Goal: Task Accomplishment & Management: Use online tool/utility

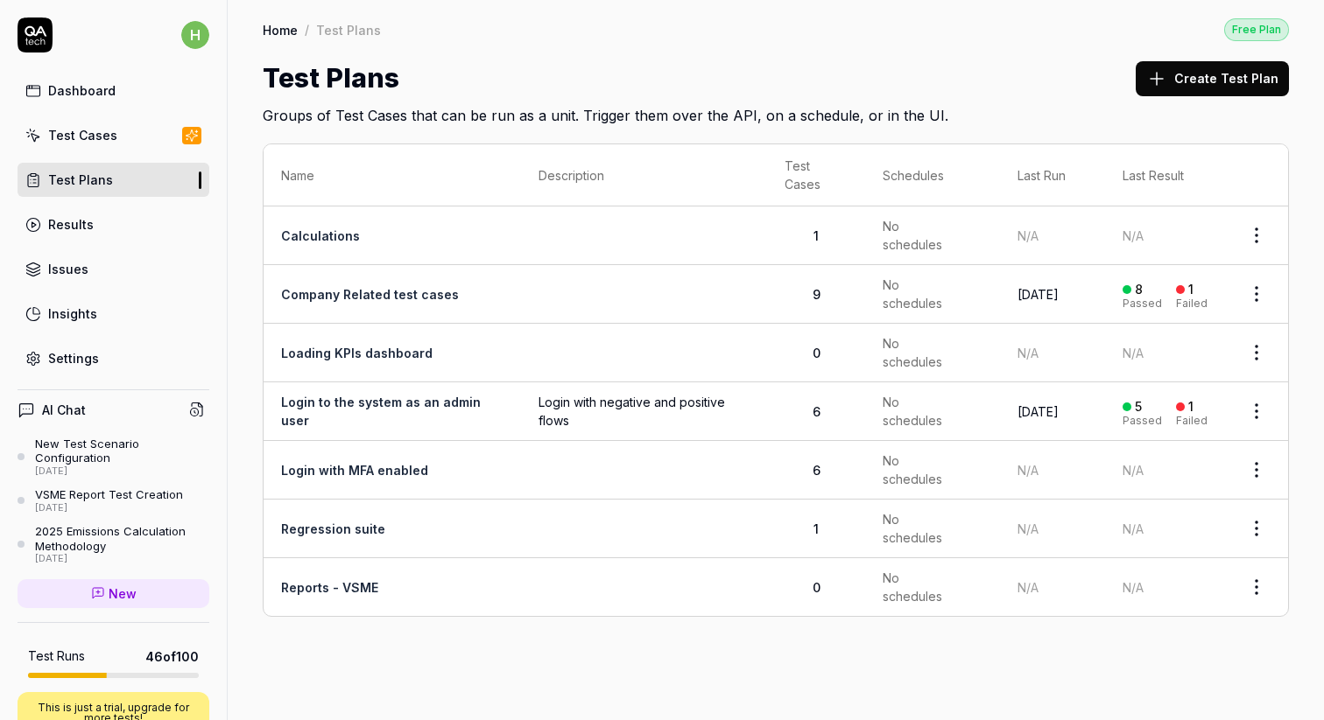
click at [53, 141] on div "Test Cases" at bounding box center [82, 135] width 69 height 18
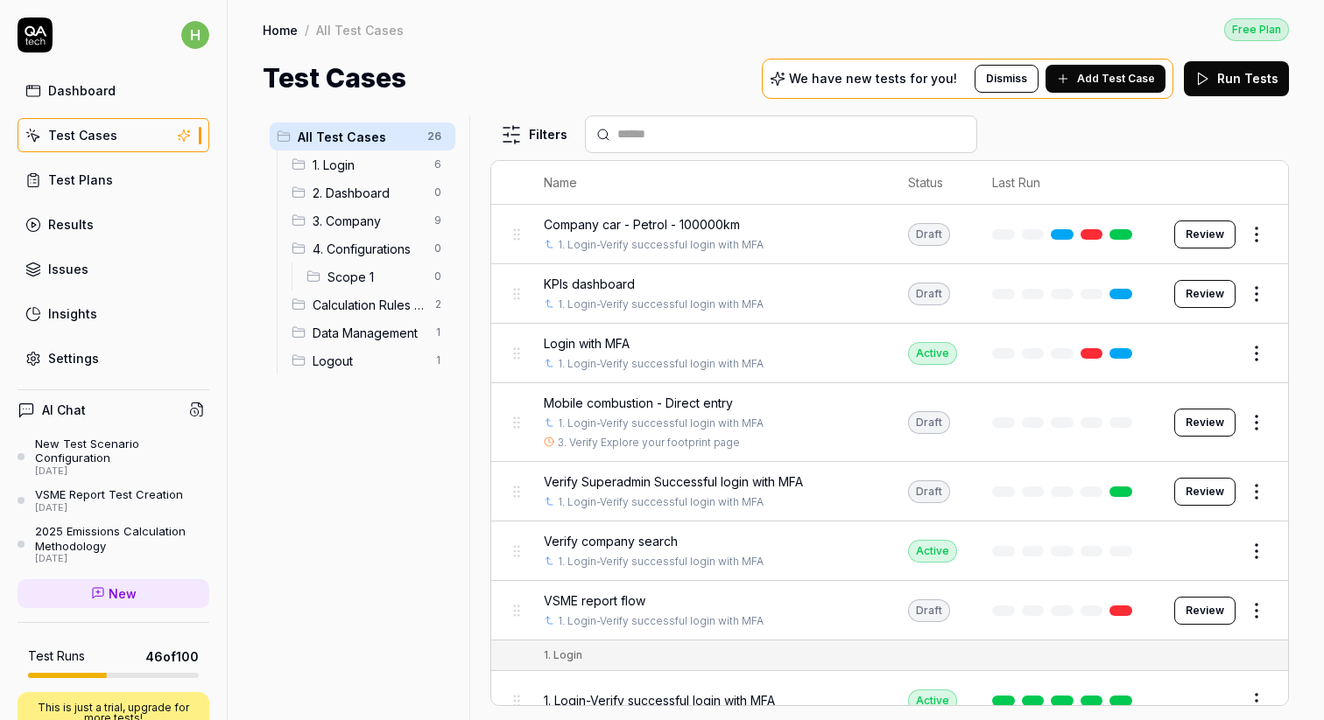
click at [359, 279] on span "Scope 1" at bounding box center [375, 277] width 96 height 18
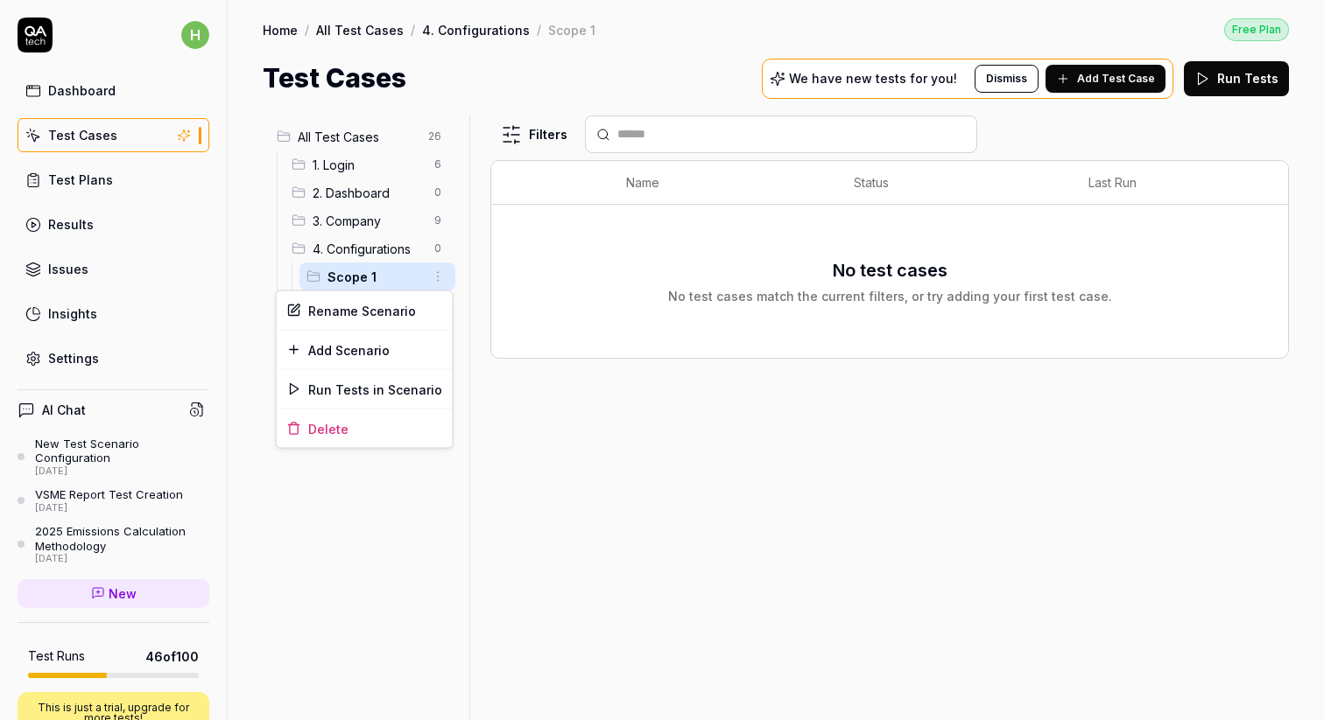
click at [442, 281] on html "h Dashboard Test Cases Test Plans Results Issues Insights Settings AI Chat New …" at bounding box center [662, 360] width 1324 height 720
click at [340, 352] on div "Add Scenario" at bounding box center [365, 350] width 176 height 39
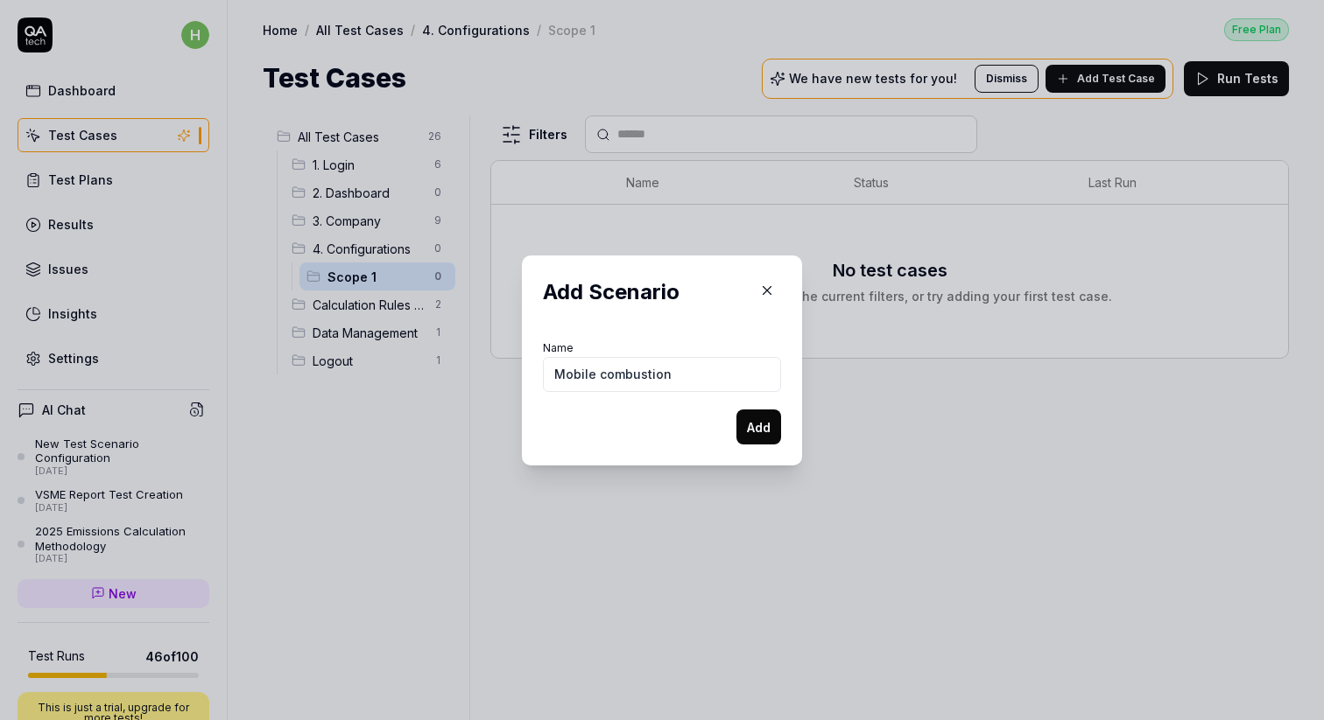
type input "Mobile combustion"
click at [763, 422] on button "Add" at bounding box center [758, 427] width 45 height 35
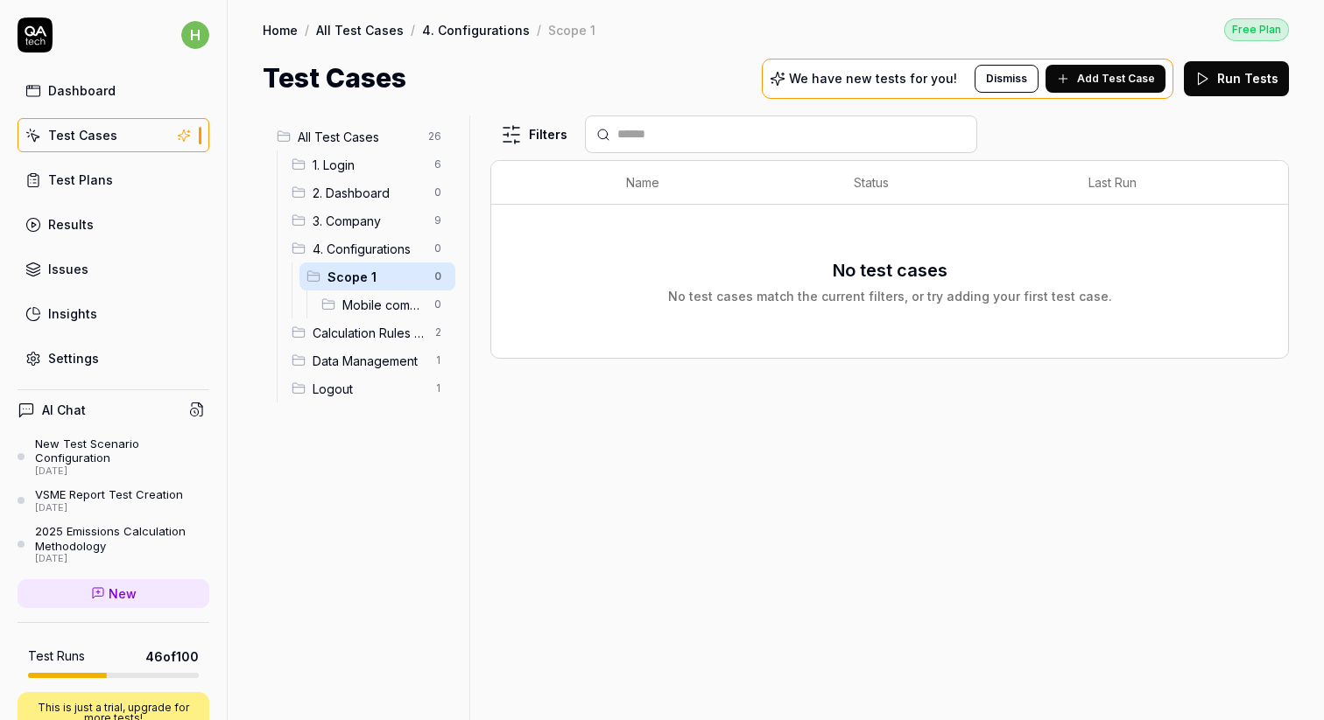
click at [1105, 74] on span "Add Test Case" at bounding box center [1116, 79] width 78 height 16
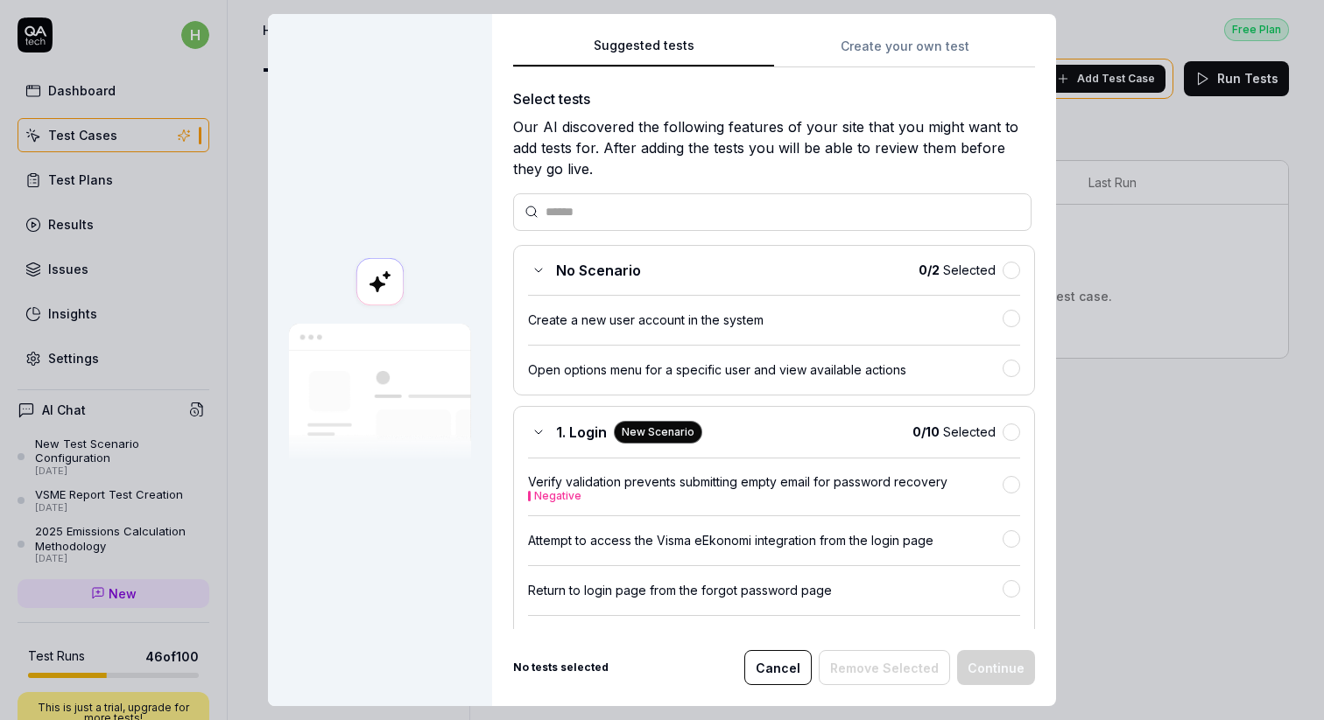
click at [890, 48] on button "Create your own test" at bounding box center [904, 52] width 261 height 32
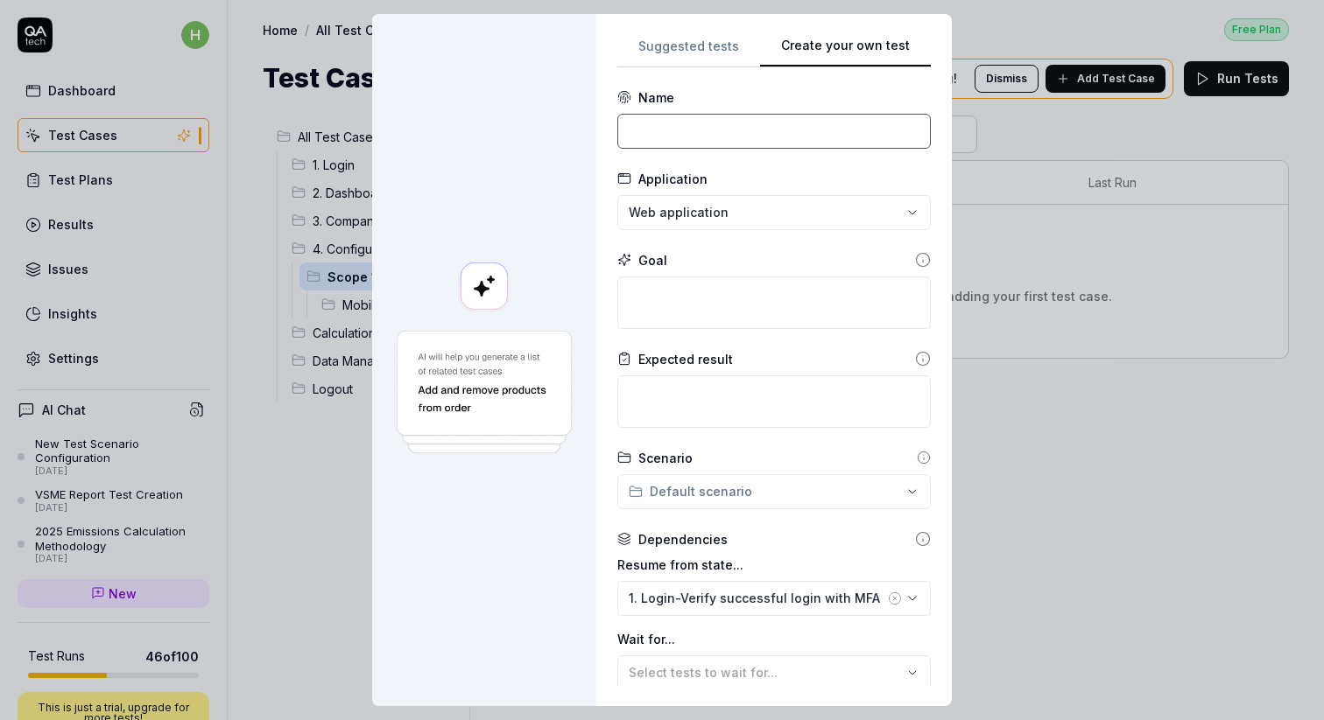
click at [653, 136] on input at bounding box center [773, 131] width 313 height 35
drag, startPoint x: 632, startPoint y: 128, endPoint x: 927, endPoint y: 135, distance: 295.1
click at [927, 135] on div "**********" at bounding box center [773, 360] width 355 height 692
type input "Adding company car - Petrol with 100000km"
click at [680, 298] on textarea at bounding box center [773, 303] width 313 height 53
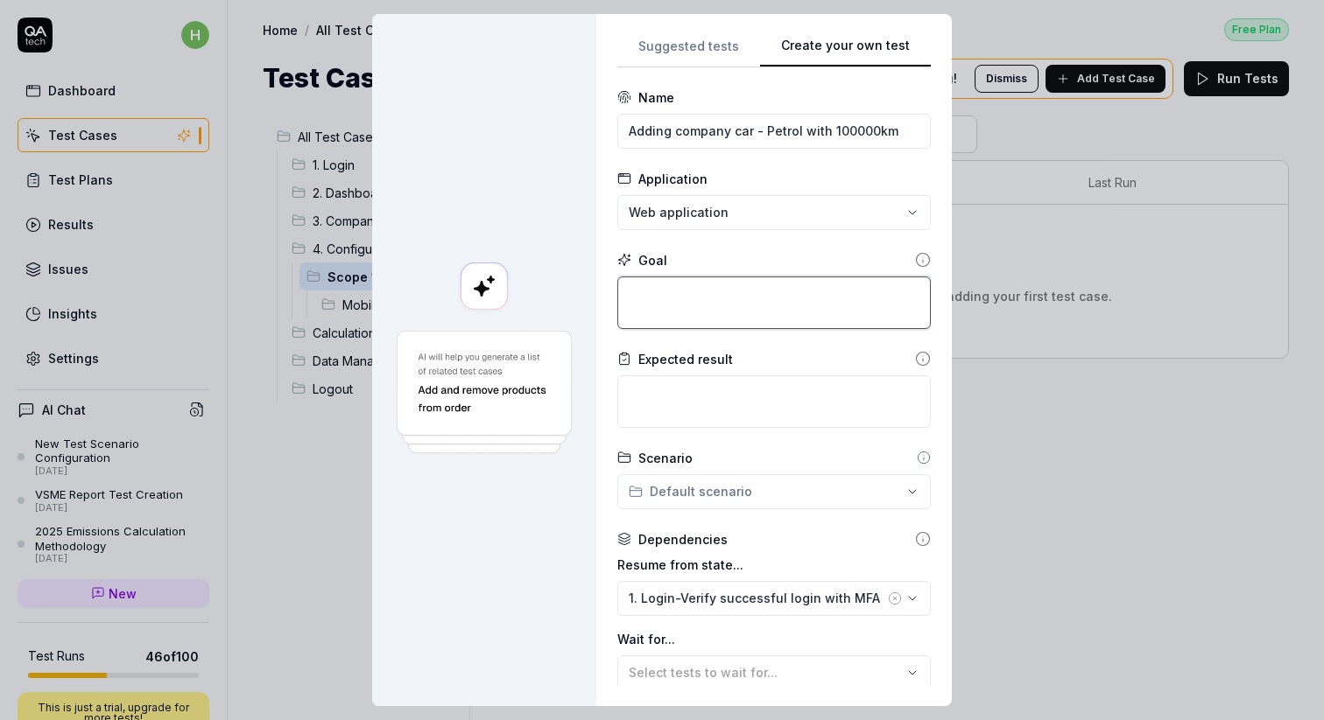
paste textarea "Adding company car - Petrol with 100000km"
type textarea "*"
type textarea "Adding company car - Petrol with 100000km"
type textarea "*"
type textarea "Adding company car - Petrol with 100000km"
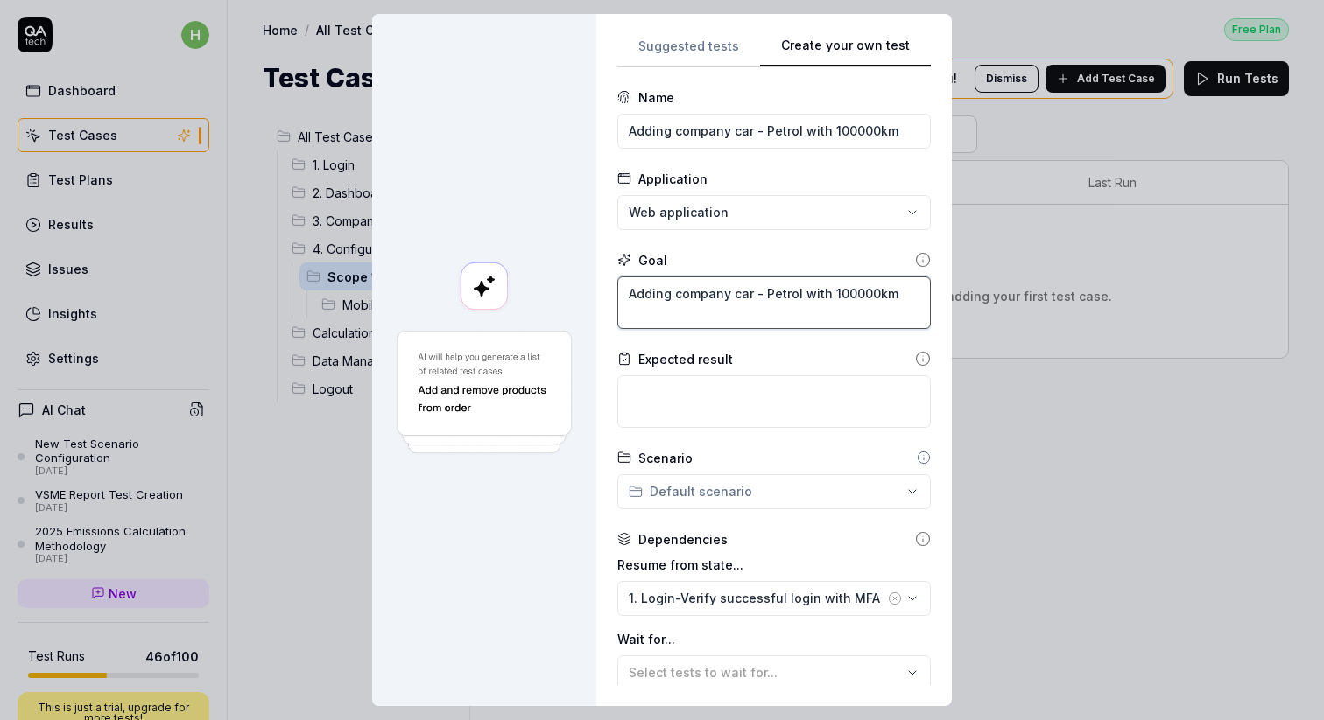
type textarea "*"
type textarea "Adding company car - Petrol with 100000km a"
type textarea "*"
type textarea "Adding company car - Petrol with 100000km as"
type textarea "*"
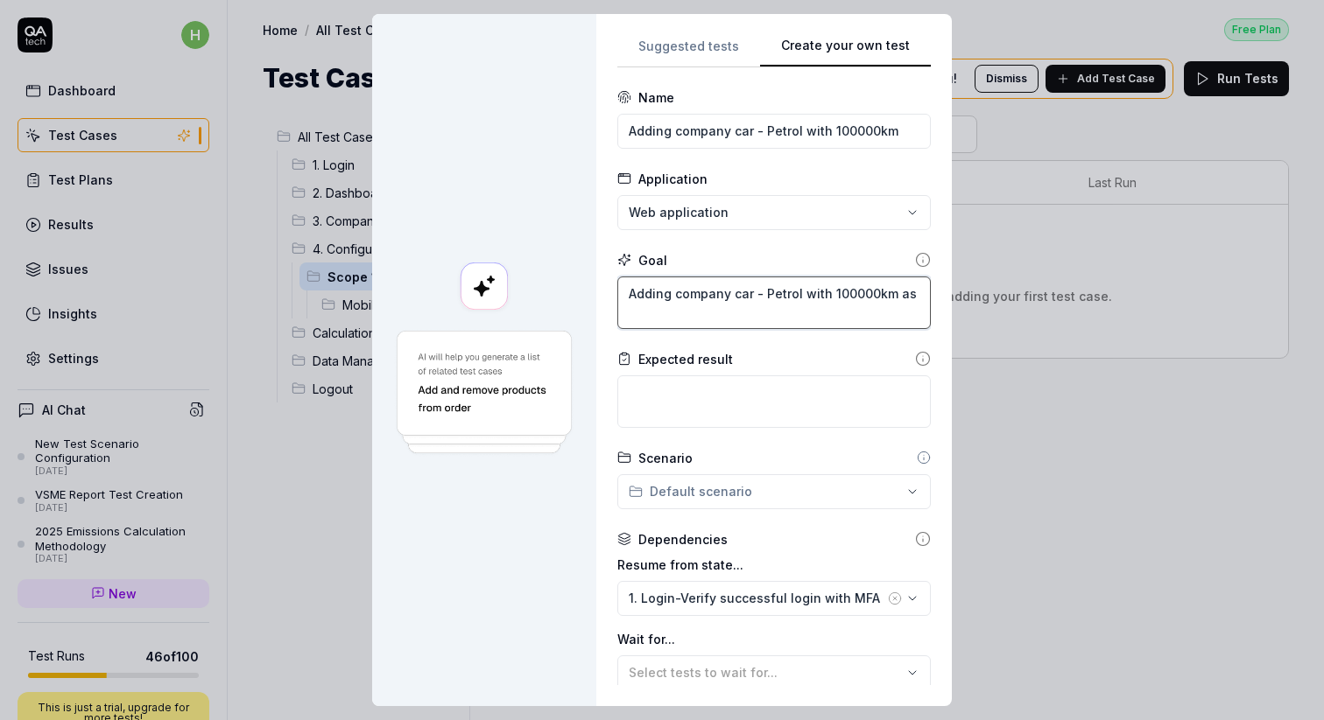
type textarea "Adding company car - Petrol with 100000km as"
type textarea "*"
type textarea "Adding company car - Petrol with 100000km as a"
type textarea "*"
type textarea "Adding company car - Petrol with 100000km as a"
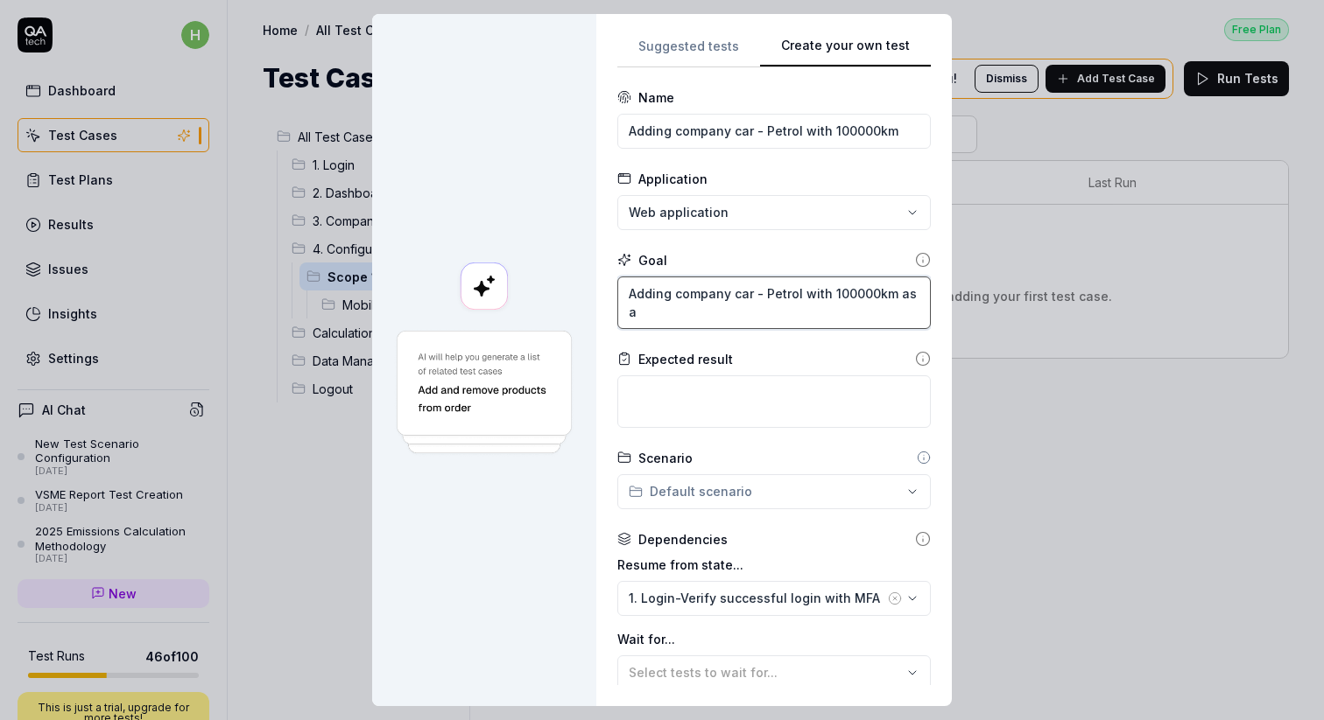
type textarea "*"
type textarea "Adding company car - Petrol with 100000km as a m"
type textarea "*"
type textarea "Adding company car - Petrol with 100000km as a ma"
type textarea "*"
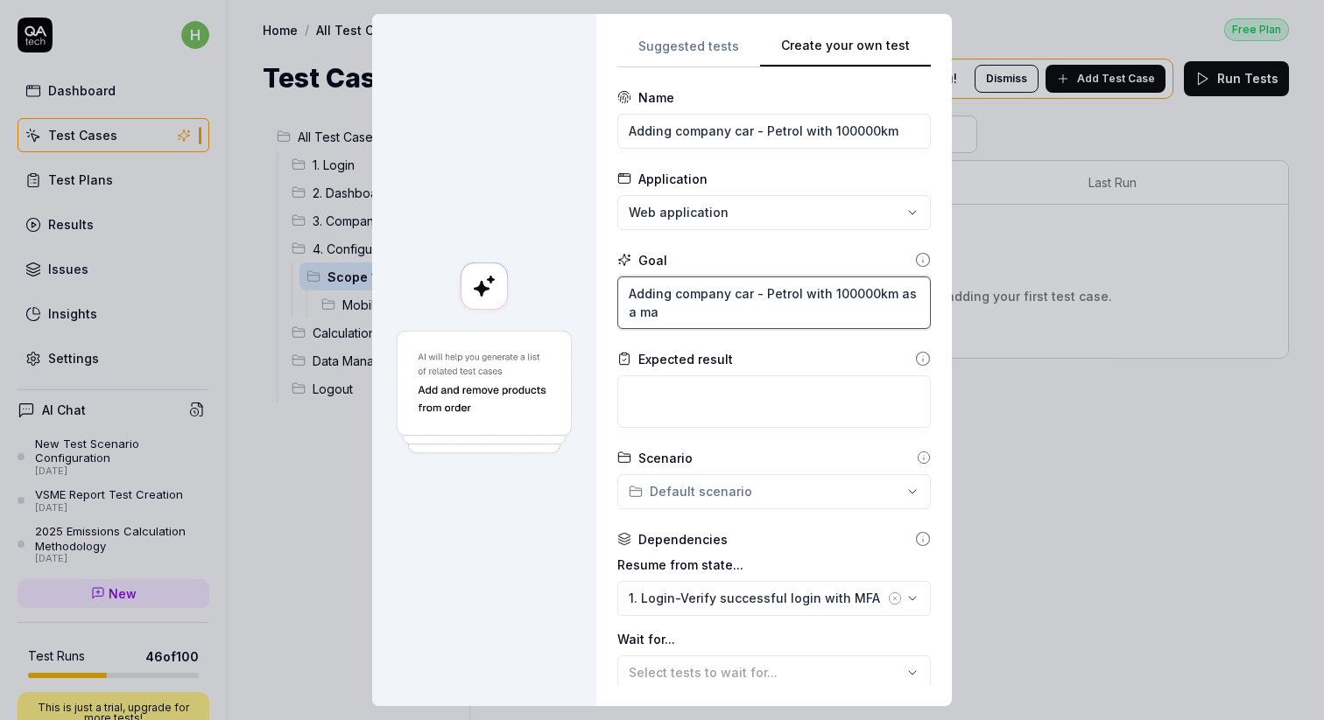
type textarea "Adding company car - Petrol with 100000km as a man"
type textarea "*"
type textarea "Adding company car - Petrol with 100000km as a manu"
type textarea "*"
type textarea "Adding company car - Petrol with 100000km as a manua"
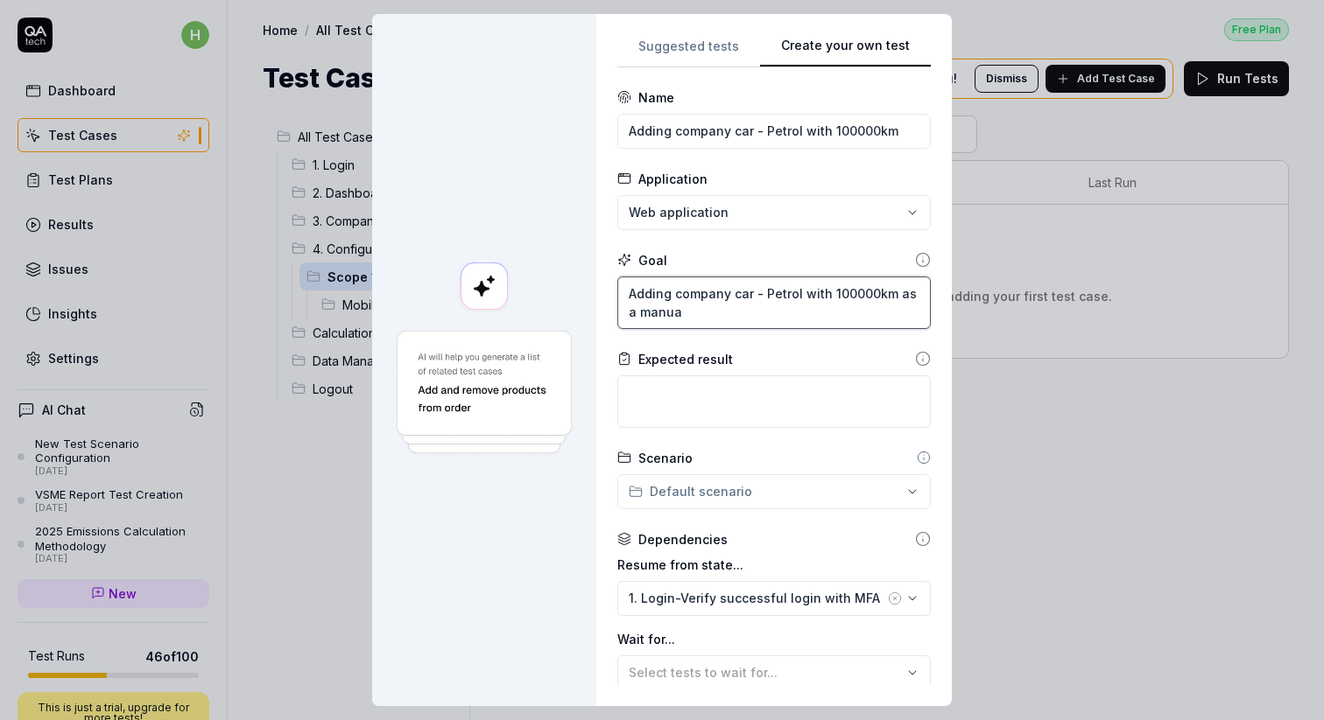
type textarea "*"
type textarea "Adding company car - Petrol with 100000km as a manual"
type textarea "*"
type textarea "Adding company car - Petrol with 100000km as a manual"
type textarea "*"
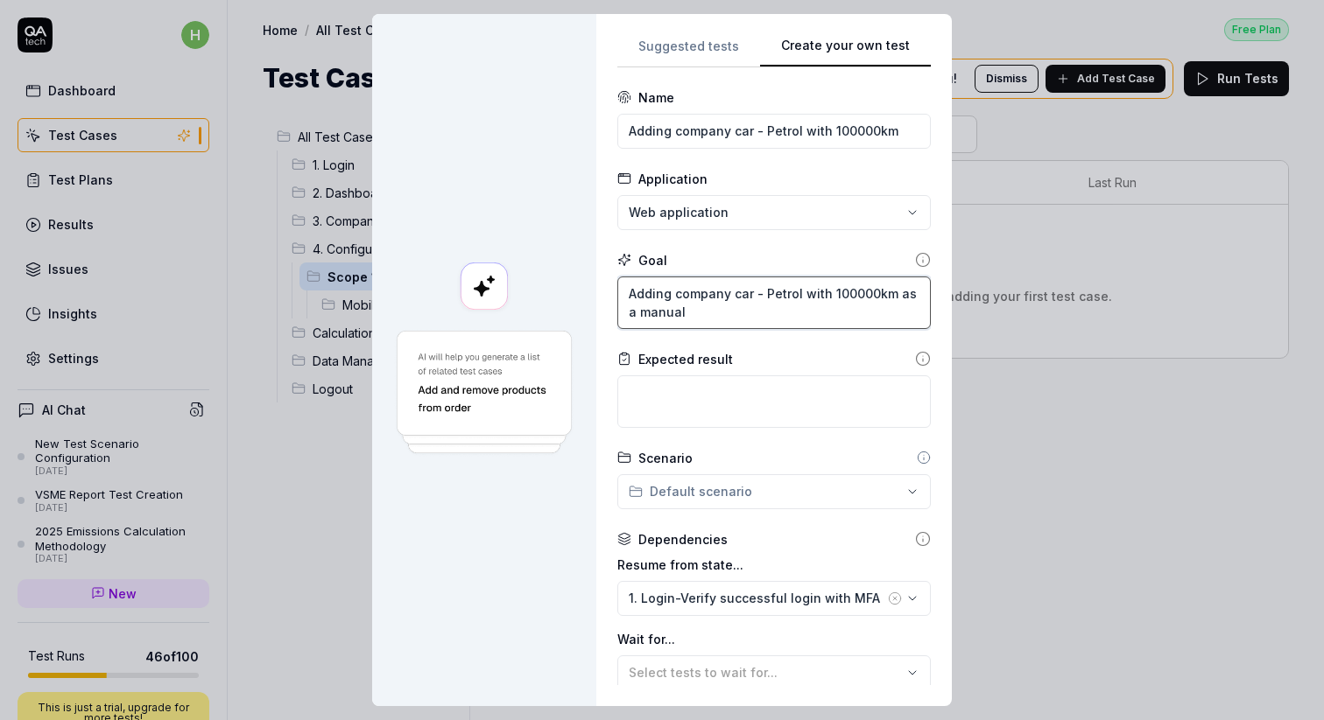
type textarea "Adding company car - Petrol with 100000km as a manual e"
type textarea "*"
type textarea "Adding company car - Petrol with 100000km as a manual en"
type textarea "*"
type textarea "Adding company car - Petrol with 100000km as a manual ent"
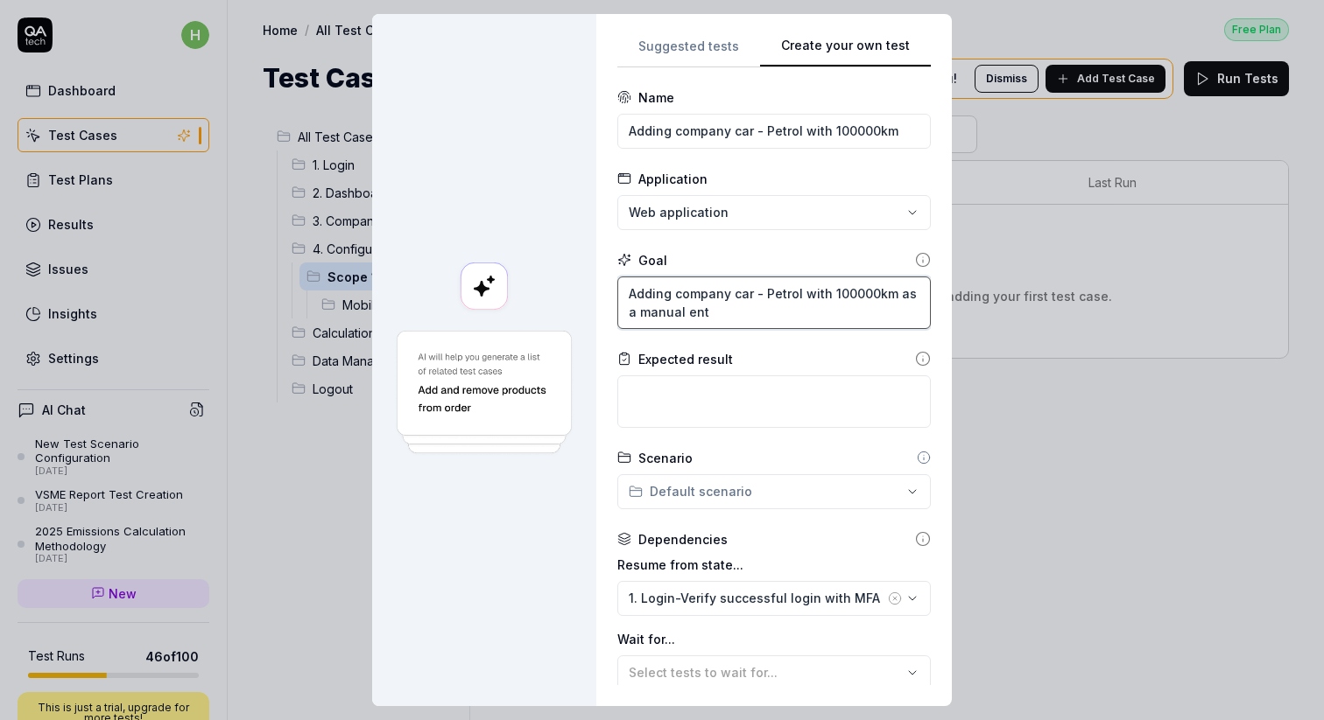
type textarea "*"
type textarea "Adding company car - Petrol with 100000km as a manual entr"
type textarea "*"
drag, startPoint x: 638, startPoint y: 296, endPoint x: 755, endPoint y: 318, distance: 118.5
click at [755, 318] on textarea "Adding company car - Petrol with 100000km as a manual entry" at bounding box center [773, 303] width 313 height 53
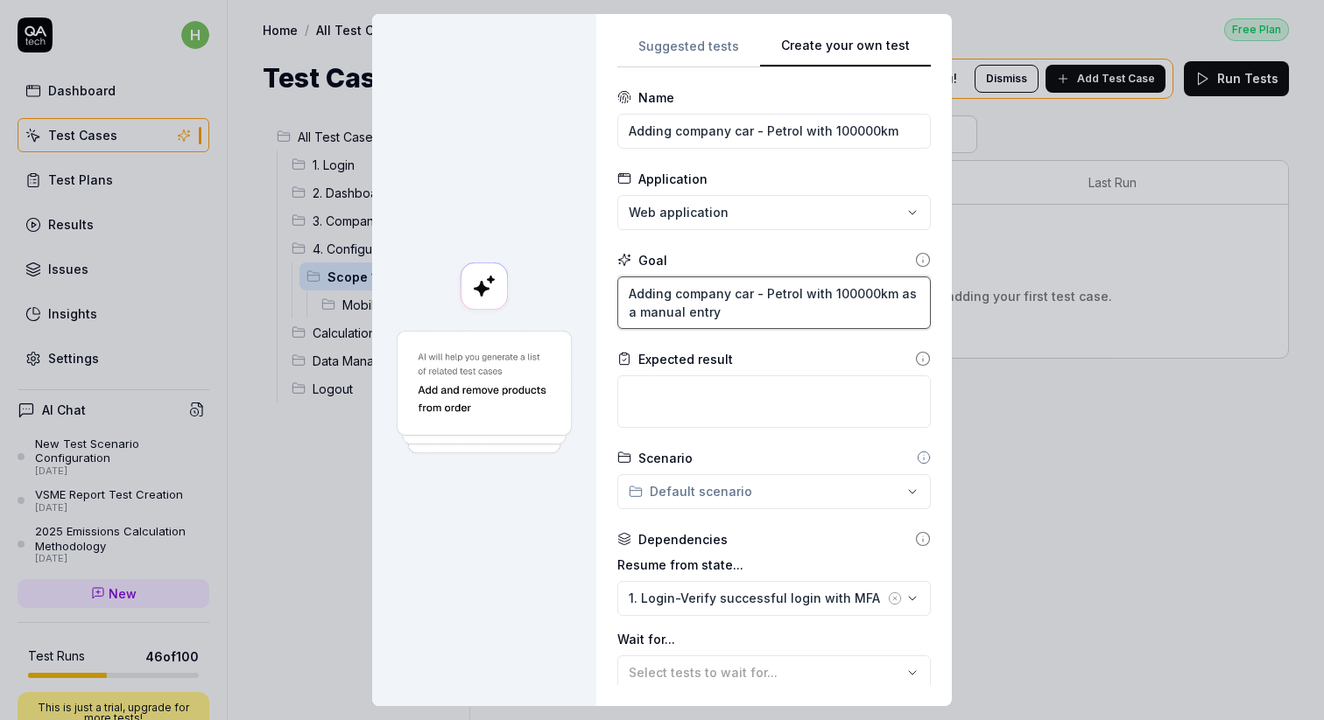
type textarea "Adding company car - Petrol with 100000km as a manual entry"
click at [735, 380] on textarea at bounding box center [773, 402] width 313 height 53
paste textarea "Adding company car - Petrol with 100000km as a manual entry"
type textarea "*"
type textarea "Adding company car - Petrol with 100000km as a manual entry"
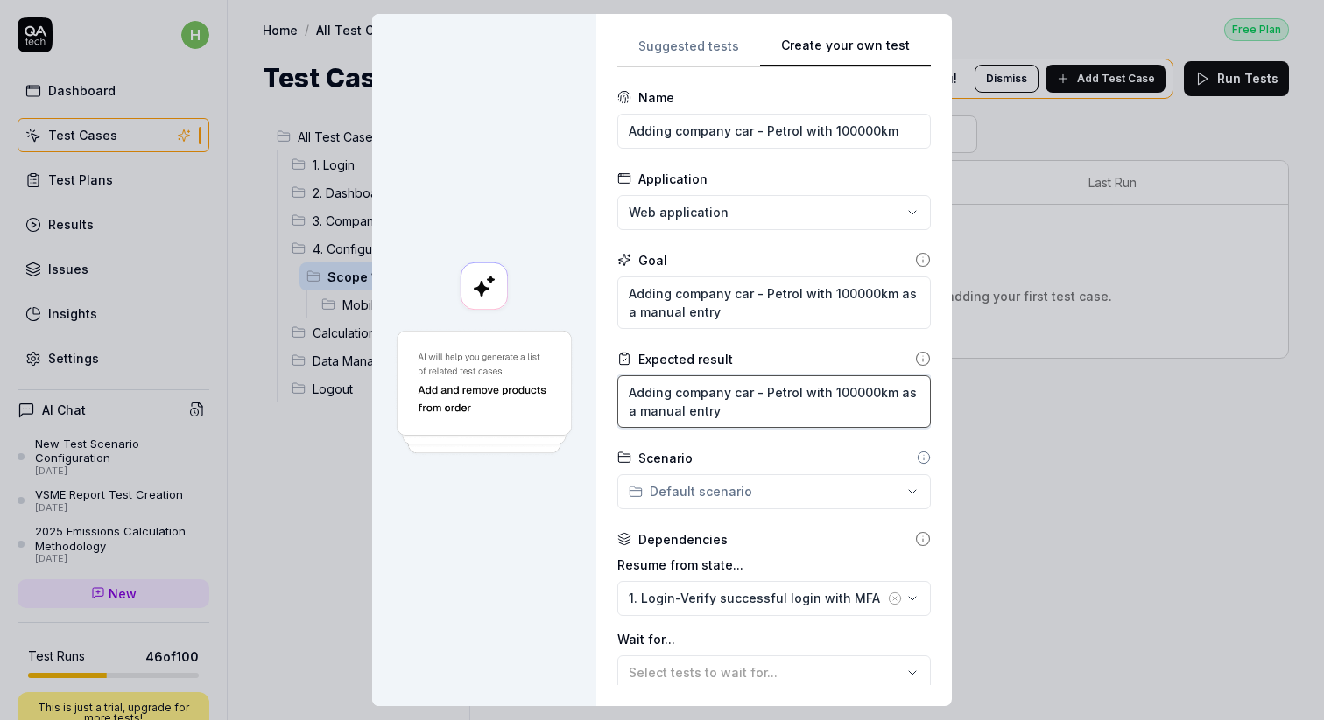
drag, startPoint x: 643, startPoint y: 395, endPoint x: 678, endPoint y: 394, distance: 35.0
click at [678, 394] on textarea "Adding company car - Petrol with 100000km as a manual entry" at bounding box center [773, 402] width 313 height 53
type textarea "*"
type textarea "Abcompany car - Petrol with 100000km as a manual entry"
type textarea "*"
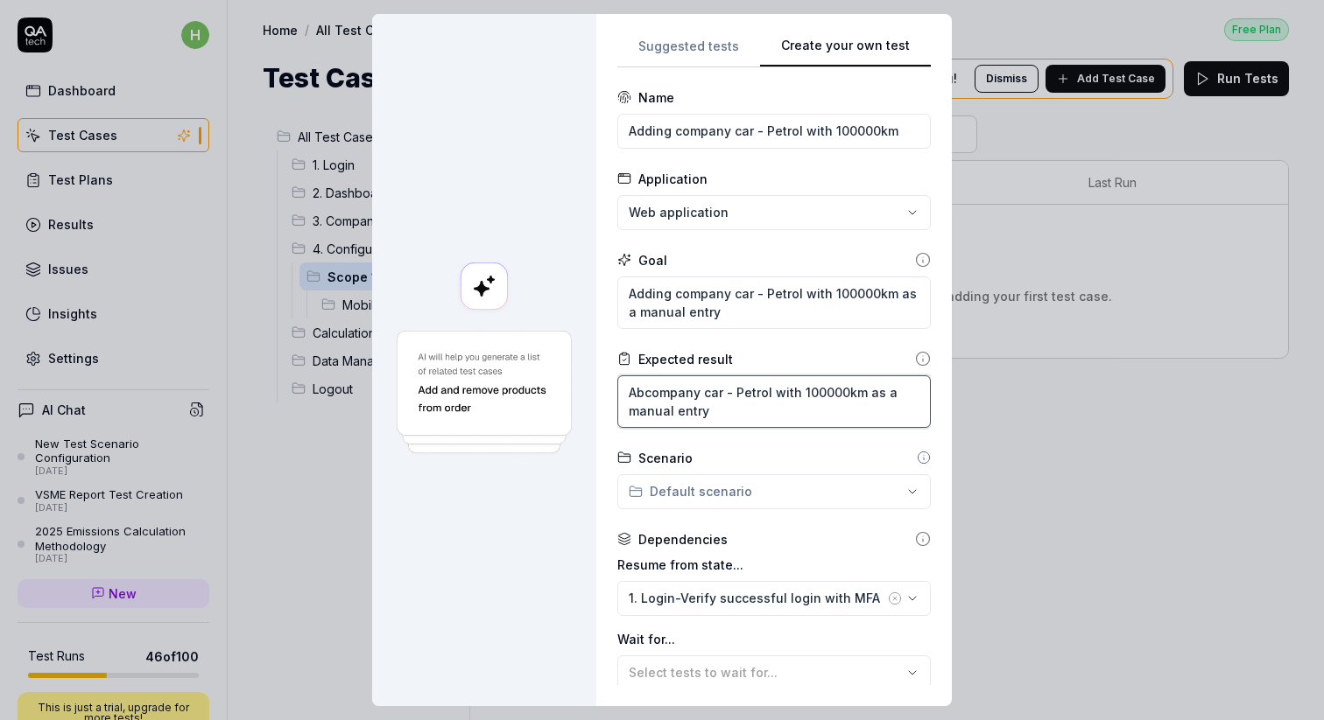
type textarea "Abicompany car - Petrol with 100000km as a manual entry"
type textarea "*"
type textarea "Abilcompany car - Petrol with 100000km as a manual entry"
type textarea "*"
type textarea "Abilicompany car - Petrol with 100000km as a manual entry"
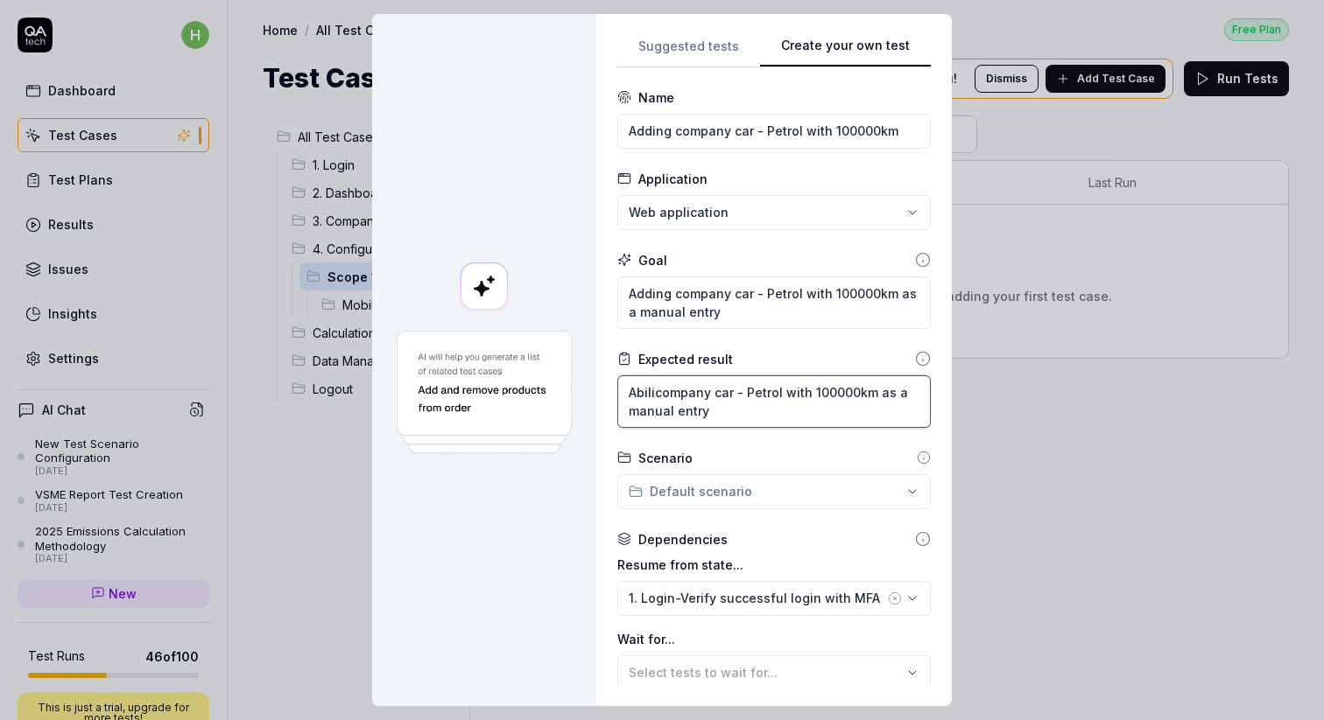
type textarea "*"
type textarea "Abilitcompany car - Petrol with 100000km as a manual entry"
type textarea "*"
type textarea "Abilitycompany car - Petrol with 100000km as a manual entry"
type textarea "*"
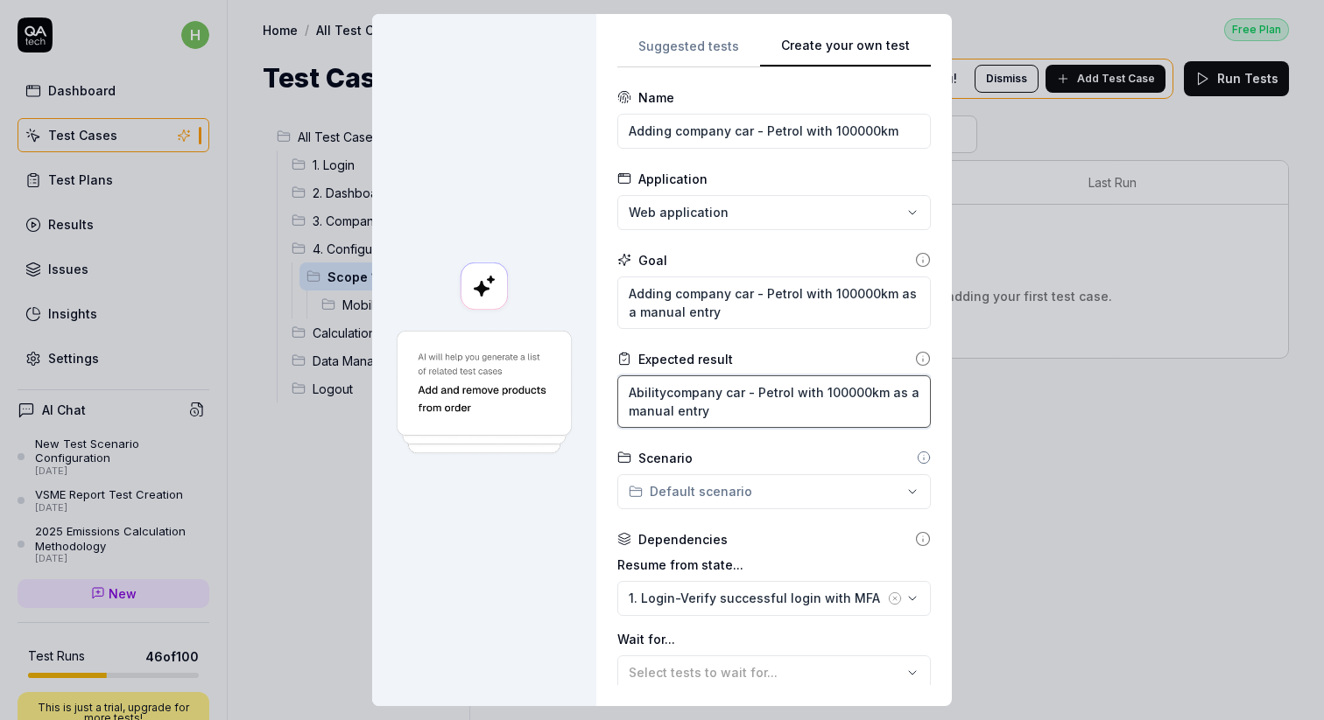
type textarea "Ability company car - Petrol with 100000km as a manual entry"
type textarea "*"
type textarea "Ability tcompany car - Petrol with 100000km as a manual entry"
type textarea "*"
type textarea "Ability tocompany car - Petrol with 100000km as a manual entry"
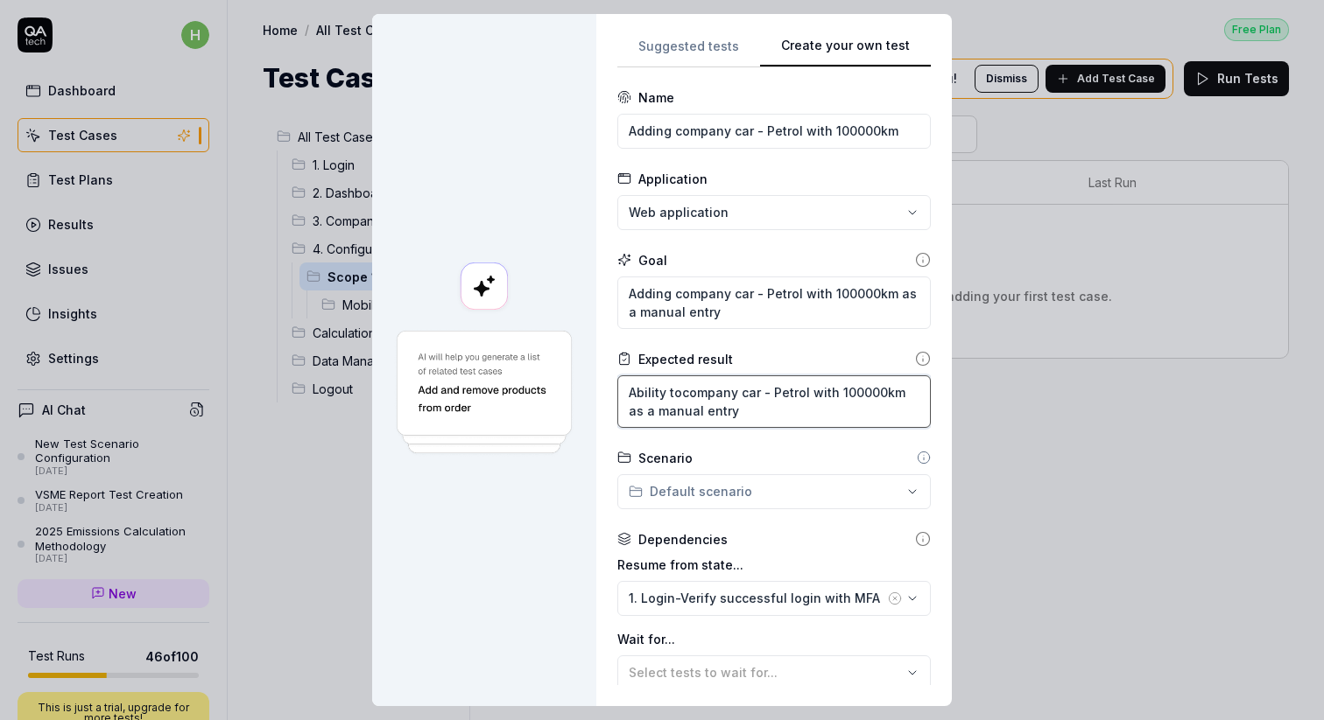
type textarea "*"
type textarea "Ability to company car - Petrol with 100000km as a manual entry"
type textarea "*"
type textarea "Ability to acompany car - Petrol with 100000km as a manual entry"
type textarea "*"
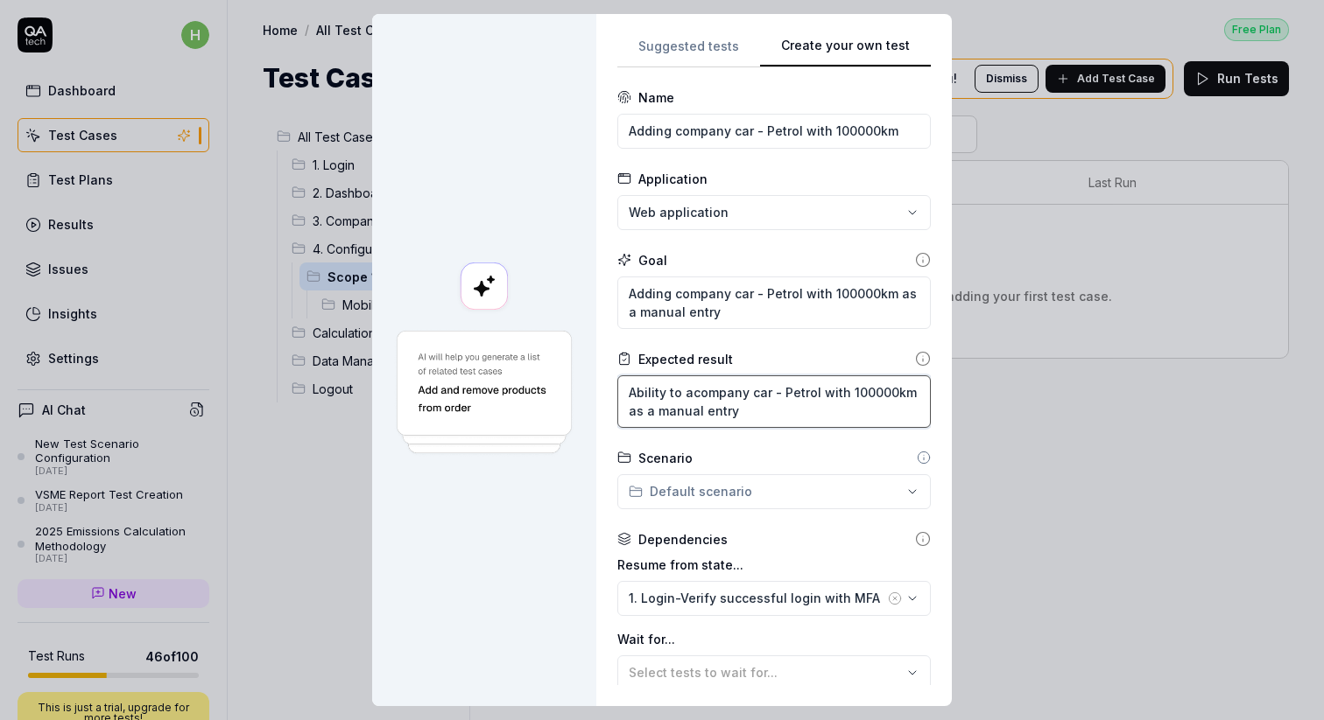
type textarea "Ability to adcompany car - Petrol with 100000km as a manual entry"
type textarea "*"
type textarea "Ability to addcompany car - Petrol with 100000km as a manual entry"
type textarea "*"
type textarea "Ability to add company car - Petrol with 100000km as a manual entry"
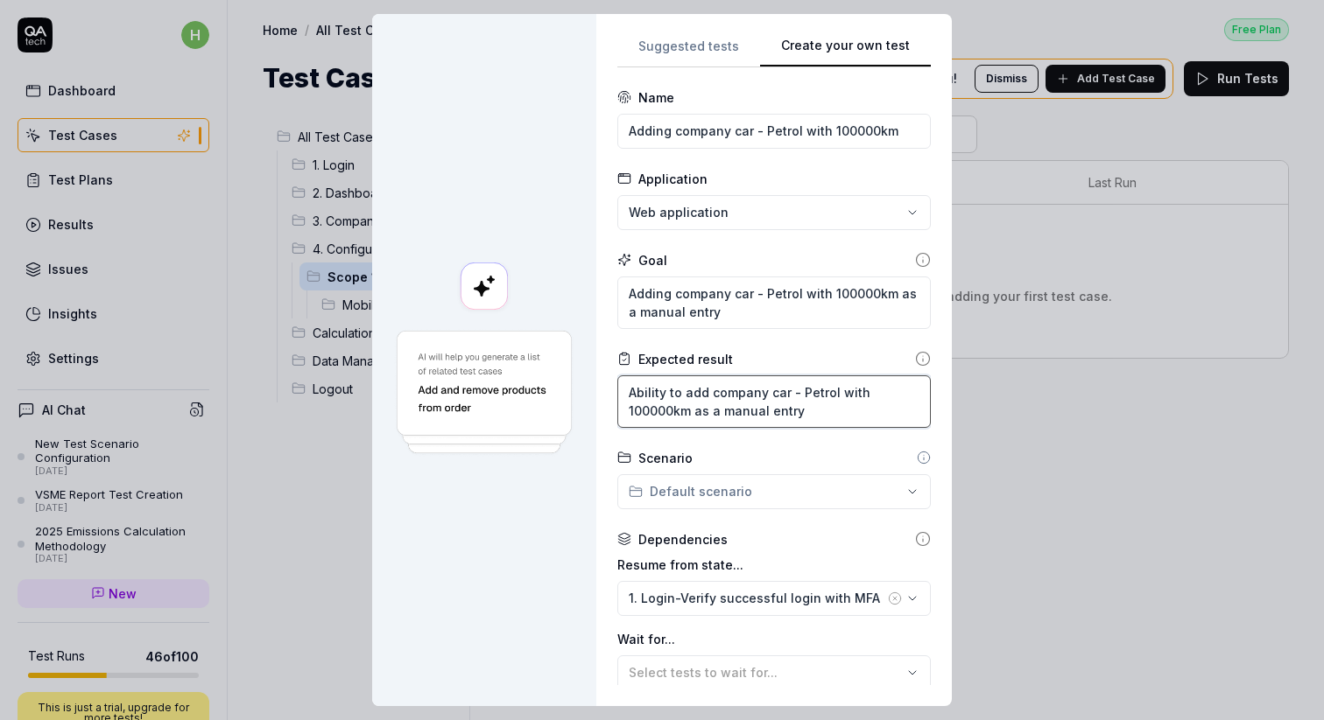
type textarea "*"
type textarea "Ability to add acompany car - Petrol with 100000km as a manual entry"
type textarea "*"
type textarea "Ability to add a company car - Petrol with 100000km as a manual entry"
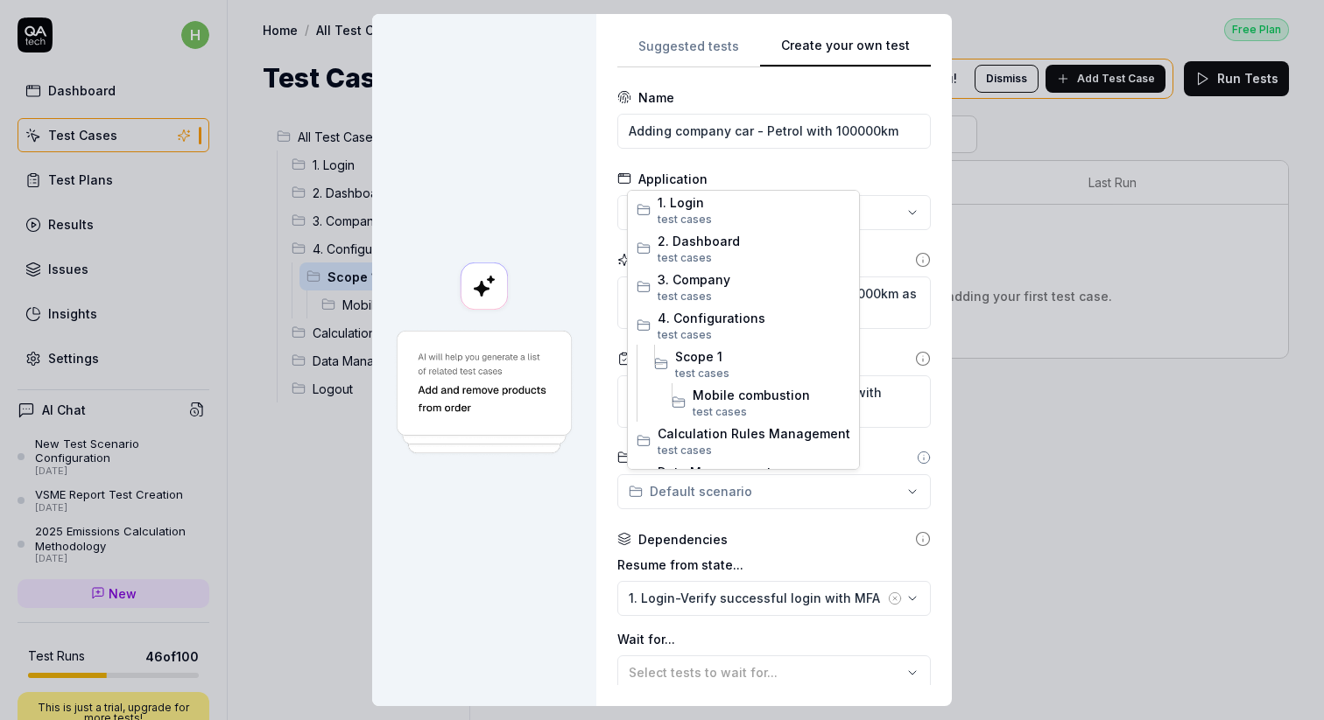
click at [909, 492] on div "**********" at bounding box center [662, 360] width 1324 height 720
click at [727, 395] on span "Mobile combustion" at bounding box center [771, 395] width 158 height 18
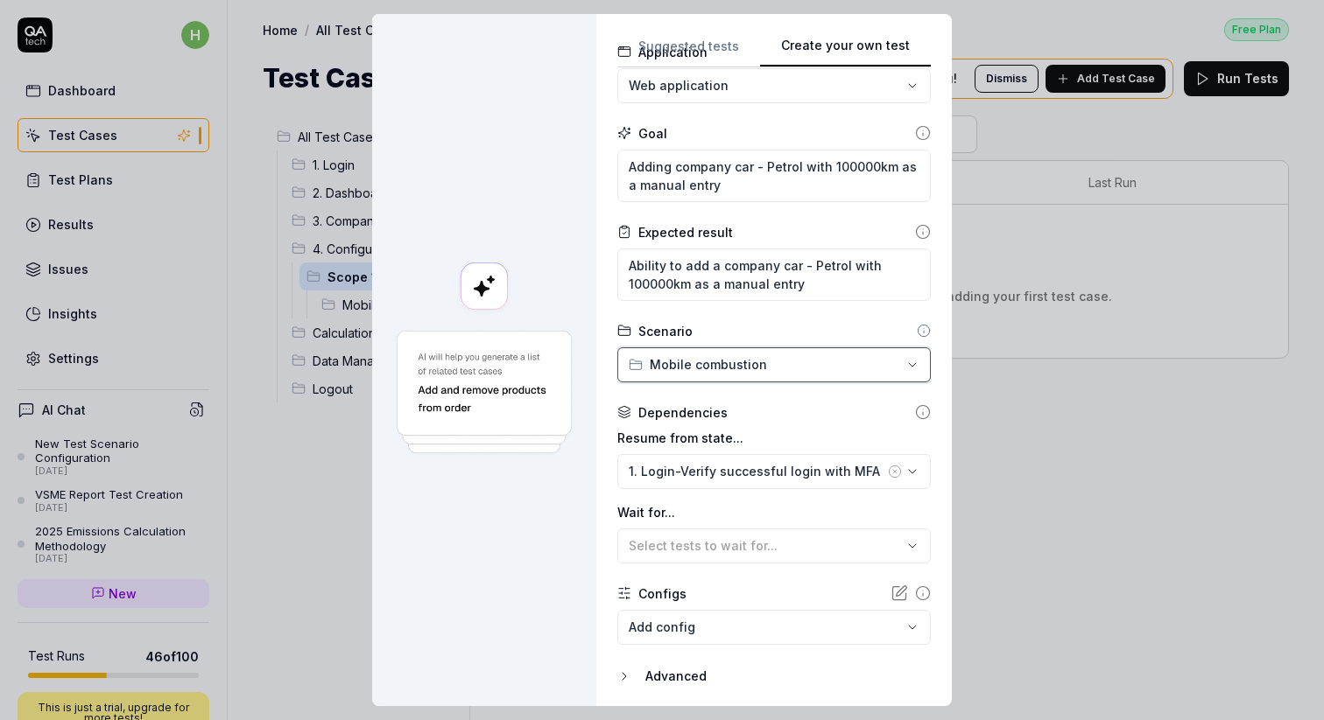
scroll to position [184, 0]
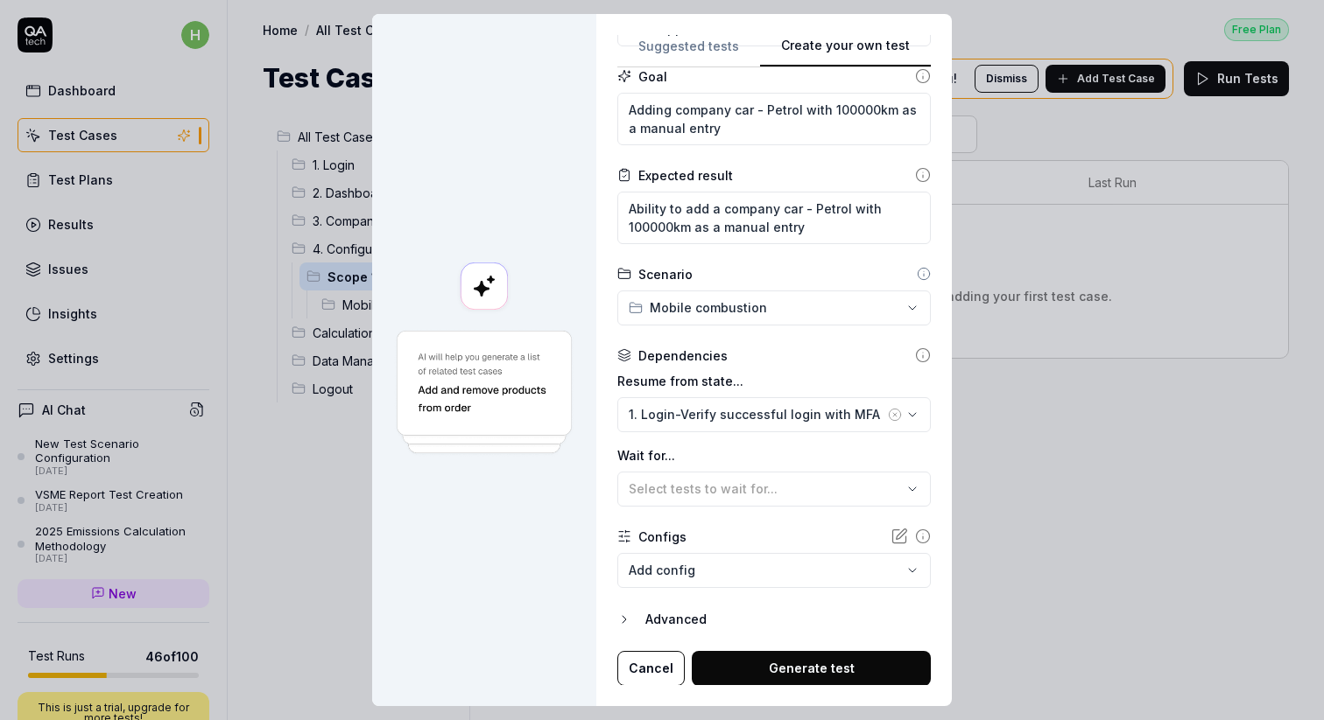
click at [835, 672] on button "Generate test" at bounding box center [811, 668] width 239 height 35
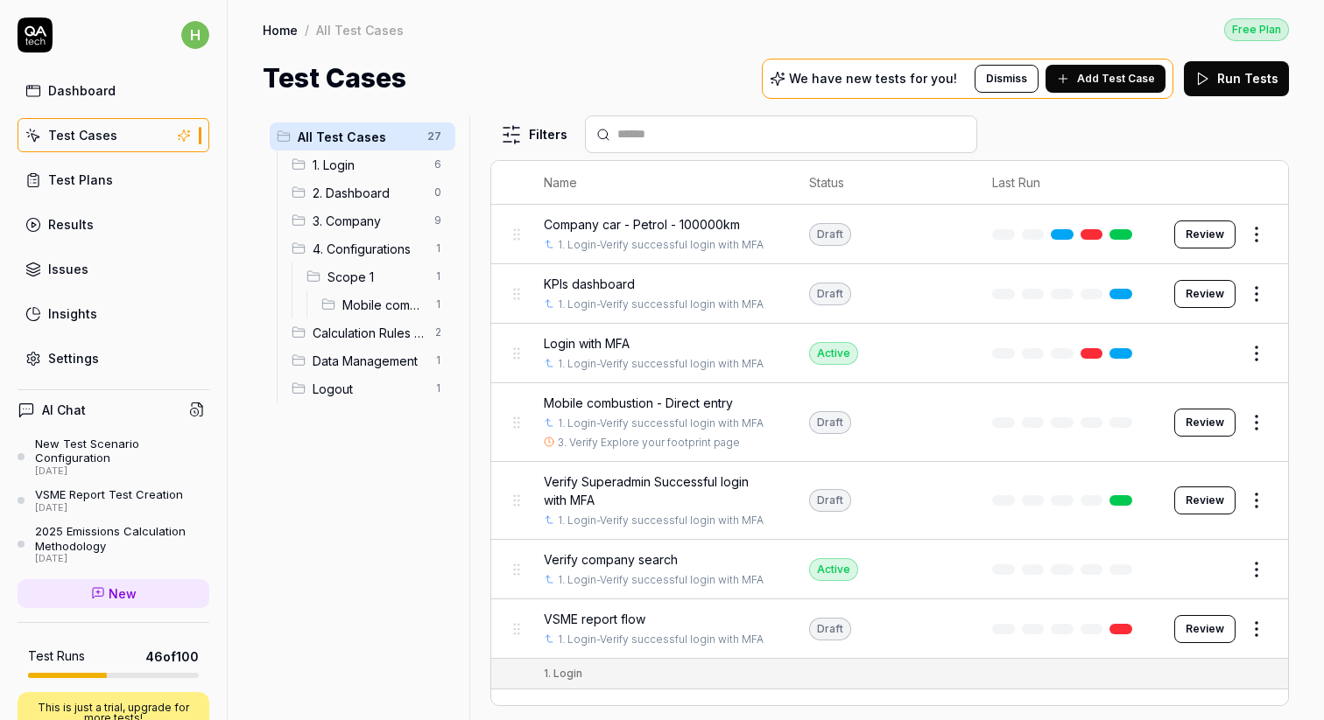
click at [589, 222] on span "Company car - Petrol - 100000km" at bounding box center [642, 224] width 196 height 18
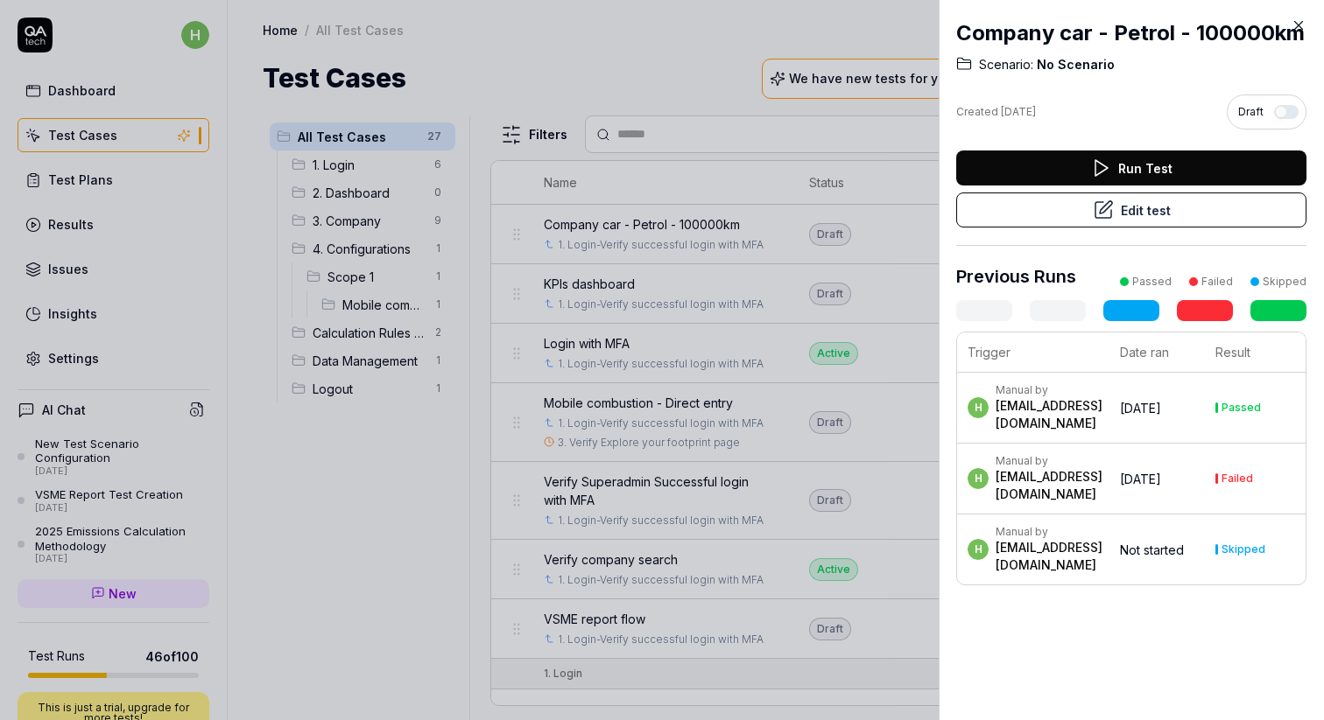
click at [1146, 218] on button "Edit test" at bounding box center [1131, 210] width 350 height 35
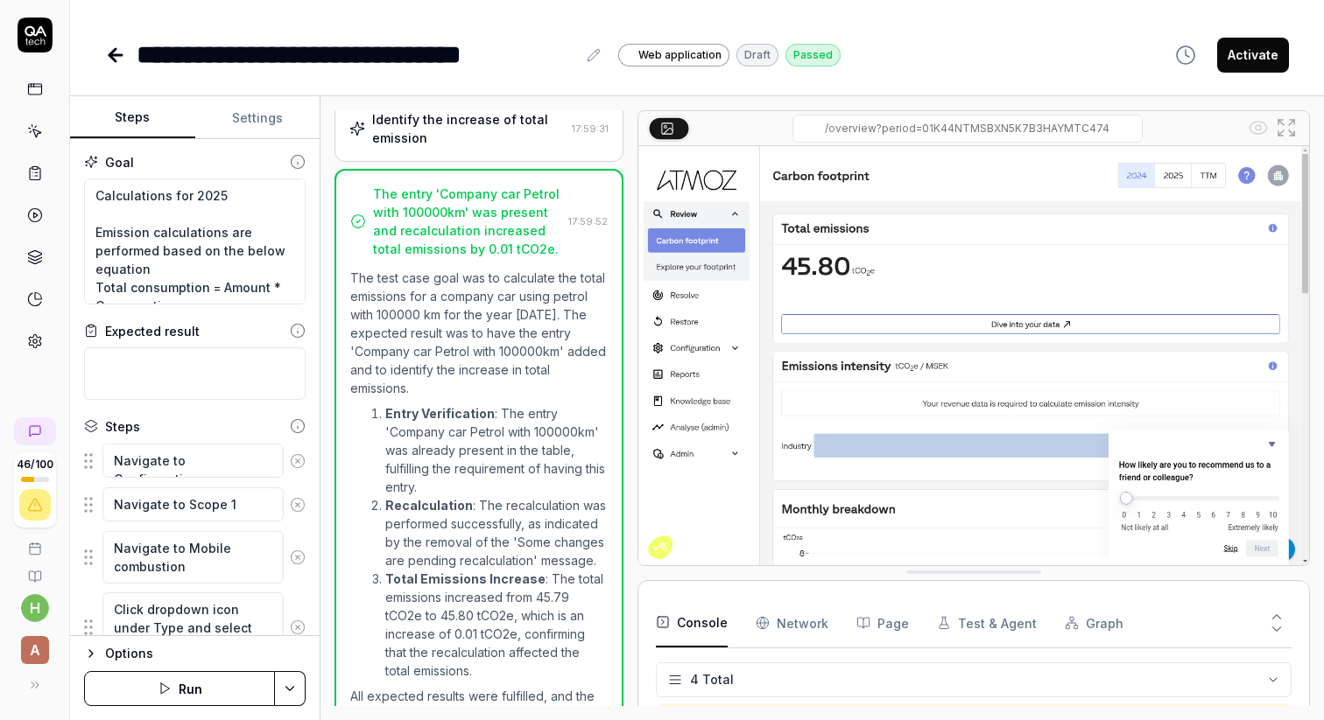
scroll to position [13, 0]
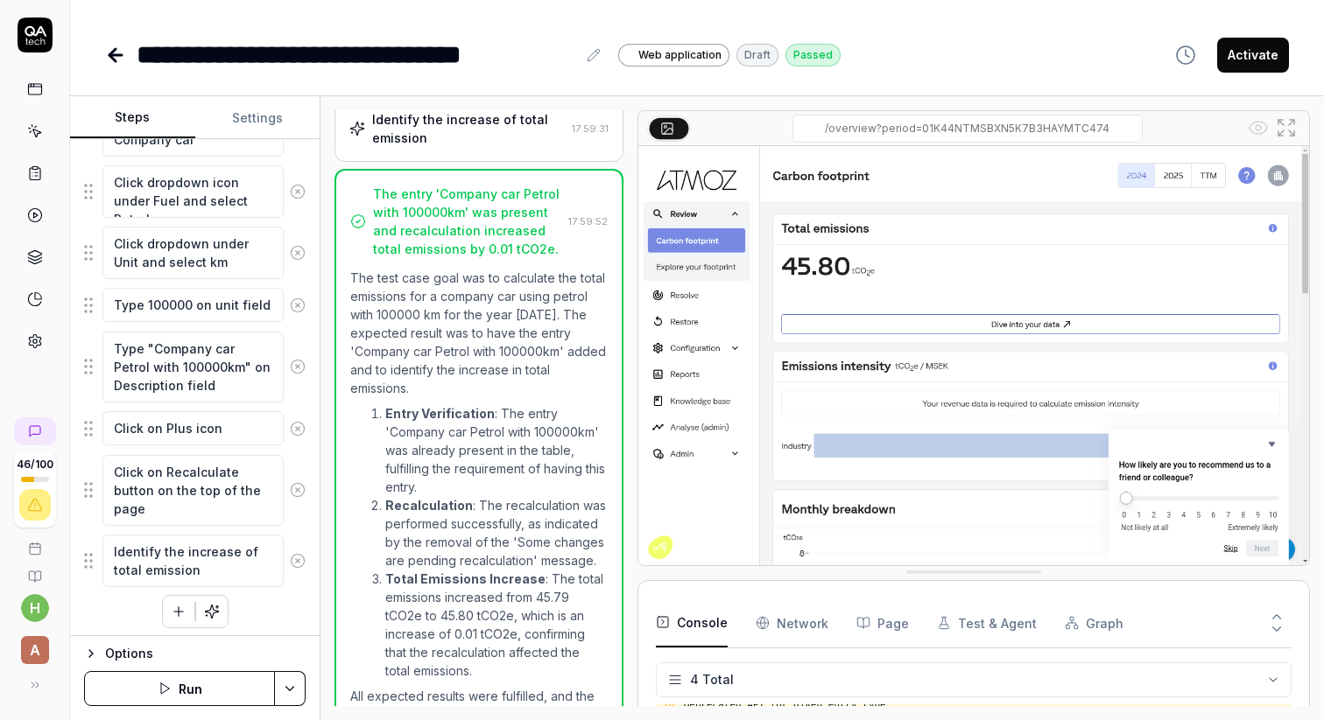
scroll to position [513, 0]
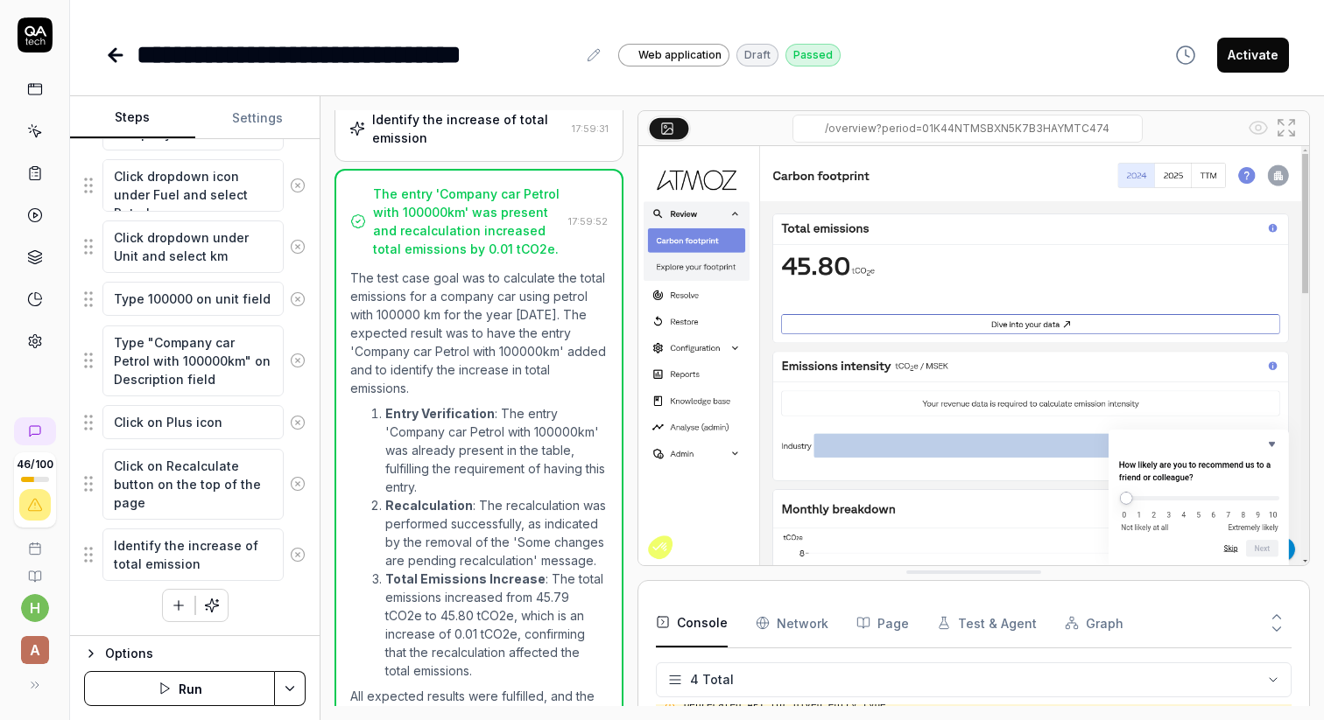
click at [182, 696] on button "Run" at bounding box center [179, 688] width 191 height 35
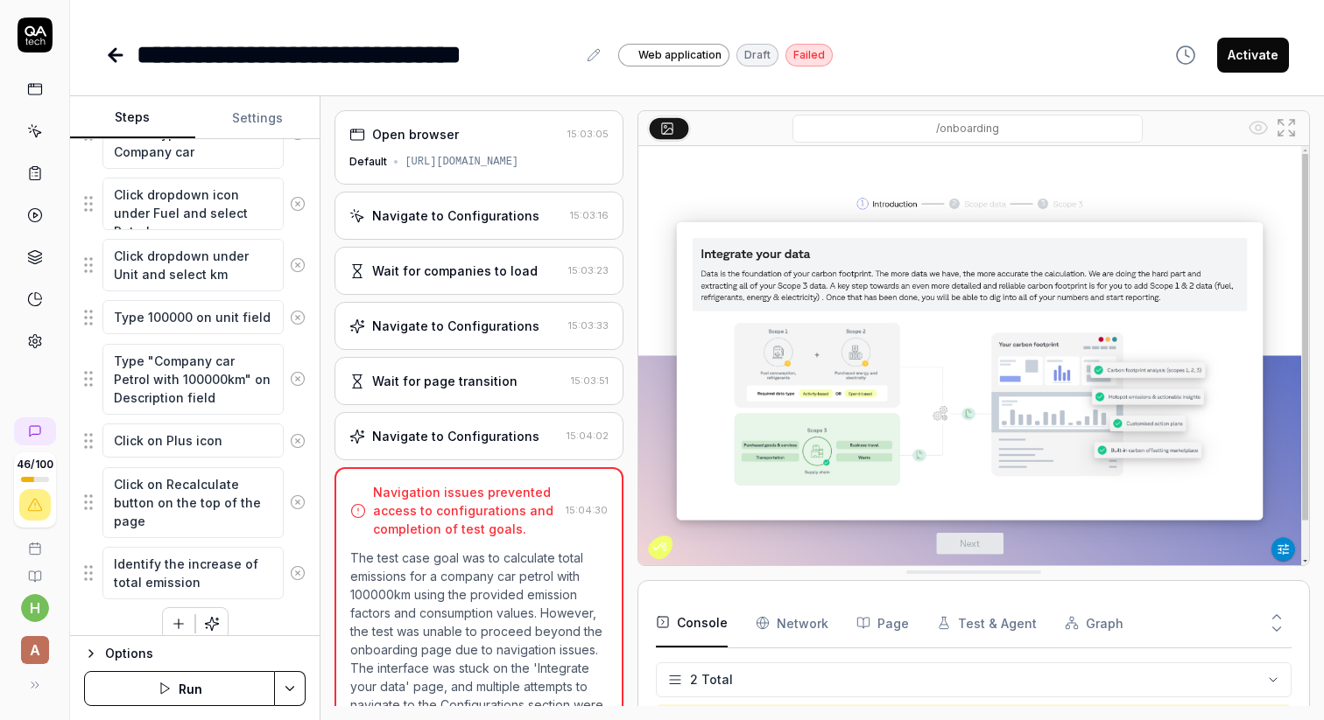
scroll to position [513, 0]
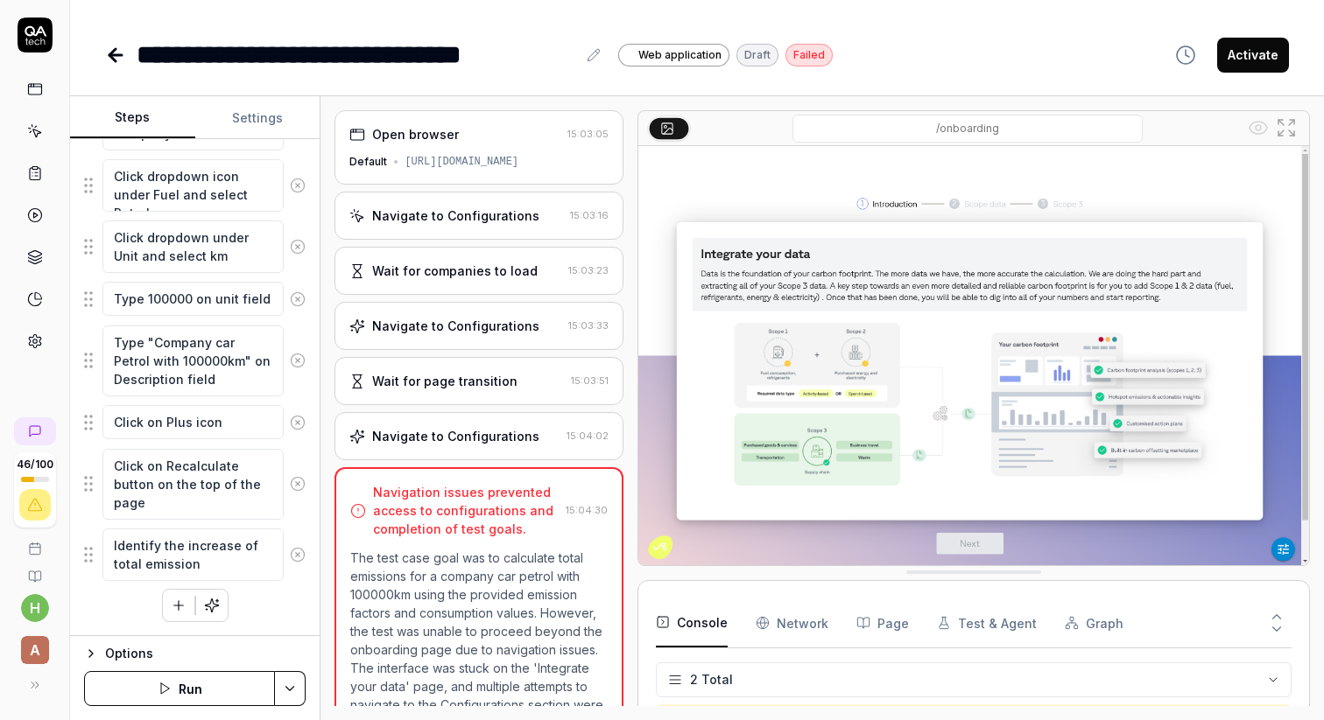
click at [118, 51] on icon at bounding box center [115, 55] width 21 height 21
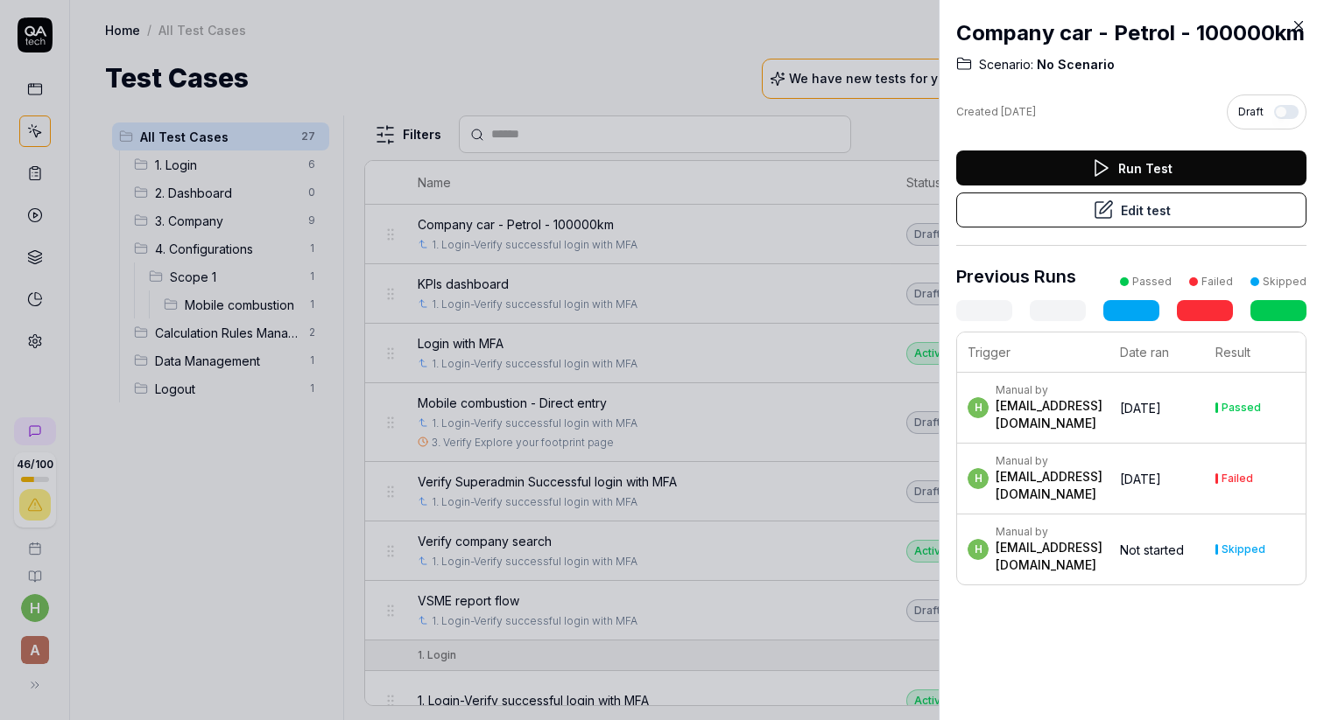
click at [1049, 213] on button "Edit test" at bounding box center [1131, 210] width 350 height 35
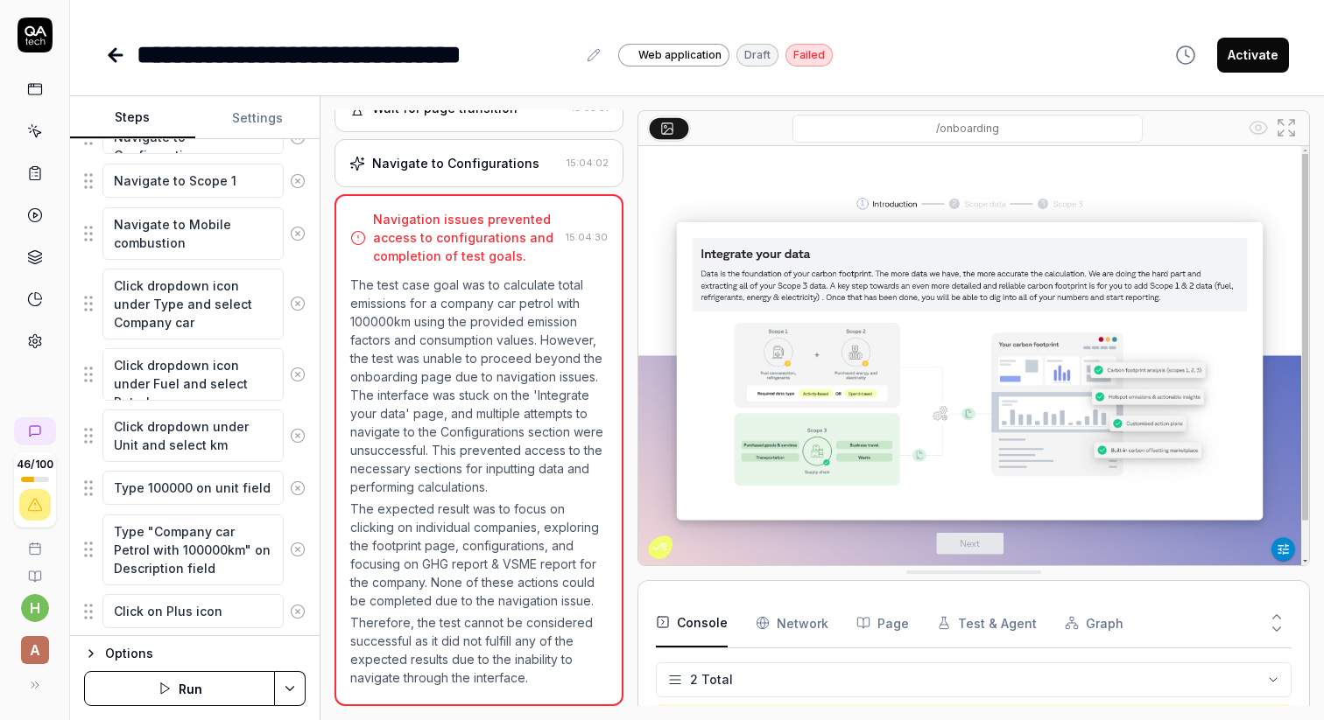
scroll to position [513, 0]
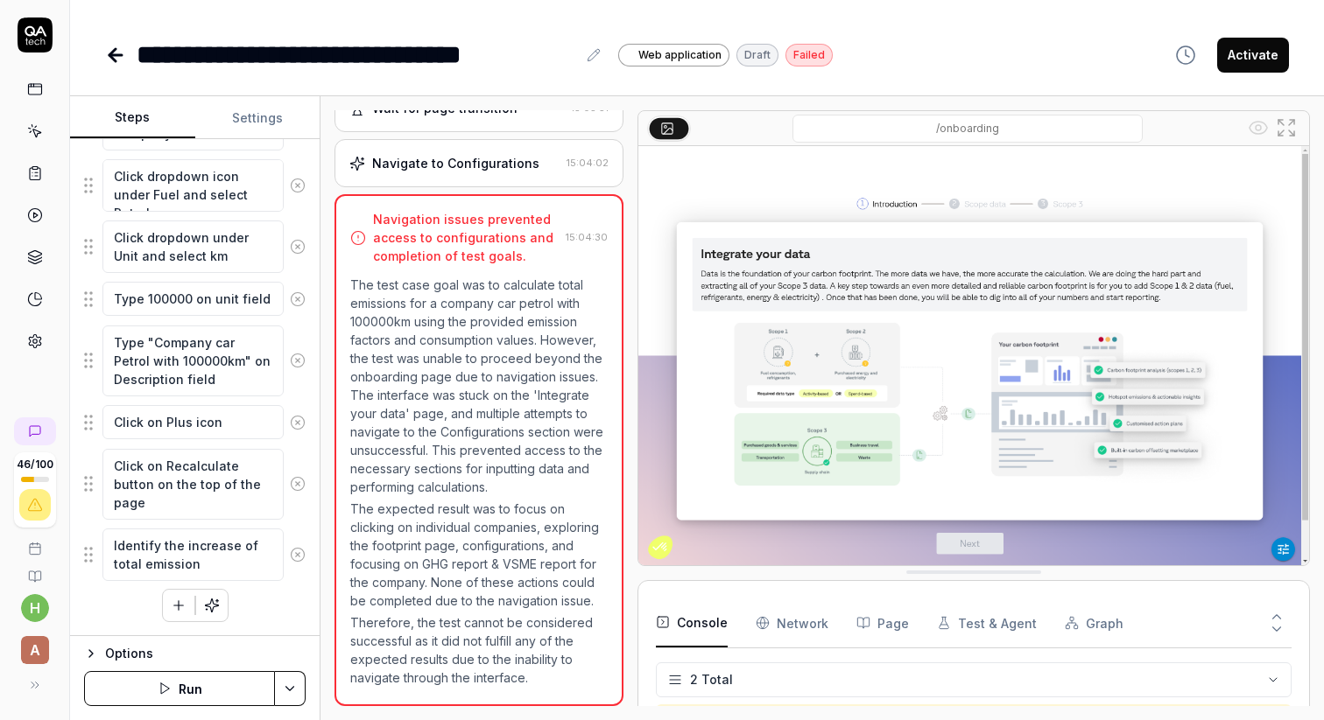
click at [90, 656] on icon "button" at bounding box center [91, 653] width 4 height 7
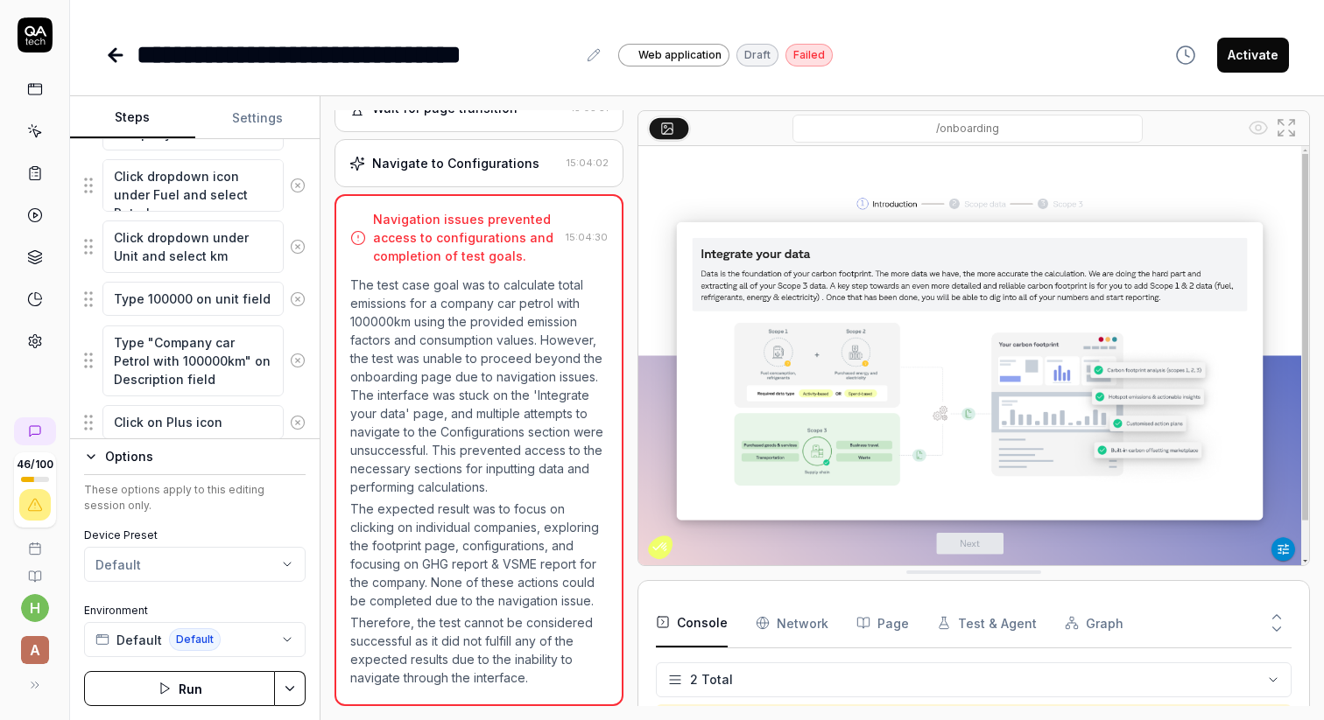
click at [254, 123] on button "Settings" at bounding box center [257, 118] width 125 height 42
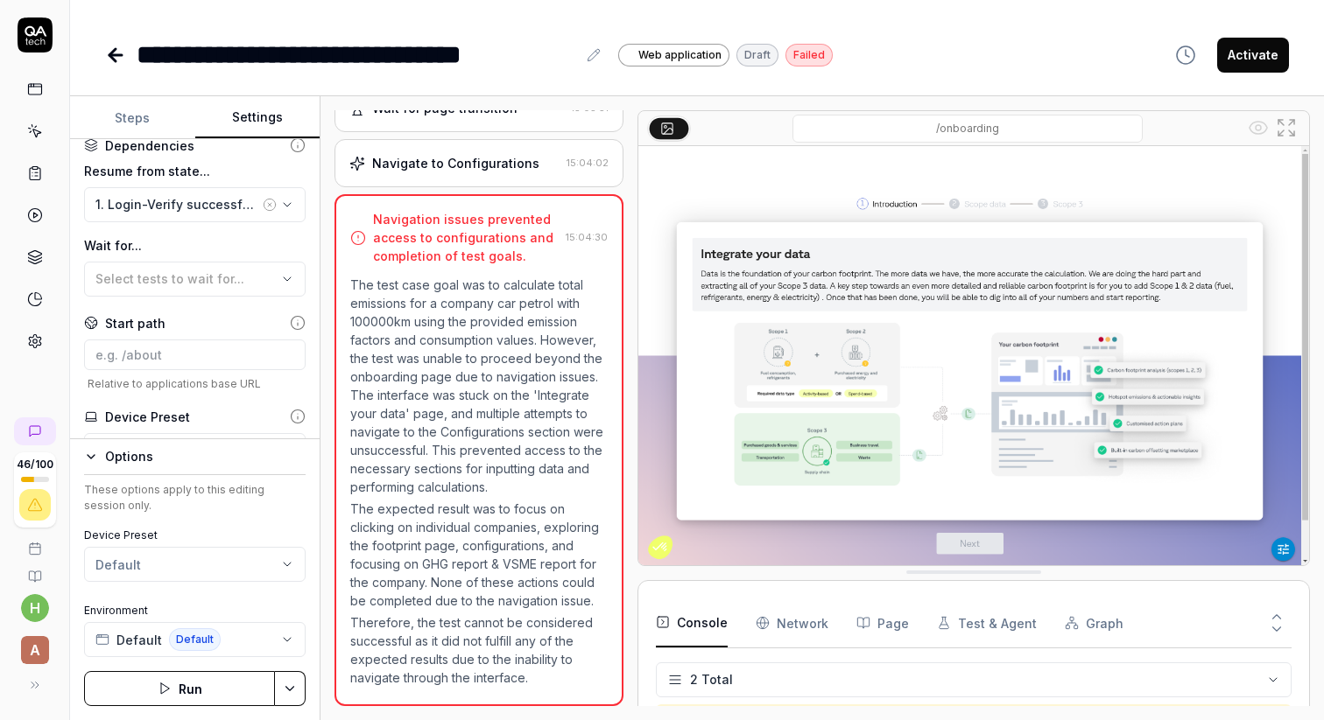
scroll to position [251, 0]
click at [286, 202] on icon "button" at bounding box center [287, 204] width 14 height 14
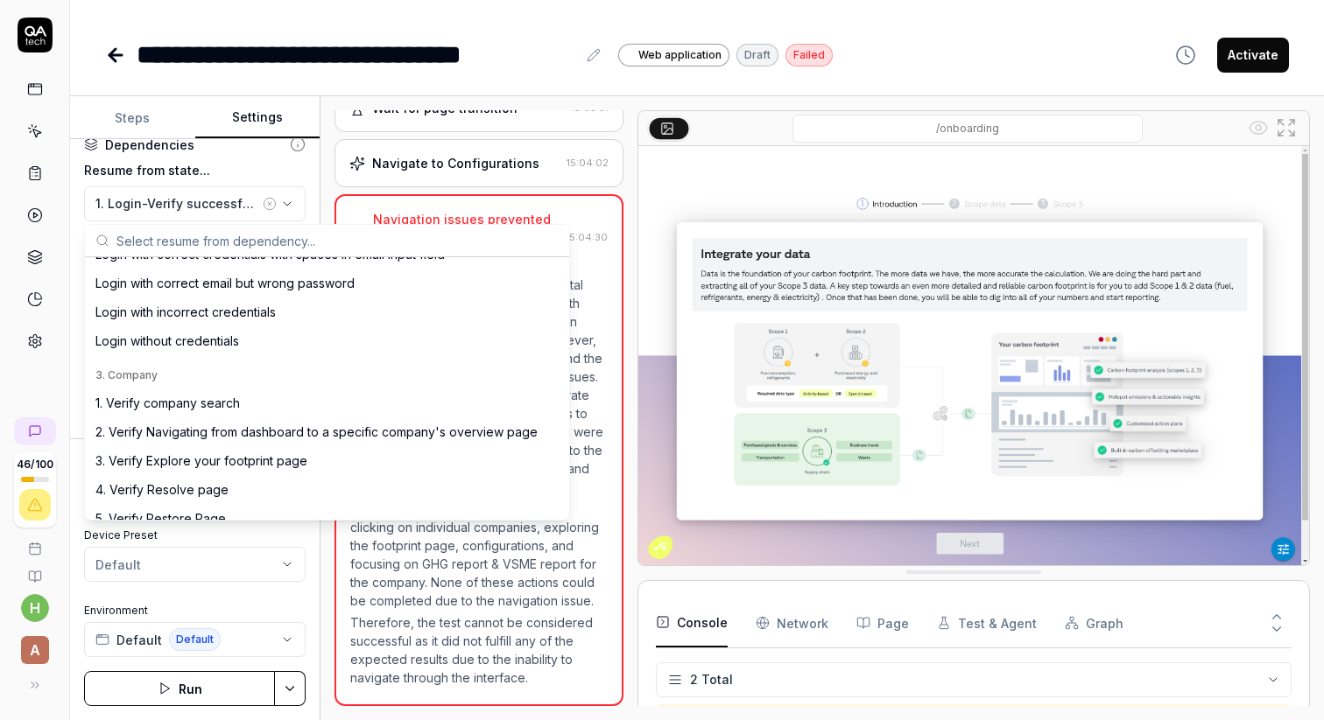
scroll to position [298, 0]
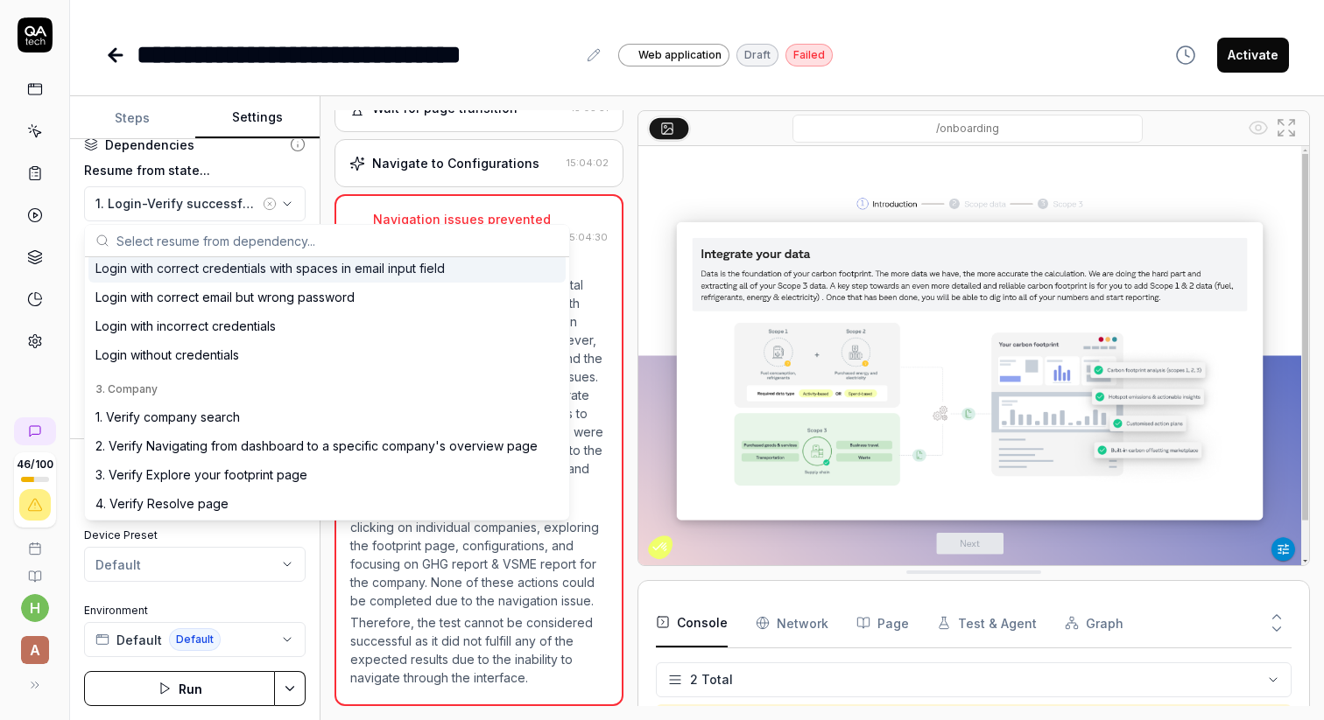
click at [271, 200] on icon "button" at bounding box center [270, 204] width 14 height 14
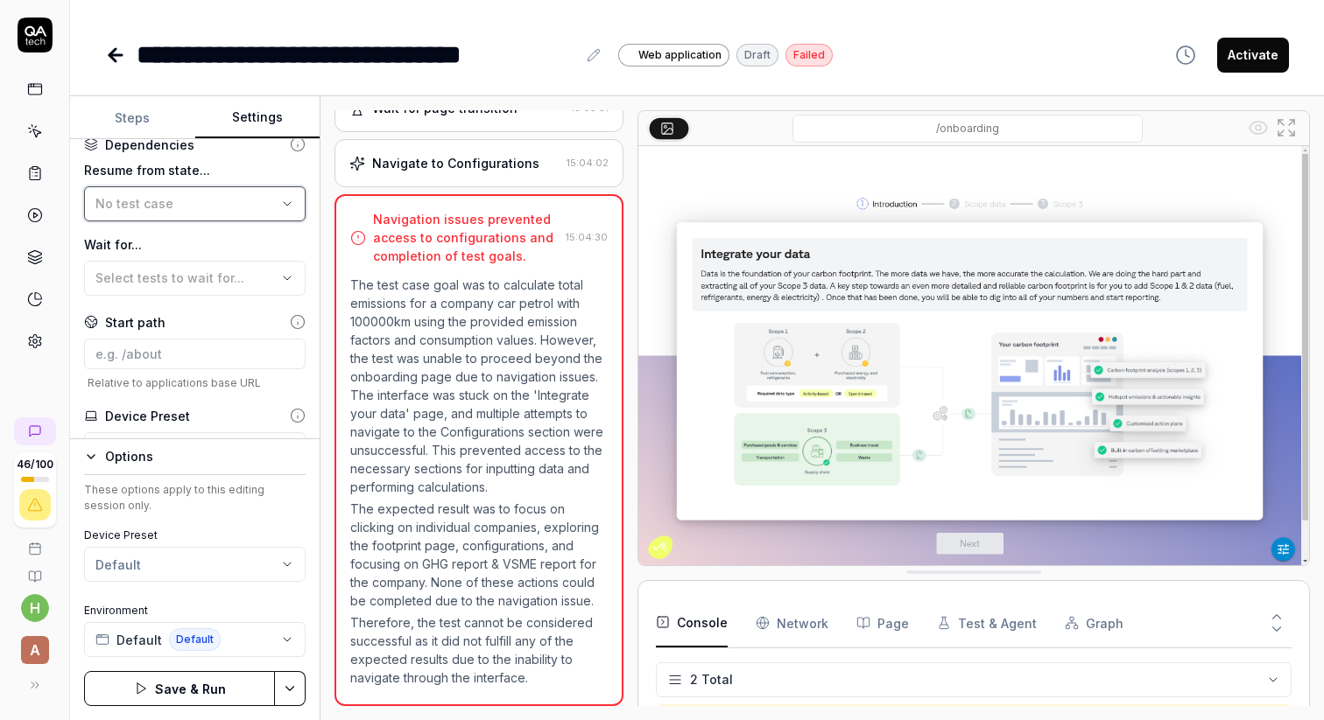
click at [292, 205] on icon "button" at bounding box center [287, 204] width 14 height 14
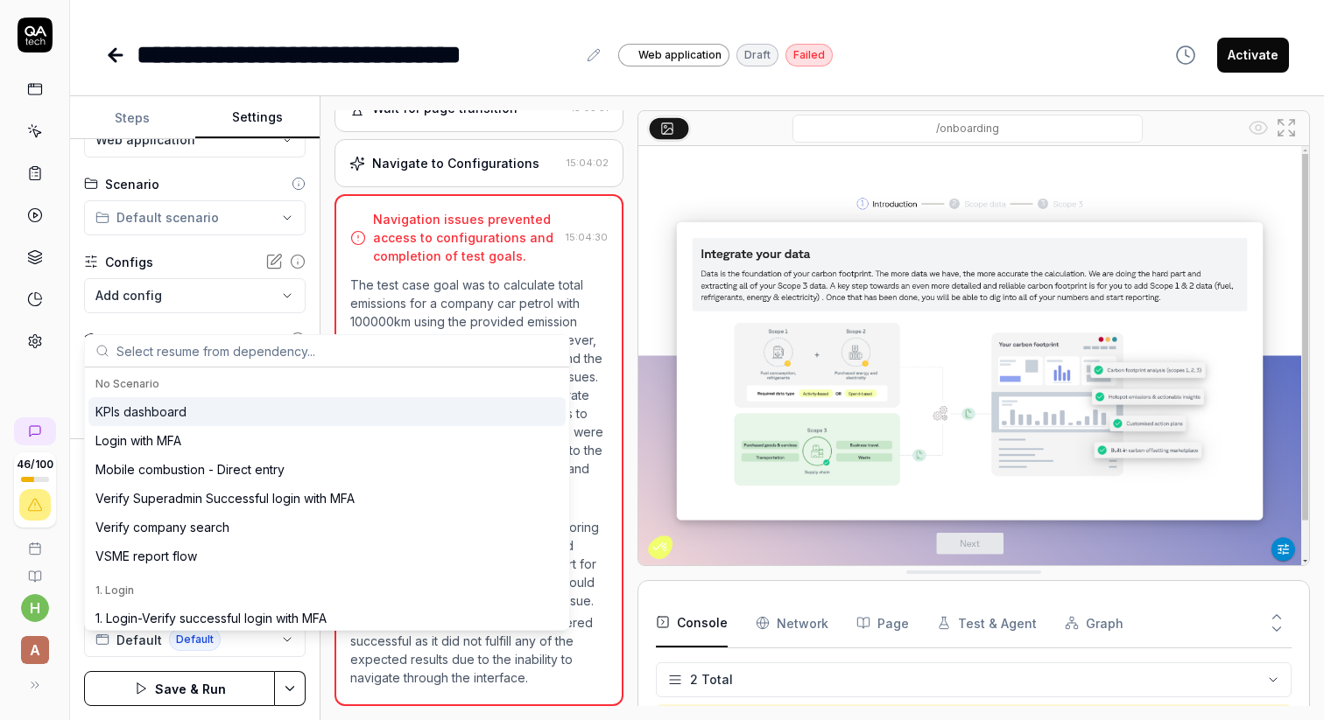
scroll to position [0, 0]
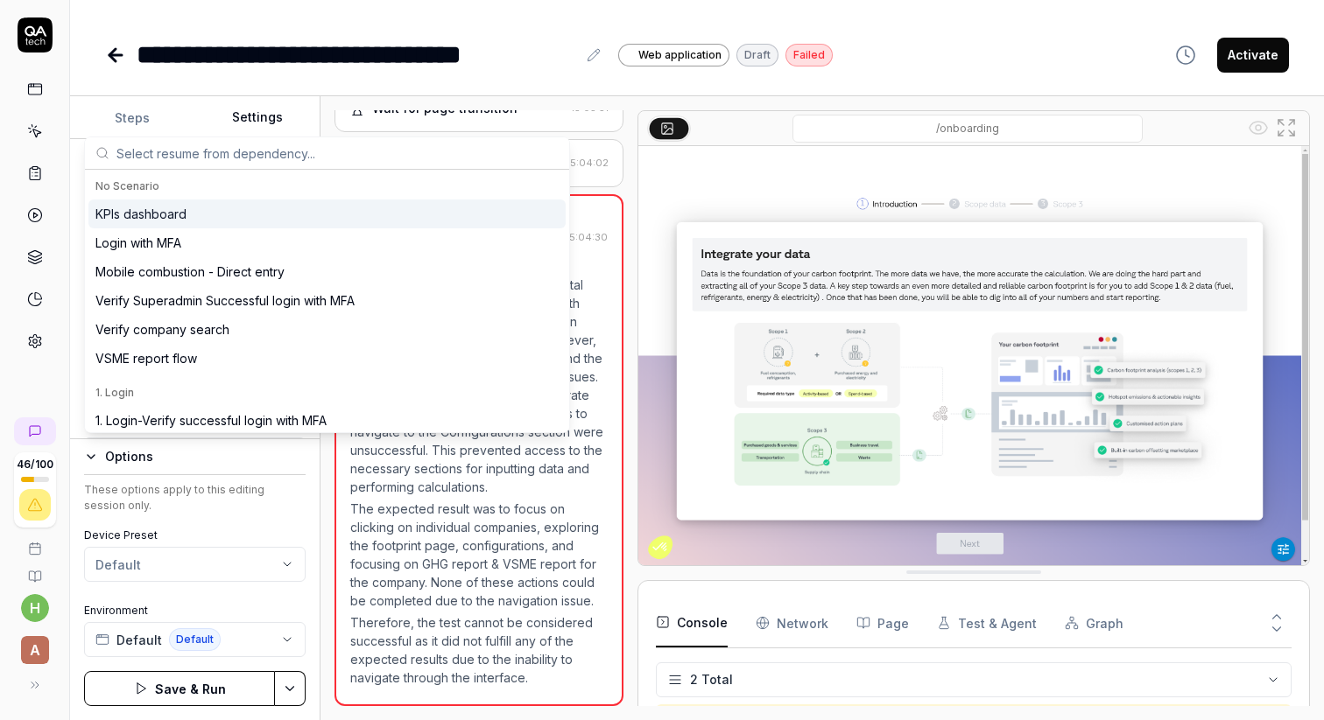
click at [134, 10] on div "**********" at bounding box center [696, 37] width 1253 height 74
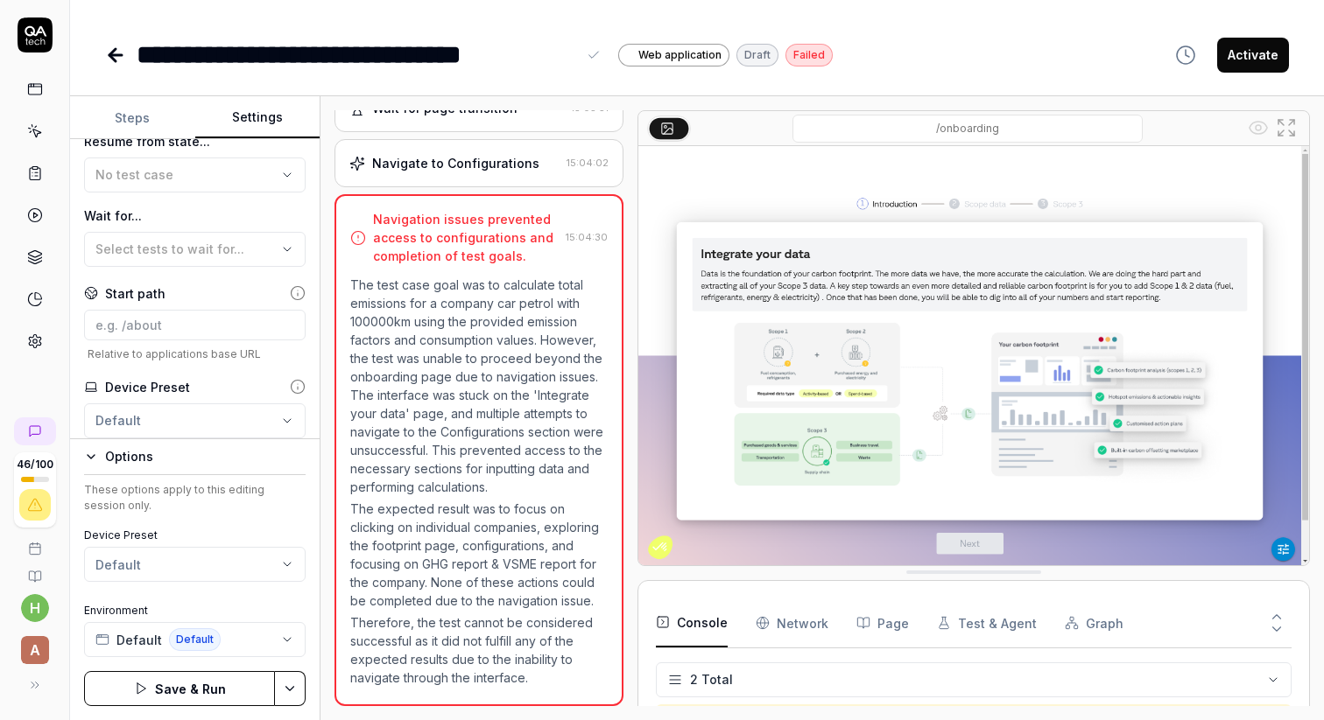
scroll to position [331, 0]
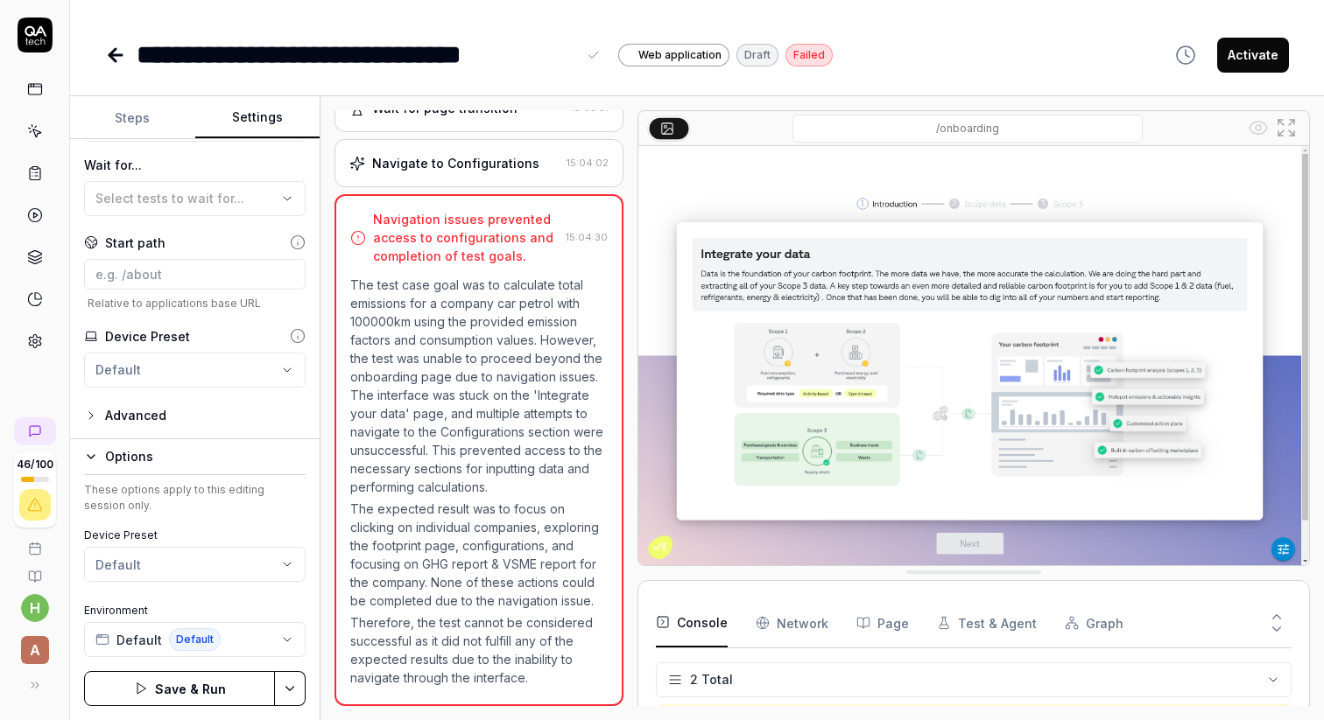
click at [91, 418] on icon "button" at bounding box center [91, 416] width 14 height 14
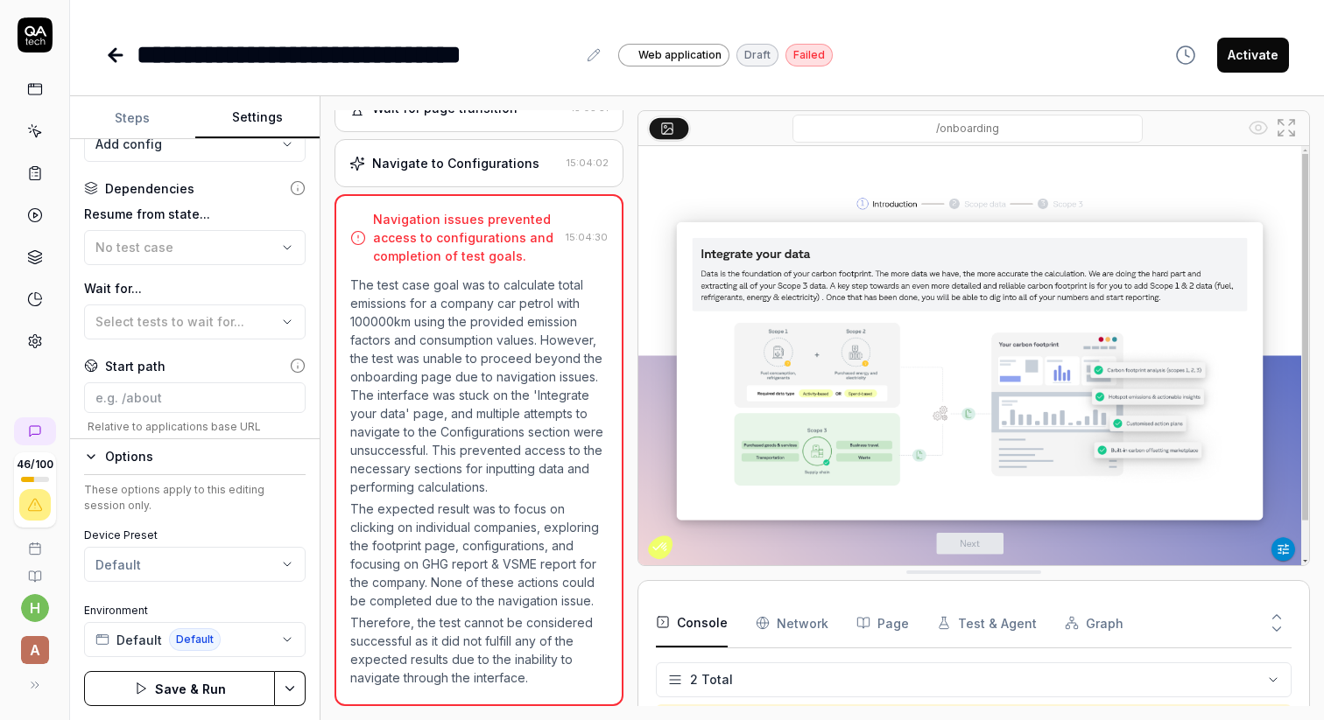
scroll to position [201, 0]
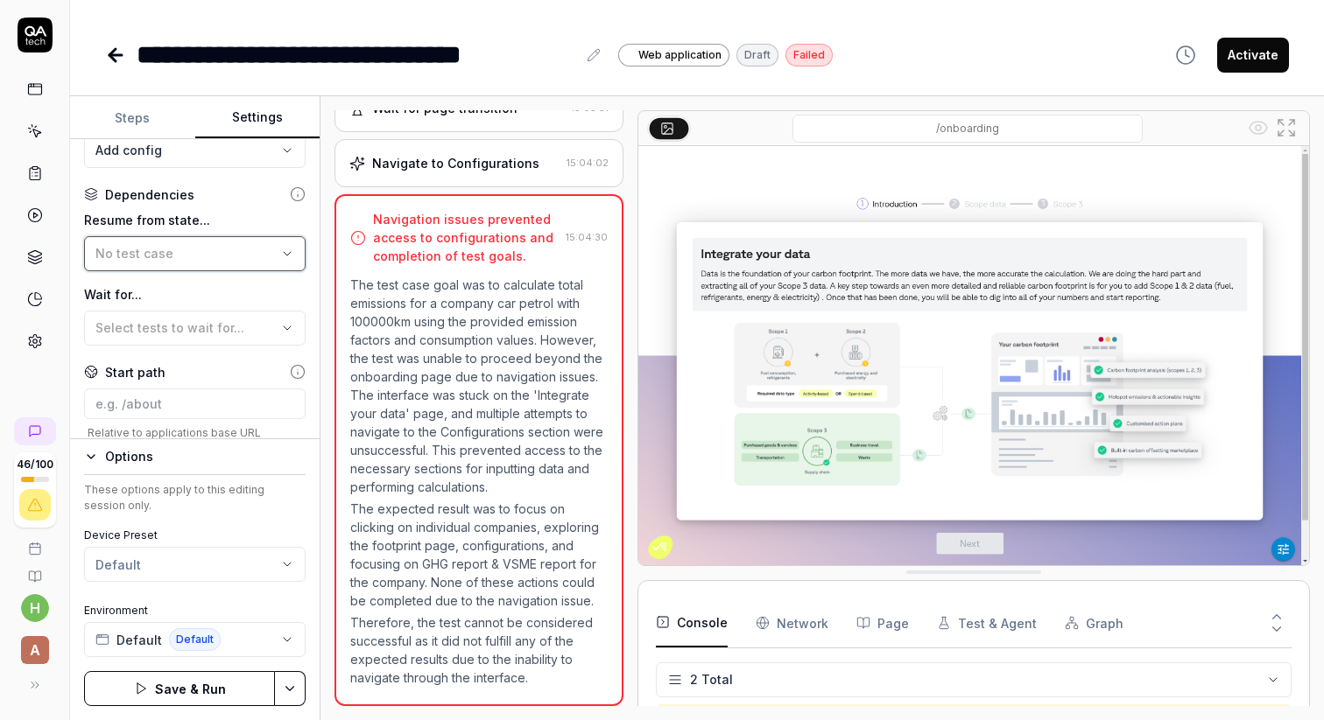
click at [292, 253] on icon "button" at bounding box center [287, 254] width 14 height 14
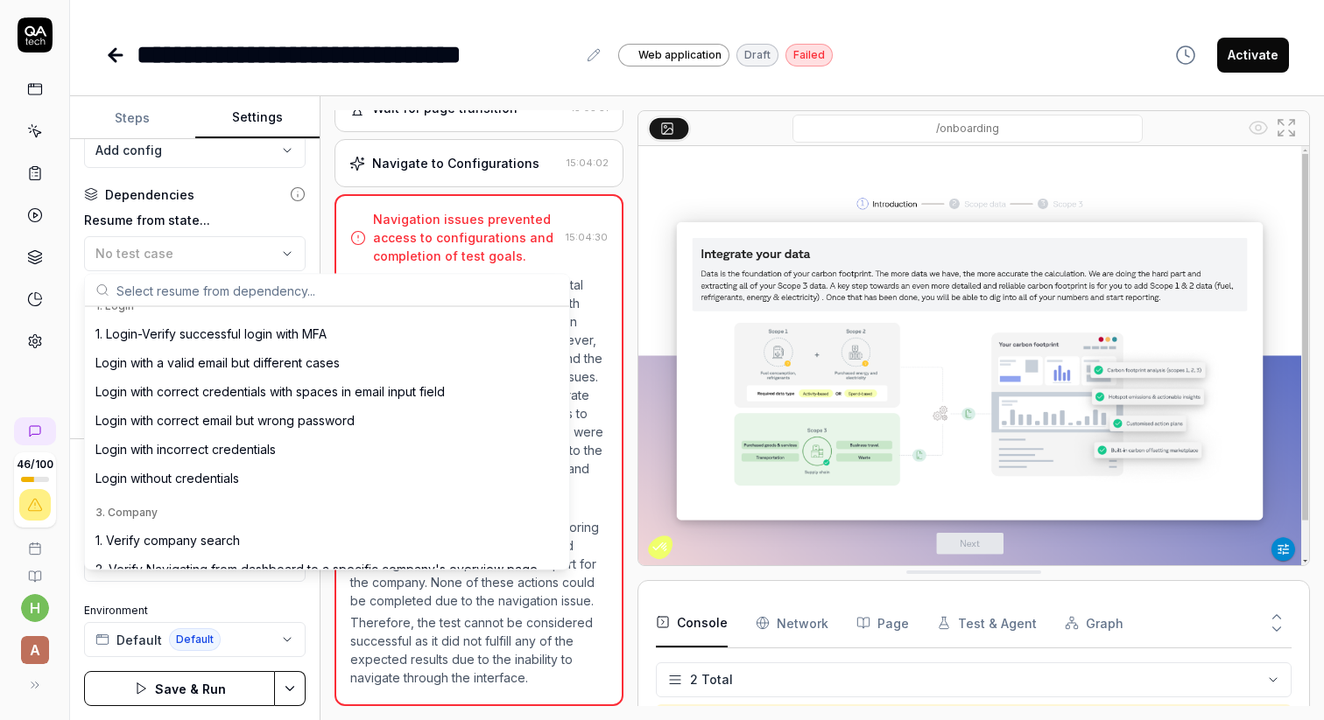
scroll to position [228, 0]
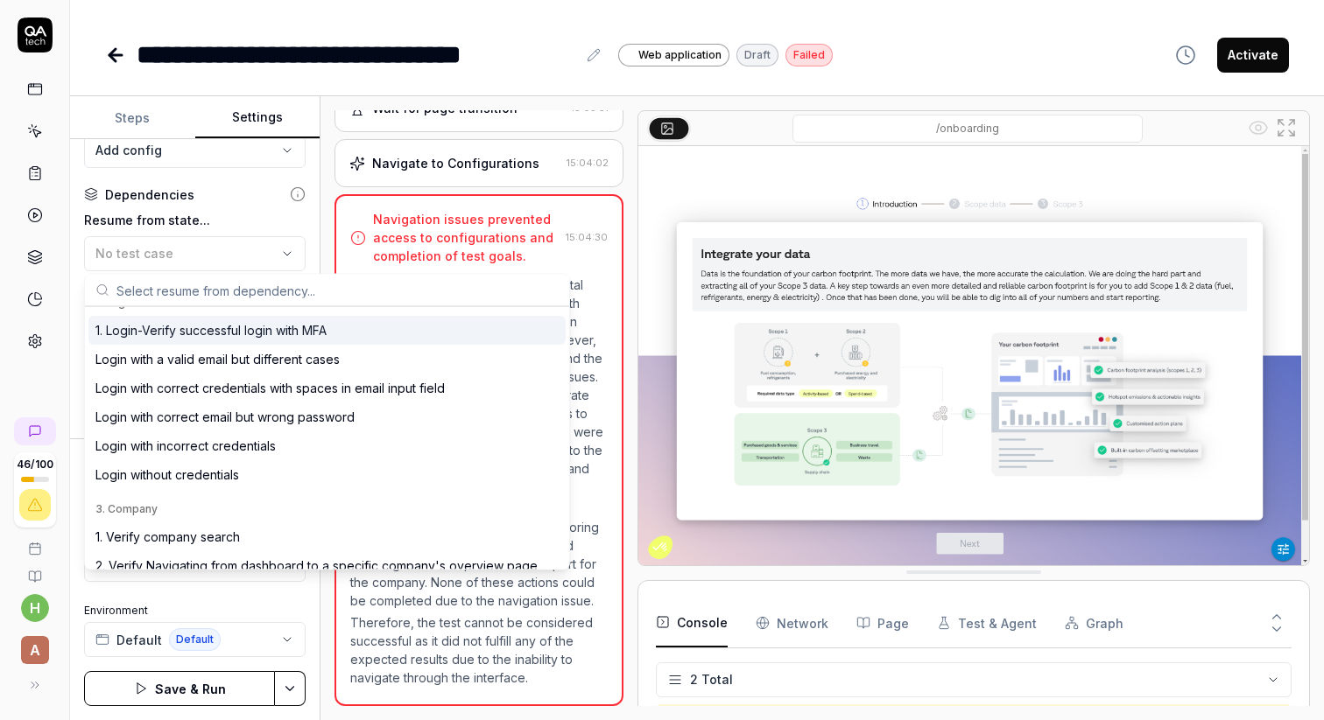
click at [189, 331] on div "1. Login-Verify successful login with MFA" at bounding box center [210, 330] width 231 height 18
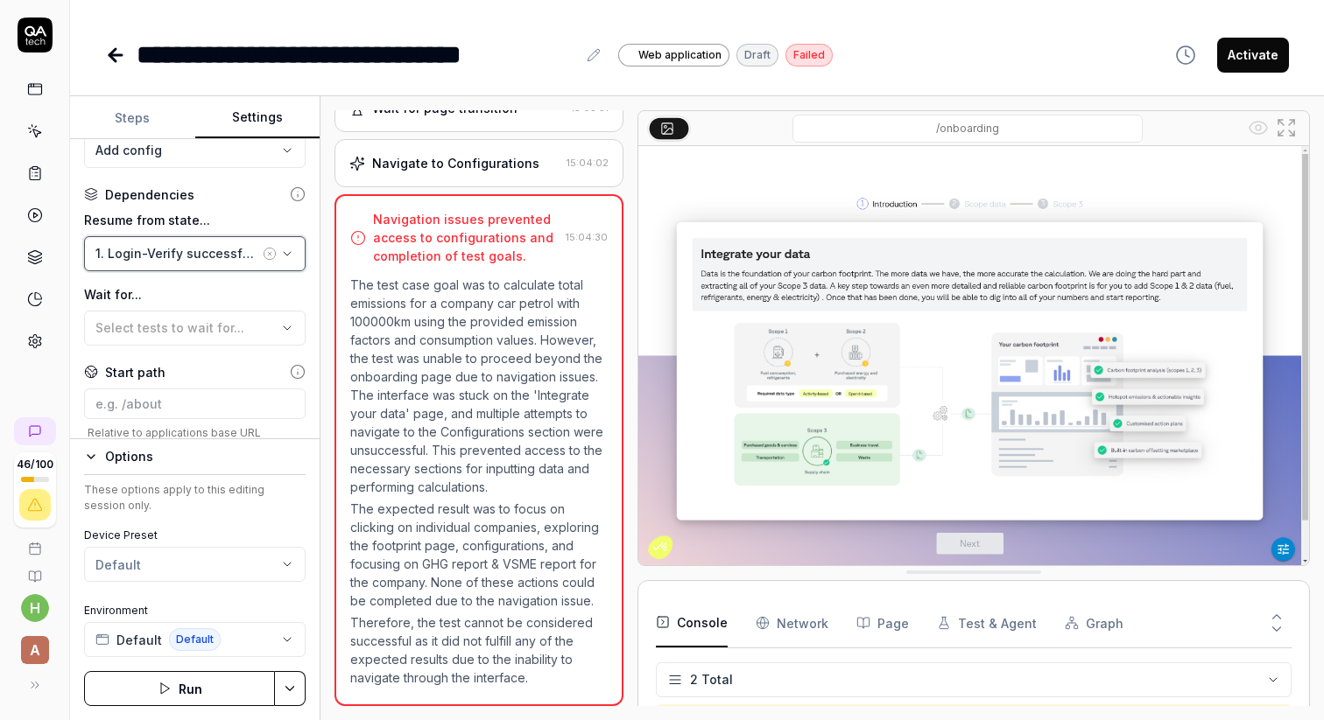
click at [291, 252] on icon "button" at bounding box center [287, 254] width 7 height 4
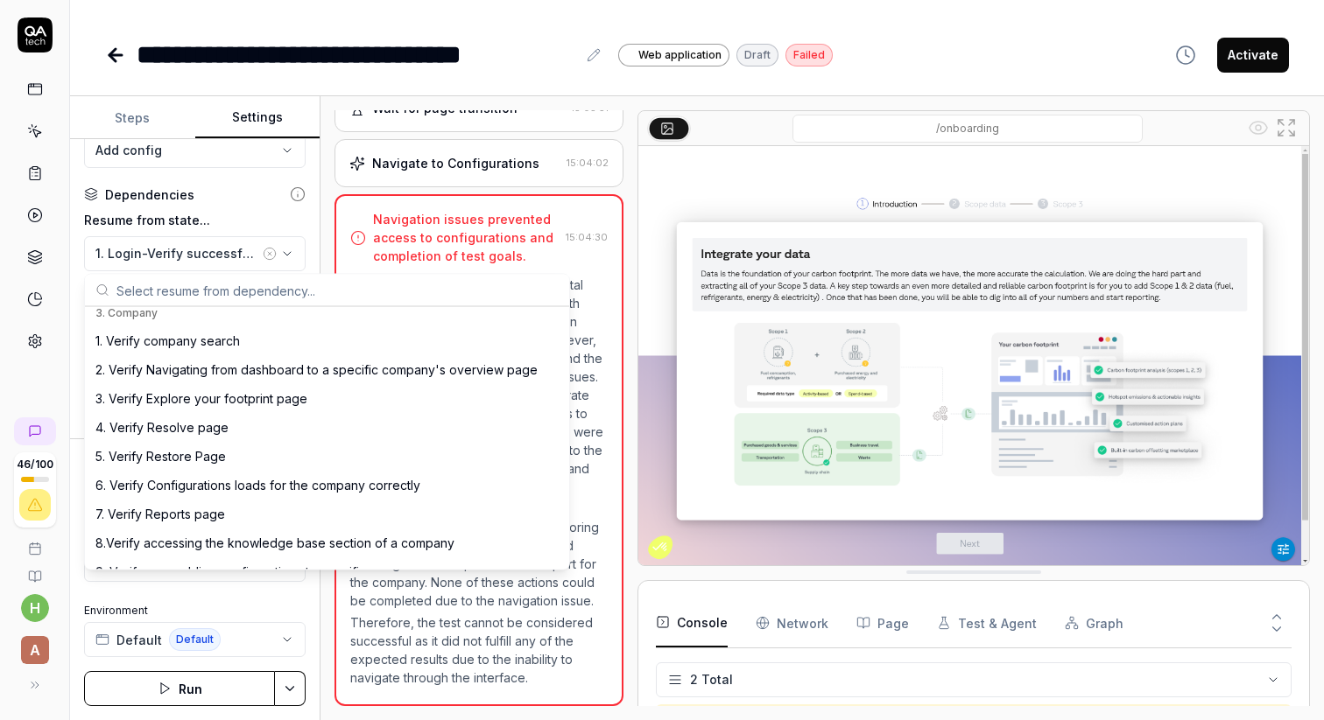
scroll to position [430, 0]
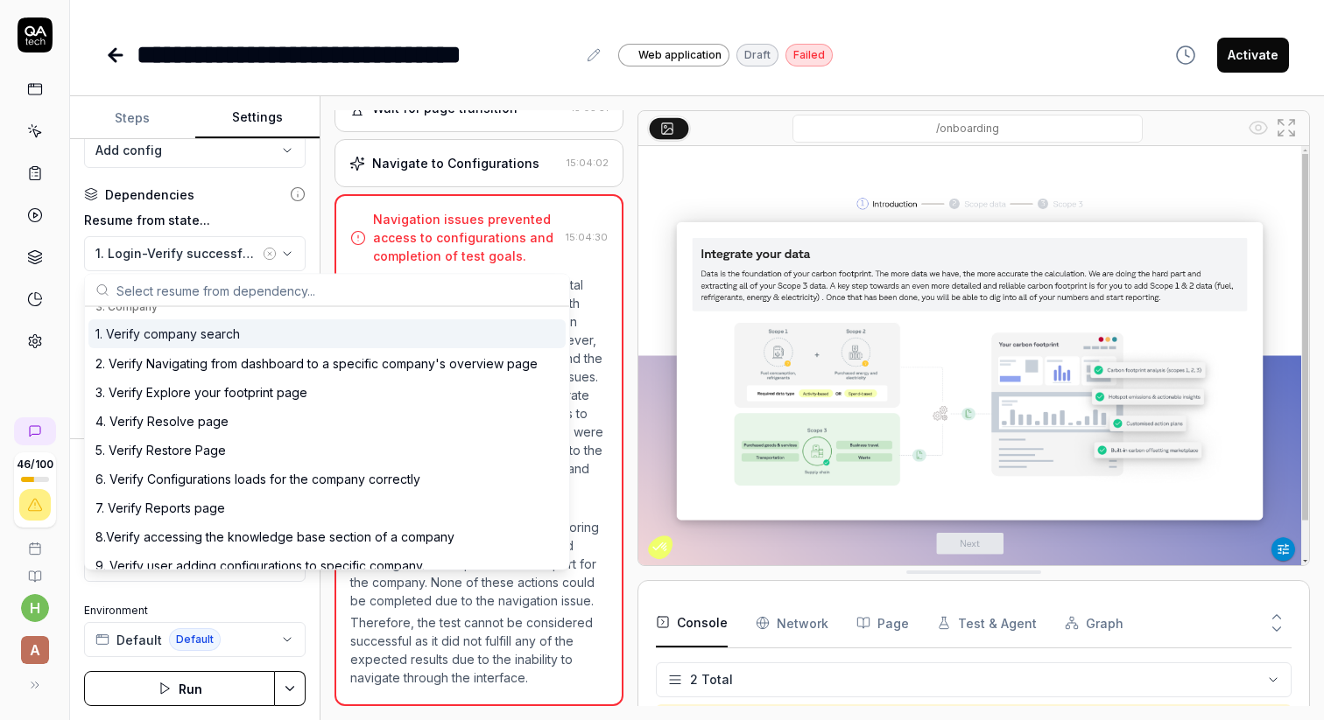
click at [193, 332] on div "1. Verify company search" at bounding box center [167, 335] width 144 height 18
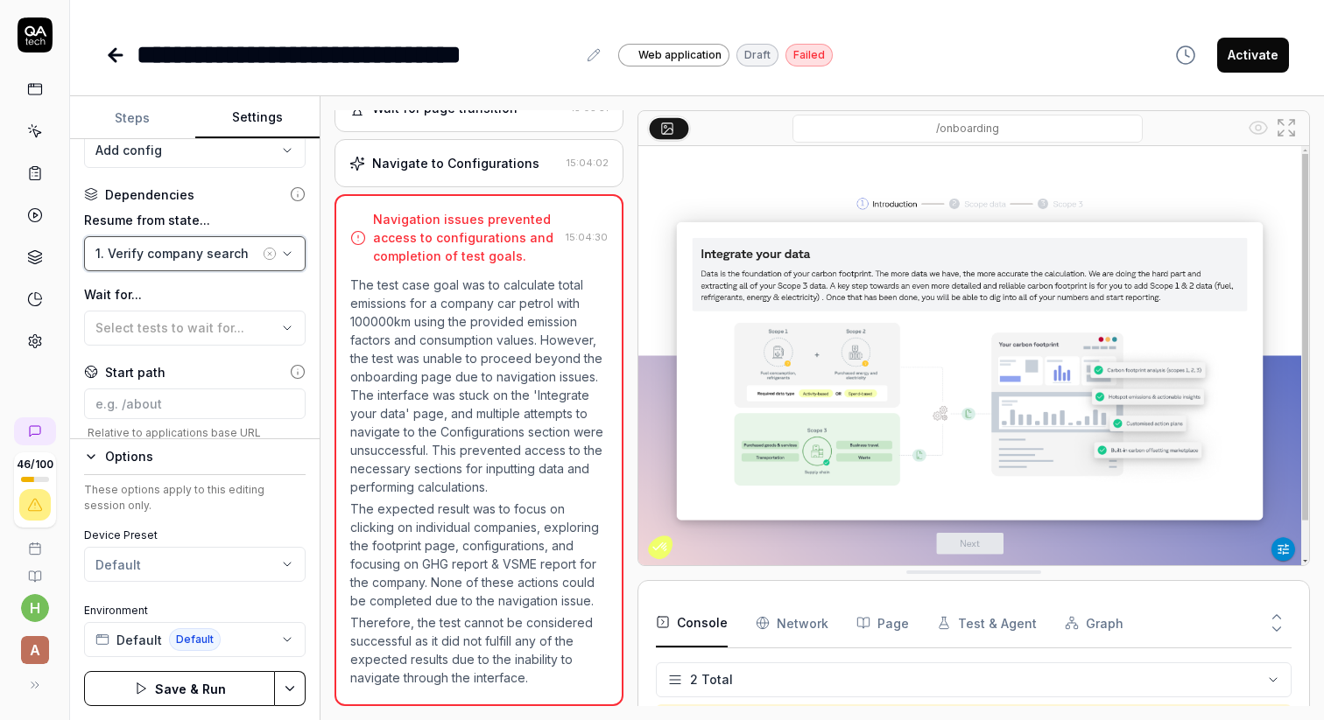
click at [289, 256] on icon "button" at bounding box center [287, 254] width 14 height 14
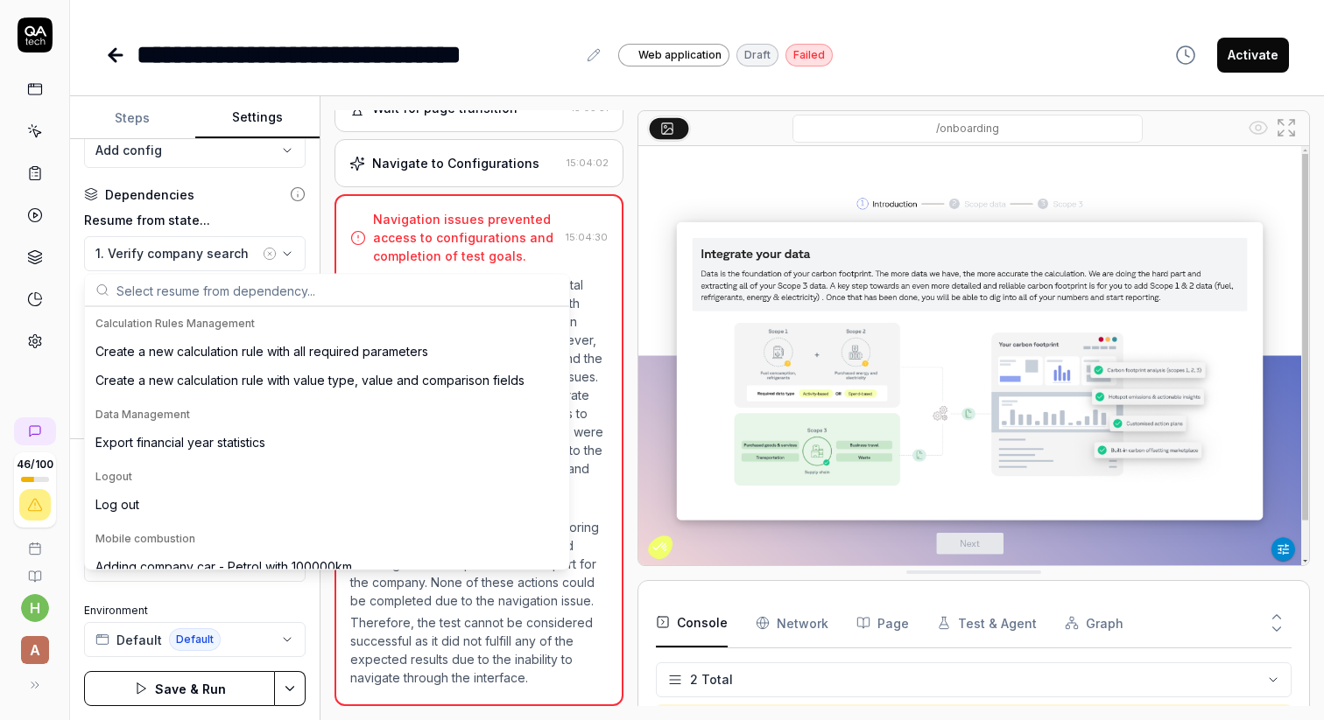
scroll to position [721, 0]
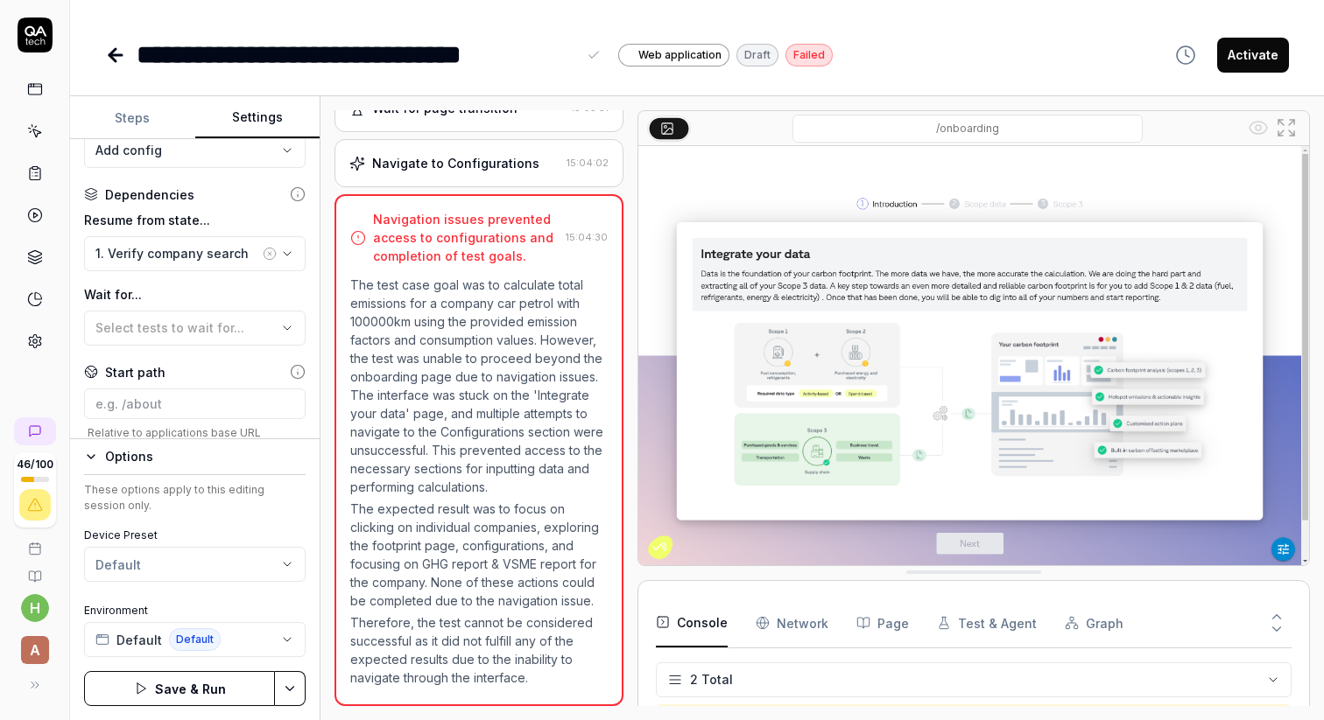
click at [235, 30] on div "**********" at bounding box center [696, 37] width 1253 height 74
click at [186, 697] on button "Save & Run" at bounding box center [179, 688] width 191 height 35
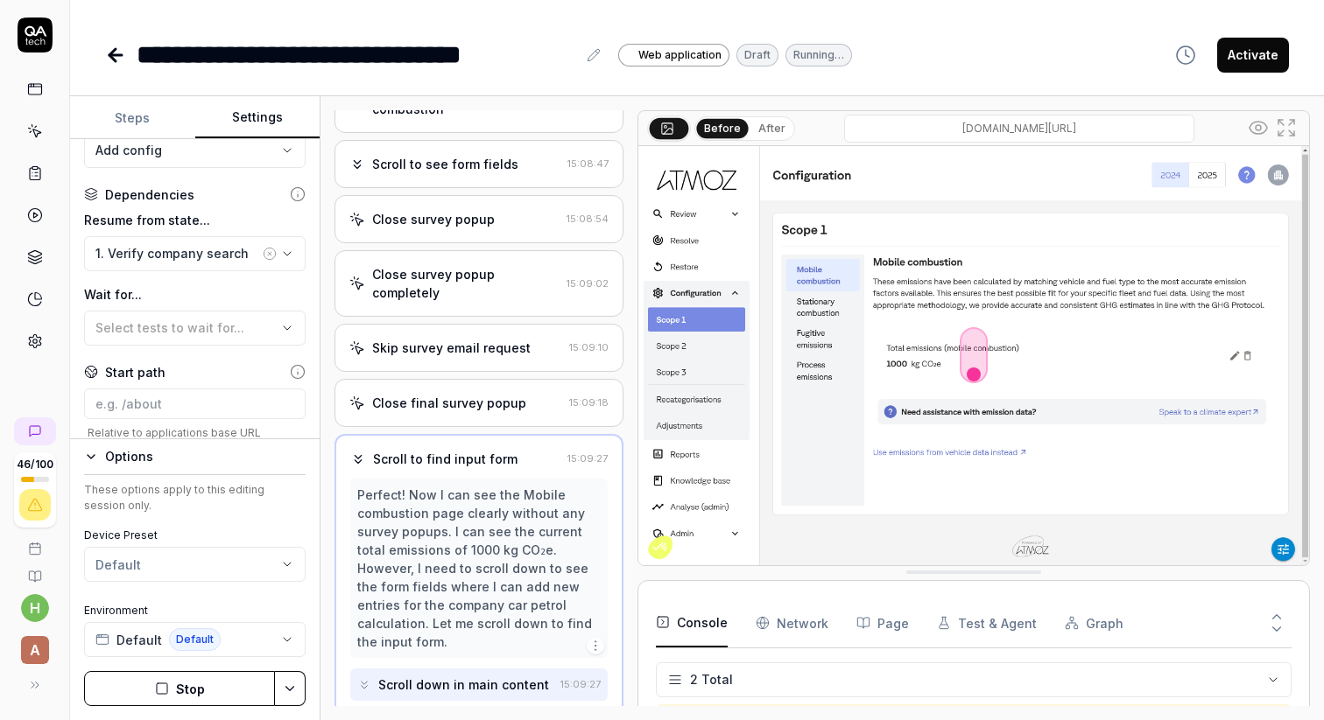
scroll to position [331, 0]
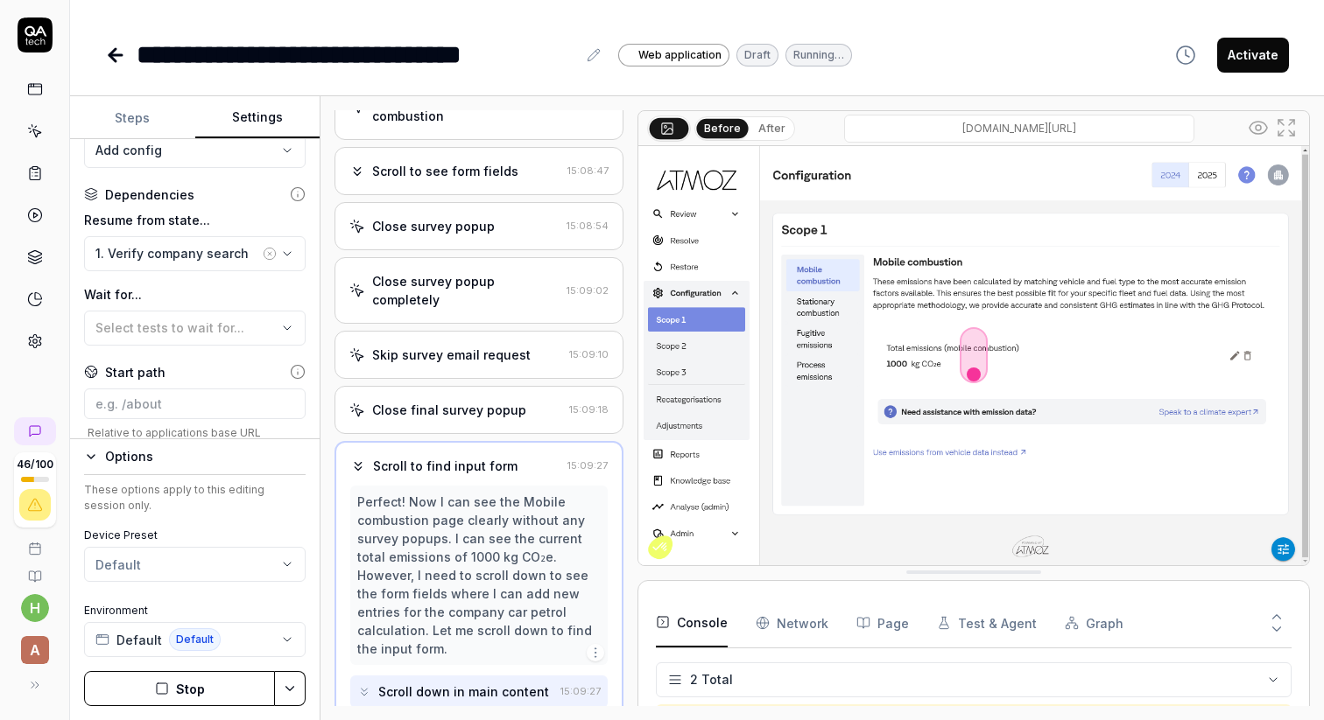
click at [194, 690] on button "Stop" at bounding box center [179, 688] width 191 height 35
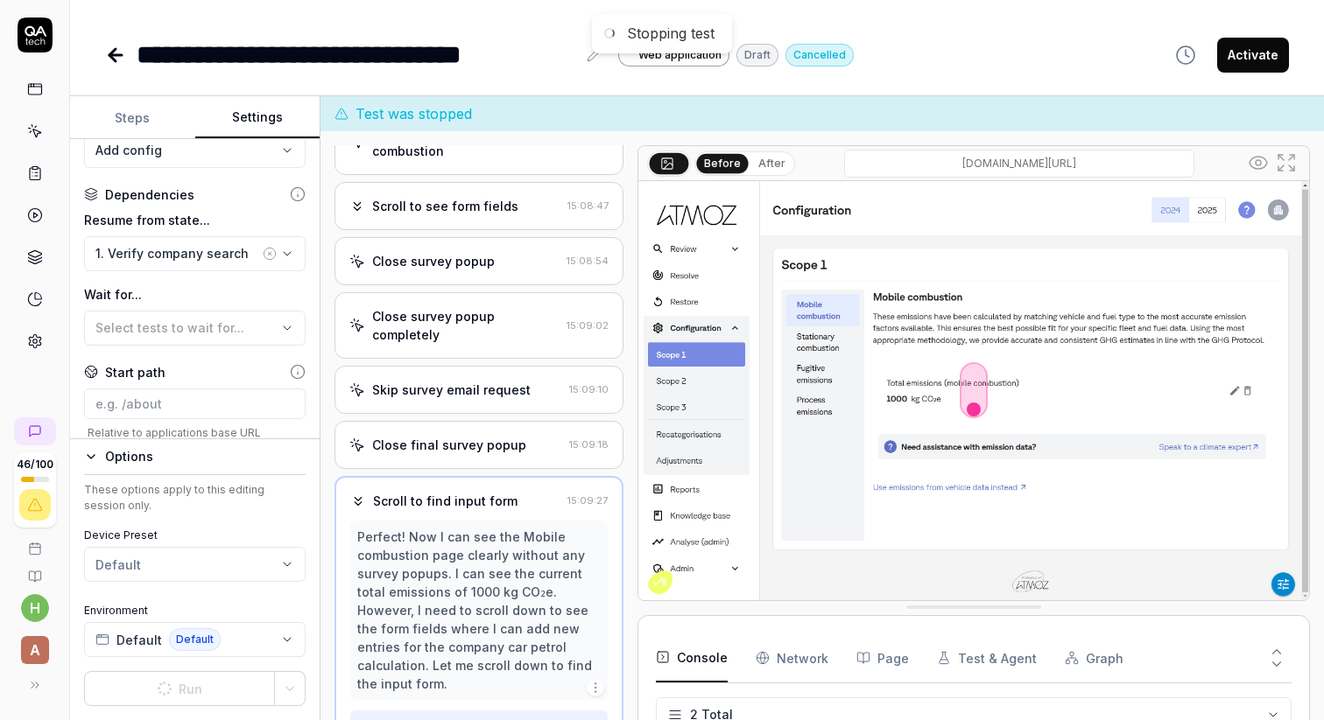
scroll to position [348, 0]
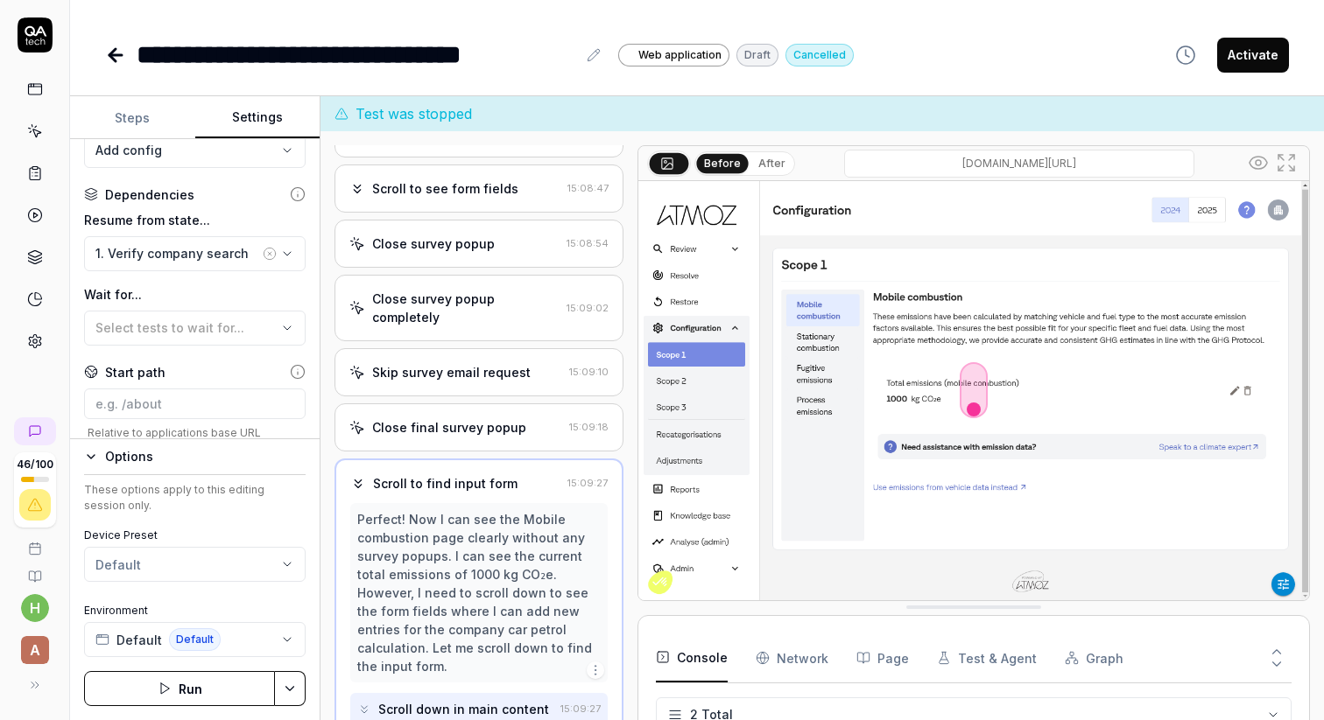
click at [137, 117] on button "Steps" at bounding box center [132, 118] width 125 height 42
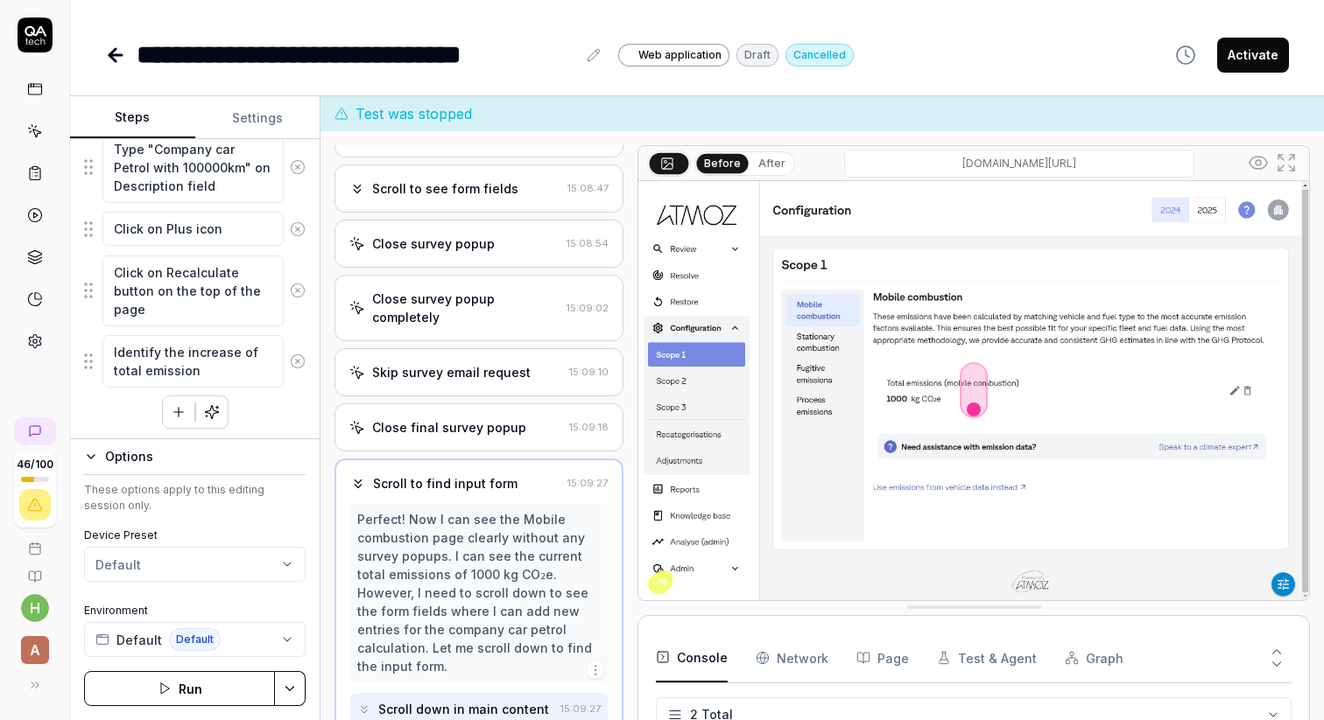
scroll to position [709, 0]
click at [292, 693] on html "**********" at bounding box center [662, 360] width 1324 height 720
click at [197, 608] on div "Run w. Dependencies" at bounding box center [224, 606] width 177 height 39
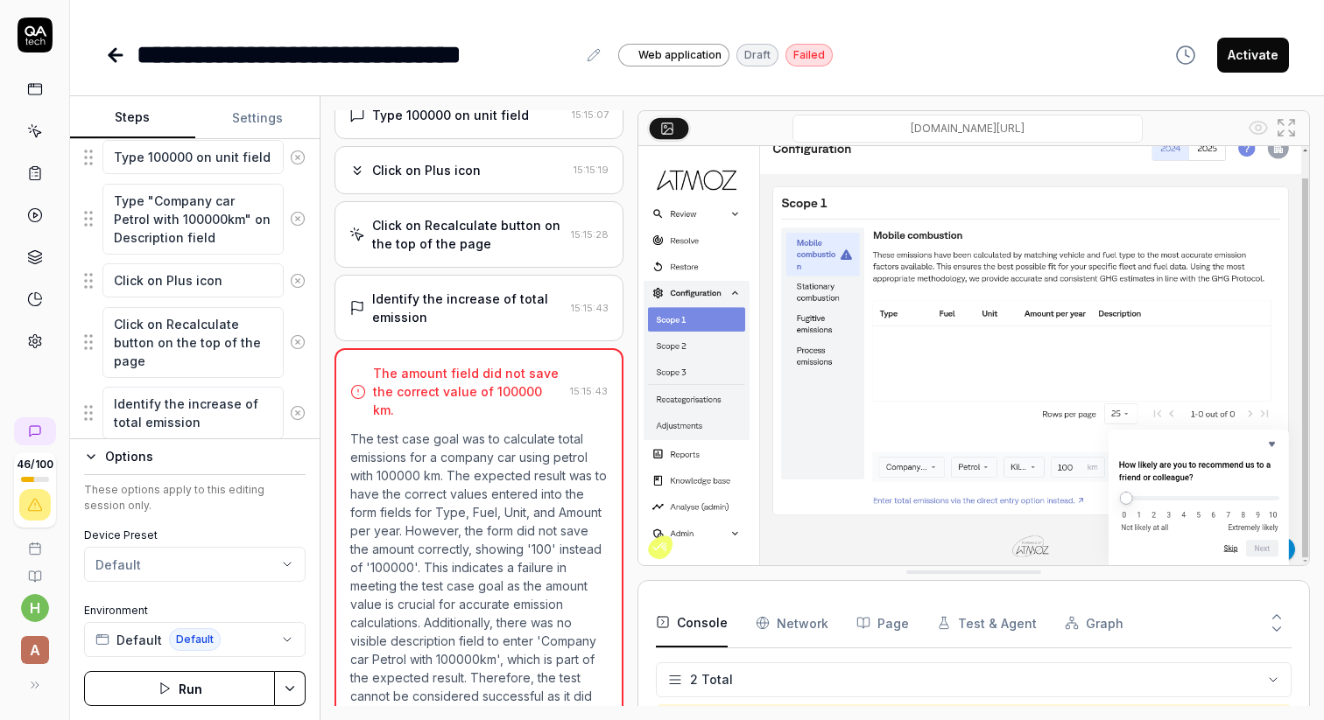
scroll to position [639, 0]
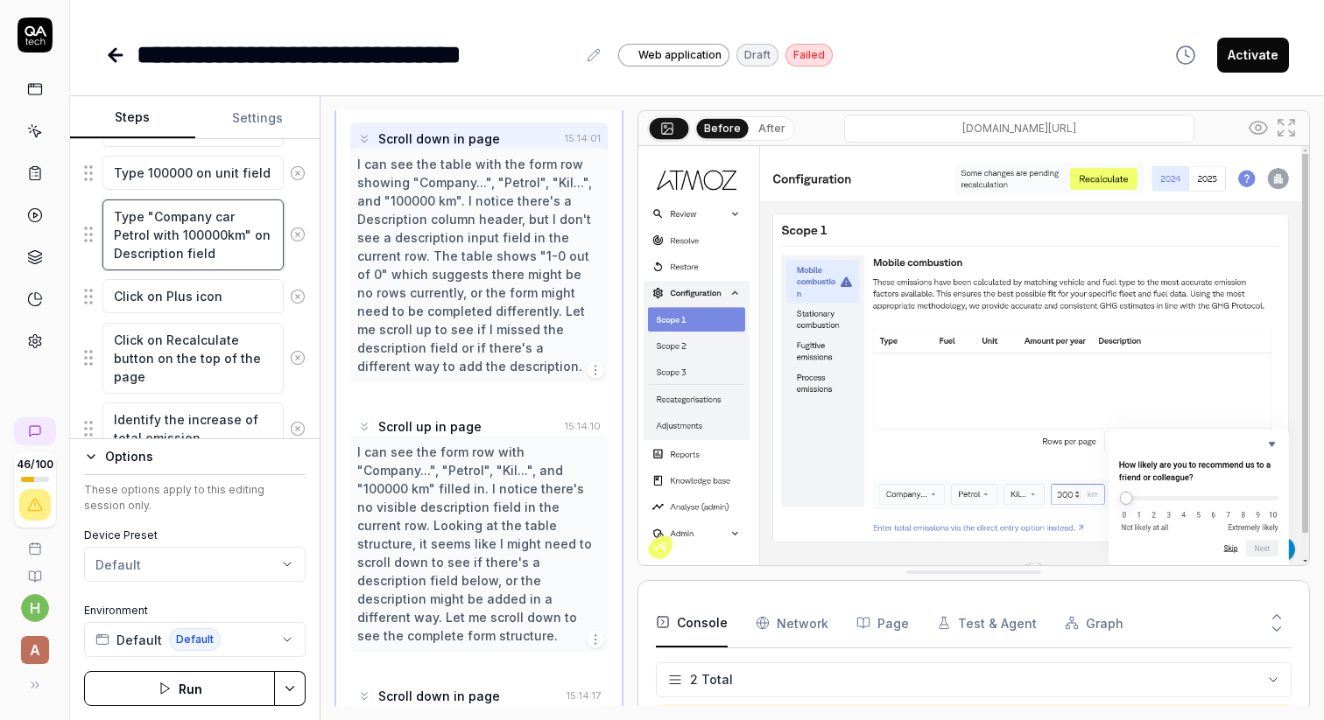
click at [243, 255] on textarea "Type "Company car Petrol with 100000km" on Description field" at bounding box center [192, 235] width 181 height 71
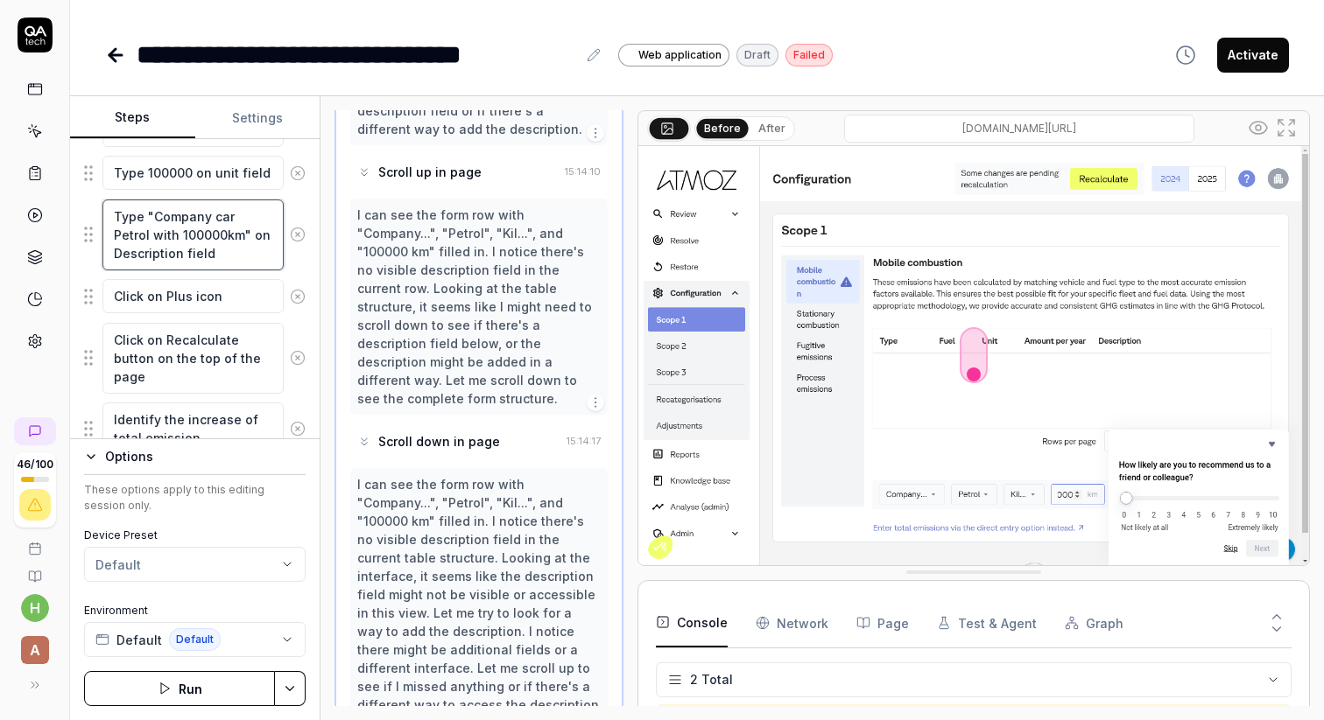
scroll to position [709, 0]
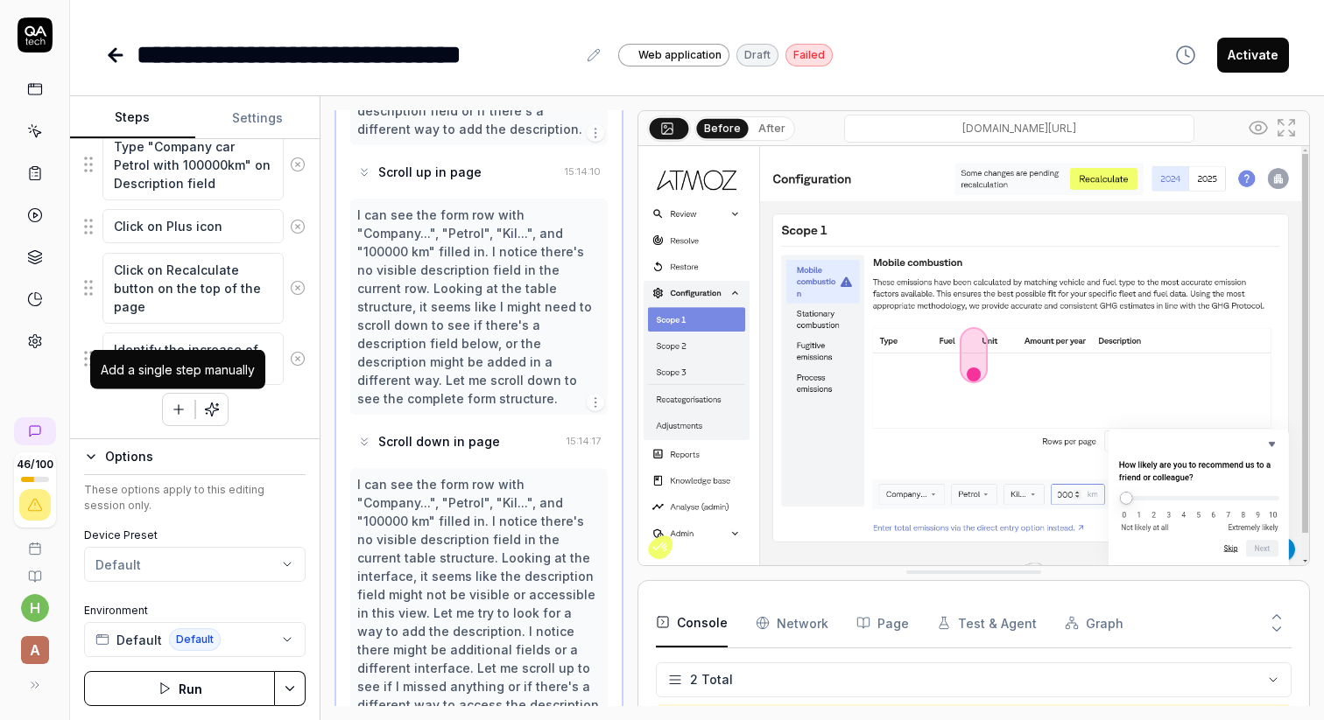
click at [174, 405] on icon "button" at bounding box center [179, 410] width 16 height 16
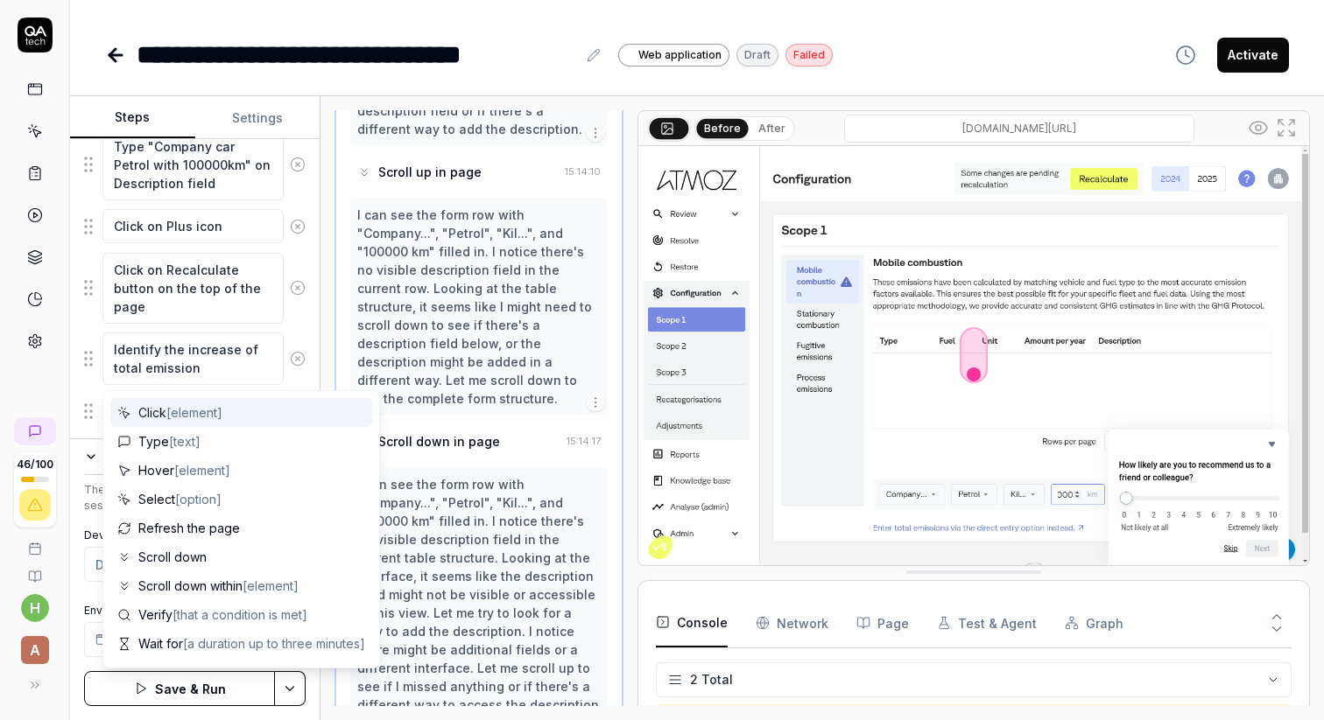
scroll to position [753, 0]
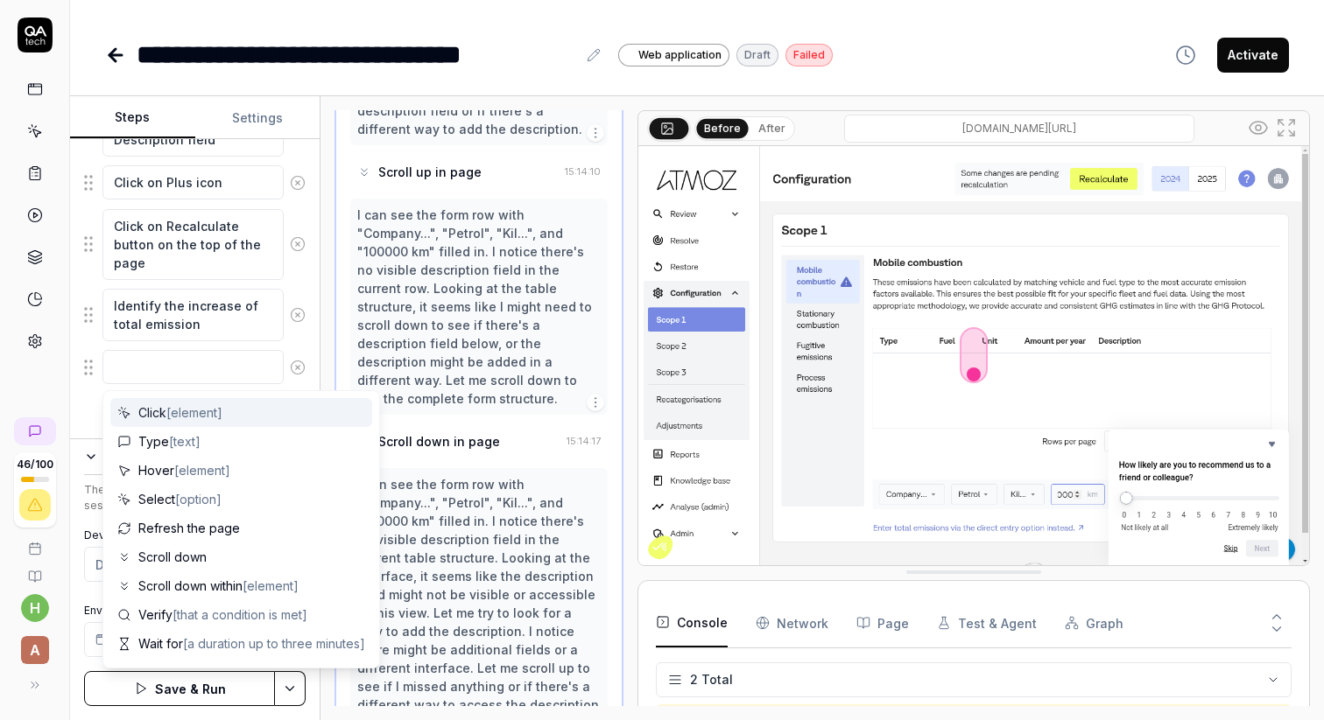
type textarea "*"
type textarea "A"
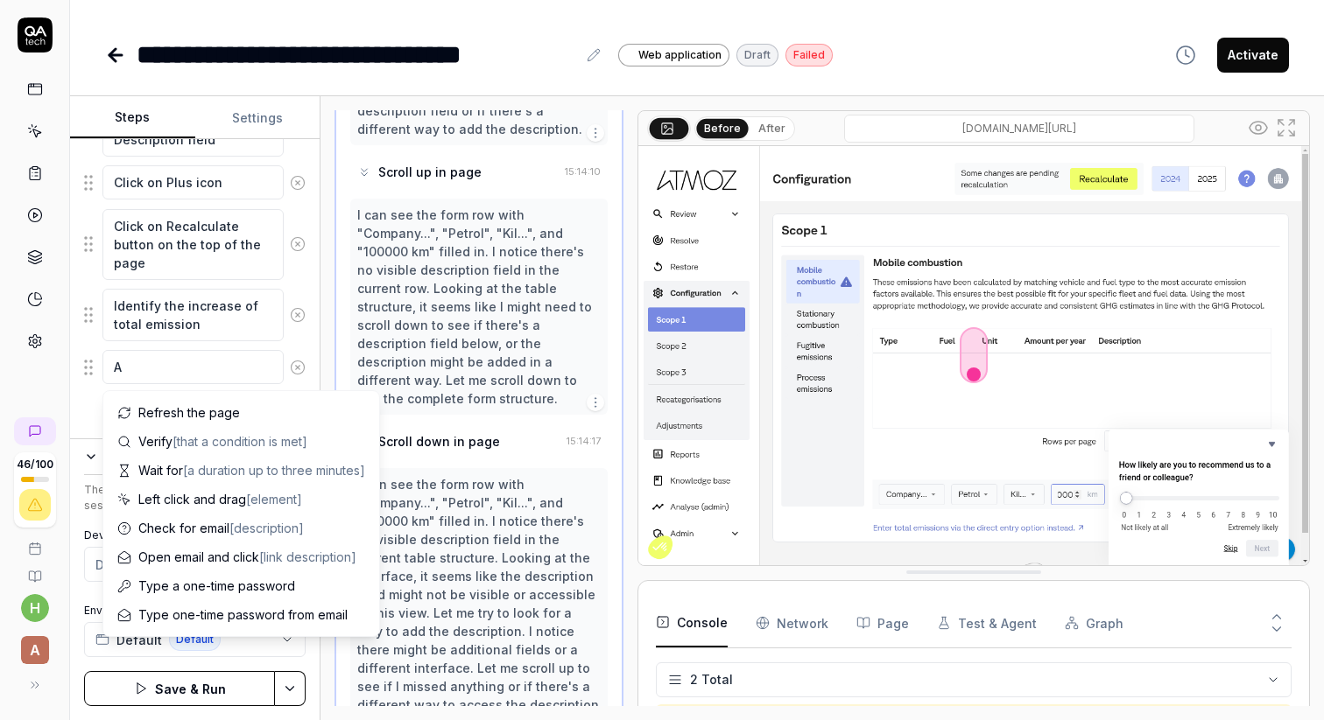
type textarea "*"
type textarea "Ad"
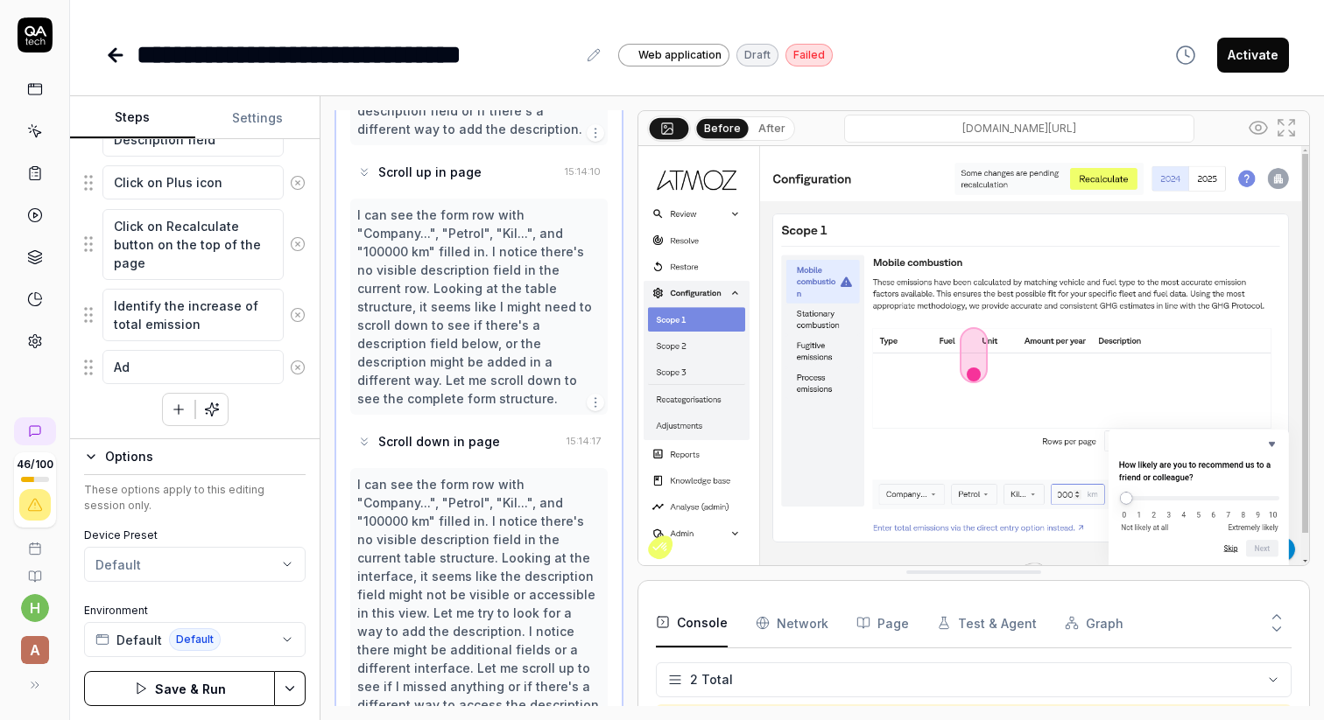
type textarea "*"
type textarea "Add"
type textarea "*"
type textarea "Add"
type textarea "*"
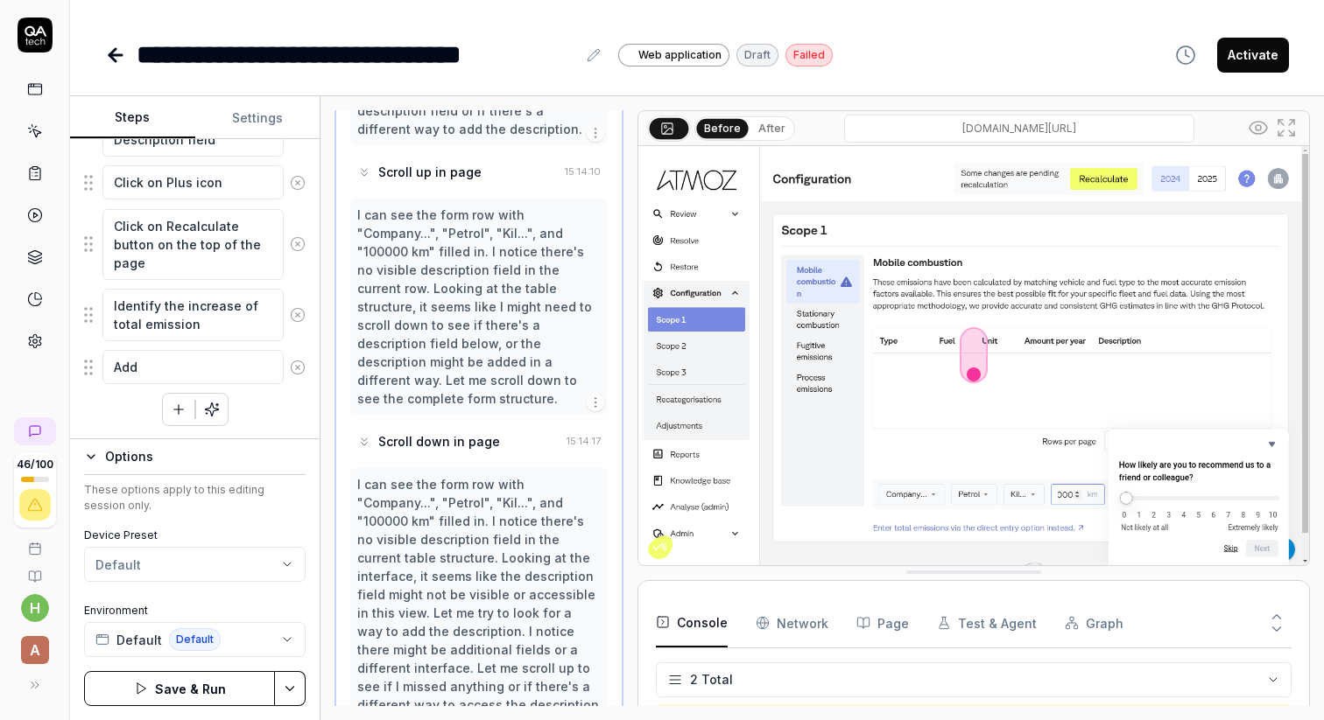
type textarea "Add a"
type textarea "*"
type textarea "Add a"
type textarea "*"
type textarea "Add a t"
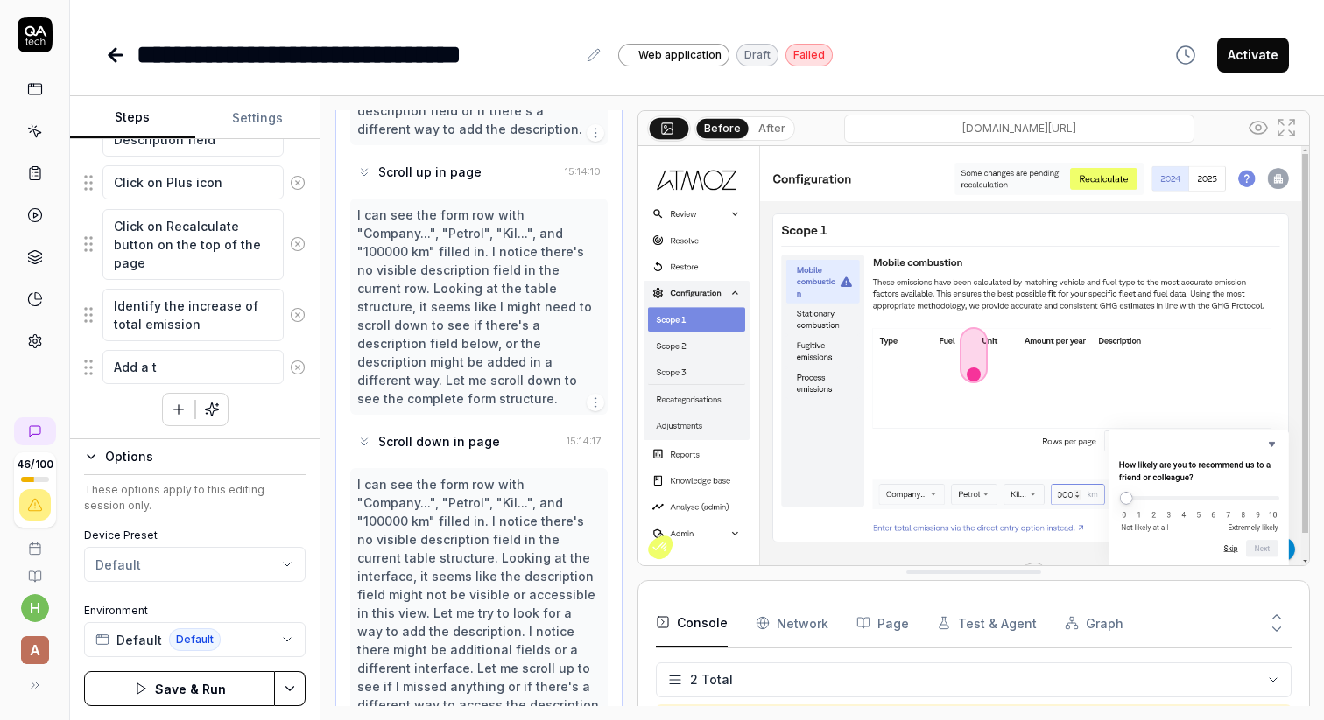
type textarea "*"
type textarea "Add a te"
type textarea "*"
type textarea "Add a tex"
type textarea "*"
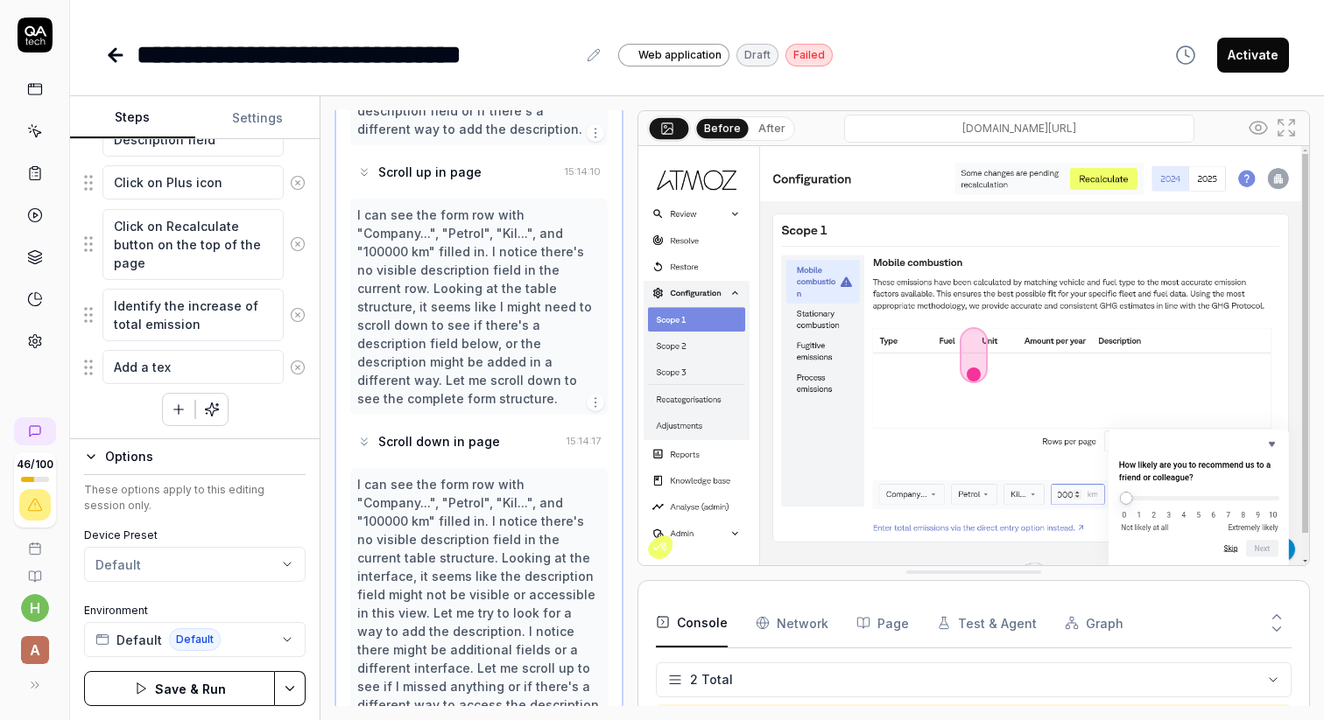
type textarea "Add a text"
type textarea "*"
type textarea "Add a text"
type textarea "*"
type textarea "Add a text ""
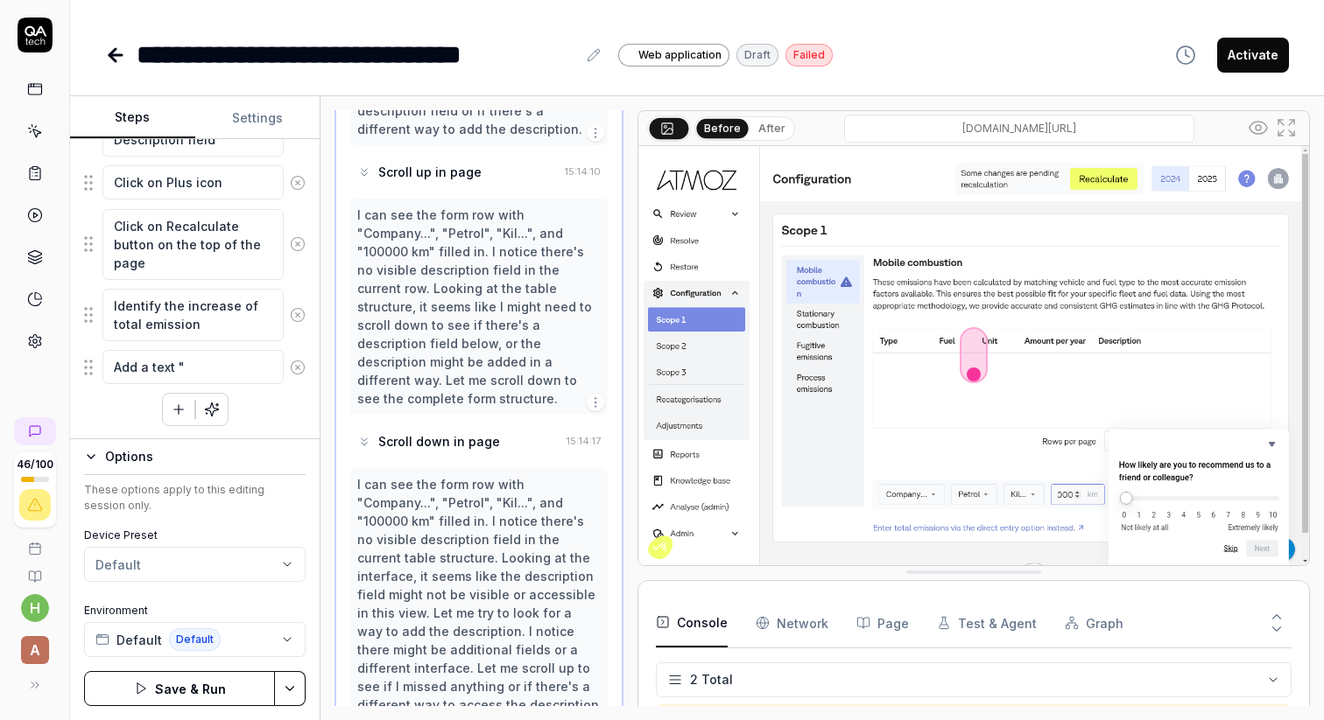
type textarea "*"
type textarea "Add a text """
type textarea "*"
type textarea "Add a text "C""
type textarea "*"
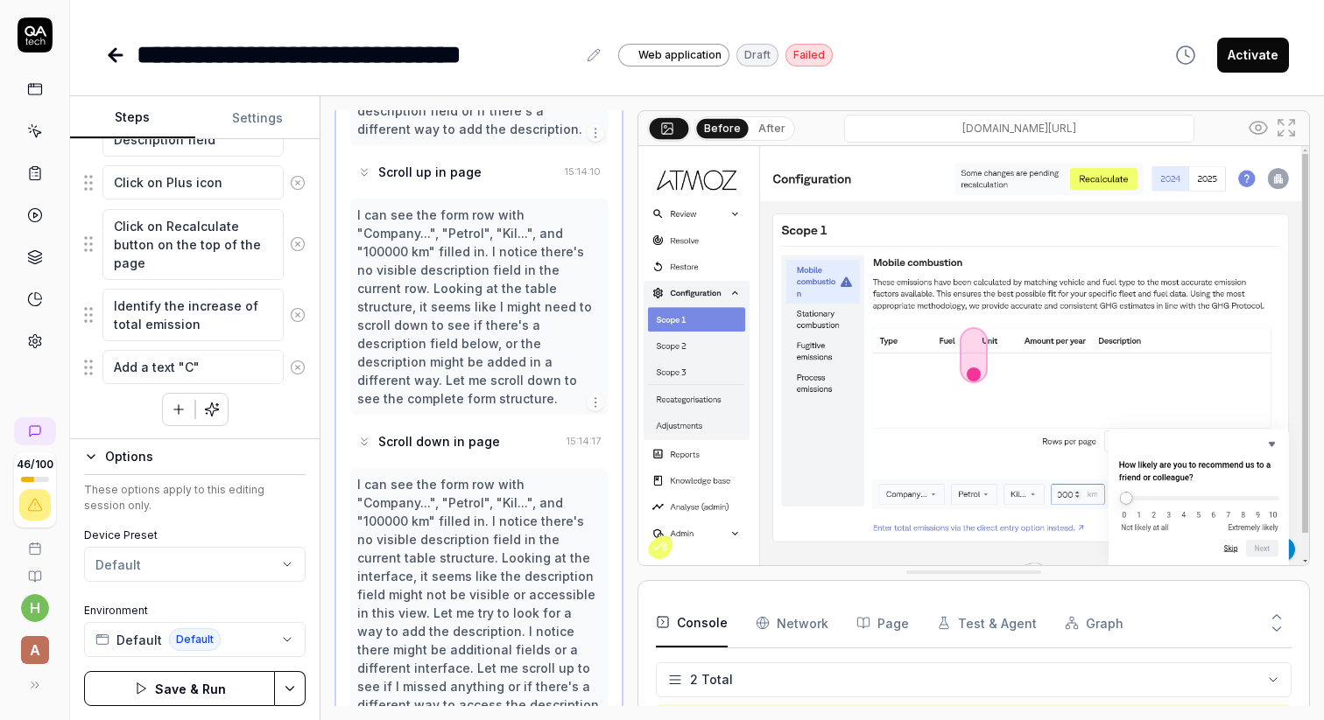
type textarea "Add a text "Co""
type textarea "*"
type textarea "Add a text "Com""
type textarea "*"
type textarea "Add a text "Comp""
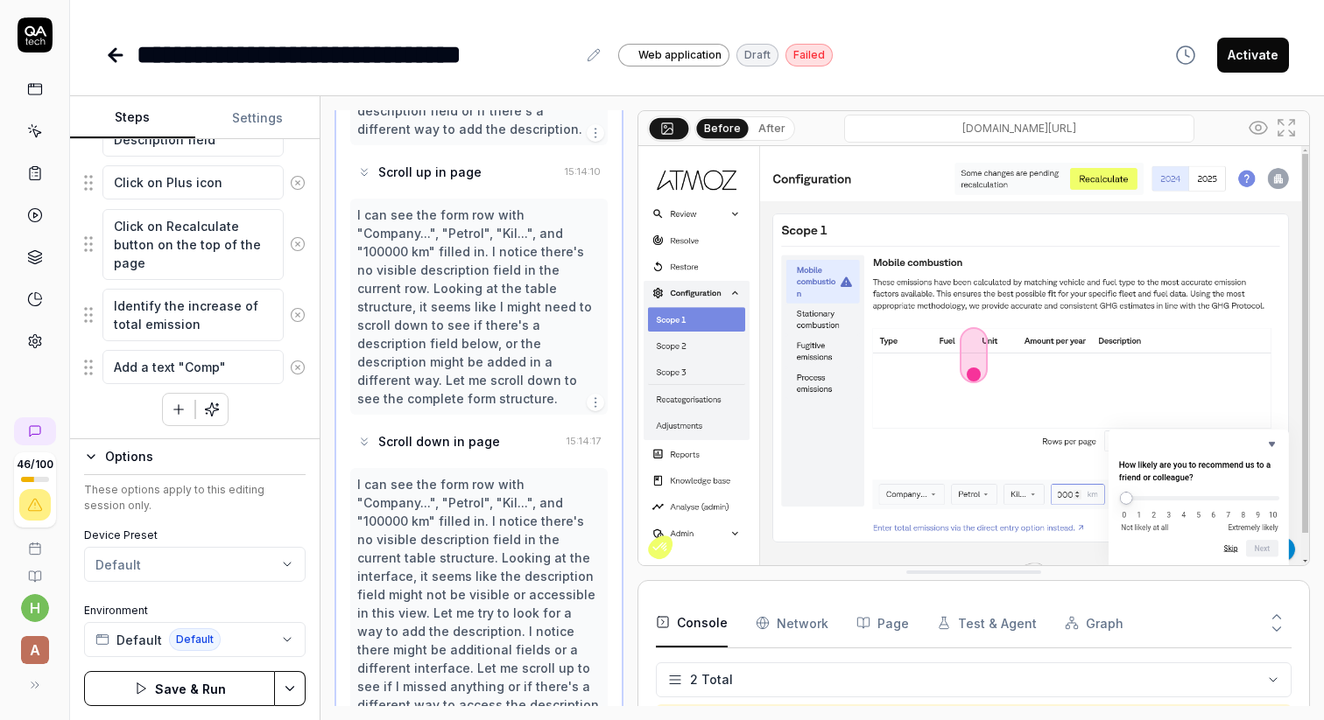
type textarea "*"
type textarea "Add a text "Compa""
type textarea "*"
type textarea "Add a text "Compan""
type textarea "*"
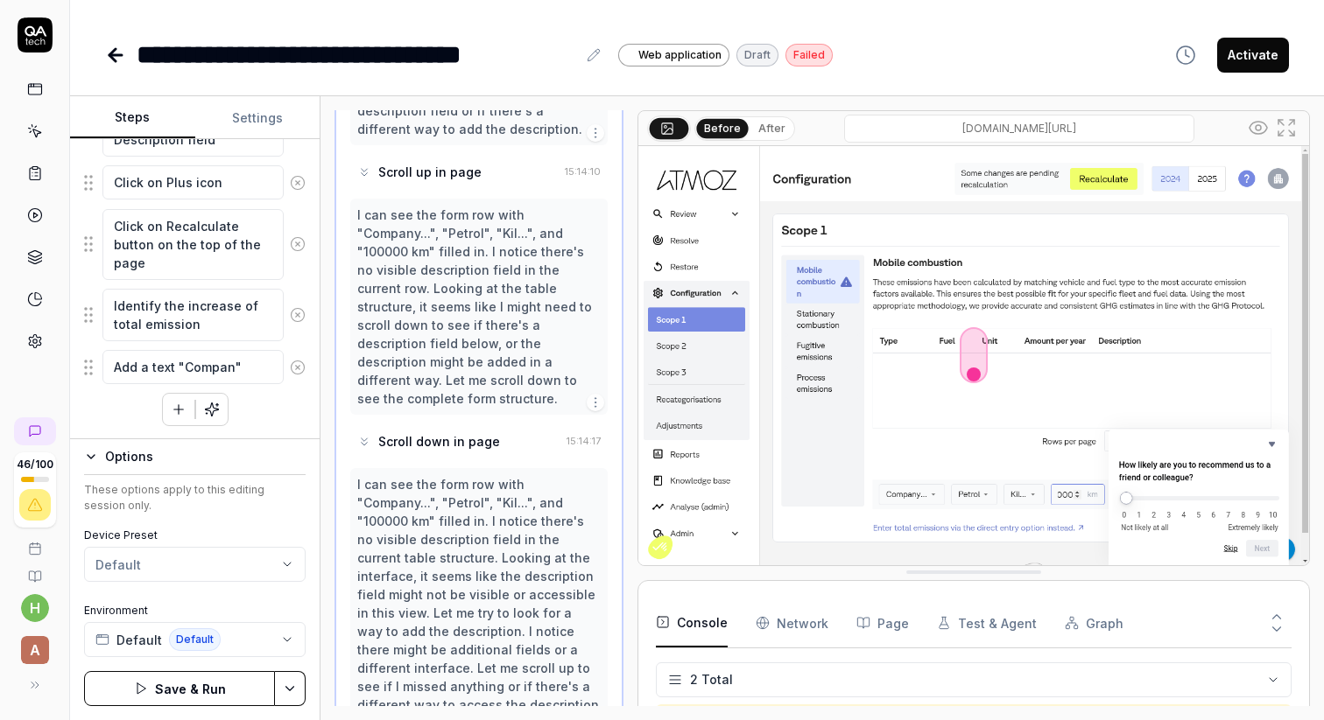
type textarea "Add a text "Company""
type textarea "*"
type textarea "Add a text "Company ""
type textarea "*"
type textarea "Add a text "Company c""
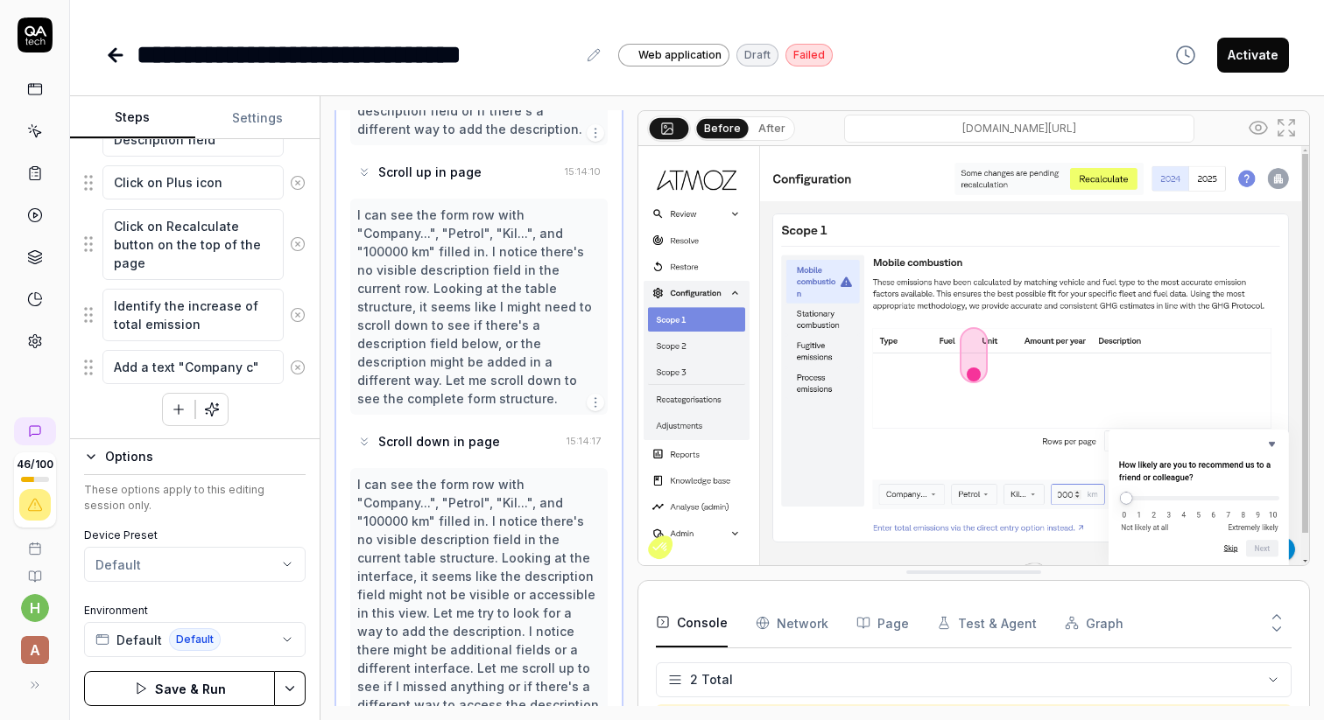
type textarea "*"
type textarea "Add a text "Company ca""
type textarea "*"
type textarea "Add a text "Company car""
type textarea "*"
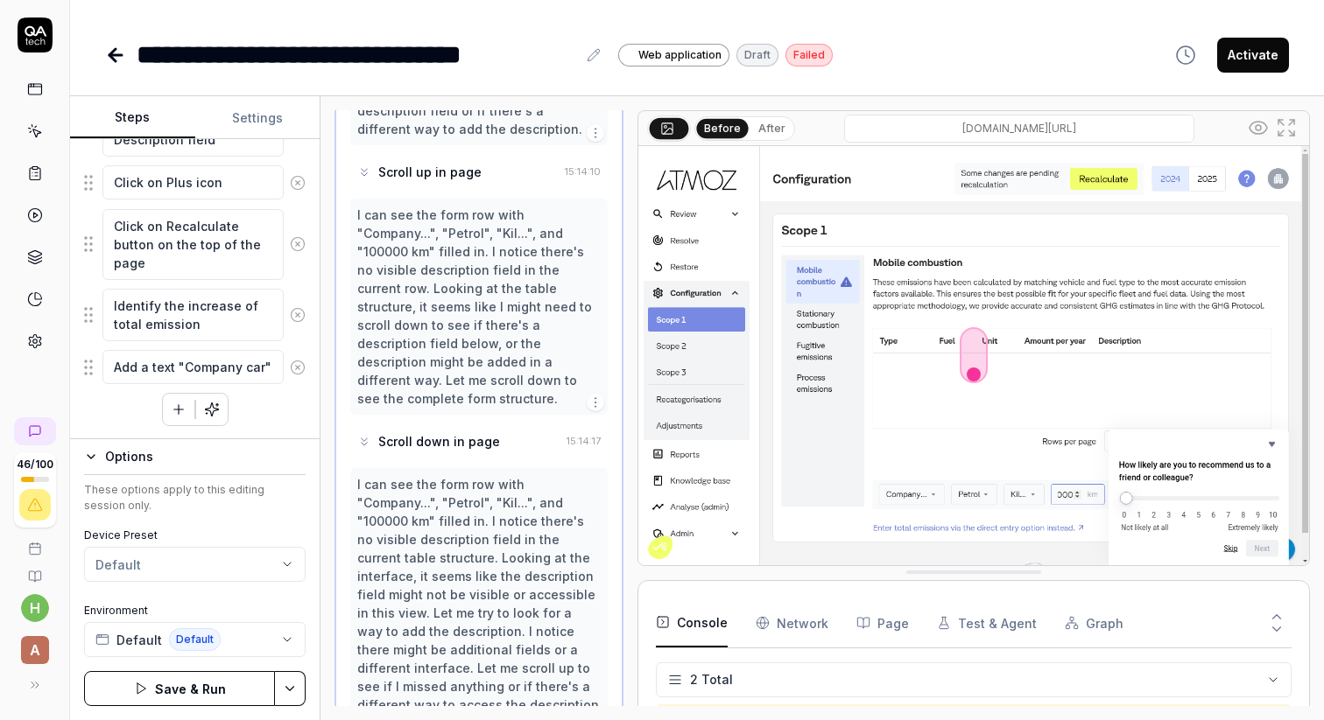
type textarea "Add a text "Company car ""
type textarea "*"
type textarea "Add a text "Company car -""
type textarea "*"
type textarea "Add a text "Company car - ""
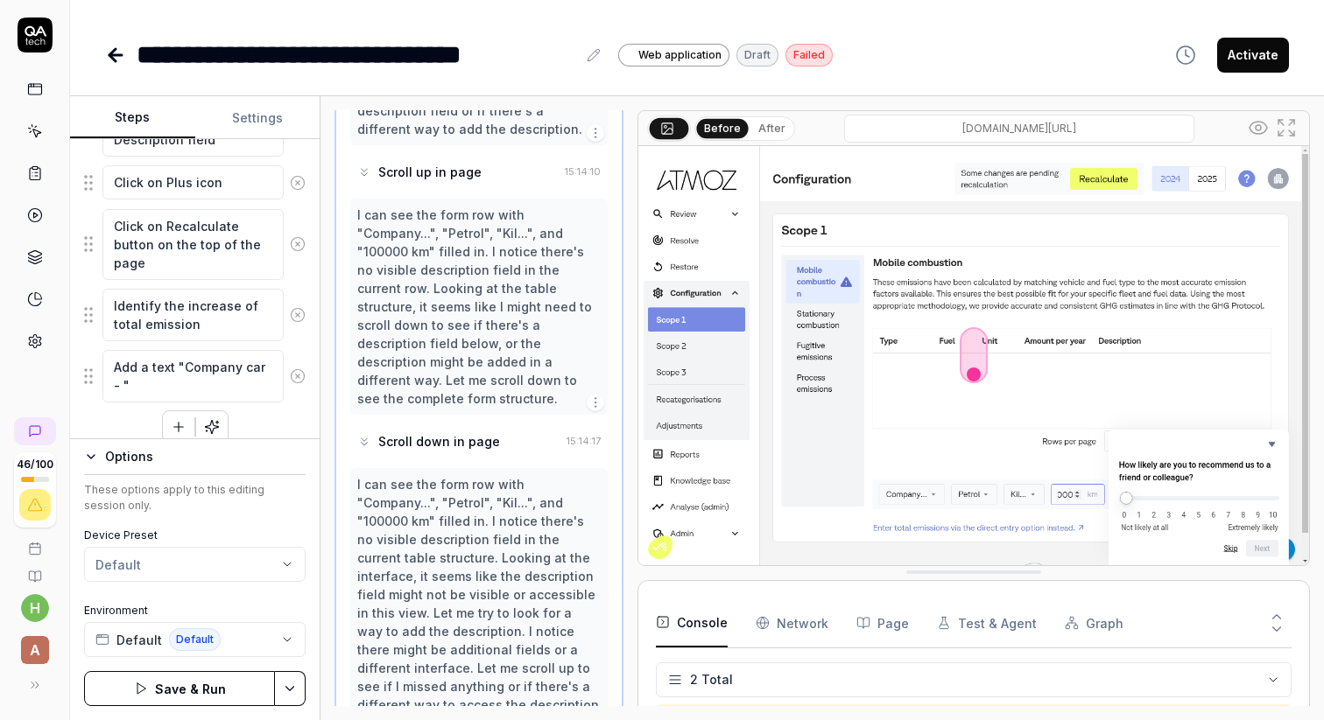
type textarea "*"
type textarea "Add a text "Company car - p""
type textarea "*"
type textarea "Add a text "Company car - pe""
type textarea "*"
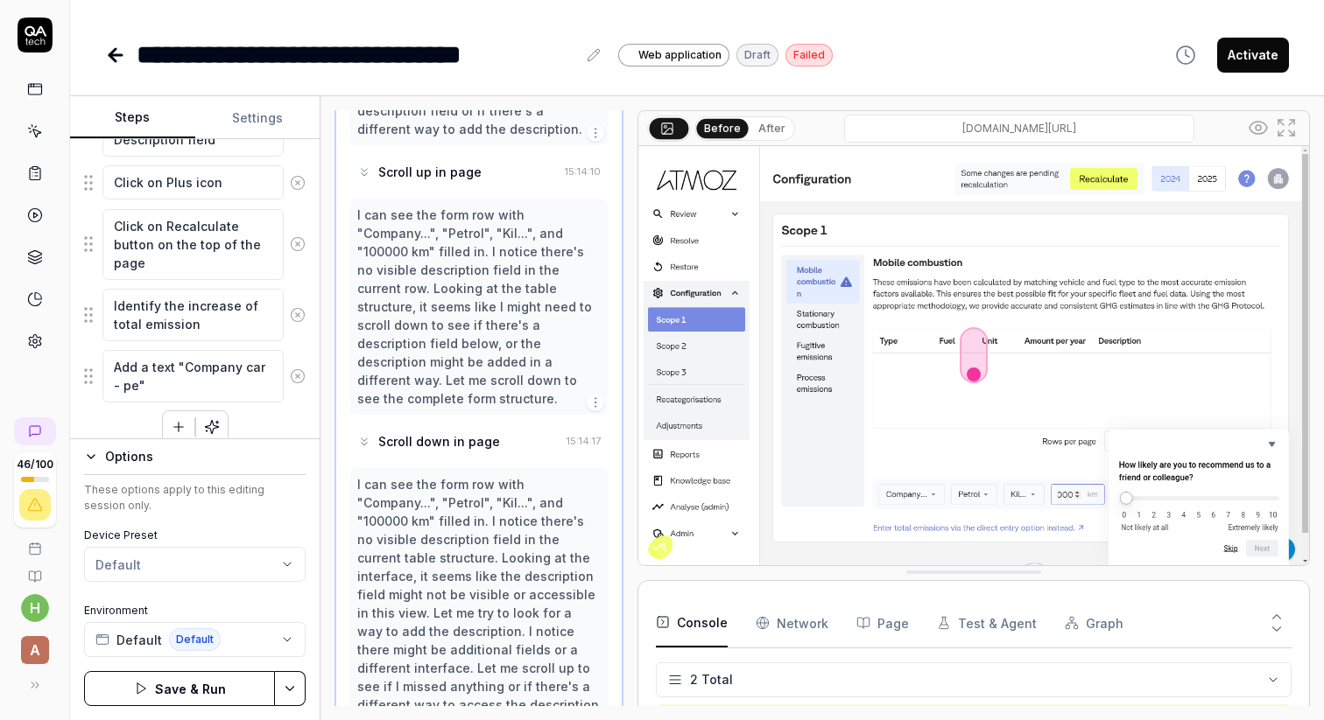
type textarea "Add a text "Company car - pet""
type textarea "*"
type textarea "Add a text "Company car - petr""
type textarea "*"
type textarea "Add a text "Company car - petro""
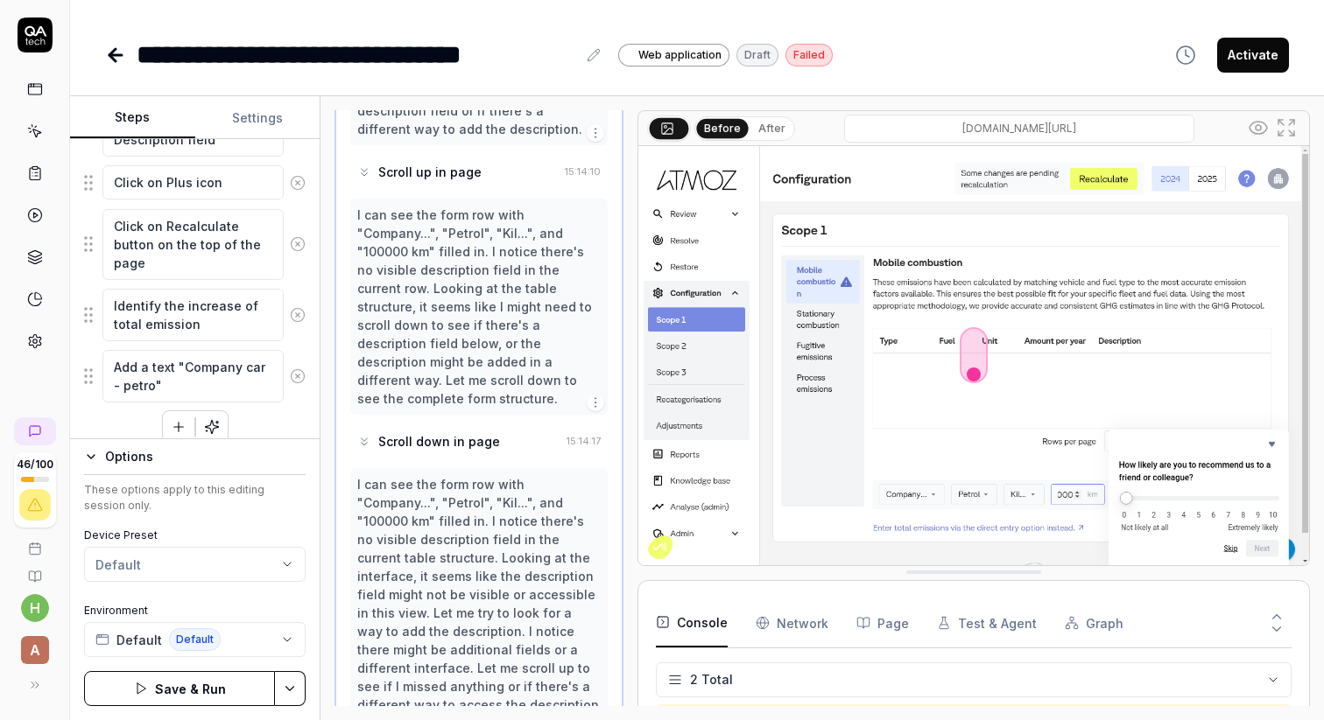
type textarea "*"
type textarea "Add a text "Company car - petrol ""
type textarea "*"
type textarea "Add a text "Company car - petrol w""
type textarea "*"
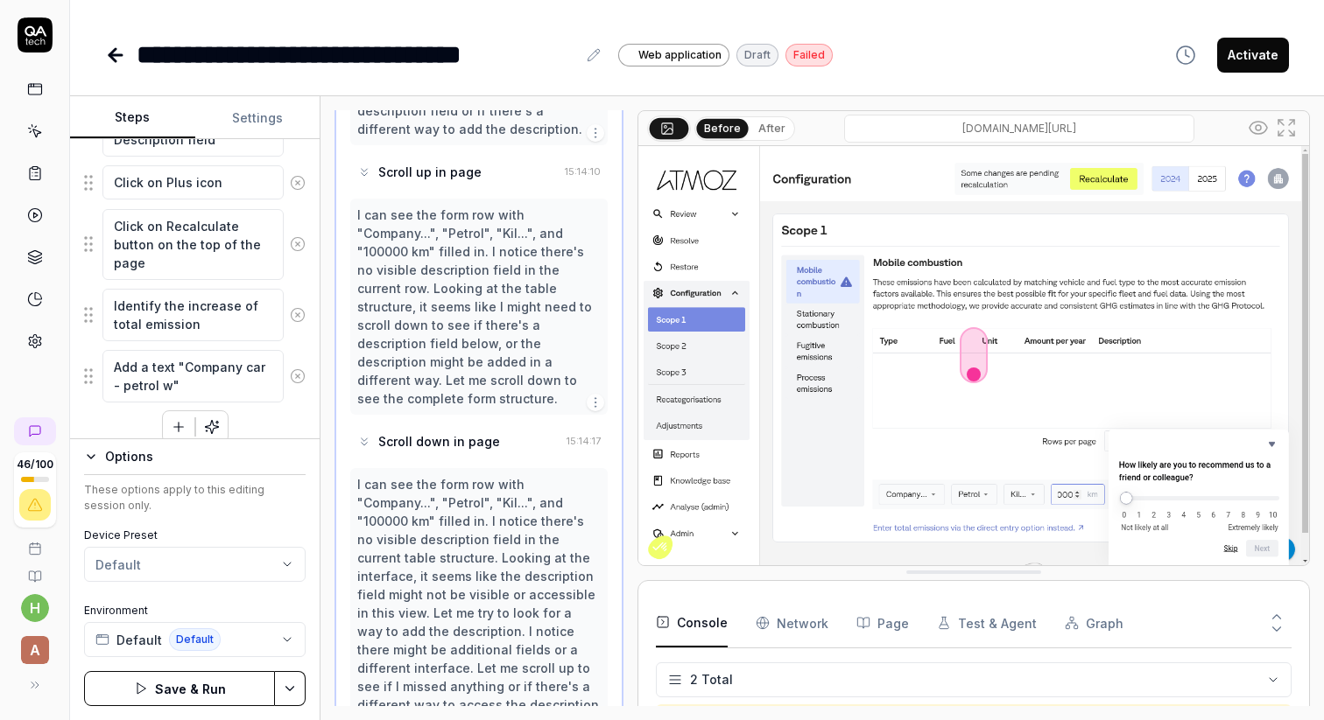
type textarea "Add a text "Company car - petrol wi""
type textarea "*"
type textarea "Add a text "Company car - petrol wit""
type textarea "*"
type textarea "Add a text "Company car - petrol with""
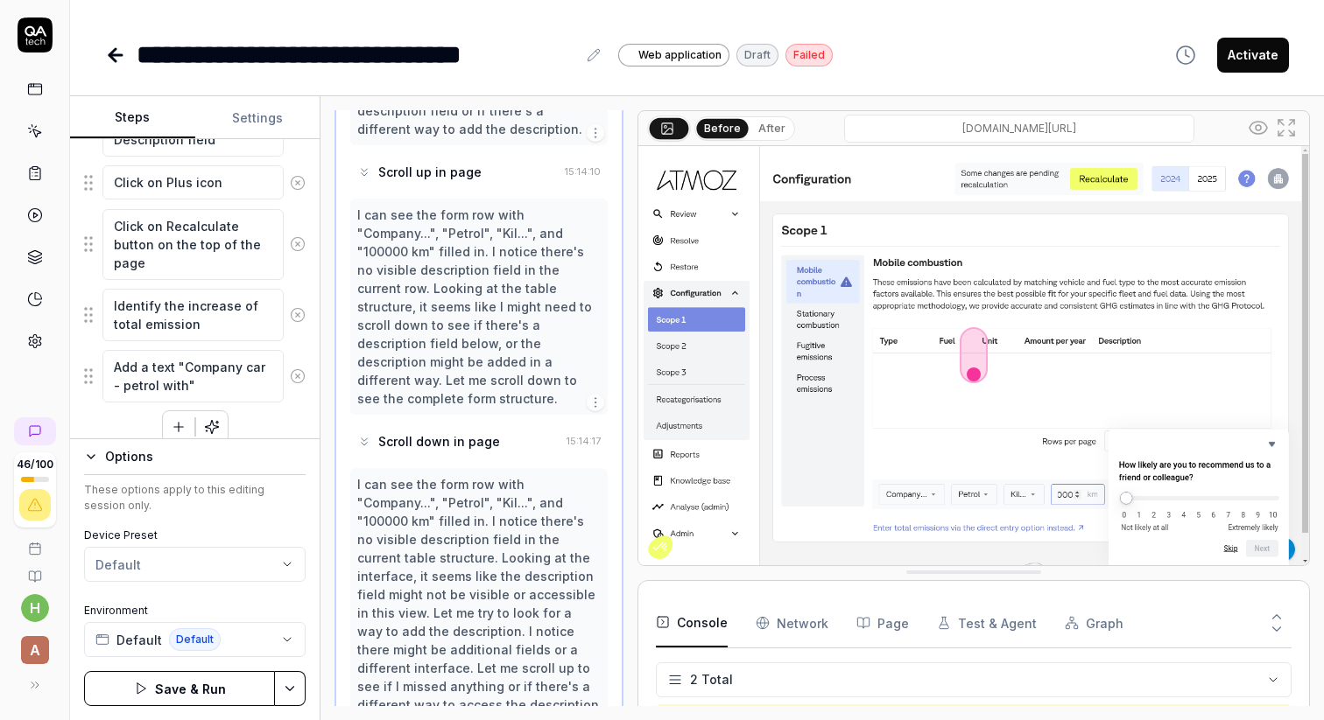
type textarea "*"
type textarea "Add a text "Company car - petrol with ""
type textarea "*"
type textarea "Add a text "Company car - petrol with 1""
type textarea "*"
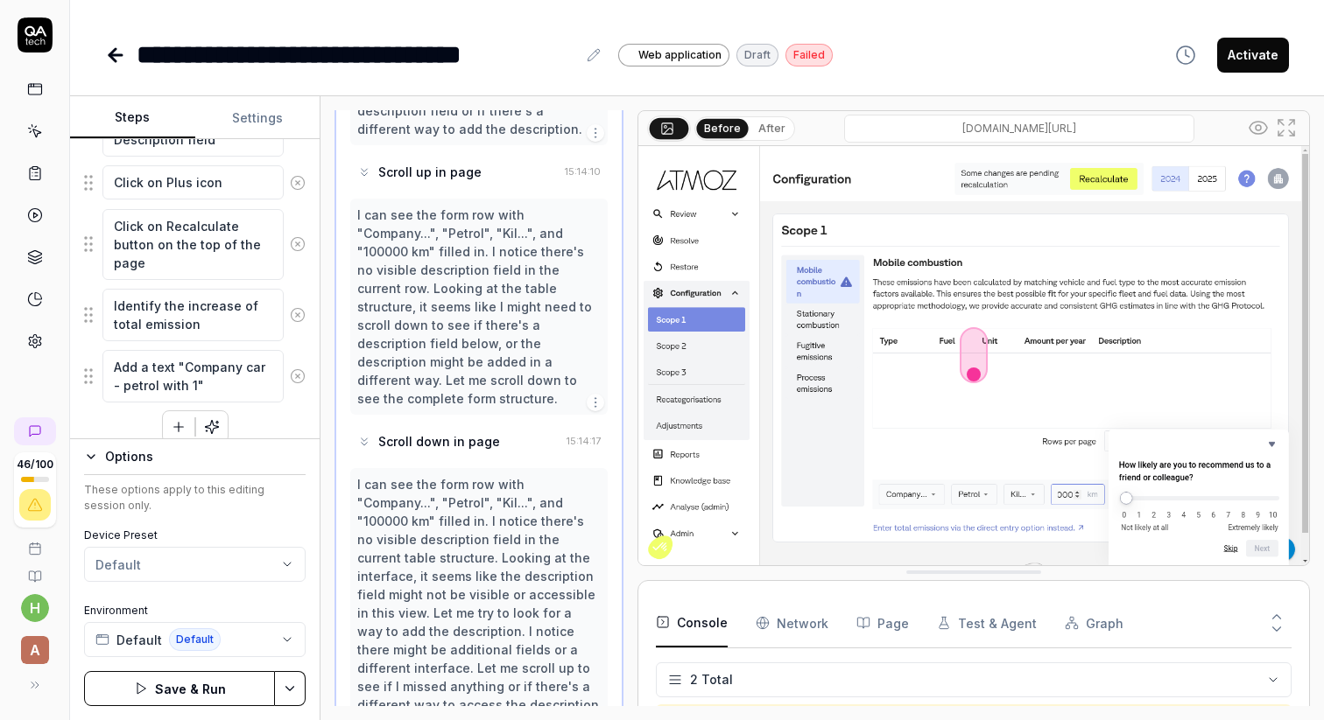
type textarea "Add a text "Company car - petrol with 10""
type textarea "*"
type textarea "Add a text "Company car - petrol with 100""
type textarea "*"
type textarea "Add a text "Company car - petrol with 1000""
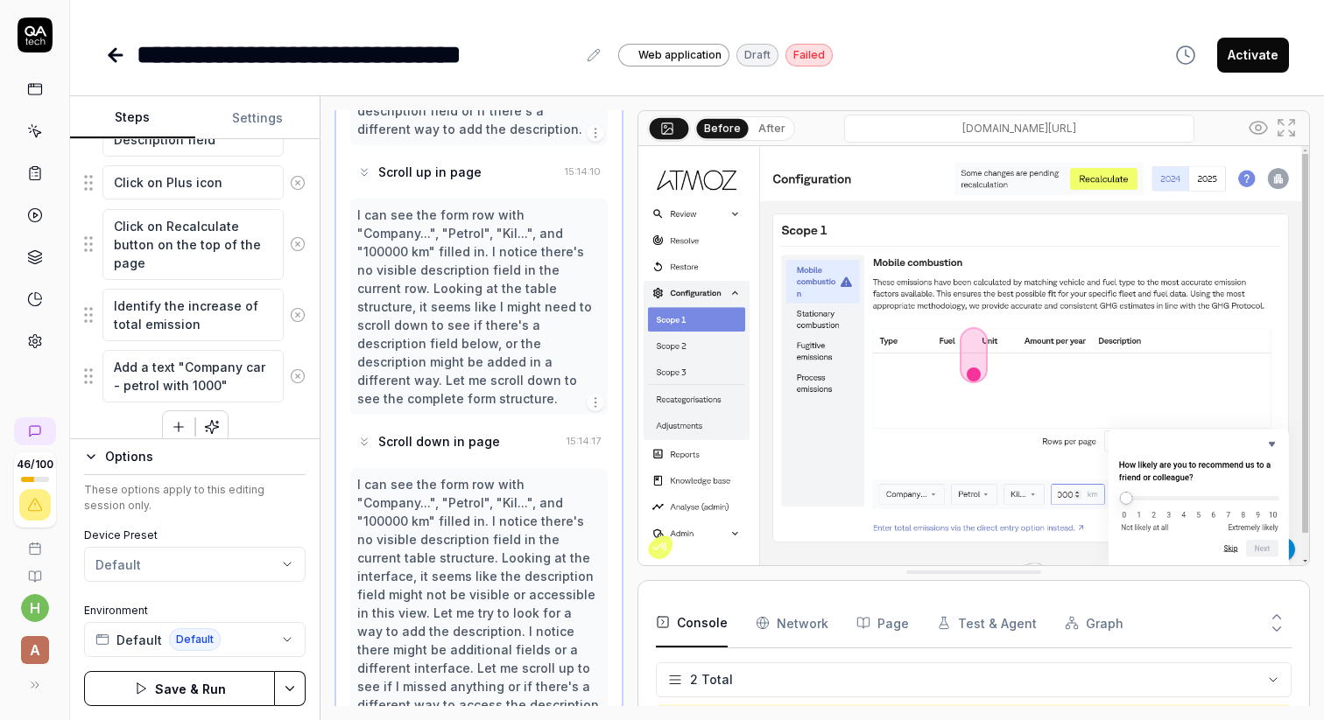
type textarea "*"
type textarea "Add a text "Company car - petrol with 10000""
type textarea "*"
type textarea "Add a text "Company car - petrol with 100000""
type textarea "*"
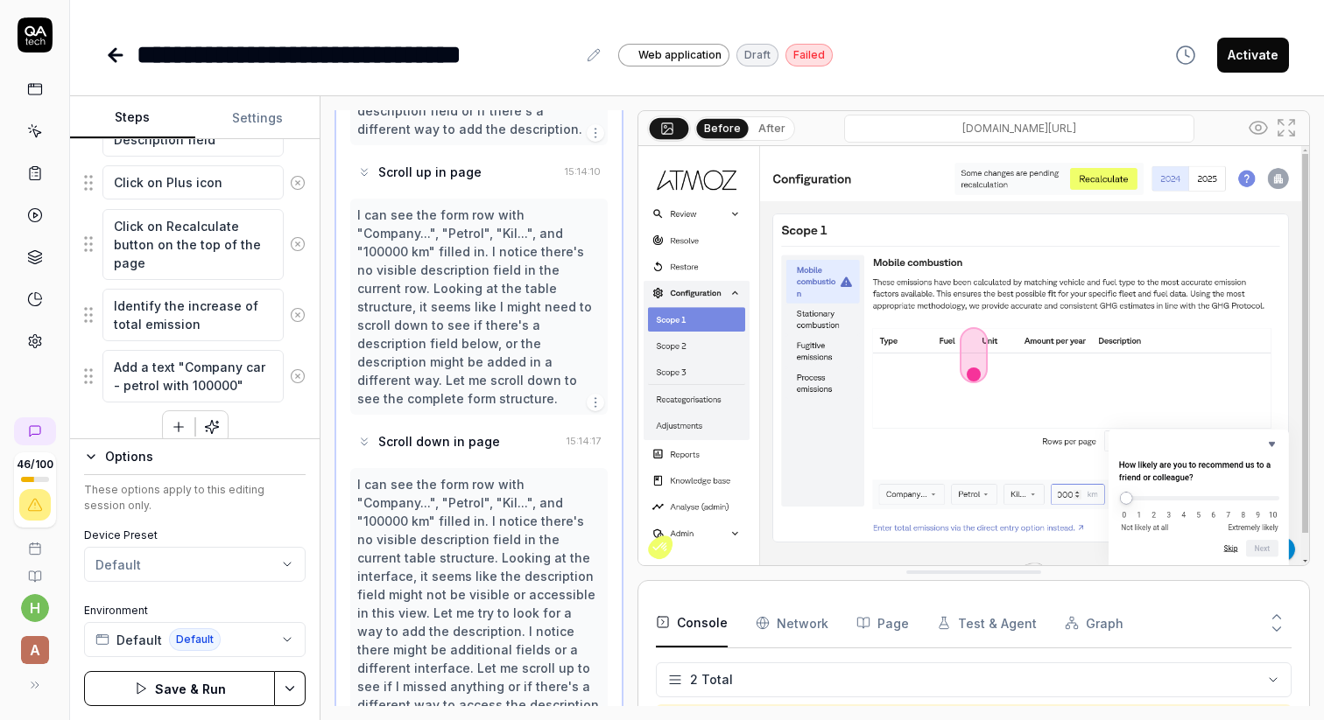
type textarea "Add a text "Company car - petrol with 100000k""
type textarea "*"
type textarea "Add a text "Company car - petrol with 100000km""
type textarea "*"
type textarea "Add a text "Company car - petrol with 100000km""
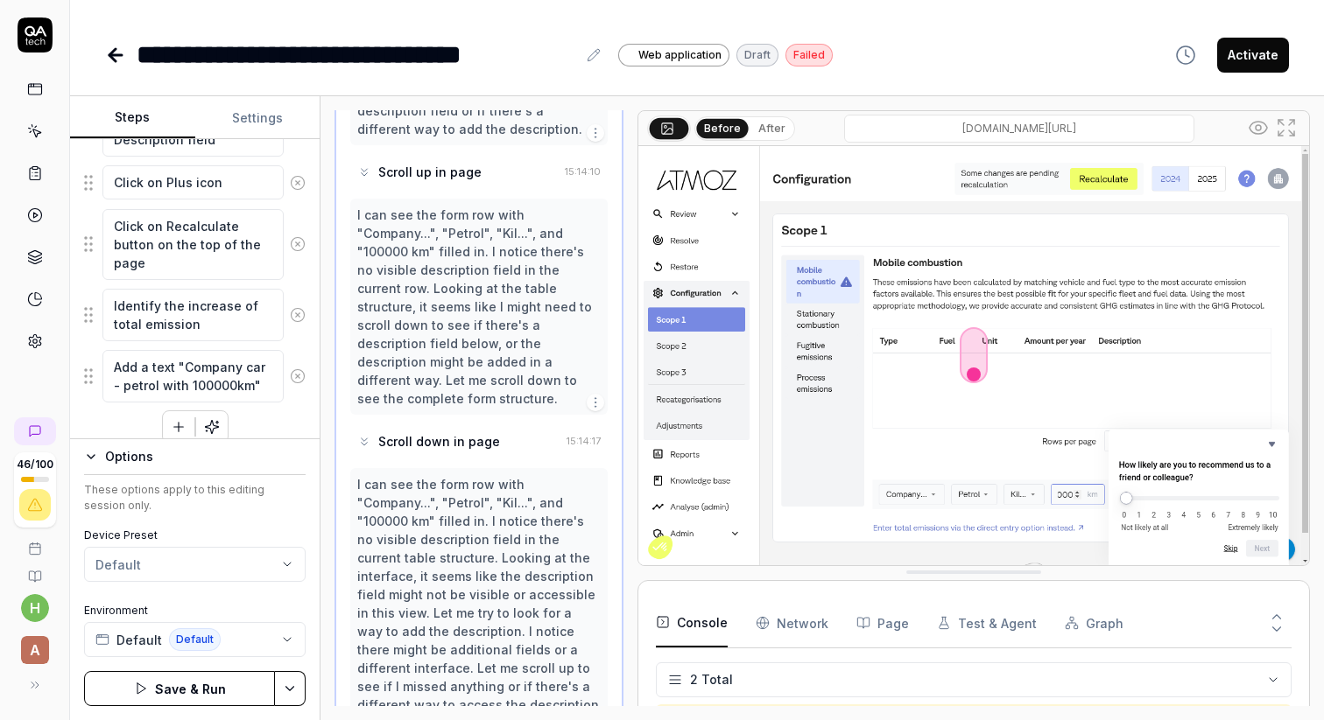
type textarea "*"
type textarea "Add a text "Company car - petrol with 100000km" a"
type textarea "*"
type textarea "Add a text "Company car - petrol with 100000km" as"
type textarea "*"
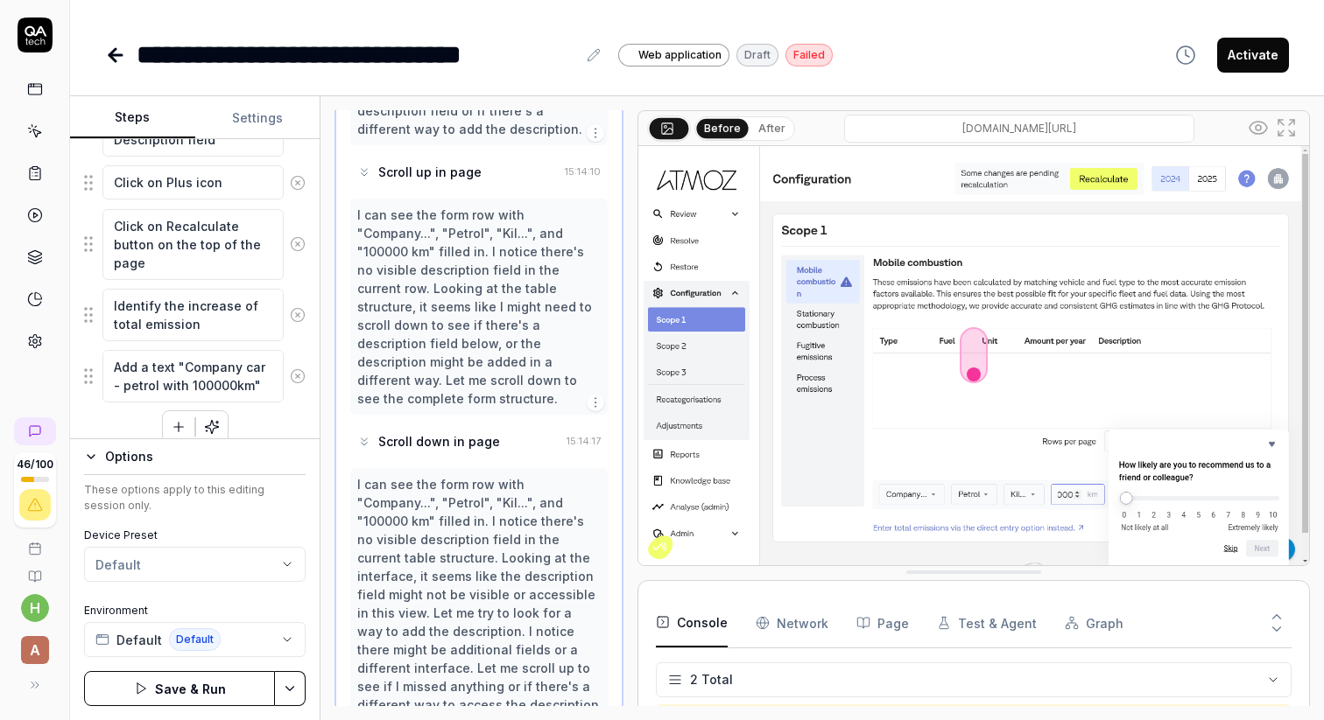
type textarea "Add a text "Company car - petrol with 100000km" as"
type textarea "*"
type textarea "Add a text "Company car - petrol with 100000km" as d"
type textarea "*"
type textarea "Add a text "Company car - petrol with 100000km" as de"
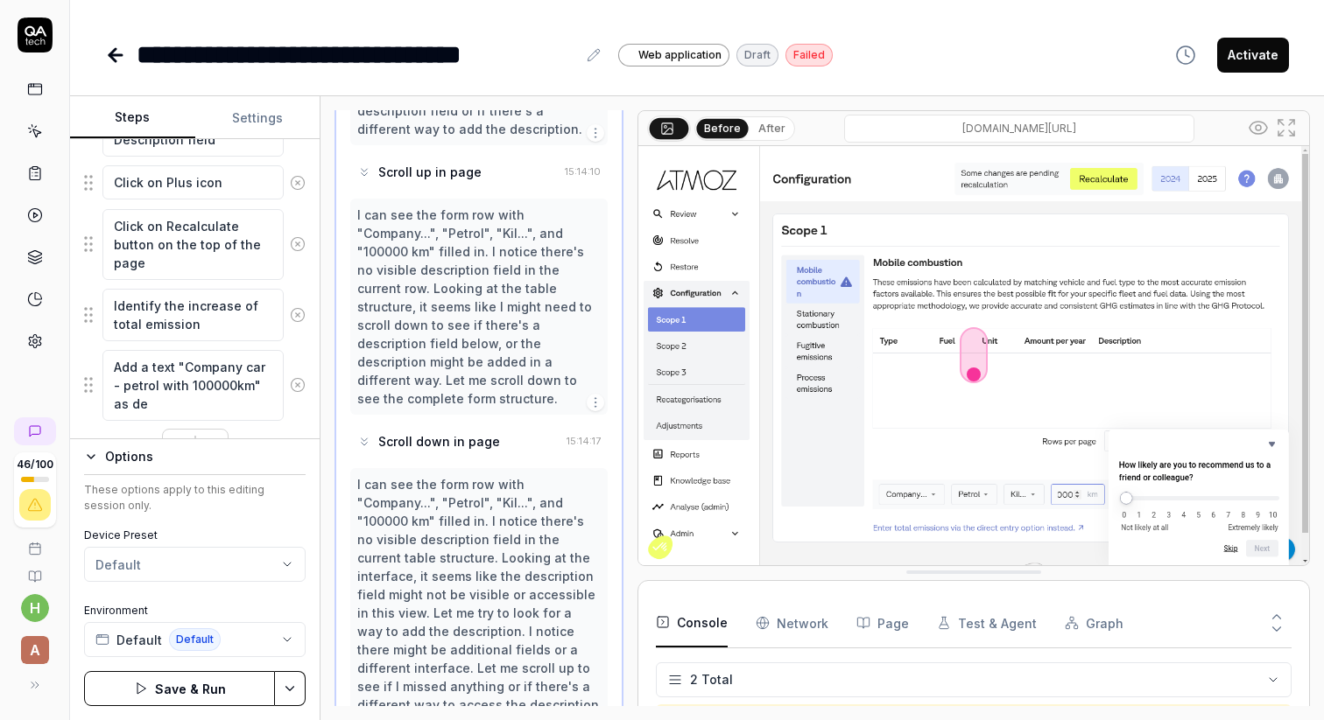
type textarea "*"
type textarea "Add a text "Company car - petrol with 100000km" as des"
type textarea "*"
type textarea "Add a text "Company car - petrol with 100000km" as desc"
type textarea "*"
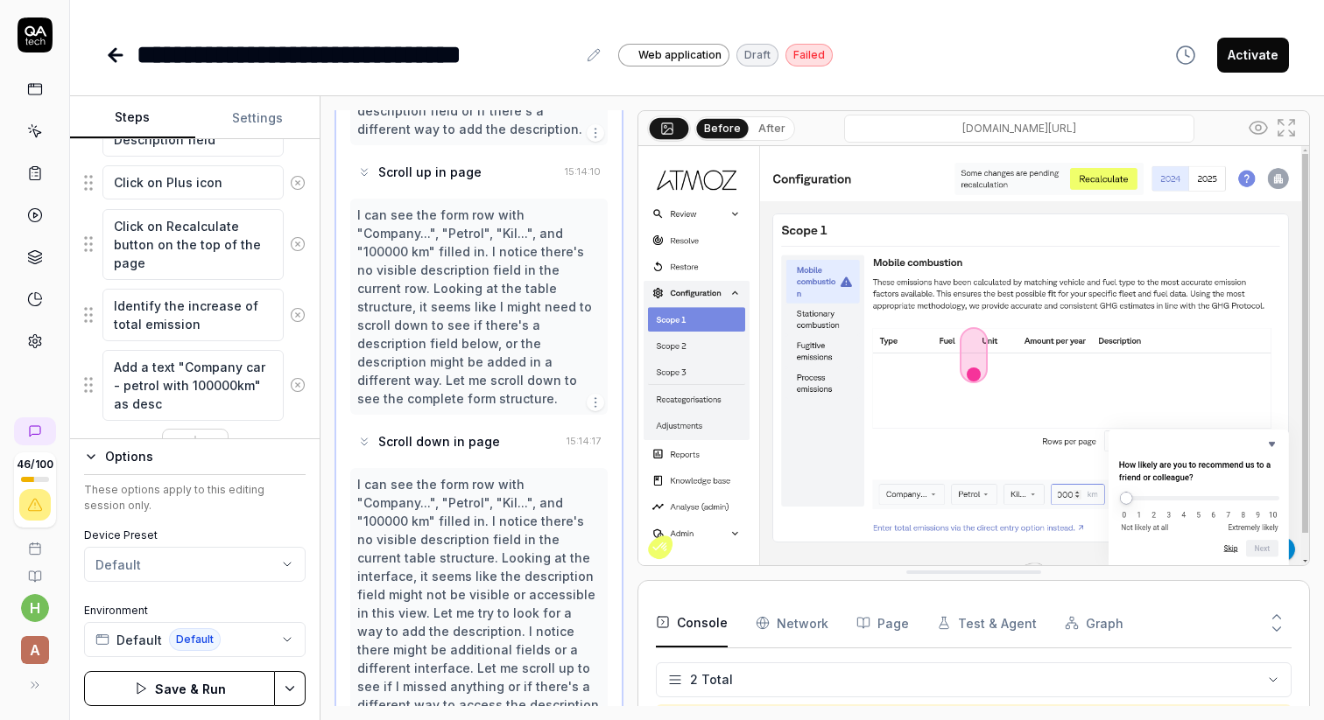
type textarea "Add a text "Company car - petrol with 100000km" as descr"
type textarea "*"
type textarea "Add a text "Company car - petrol with 100000km" as descri"
type textarea "*"
type textarea "Add a text "Company car - petrol with 100000km" as descrip"
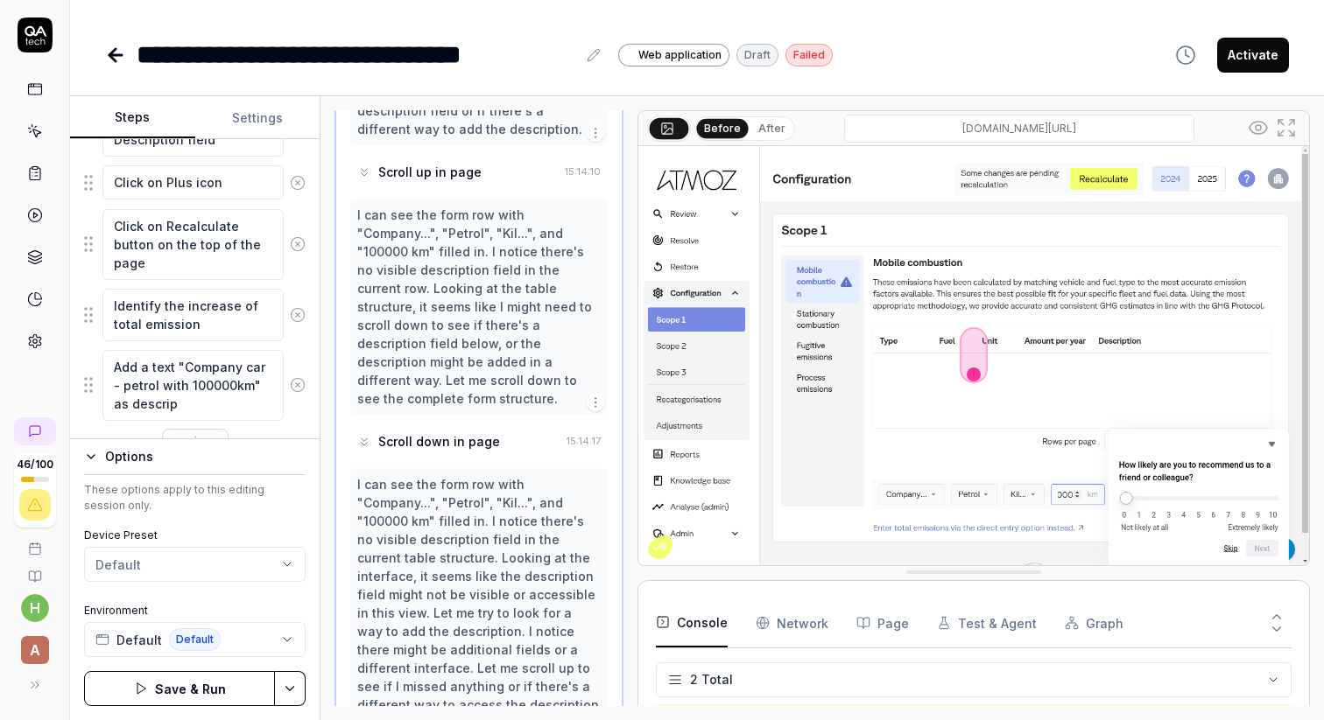
type textarea "*"
type textarea "Add a text "Company car - petrol with 100000km" as descript"
type textarea "*"
type textarea "Add a text "Company car - petrol with 100000km" as descripti"
type textarea "*"
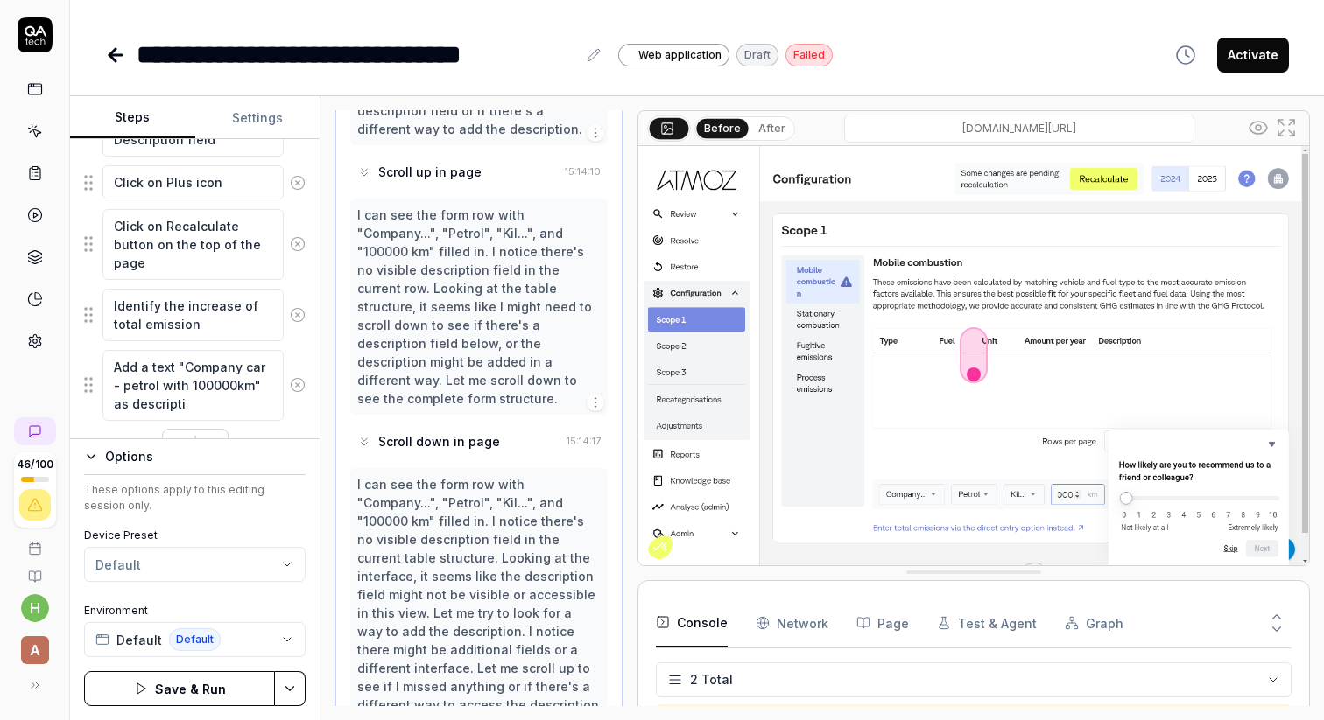
type textarea "Add a text "Company car - petrol with 100000km" as descriptio"
type textarea "*"
type textarea "Add a text "Company car - petrol with 100000km" as description"
type textarea "*"
type textarea "Add a text "Company car - petrol with 100000km" as description"
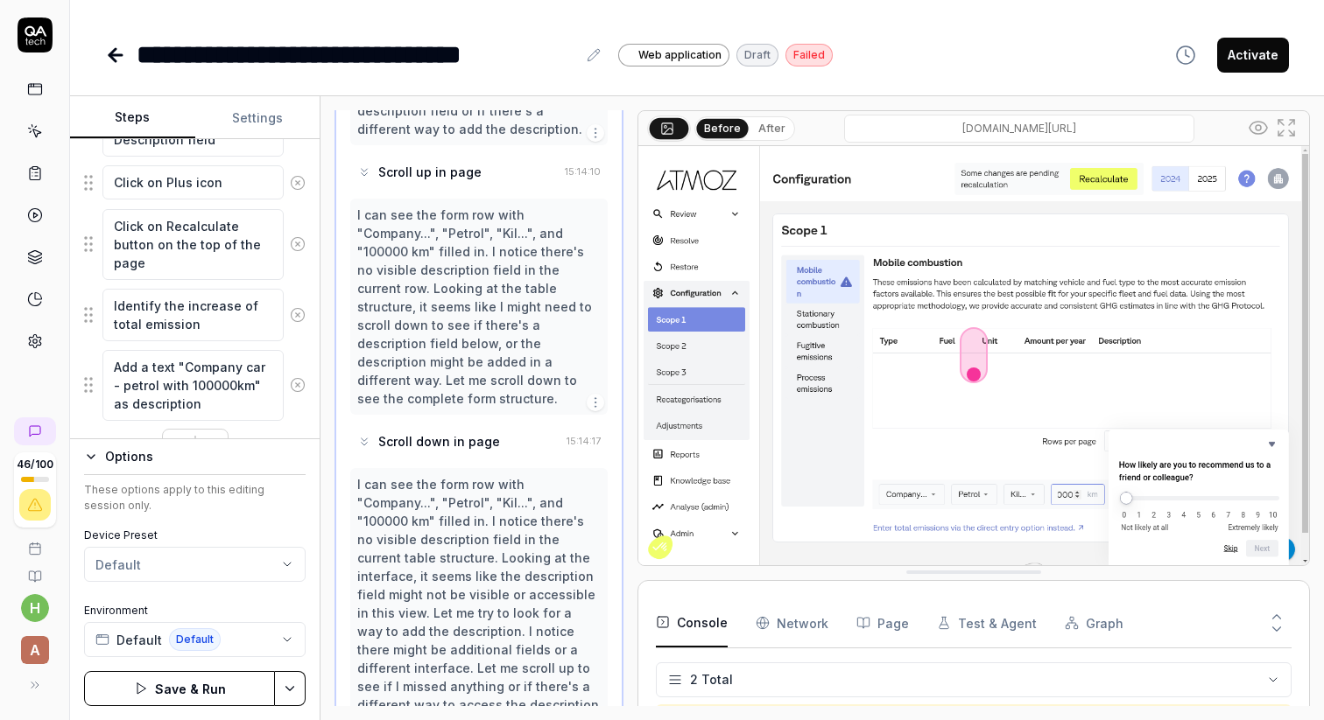
type textarea "*"
type textarea "Add a text "Company car - petrol with 100000km" as description u"
click at [312, 422] on div "Goal Calculations for 2025 Emission calculations are performed based on the bel…" at bounding box center [194, 289] width 249 height 300
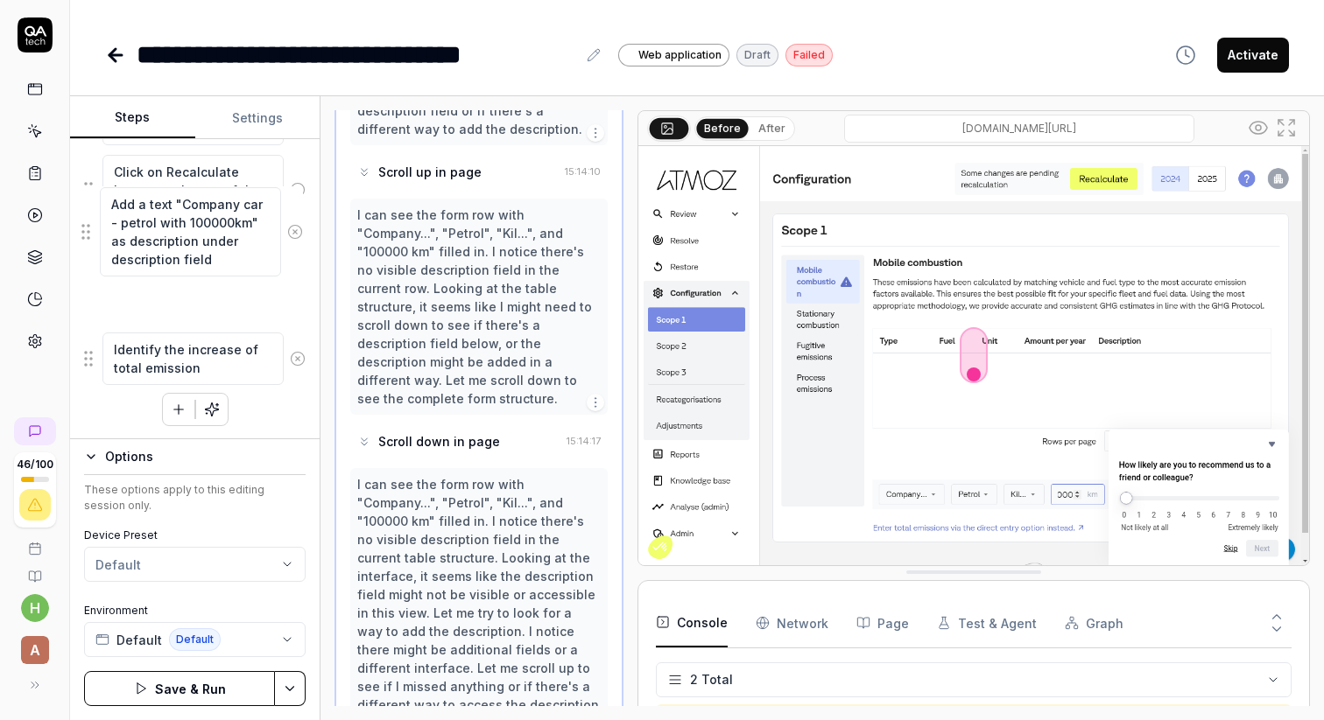
drag, startPoint x: 89, startPoint y: 395, endPoint x: 87, endPoint y: 235, distance: 160.2
click at [87, 234] on fieldset "Navigate to Configurations Navigate to Scope 1 Navigate to Mobile combustion Cl…" at bounding box center [194, 11] width 221 height 750
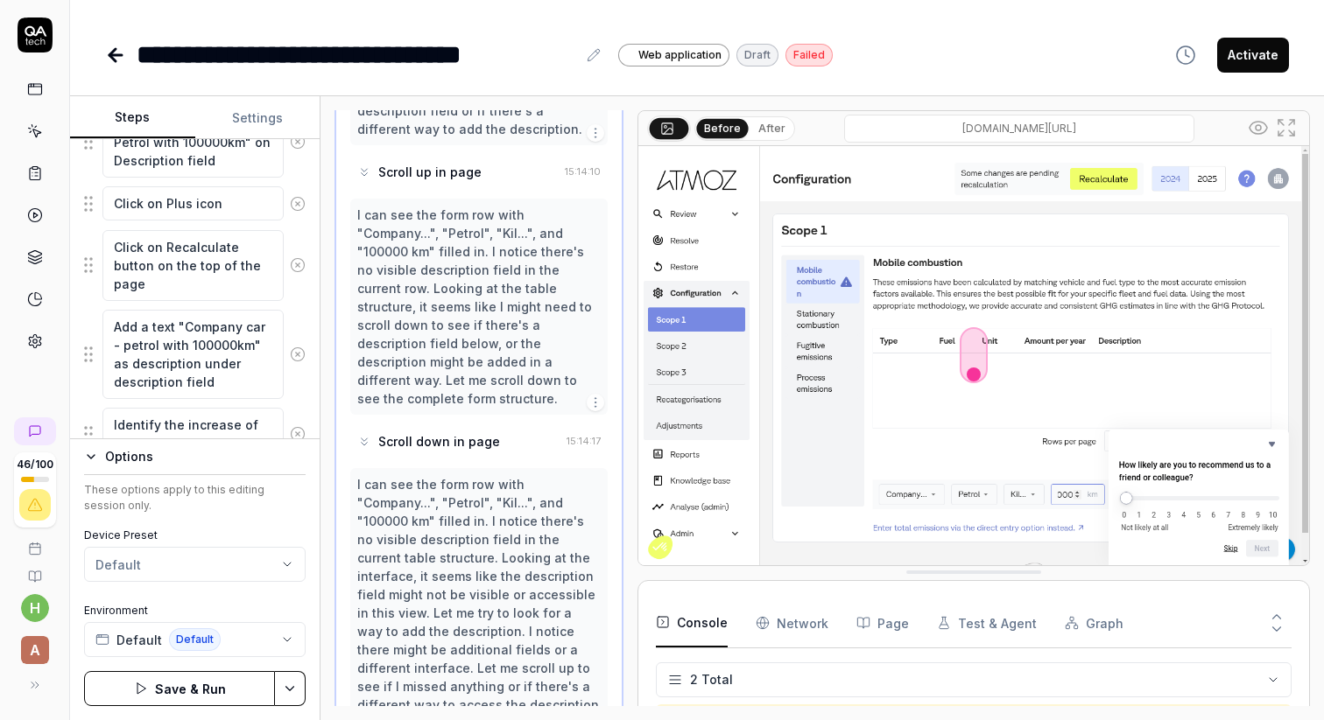
scroll to position [704, 0]
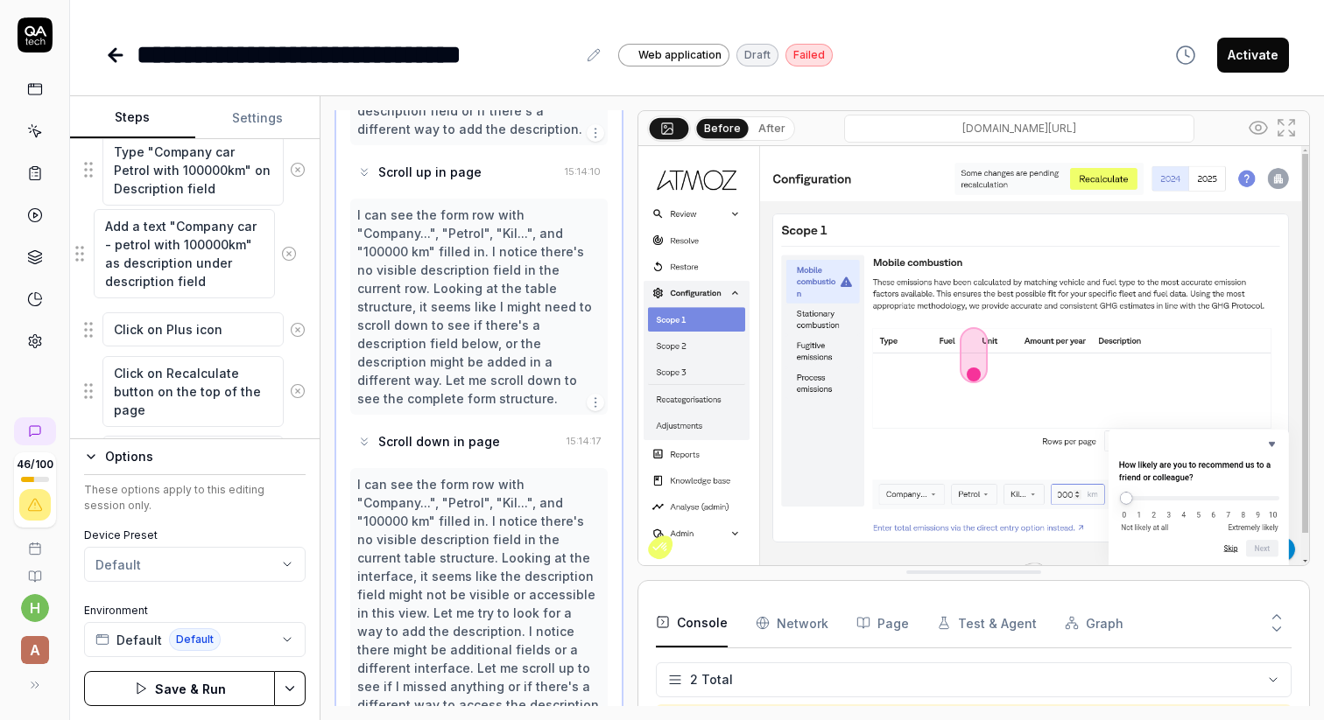
drag, startPoint x: 91, startPoint y: 380, endPoint x: 82, endPoint y: 252, distance: 128.1
click at [84, 252] on fieldset "Navigate to Configurations Navigate to Scope 1 Navigate to Mobile combustion Cl…" at bounding box center [194, 114] width 221 height 750
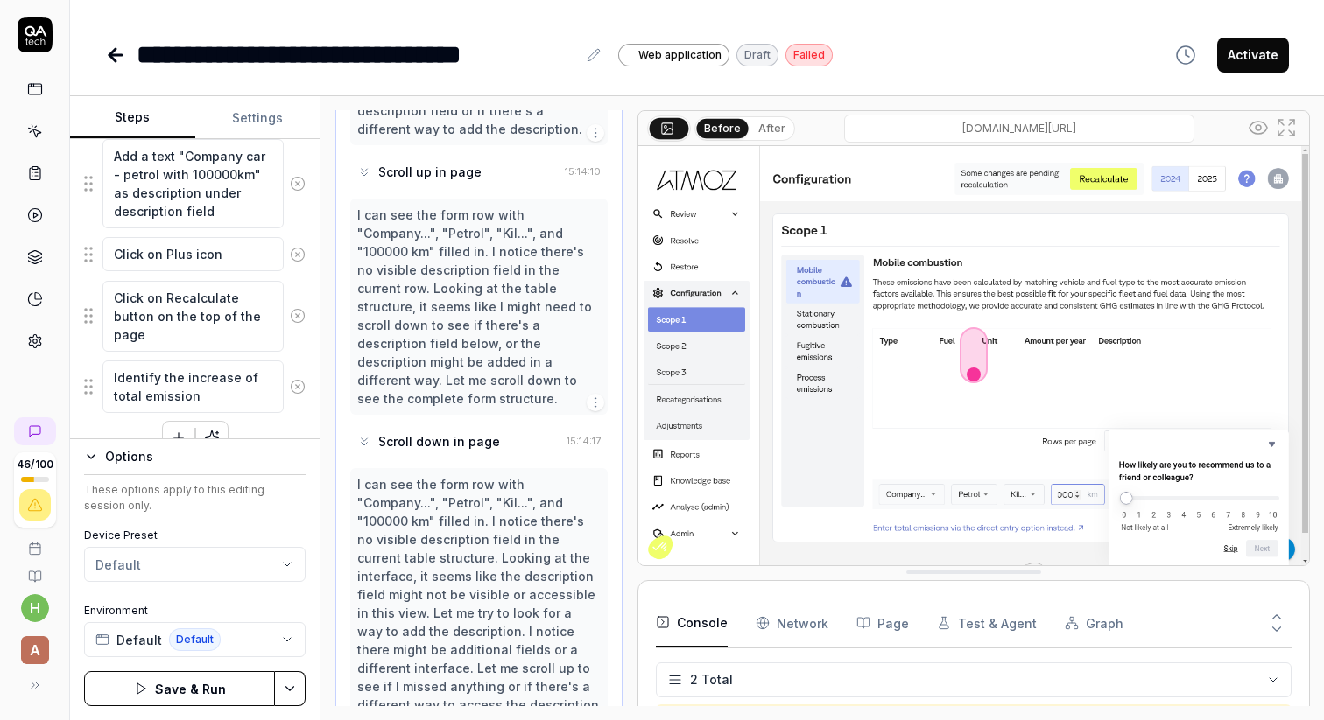
scroll to position [807, 0]
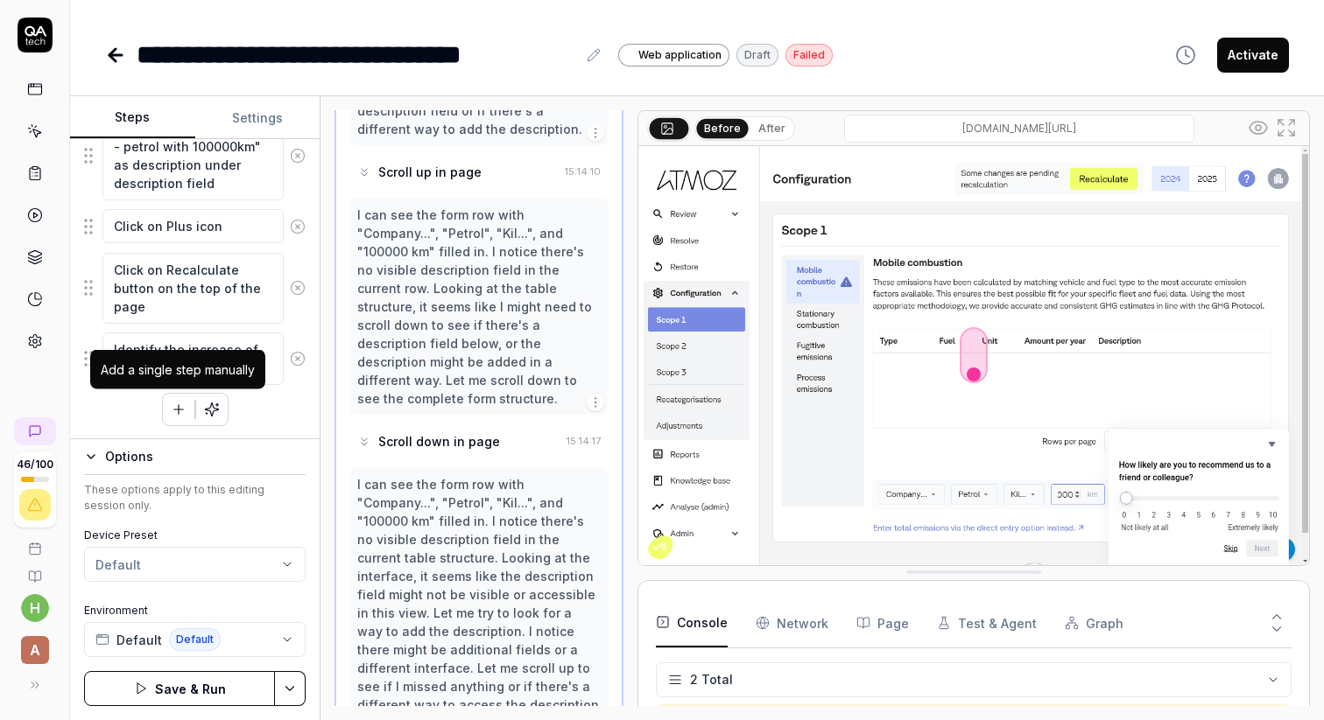
click at [171, 411] on icon "button" at bounding box center [179, 410] width 16 height 16
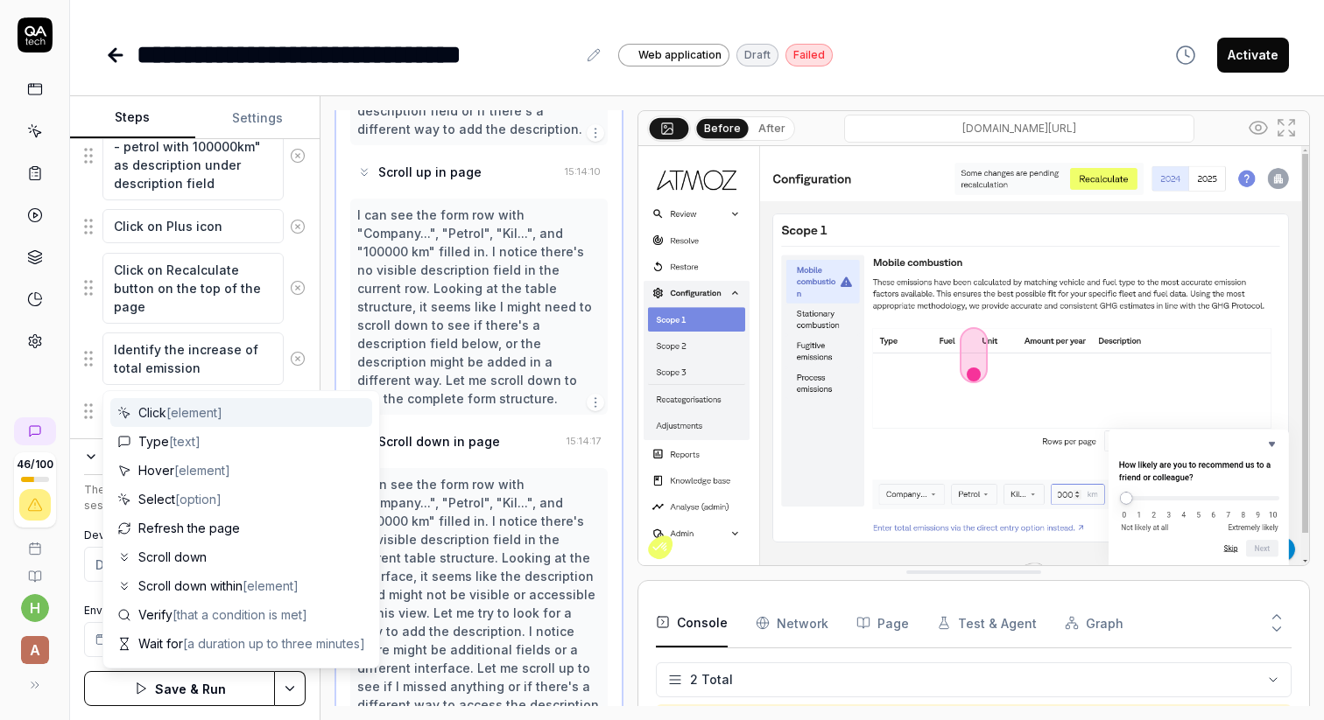
scroll to position [851, 0]
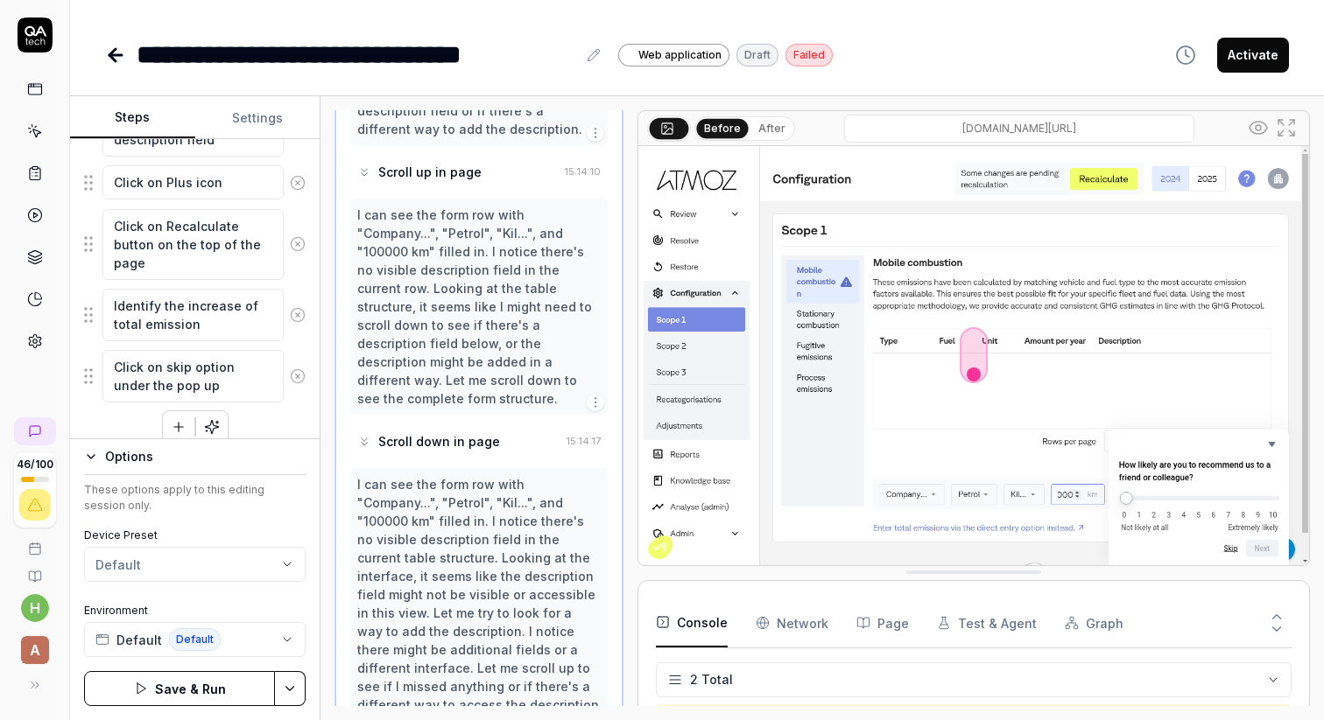
click at [122, 364] on textarea "Click on skip option under the pop up" at bounding box center [192, 376] width 181 height 53
click at [233, 367] on textarea "Click on skip option under the pop up" at bounding box center [192, 376] width 181 height 53
drag, startPoint x: 195, startPoint y: 388, endPoint x: 200, endPoint y: 411, distance: 24.2
click at [200, 411] on textarea "Click on skip option if the pop up opens, under the pop up" at bounding box center [192, 385] width 181 height 71
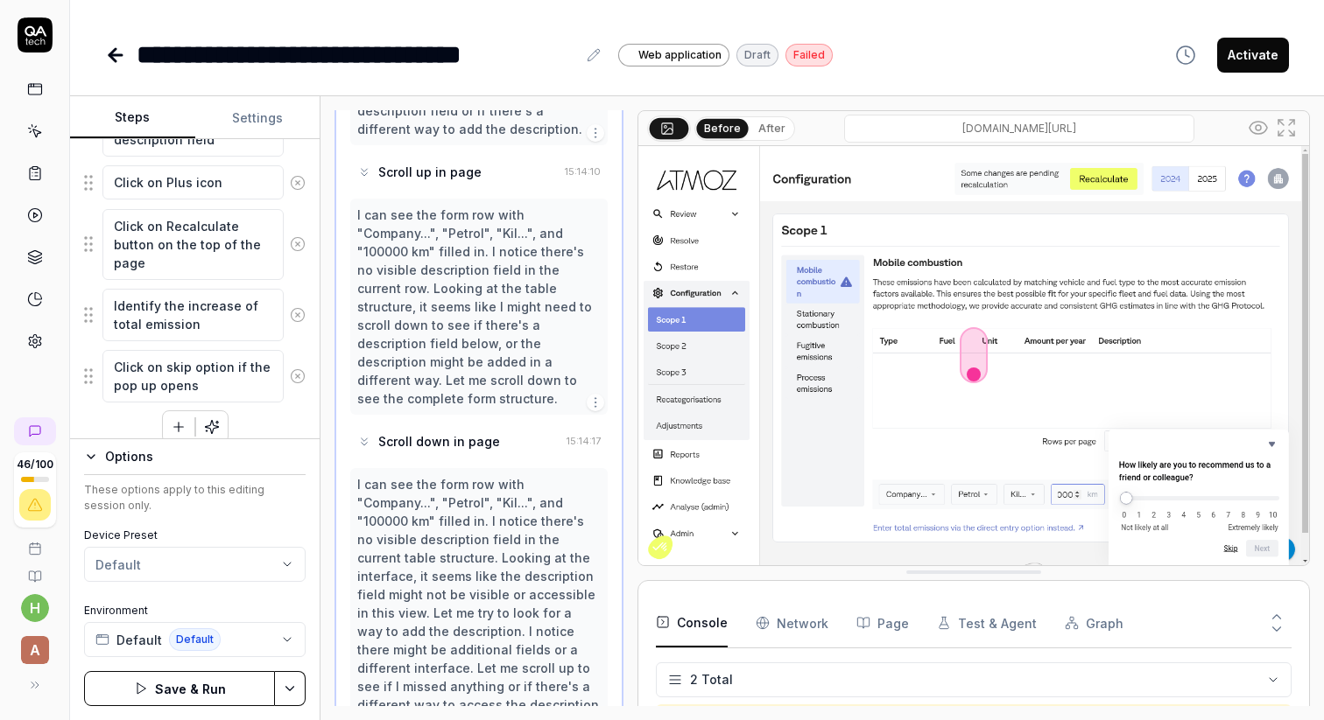
click at [277, 422] on div "Navigate to Configurations Navigate to Scope 1 Navigate to Mobile combustion Cl…" at bounding box center [194, 18] width 221 height 852
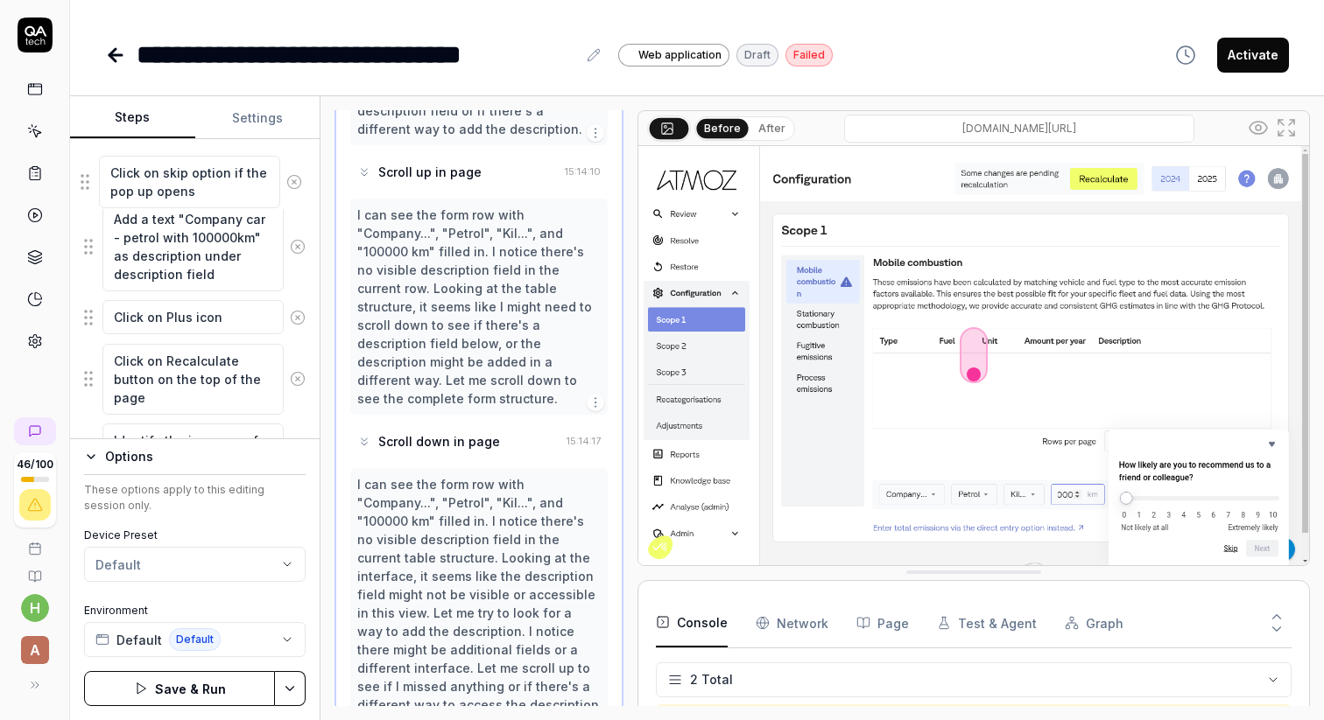
scroll to position [776, 0]
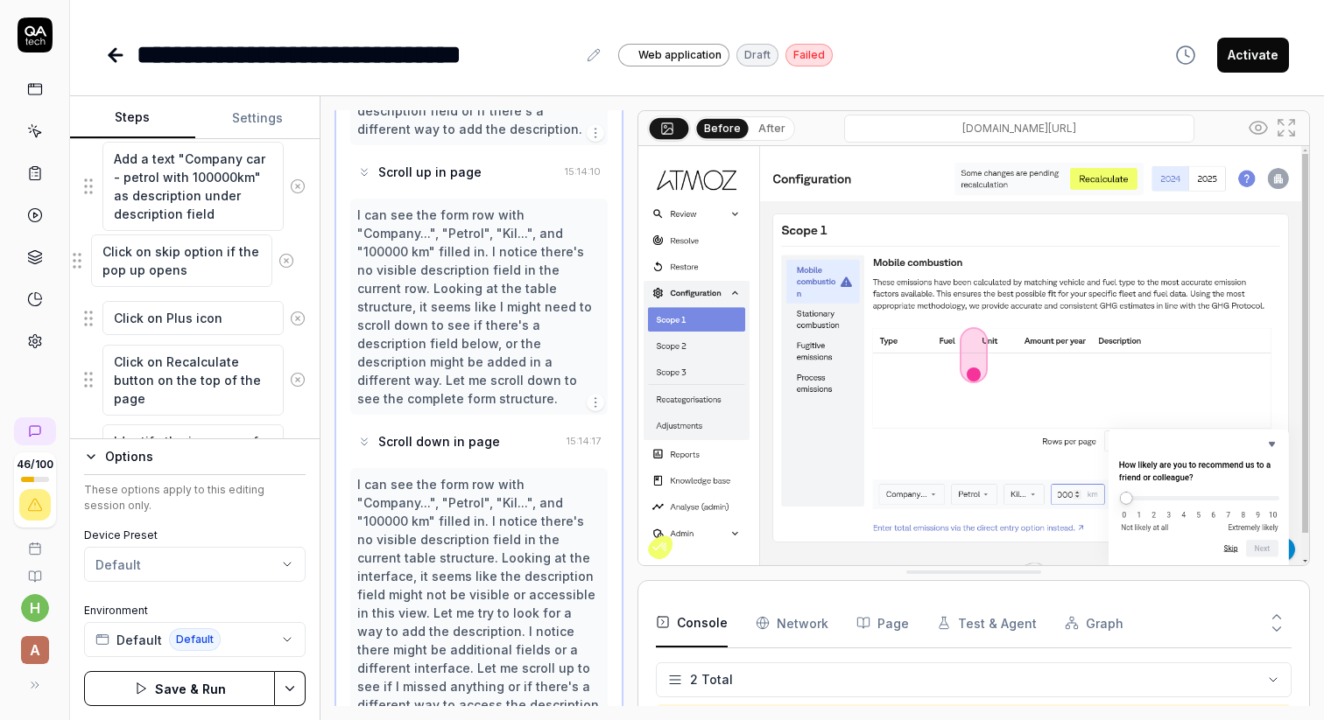
drag, startPoint x: 94, startPoint y: 382, endPoint x: 82, endPoint y: 268, distance: 114.4
click at [84, 267] on fieldset "Navigate to Configurations Navigate to Scope 1 Navigate to Mobile combustion Cl…" at bounding box center [194, 71] width 221 height 811
click at [150, 689] on button "Save & Run" at bounding box center [179, 688] width 191 height 35
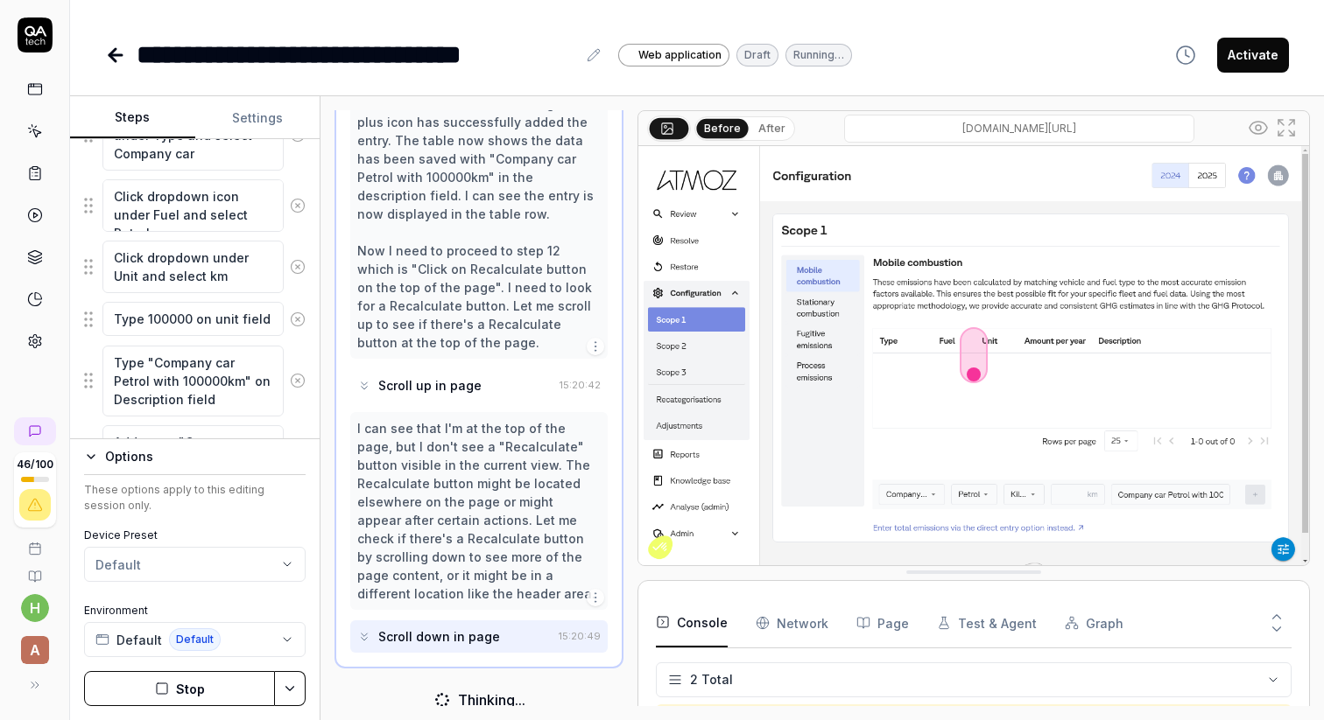
scroll to position [504, 0]
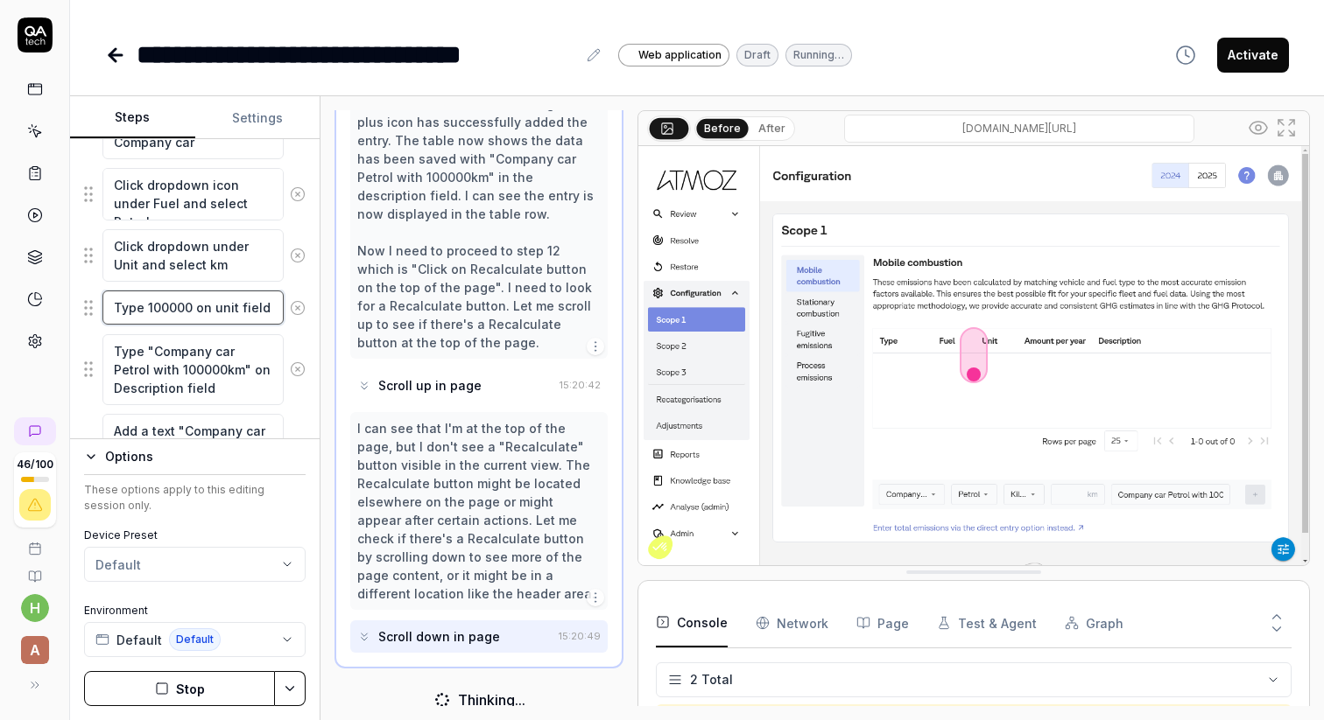
click at [210, 310] on textarea "Type 100000 on unit field" at bounding box center [192, 308] width 181 height 34
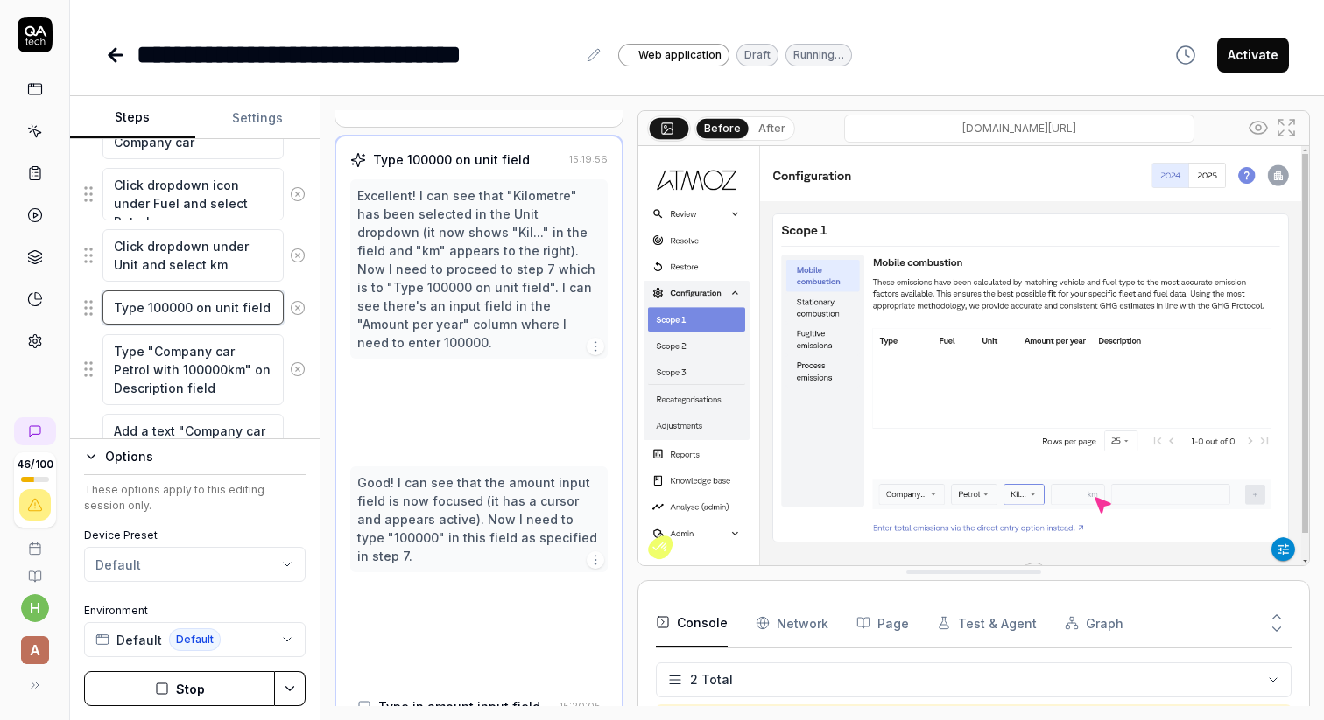
scroll to position [513, 0]
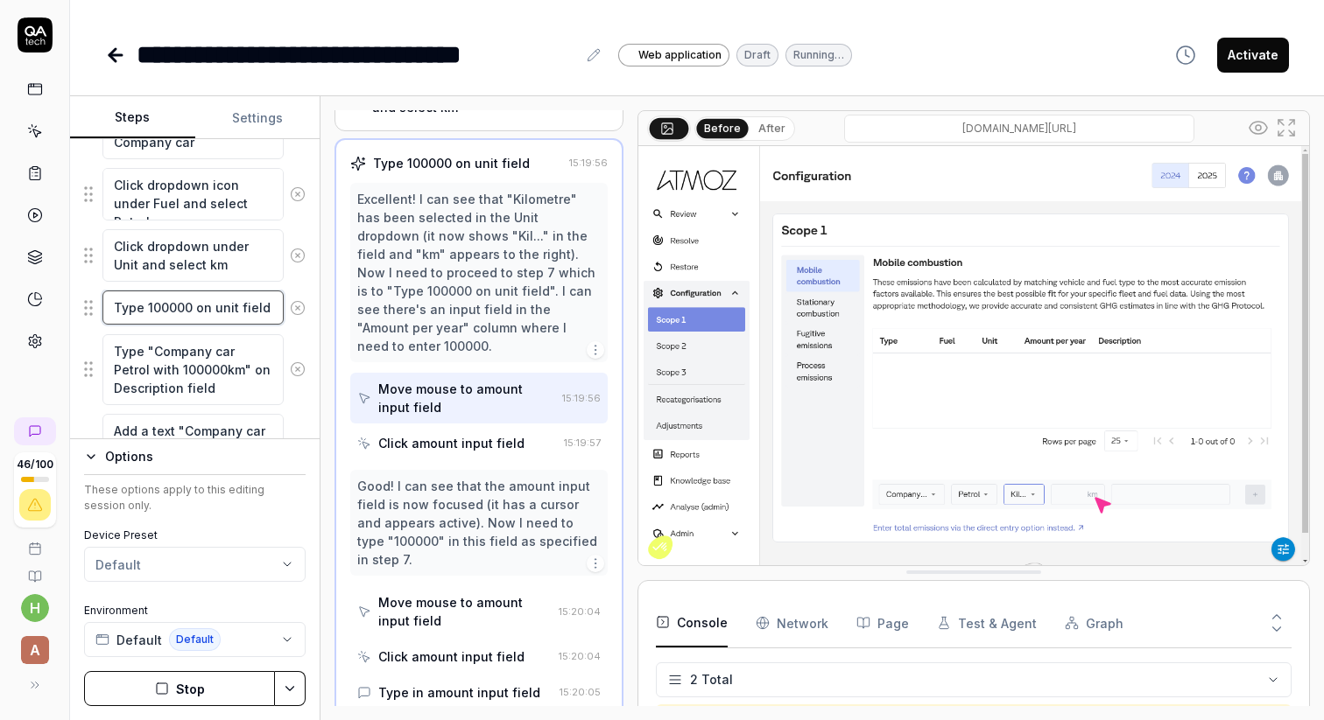
drag, startPoint x: 212, startPoint y: 308, endPoint x: 233, endPoint y: 307, distance: 21.0
click at [233, 307] on textarea "Type 100000 on unit field" at bounding box center [192, 308] width 181 height 34
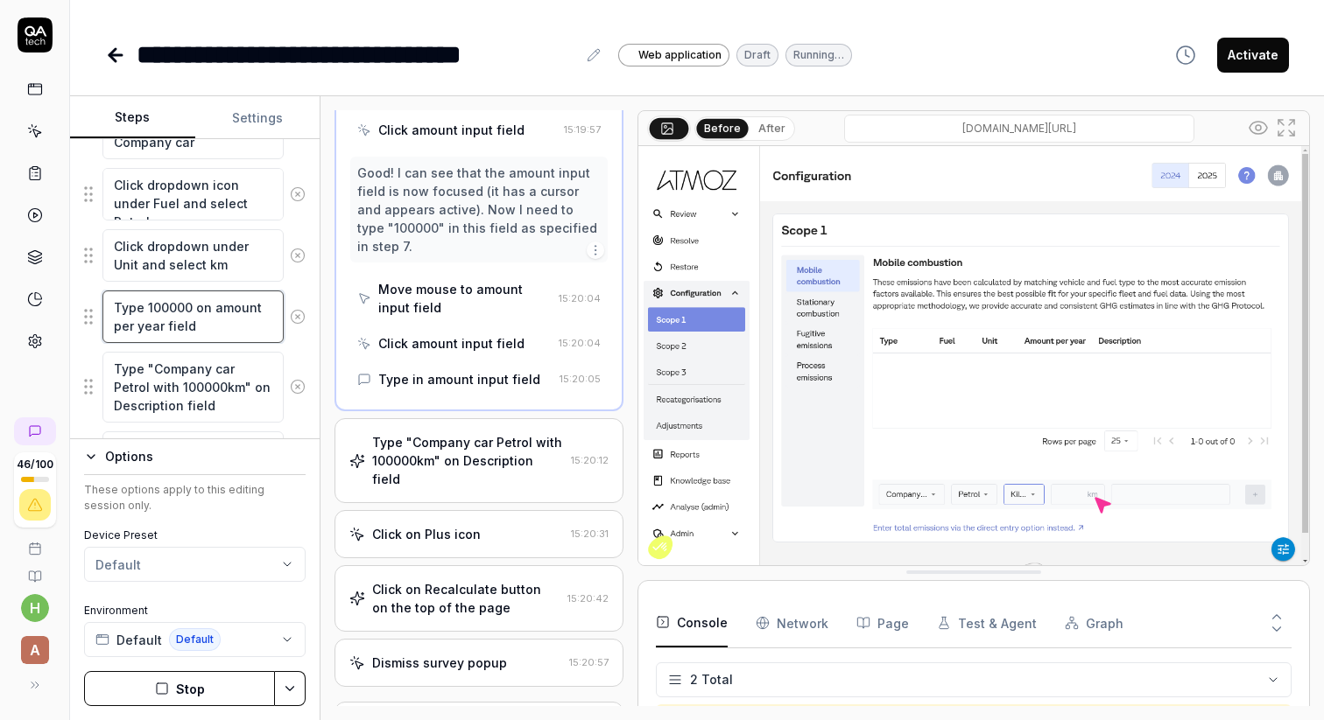
scroll to position [825, 0]
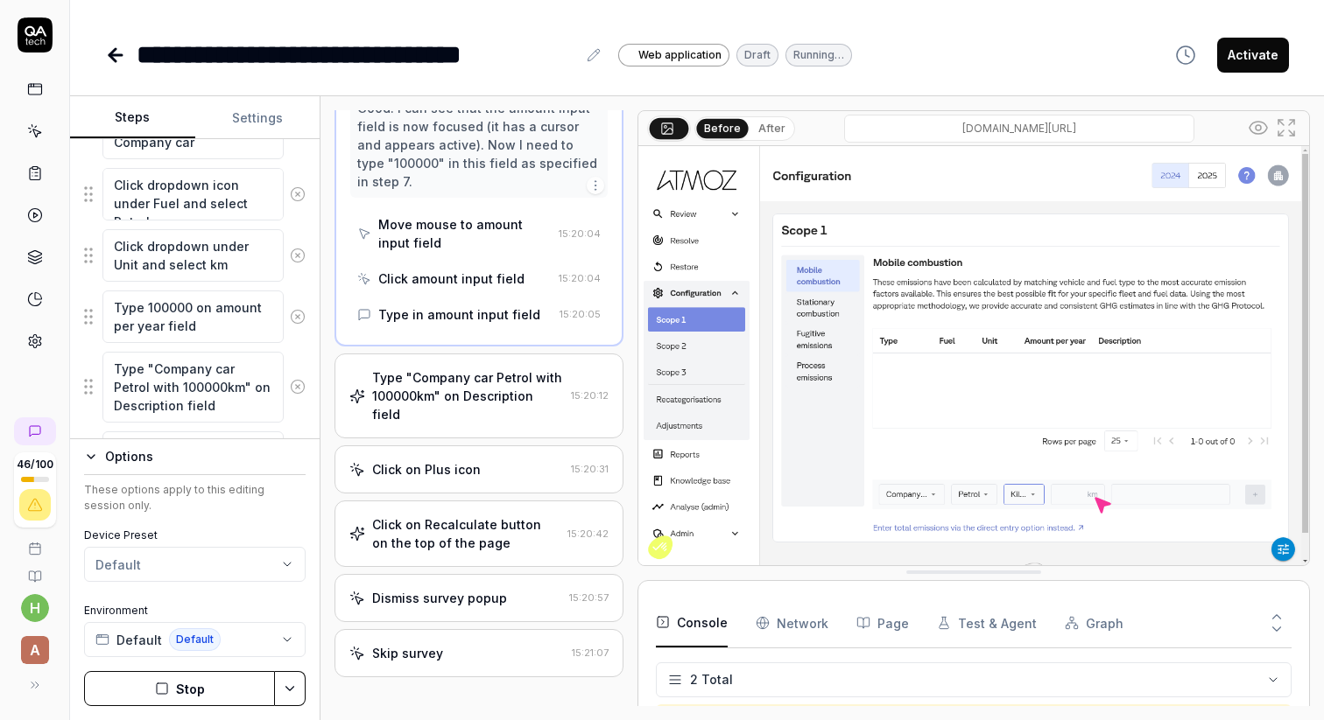
click at [303, 419] on div "Type "Company car Petrol with 100000km" on Description field" at bounding box center [194, 387] width 221 height 73
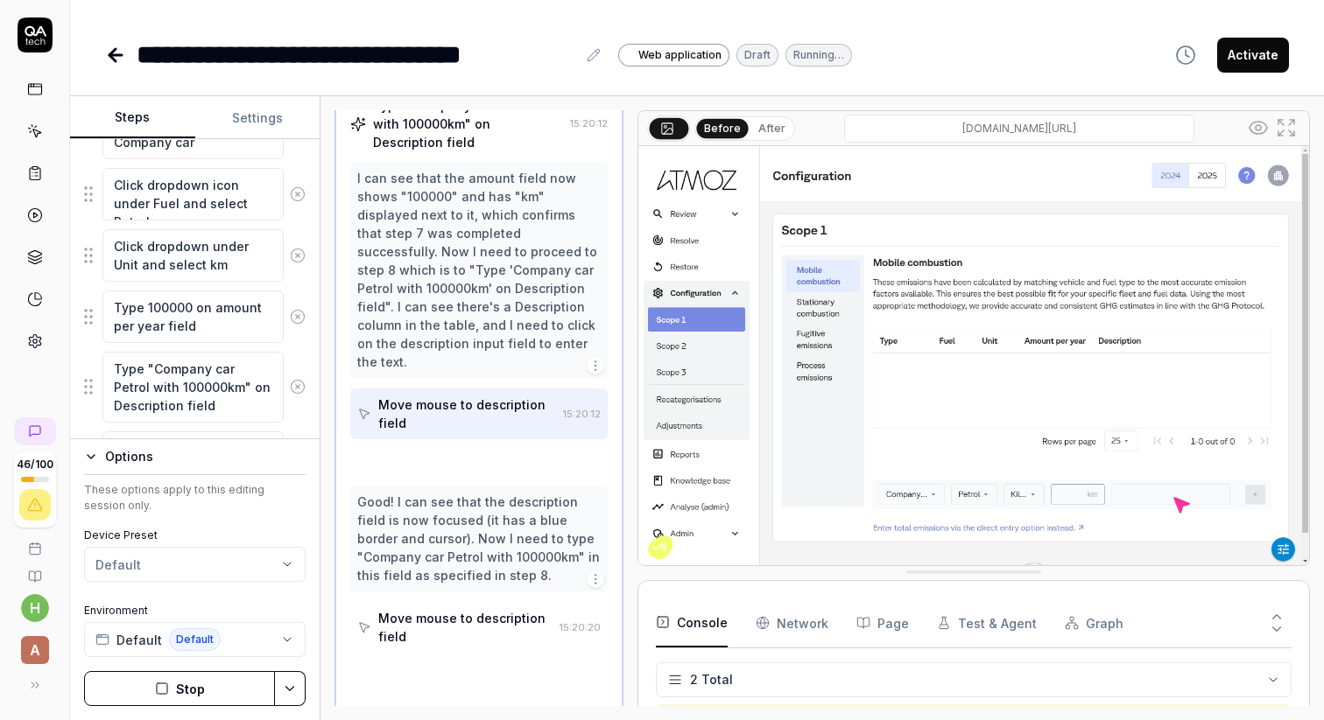
scroll to position [623, 0]
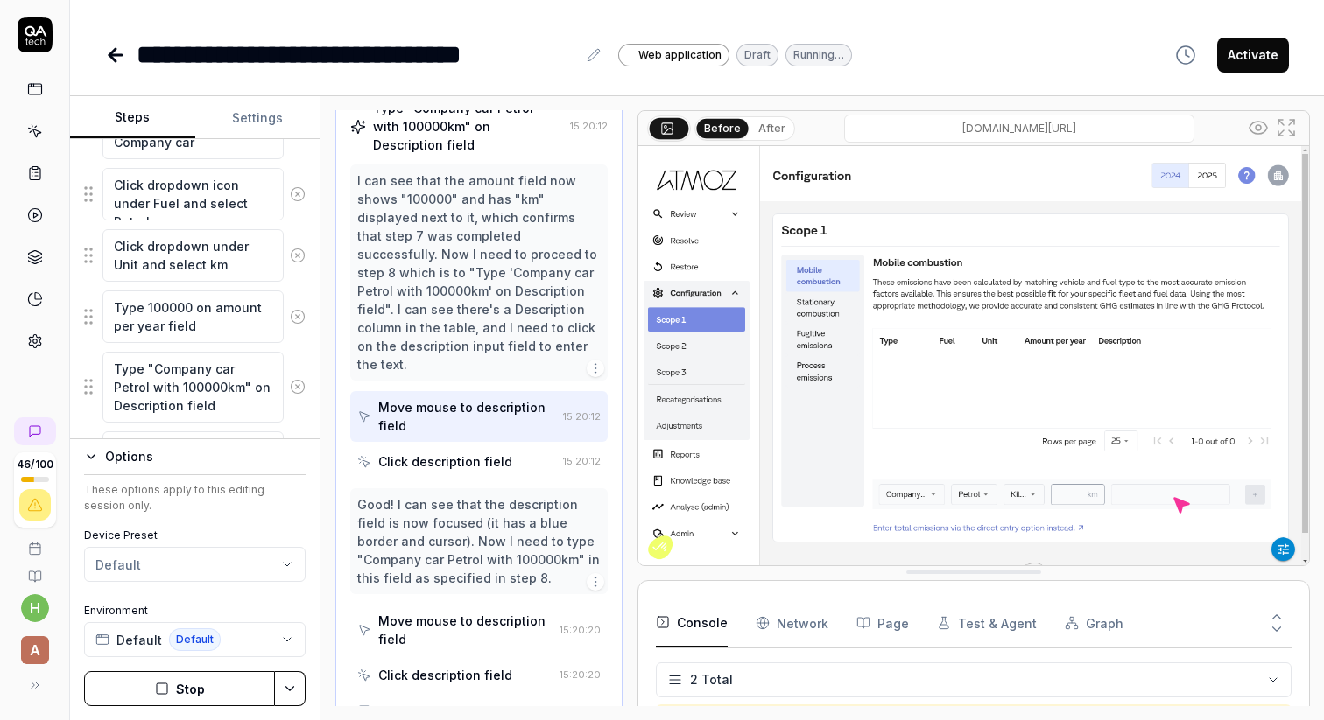
click at [288, 692] on html "**********" at bounding box center [662, 360] width 1324 height 720
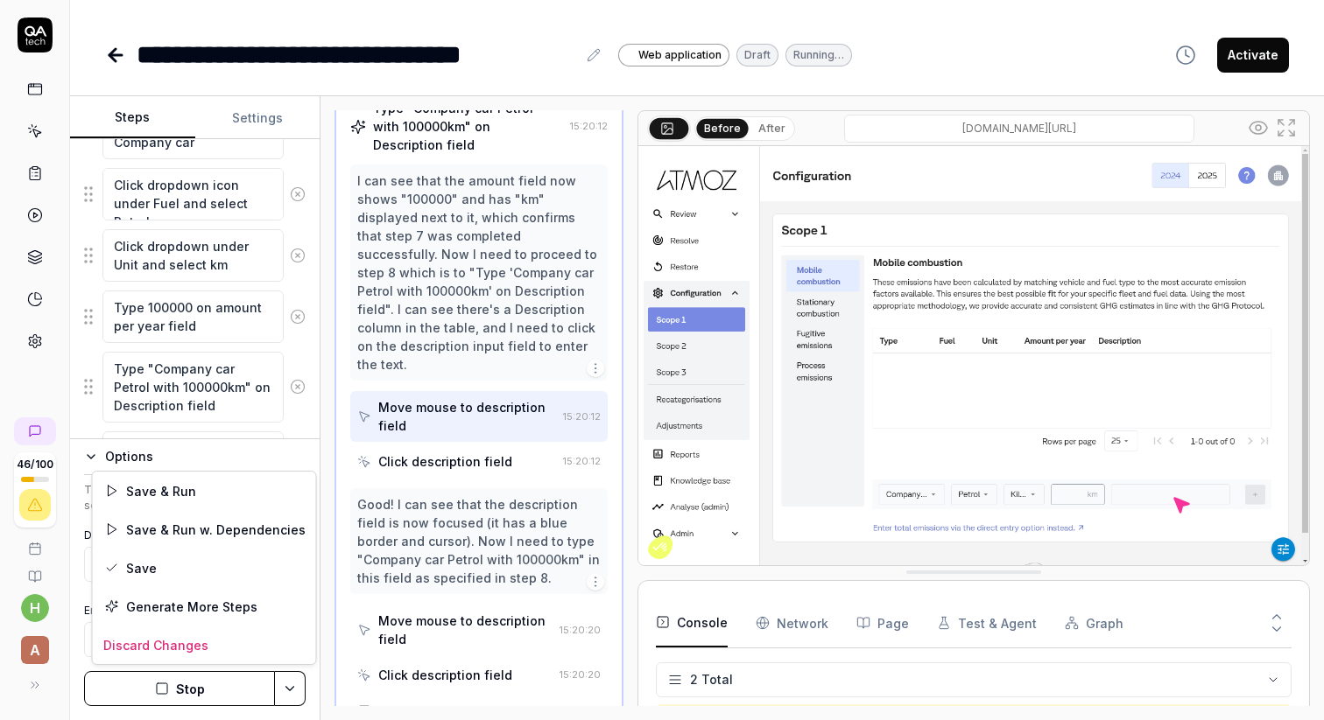
click at [223, 689] on html "**********" at bounding box center [662, 360] width 1324 height 720
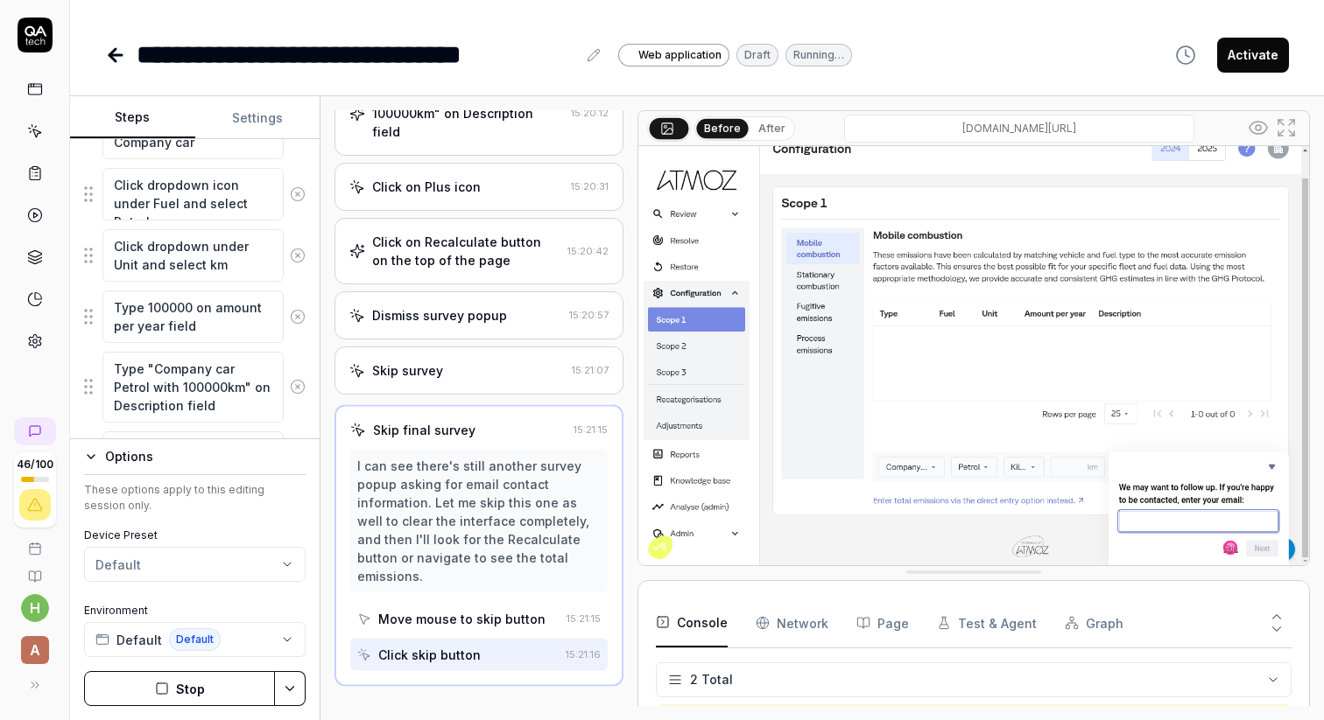
scroll to position [632, 0]
click at [181, 681] on button "Stop" at bounding box center [179, 688] width 191 height 35
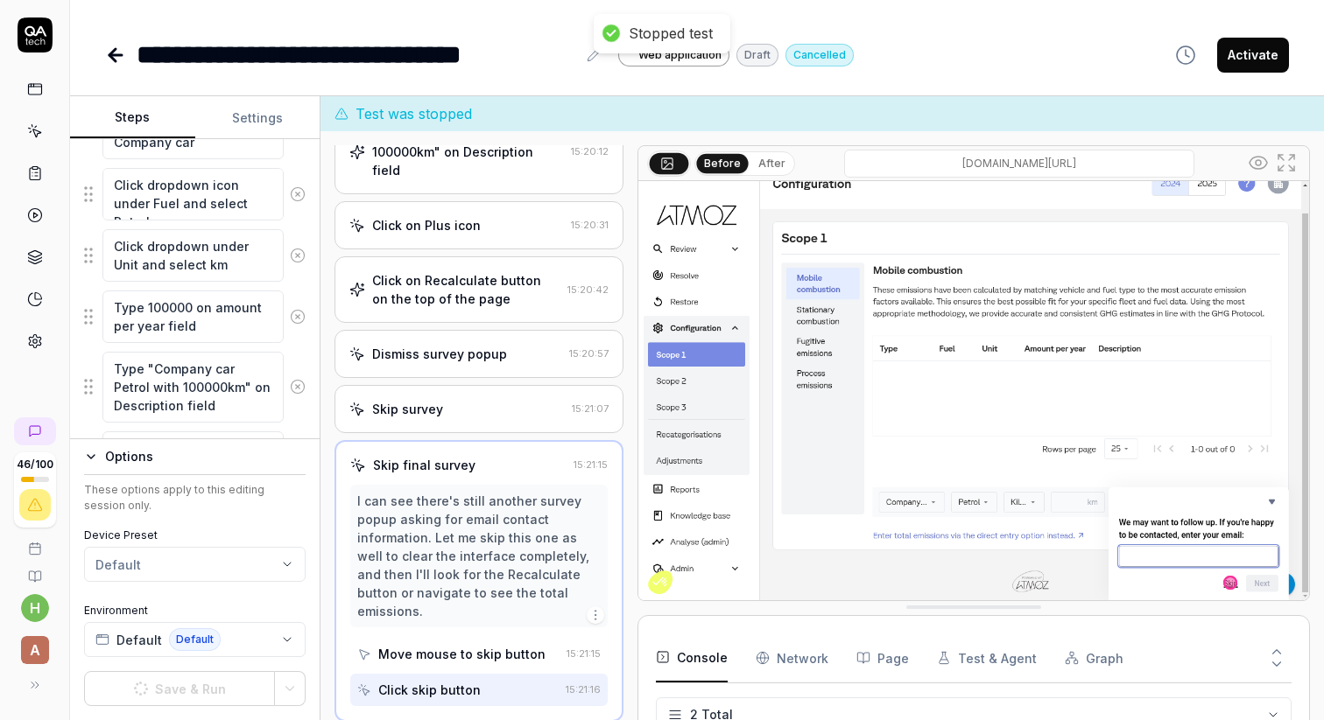
scroll to position [635, 0]
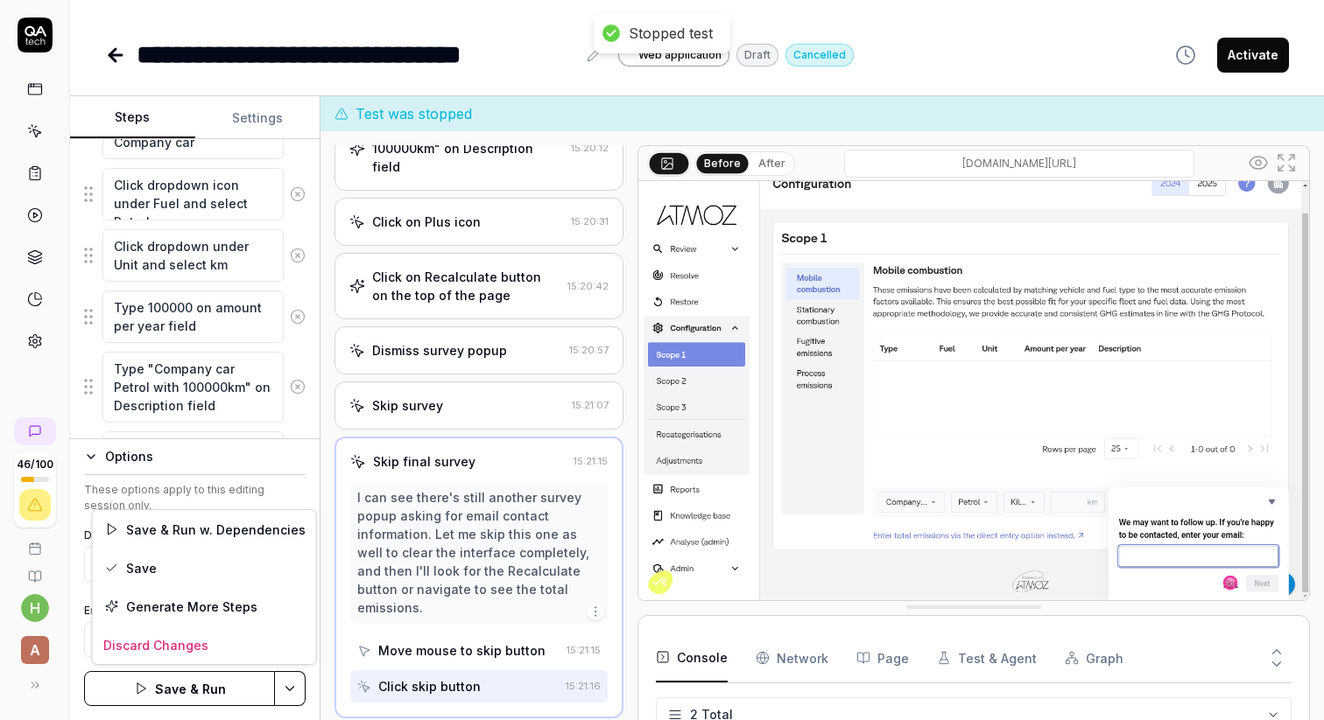
click at [290, 691] on html "**********" at bounding box center [662, 360] width 1324 height 720
click at [193, 686] on html "**********" at bounding box center [662, 360] width 1324 height 720
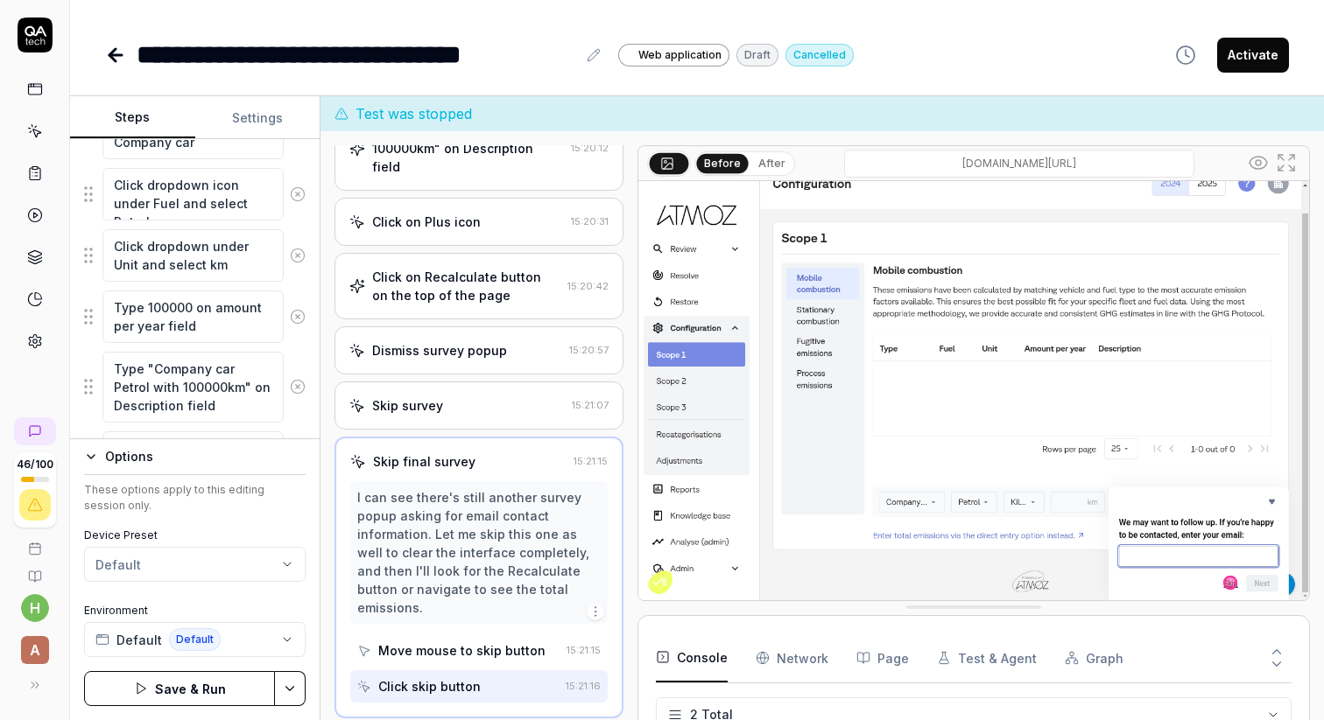
click at [193, 686] on button "Save & Run" at bounding box center [179, 688] width 191 height 35
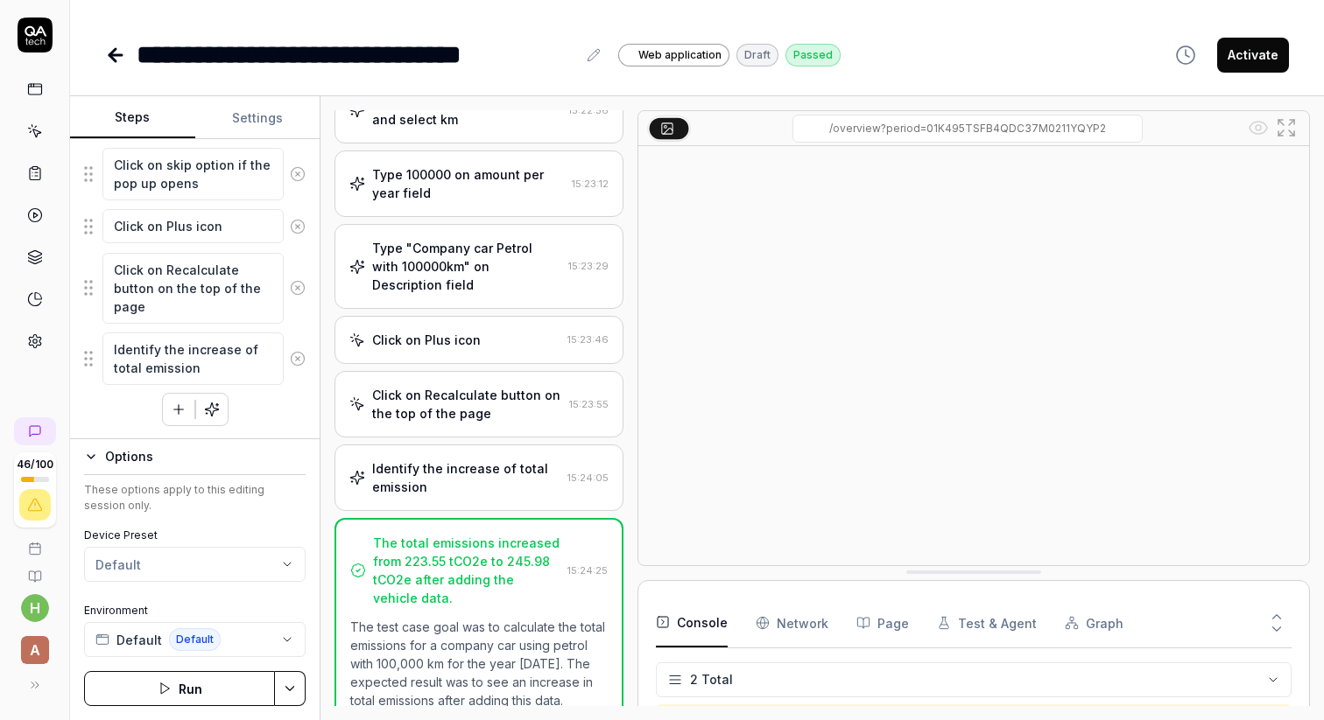
scroll to position [429, 0]
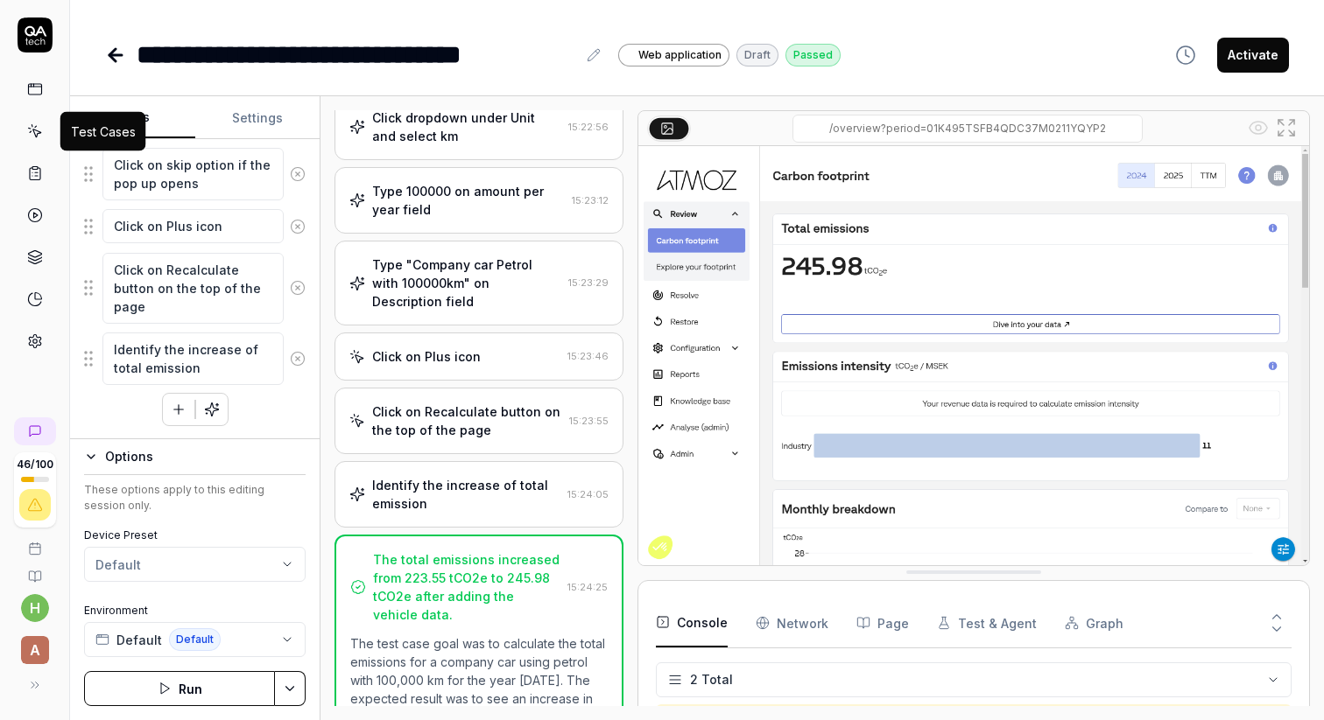
click at [40, 134] on icon at bounding box center [35, 131] width 16 height 16
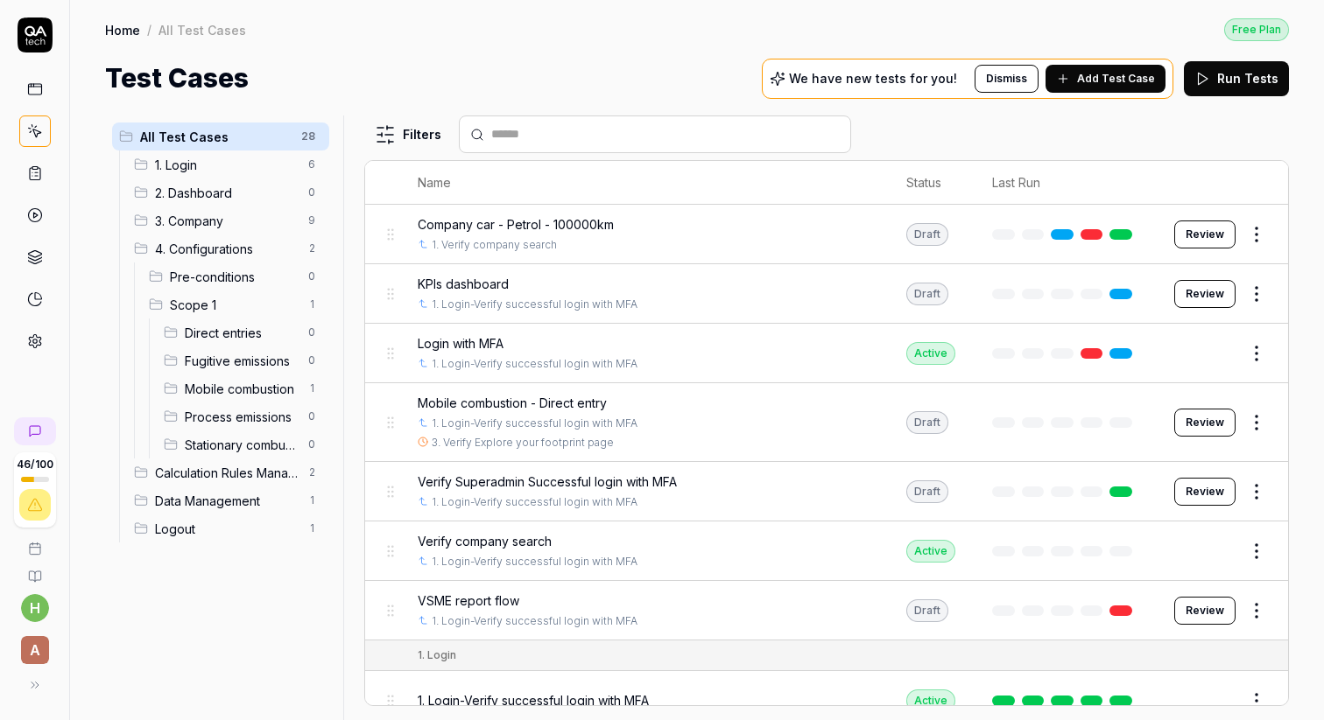
click at [228, 336] on span "Direct entries" at bounding box center [241, 333] width 113 height 18
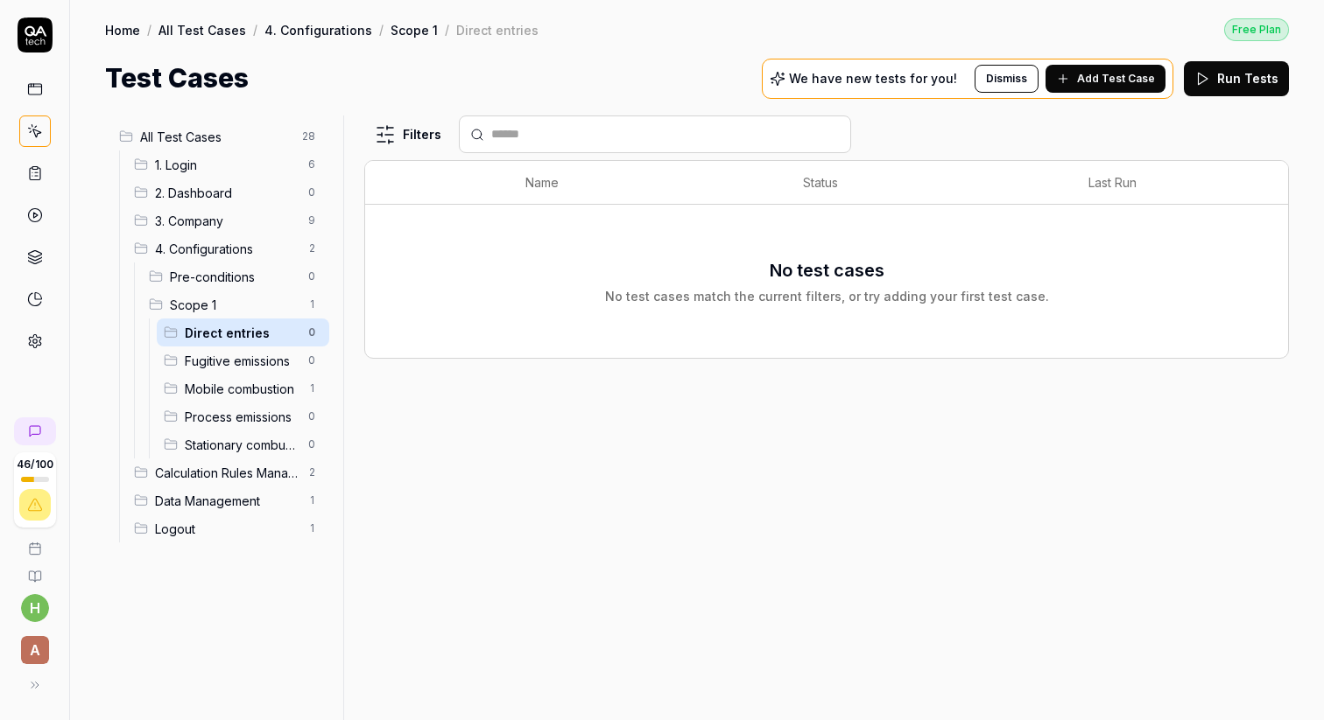
click at [1088, 84] on span "Add Test Case" at bounding box center [1116, 79] width 78 height 16
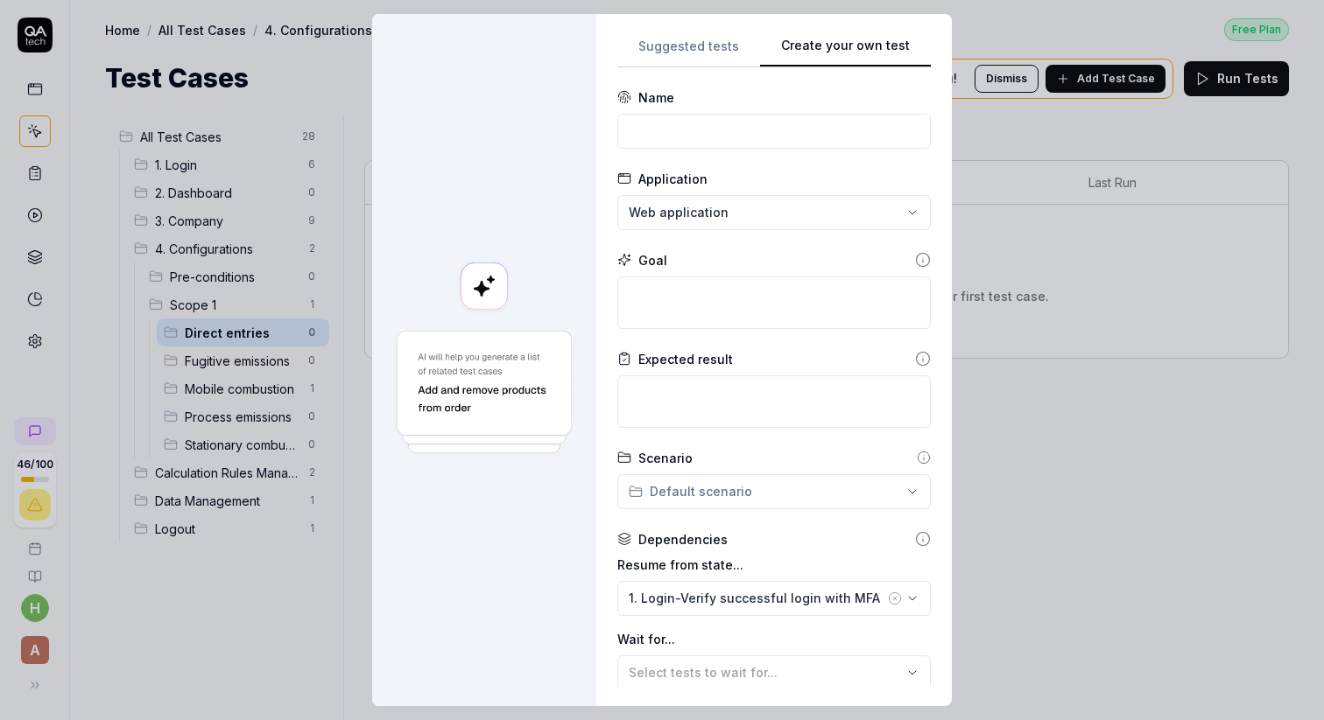
click at [847, 42] on button "Create your own test" at bounding box center [845, 52] width 171 height 32
click at [672, 127] on input at bounding box center [773, 131] width 313 height 35
drag, startPoint x: 633, startPoint y: 127, endPoint x: 846, endPoint y: 136, distance: 212.9
click at [846, 136] on input "Mobile combustion - 1000tCO2e" at bounding box center [773, 131] width 313 height 35
click at [796, 336] on form "**********" at bounding box center [773, 479] width 313 height 782
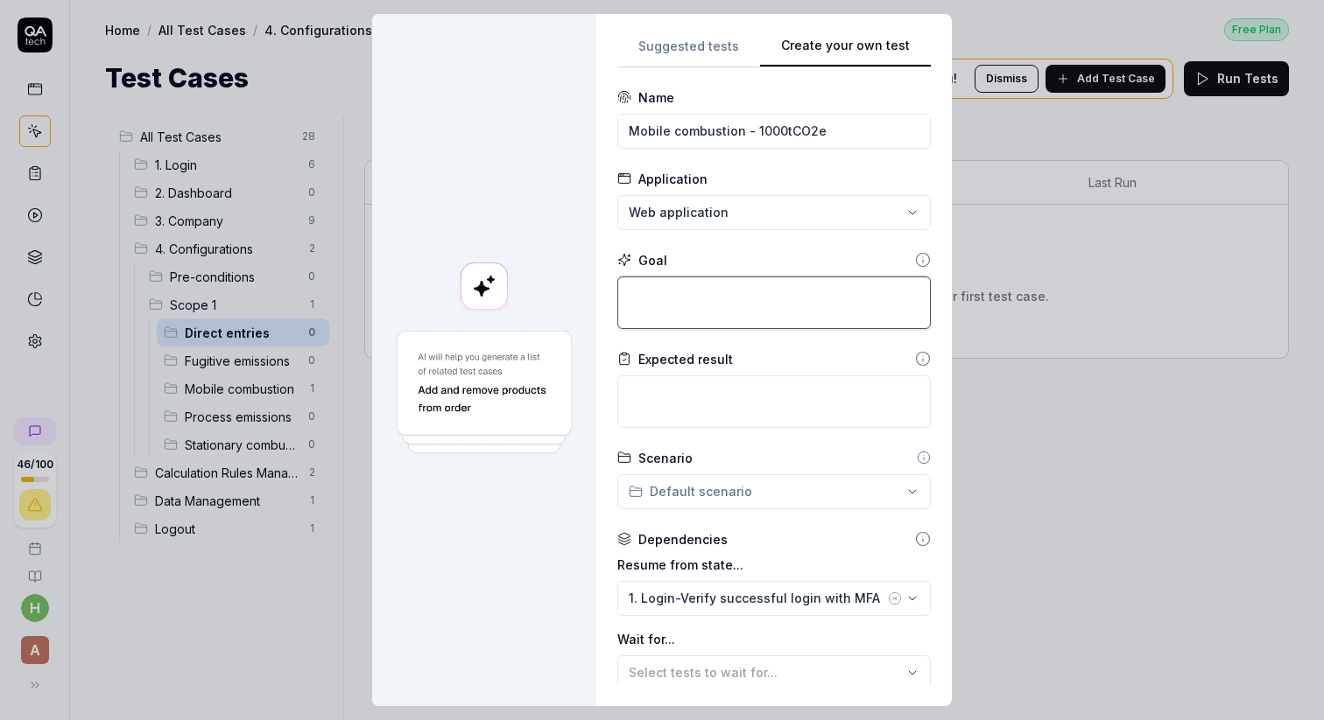
click at [787, 312] on textarea at bounding box center [773, 303] width 313 height 53
paste textarea "Mobile combustion - 1000tCO2e"
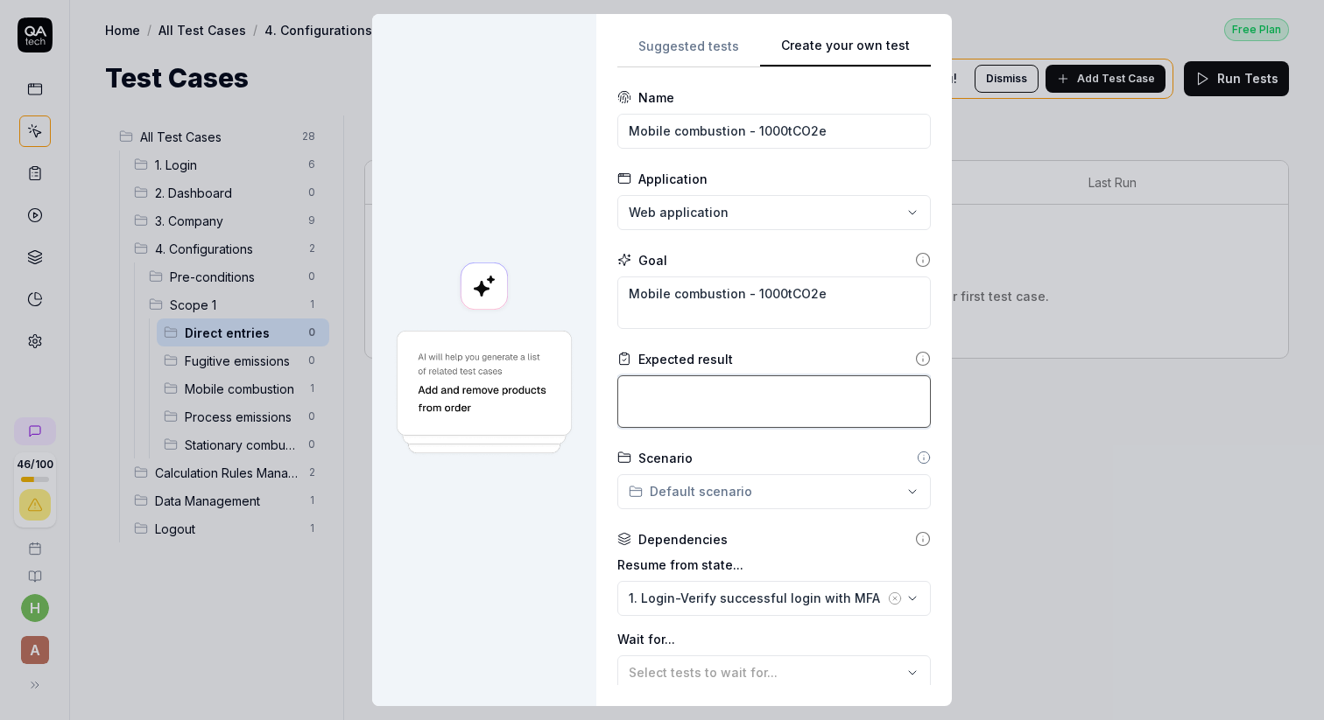
click at [646, 404] on textarea at bounding box center [773, 402] width 313 height 53
paste textarea "Mobile combustion - 1000tCO2e"
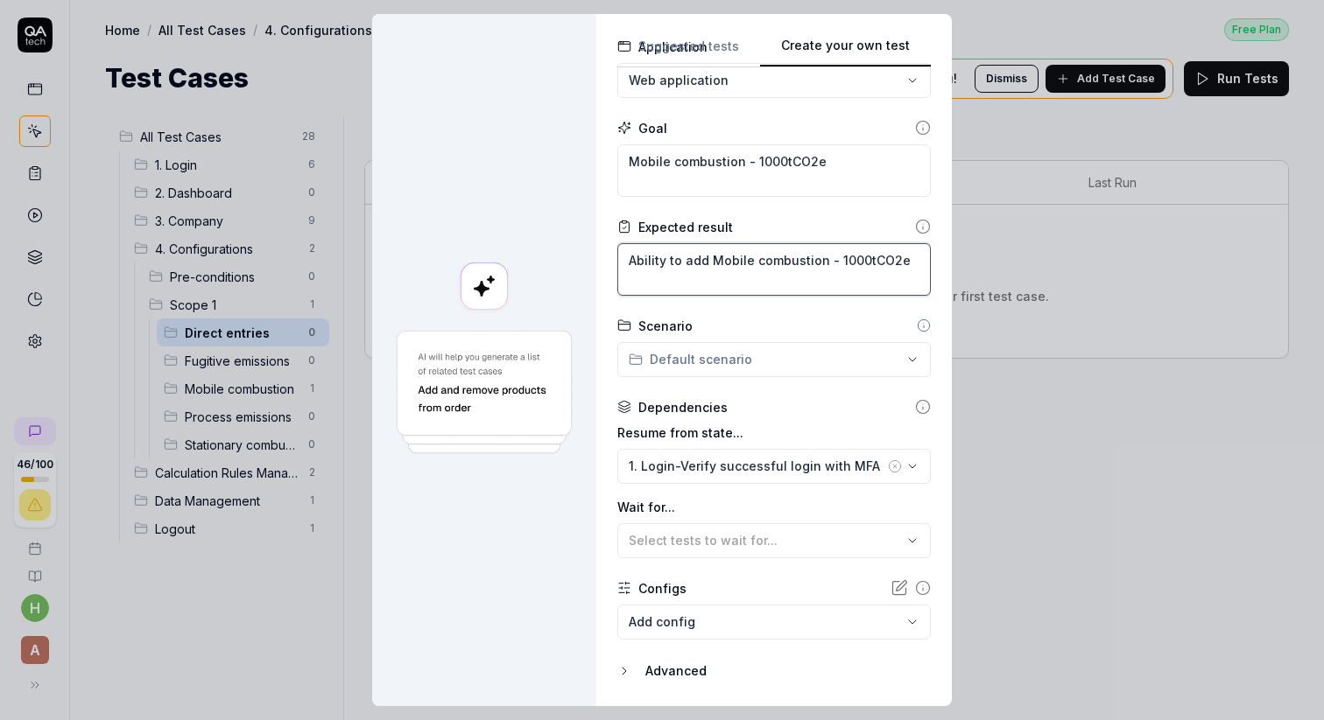
scroll to position [184, 0]
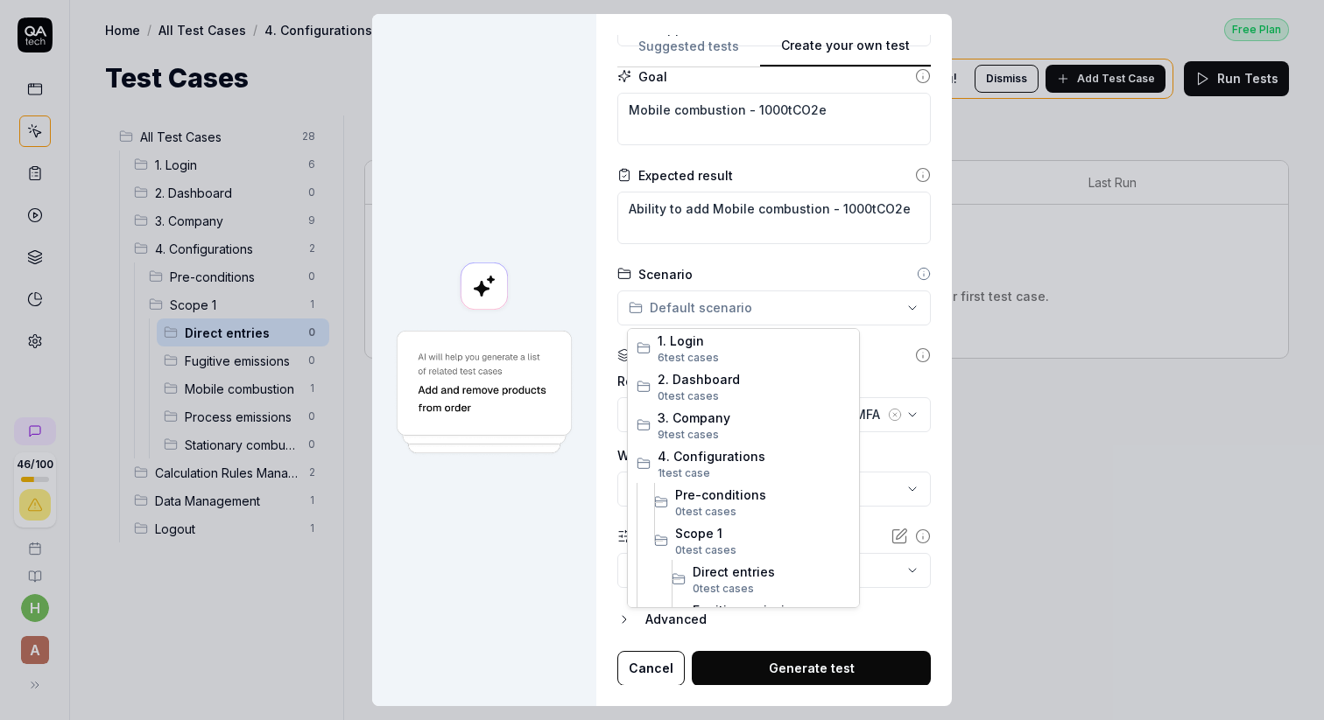
click at [903, 307] on div "**********" at bounding box center [662, 360] width 1324 height 720
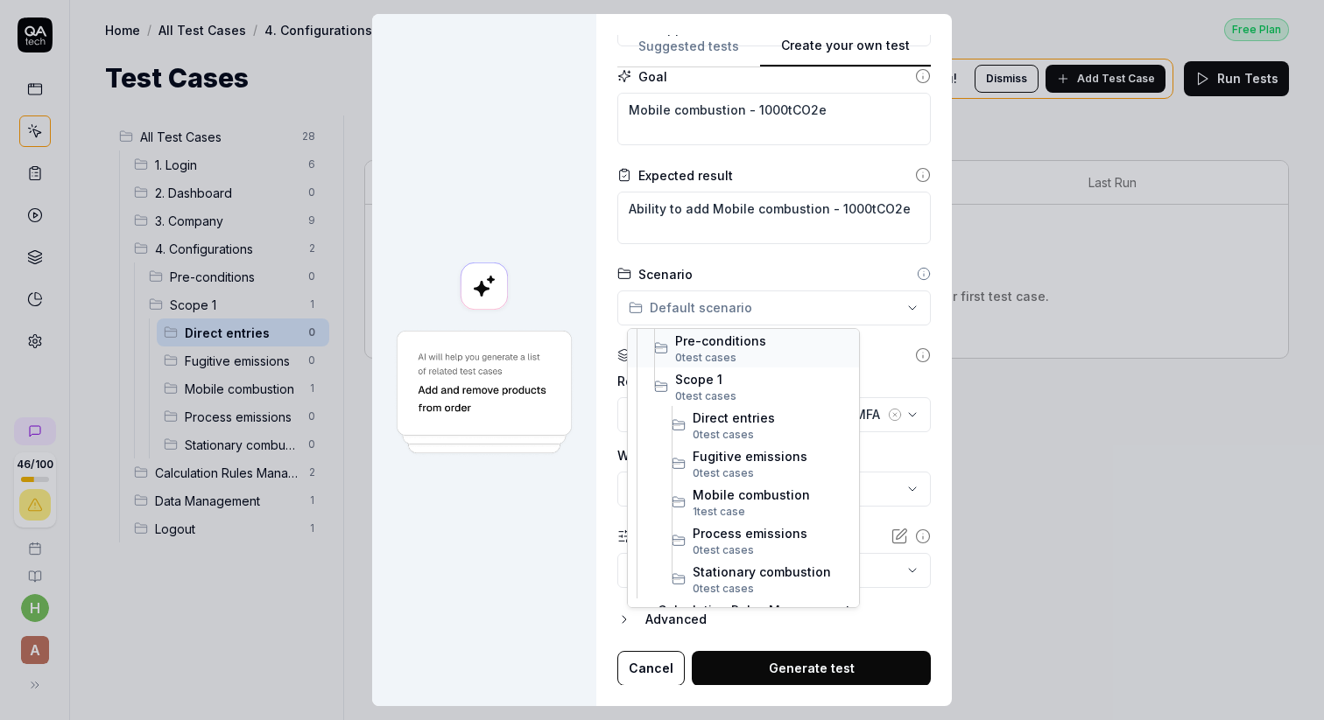
scroll to position [165, 0]
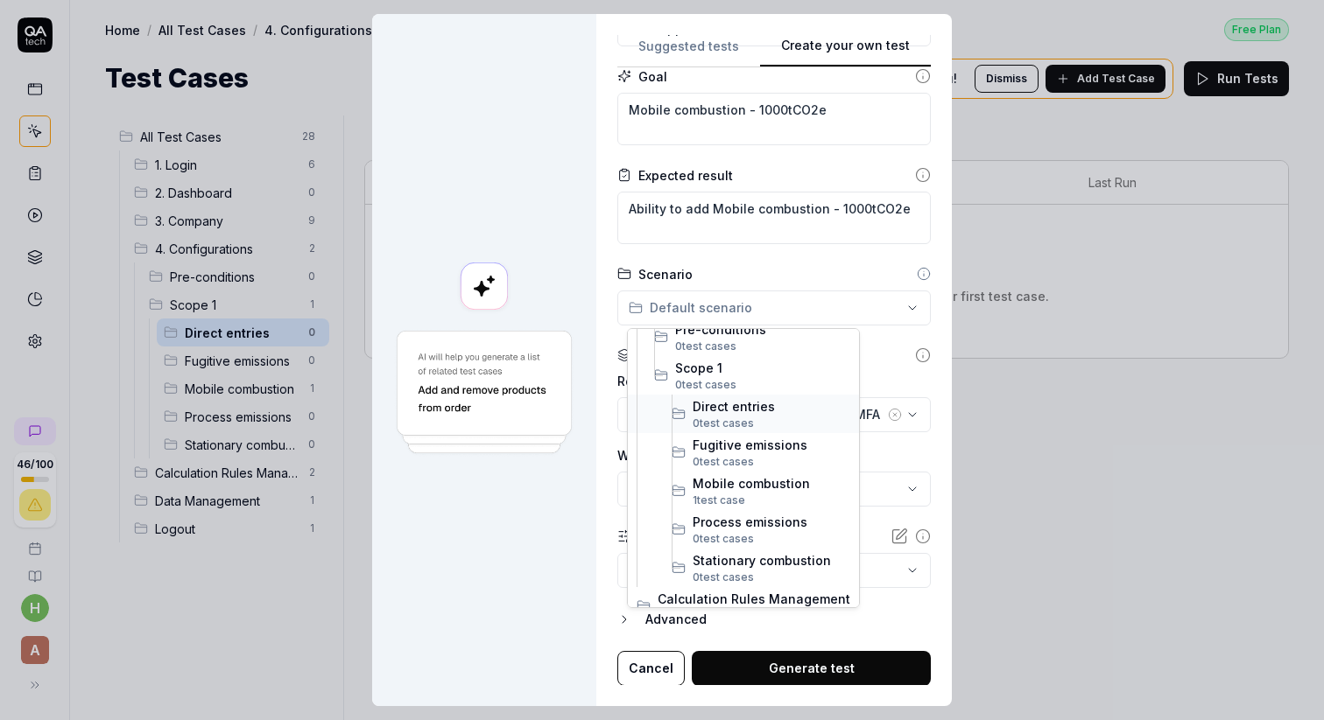
click at [723, 418] on span "0 test case" at bounding box center [719, 423] width 55 height 13
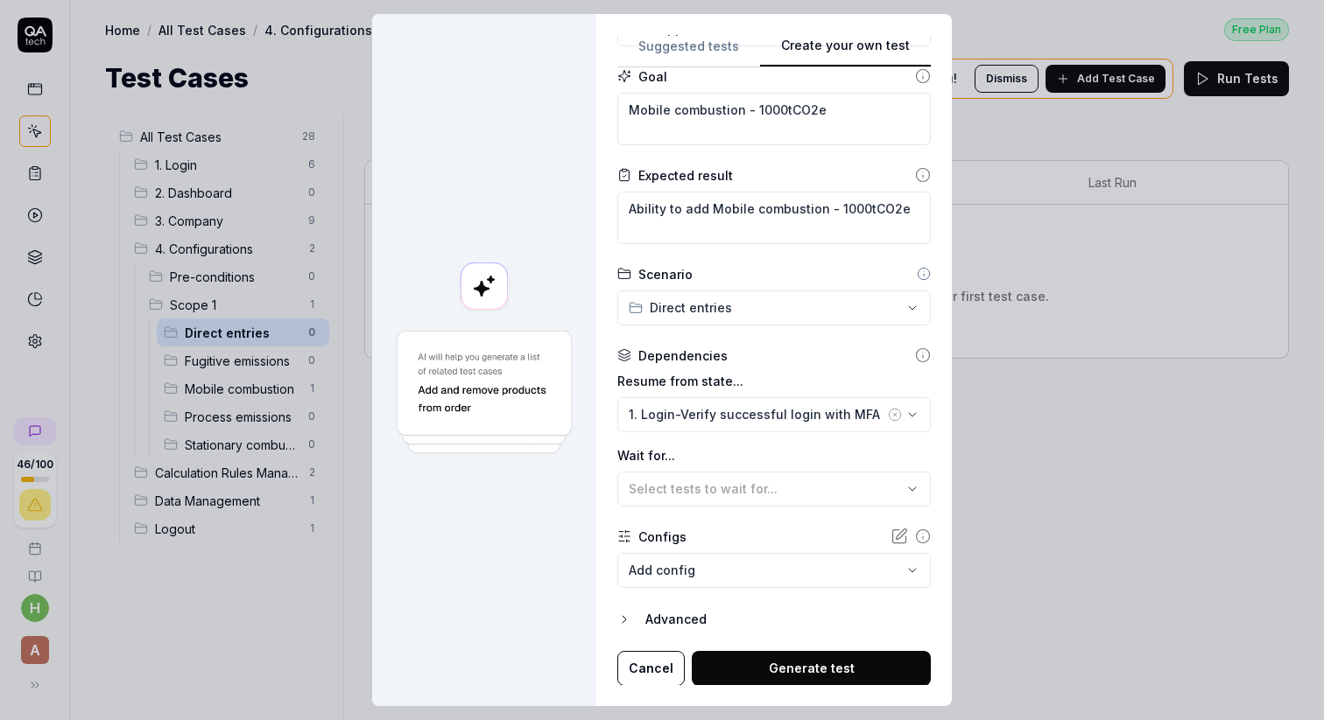
click at [783, 673] on button "Generate test" at bounding box center [811, 668] width 239 height 35
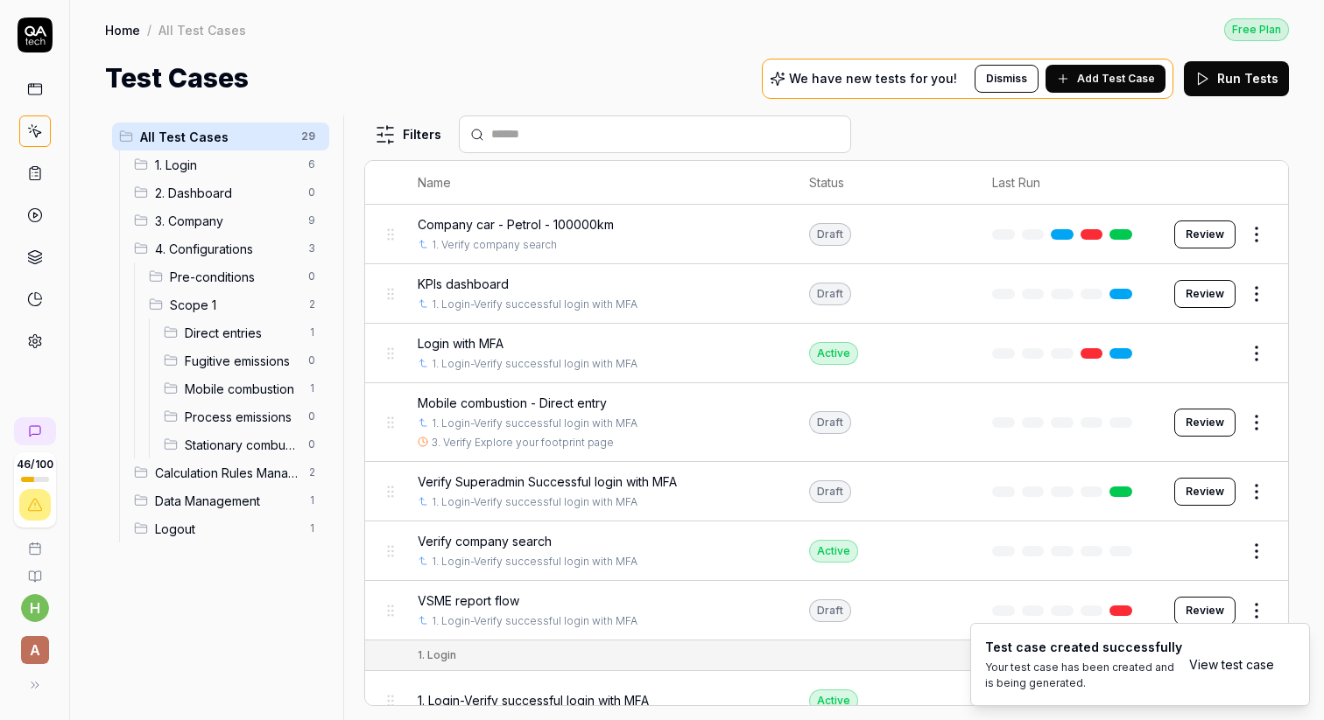
click at [193, 334] on span "Direct entries" at bounding box center [241, 333] width 113 height 18
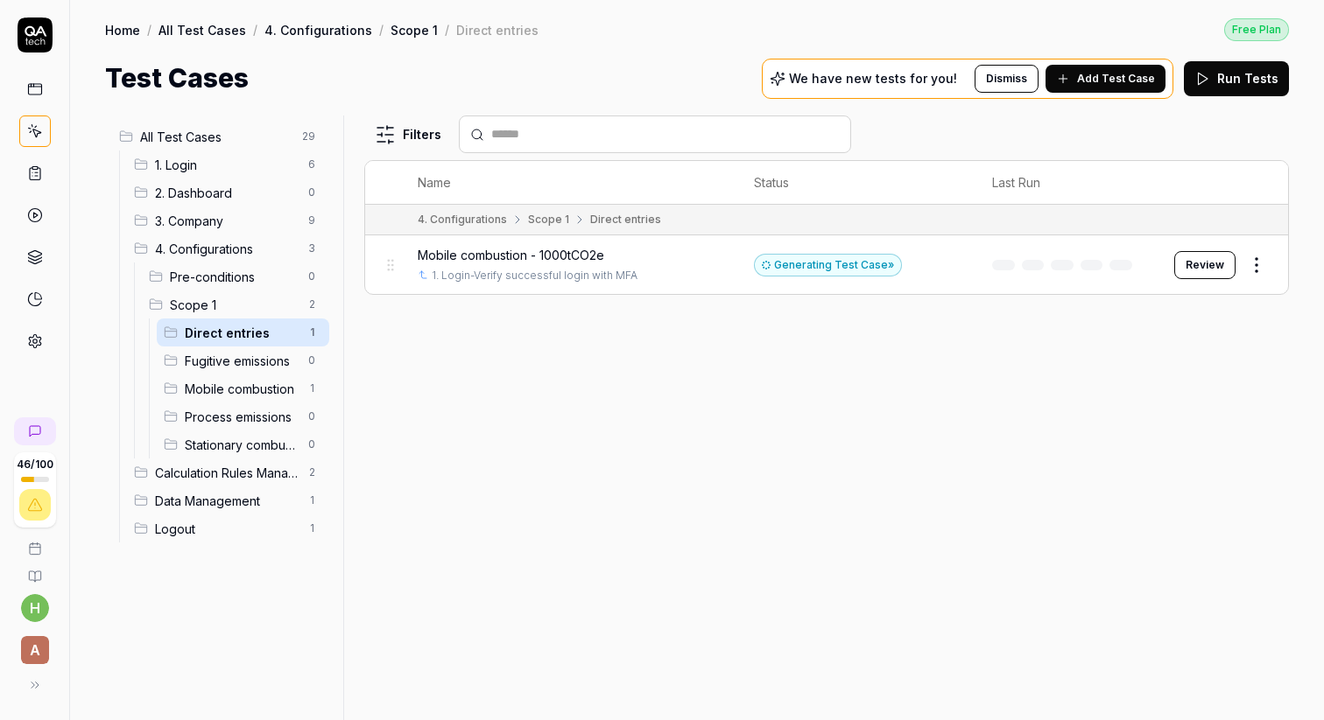
click at [1253, 270] on html "46 / 100 h A Home / All Test Cases / 4. Configurations / Scope 1 / Direct entri…" at bounding box center [662, 360] width 1324 height 720
click at [1029, 422] on html "46 / 100 h A Home / All Test Cases / 4. Configurations / Scope 1 / Direct entri…" at bounding box center [662, 360] width 1324 height 720
click at [207, 386] on span "Mobile combustion" at bounding box center [241, 389] width 113 height 18
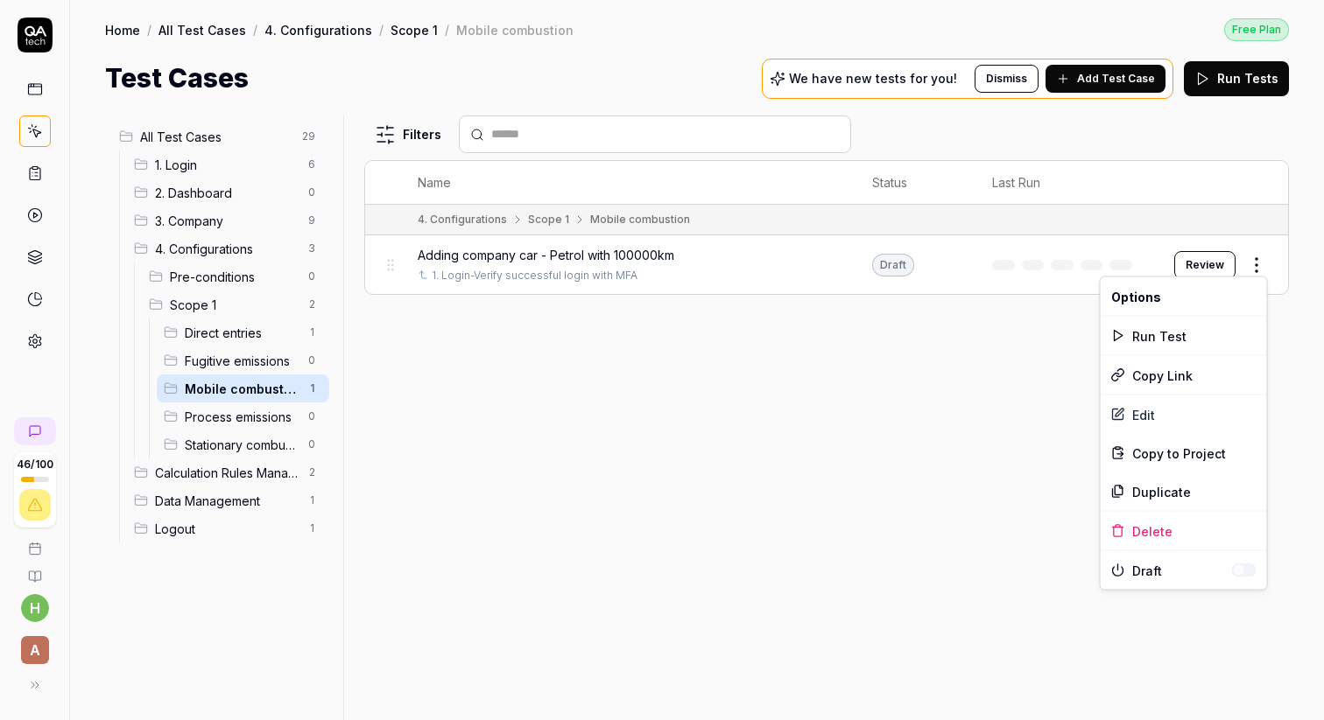
click at [1260, 267] on html "46 / 100 h A Home / All Test Cases / 4. Configurations / Scope 1 / Mobile combu…" at bounding box center [662, 360] width 1324 height 720
click at [1155, 494] on div "Duplicate" at bounding box center [1183, 492] width 166 height 39
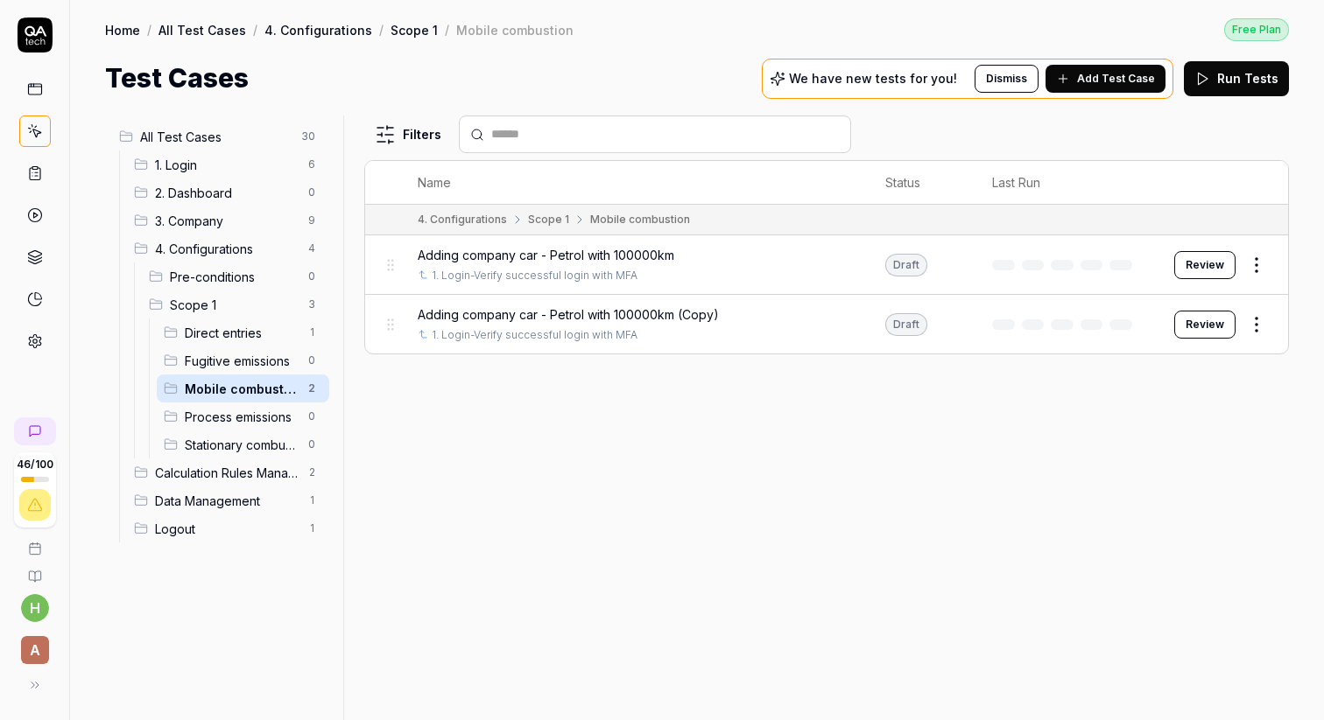
click at [580, 312] on span "Adding company car - Petrol with 100000km (Copy)" at bounding box center [568, 314] width 301 height 18
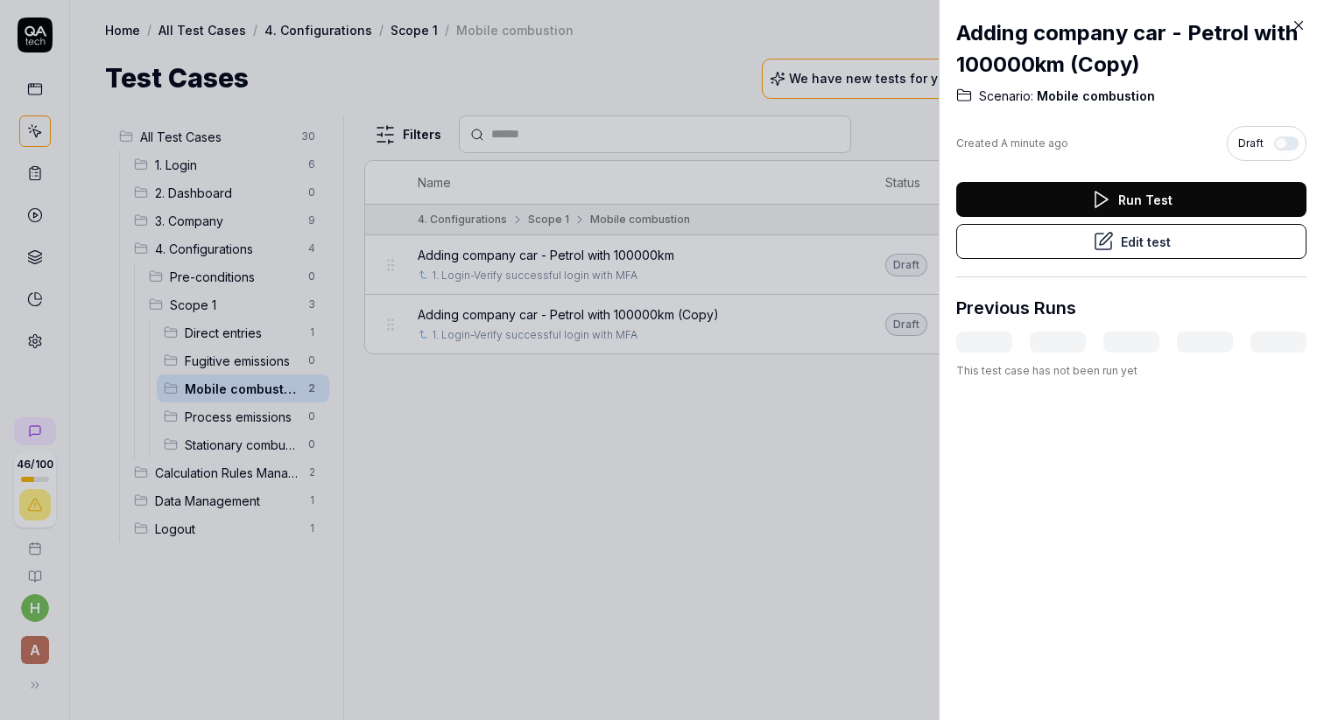
click at [1165, 242] on button "Edit test" at bounding box center [1131, 241] width 350 height 35
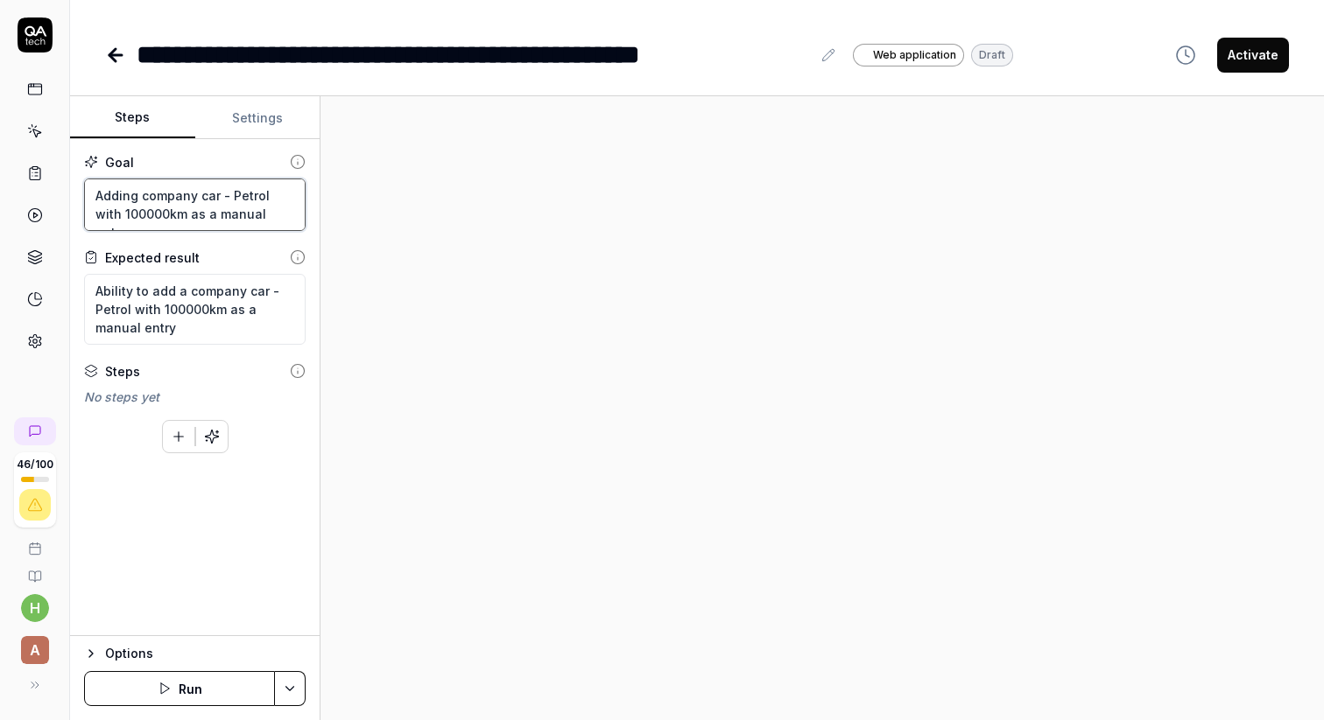
drag, startPoint x: 143, startPoint y: 195, endPoint x: 267, endPoint y: 195, distance: 124.3
click at [267, 195] on textarea "Adding company car - Petrol with 100000km as a manual entry" at bounding box center [194, 205] width 221 height 53
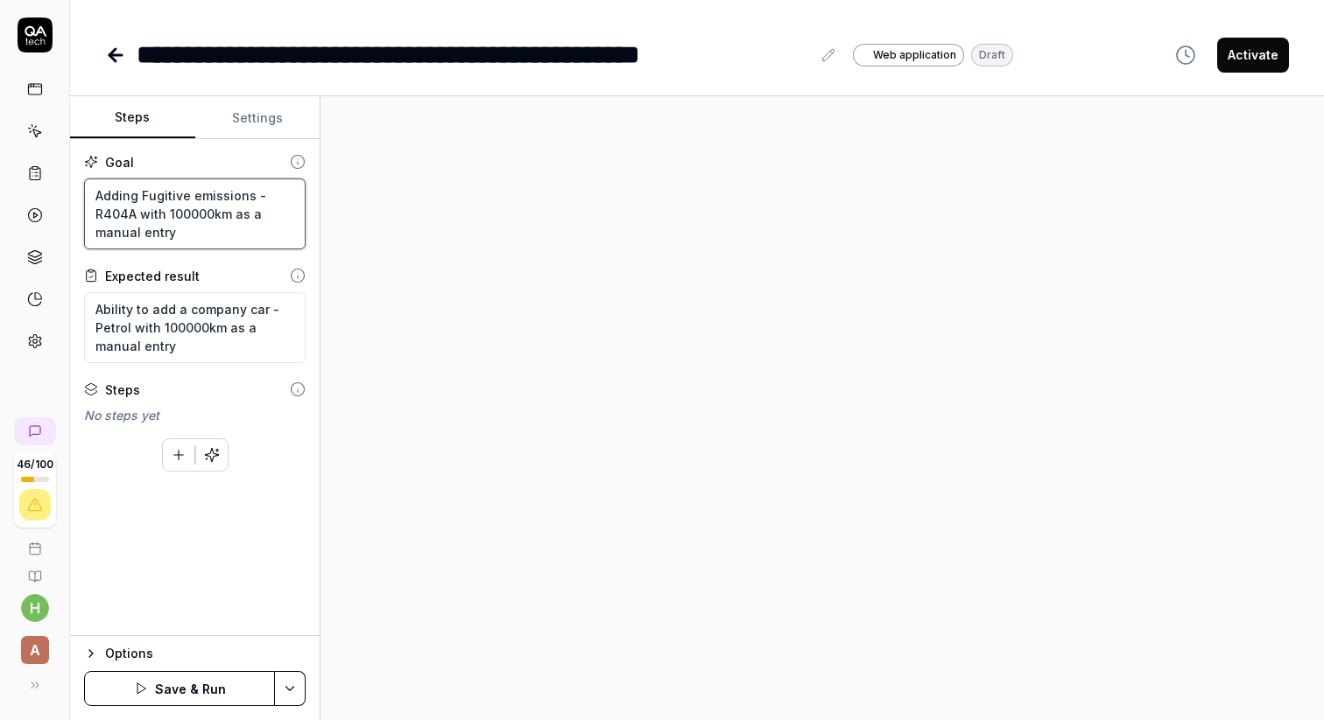
drag, startPoint x: 218, startPoint y: 214, endPoint x: 229, endPoint y: 216, distance: 11.5
click at [229, 216] on textarea "Adding Fugitive emissions - R404A with 100000km as a manual entry" at bounding box center [194, 214] width 221 height 71
drag, startPoint x: 197, startPoint y: 213, endPoint x: 213, endPoint y: 213, distance: 15.8
click at [213, 213] on textarea "Adding Fugitive emissions - R404A with 100000km as a manual entry" at bounding box center [194, 214] width 221 height 71
click at [229, 218] on textarea "Adding Fugitive emissions - R404A with 100000km as a manual entry" at bounding box center [194, 214] width 221 height 71
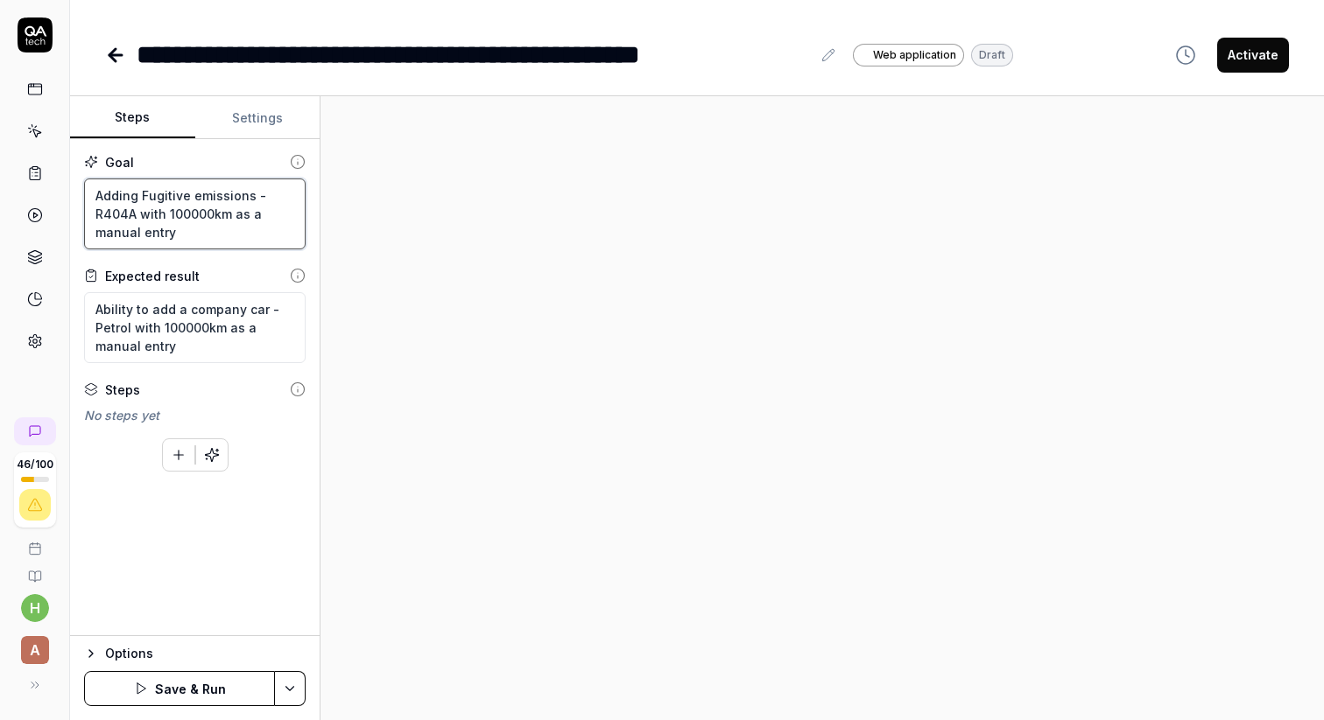
click at [225, 214] on textarea "Adding Fugitive emissions - R404A with 100000km as a manual entry" at bounding box center [194, 214] width 221 height 71
click at [434, 286] on div at bounding box center [821, 408] width 1003 height 624
drag, startPoint x: 142, startPoint y: 196, endPoint x: 171, endPoint y: 255, distance: 65.4
click at [171, 255] on div "Goal Adding Fugitive emissions - R404A with 100000kg as a manual entry Expected…" at bounding box center [194, 387] width 249 height 497
drag, startPoint x: 178, startPoint y: 306, endPoint x: 194, endPoint y: 360, distance: 55.9
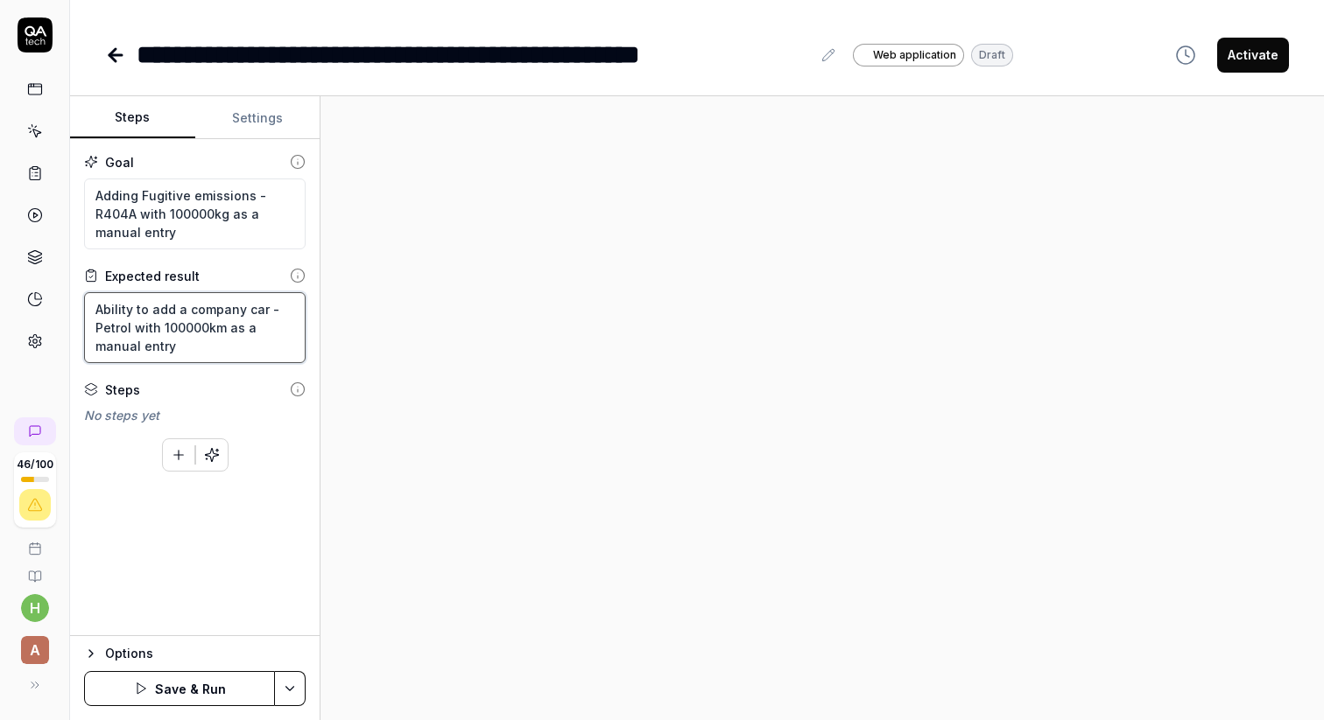
click at [194, 360] on textarea "Ability to add a company car - Petrol with 100000km as a manual entry" at bounding box center [194, 327] width 221 height 71
paste textarea "Fugitive emissions - R404A with 100000kg"
click at [148, 686] on icon "button" at bounding box center [141, 689] width 14 height 14
click at [825, 60] on icon at bounding box center [827, 54] width 11 height 11
click at [237, 53] on div "**********" at bounding box center [474, 54] width 674 height 39
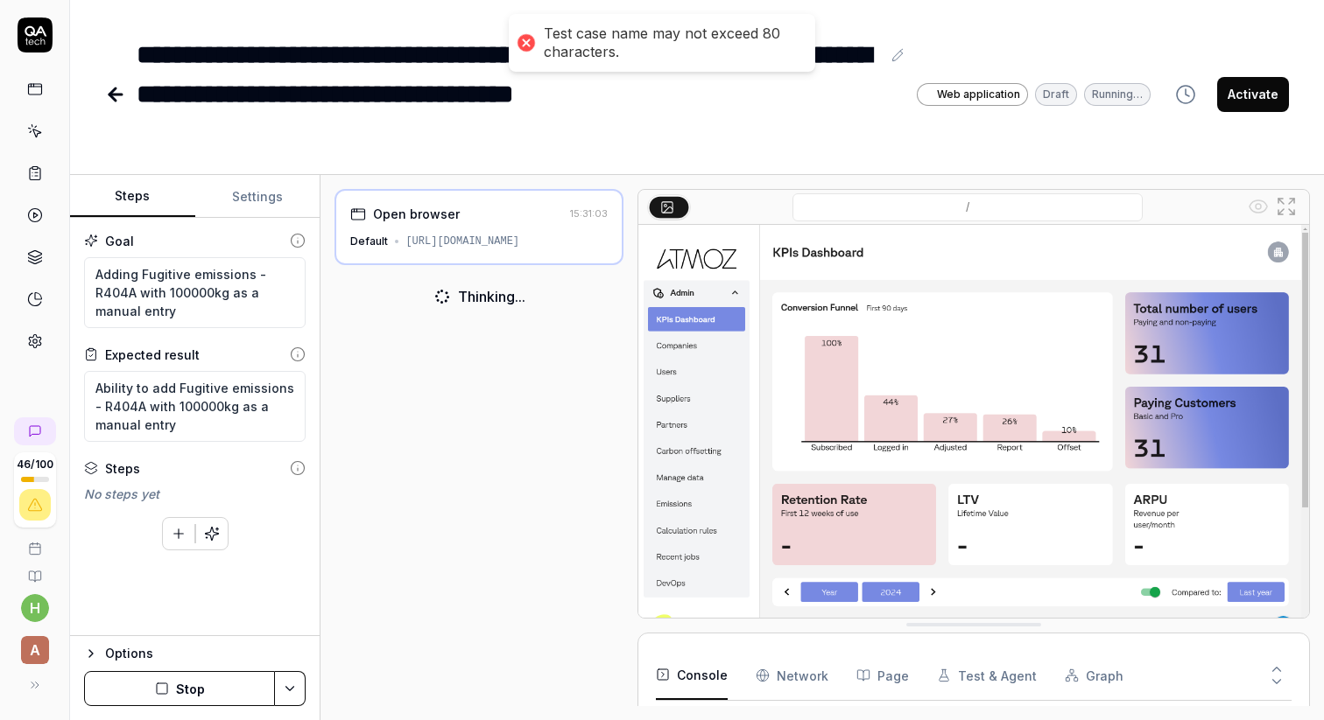
click at [313, 91] on div "**********" at bounding box center [509, 94] width 744 height 118
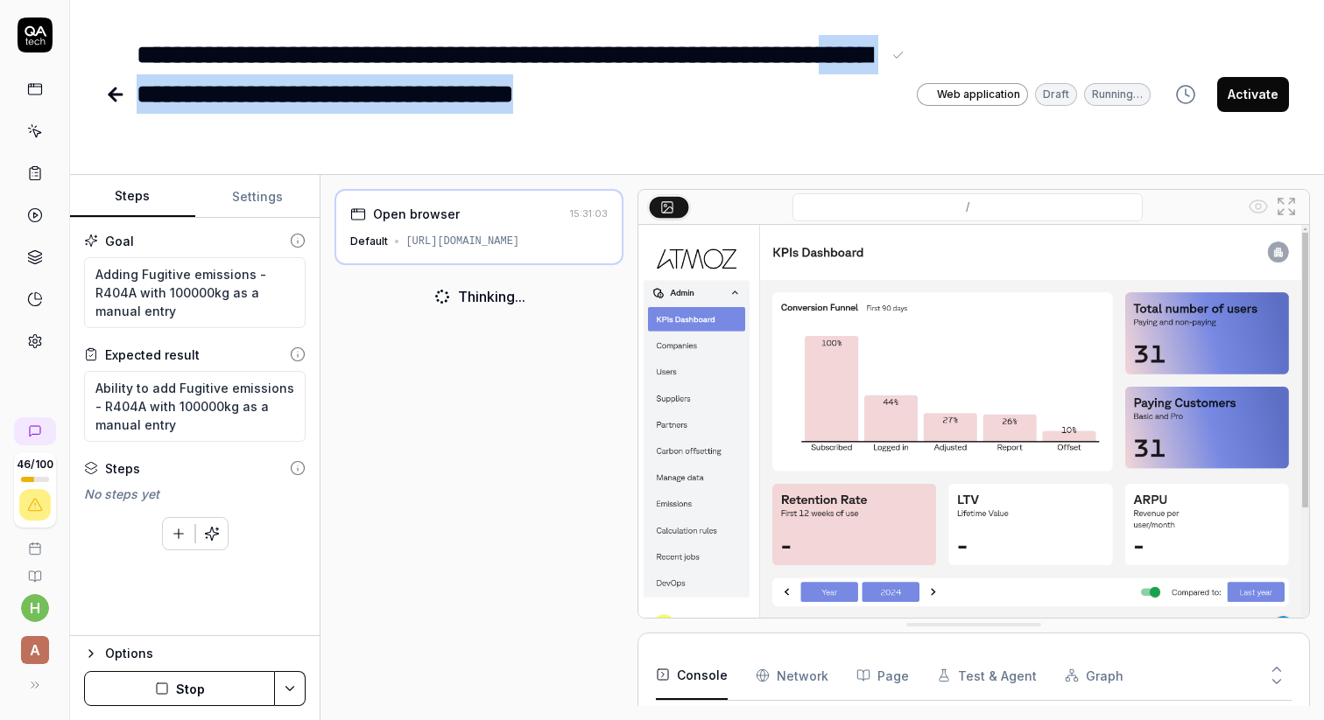
drag, startPoint x: 311, startPoint y: 93, endPoint x: 339, endPoint y: 130, distance: 46.9
click at [339, 130] on div "**********" at bounding box center [509, 94] width 744 height 118
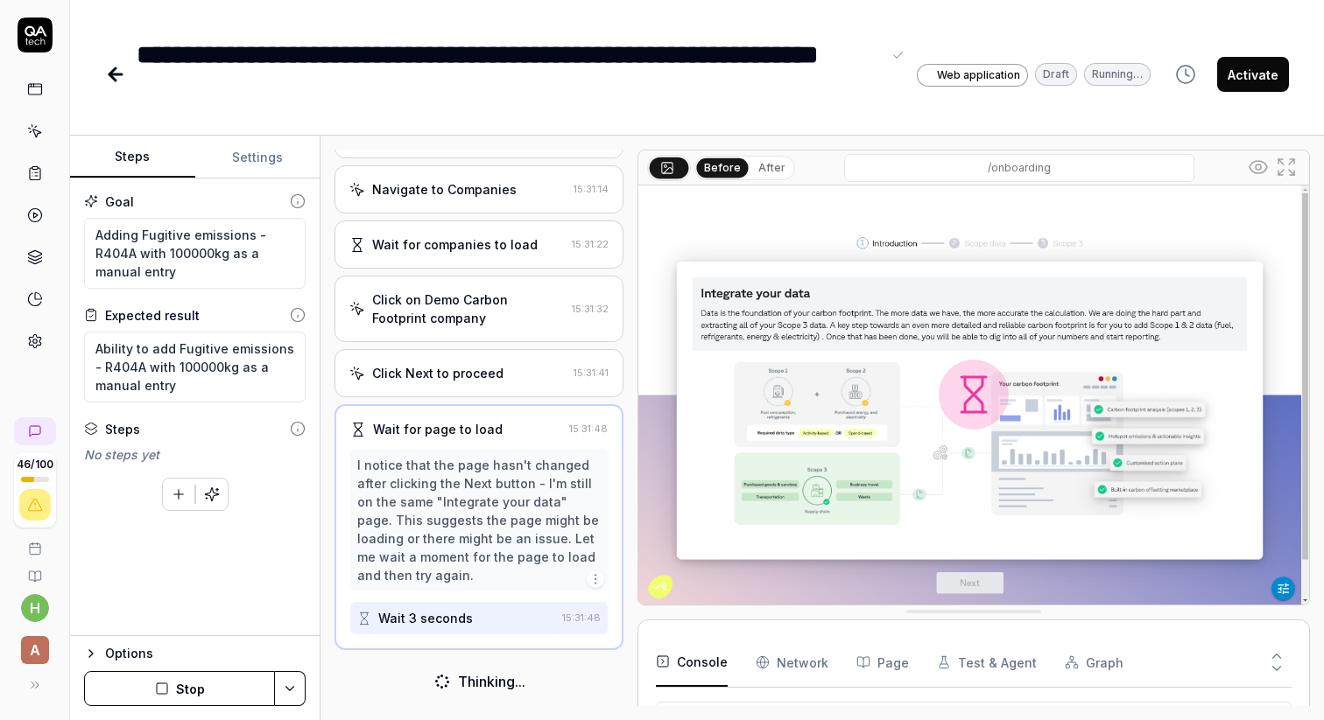
click at [404, 193] on div "Navigate to Companies" at bounding box center [444, 189] width 144 height 18
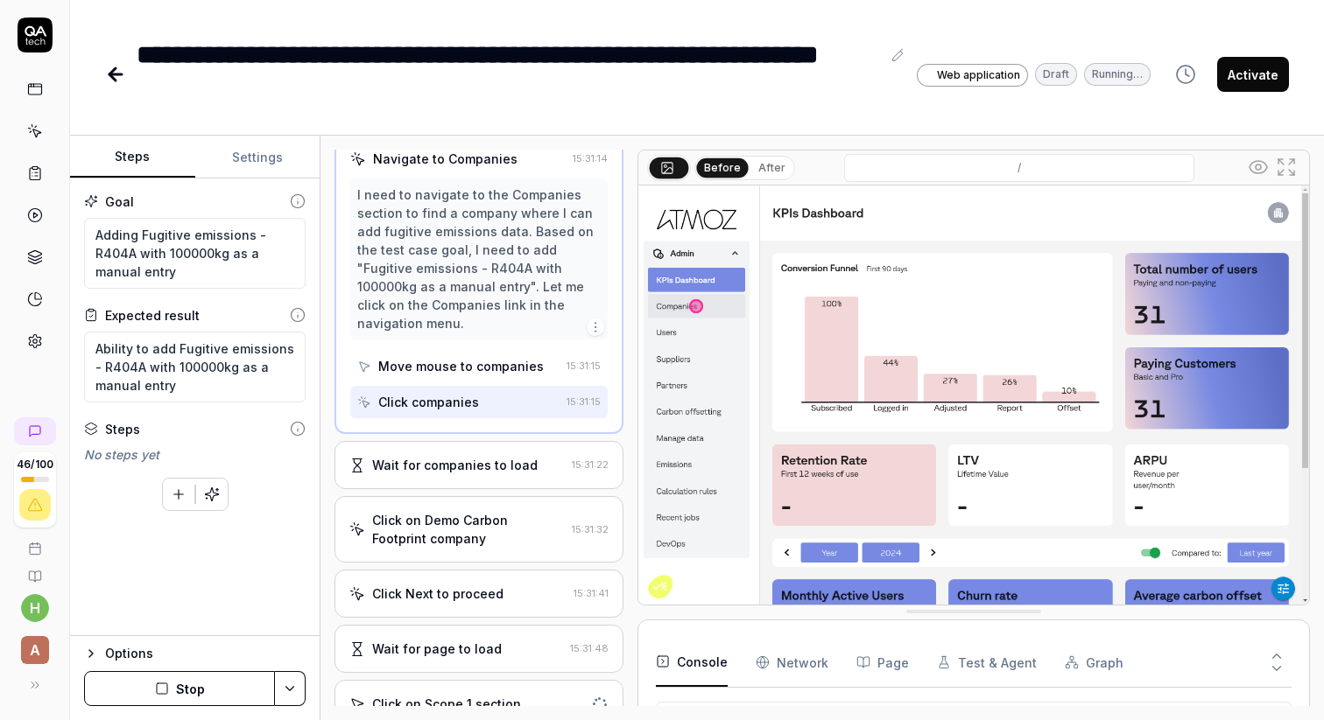
scroll to position [101, 0]
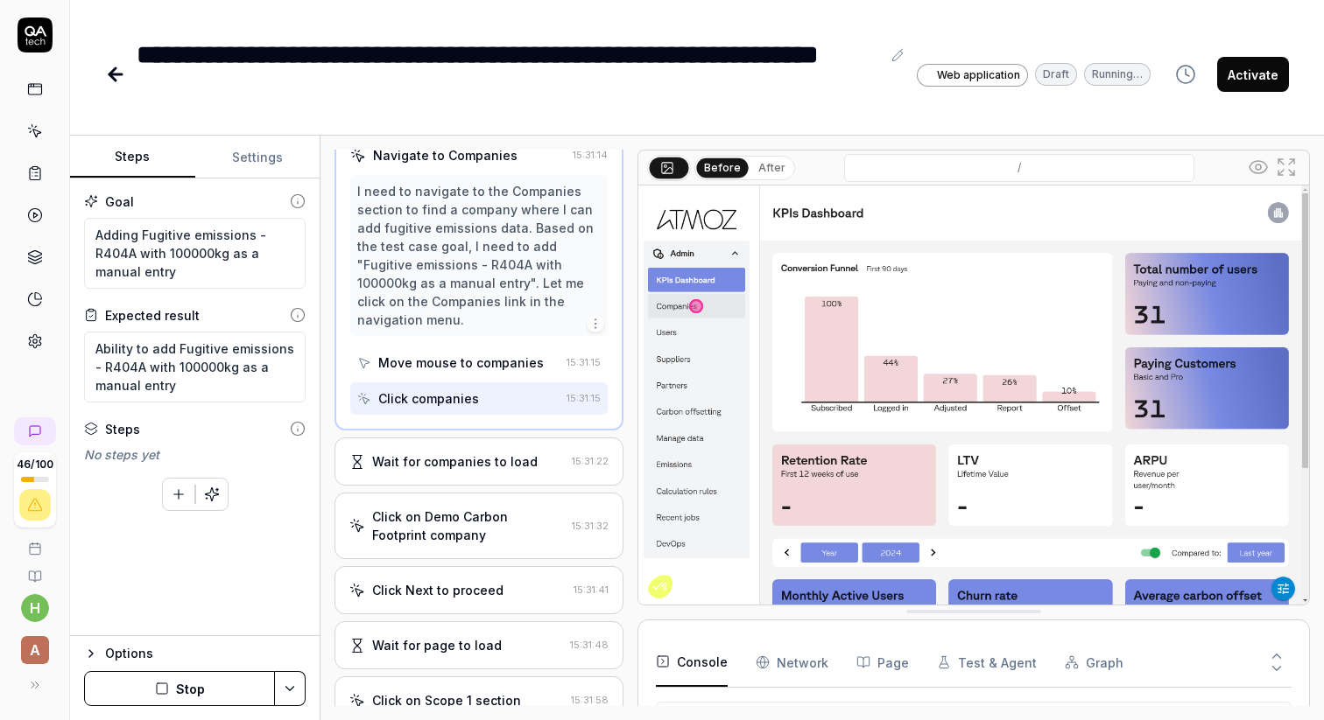
click at [425, 508] on div "Click on Demo Carbon Footprint company" at bounding box center [468, 526] width 192 height 37
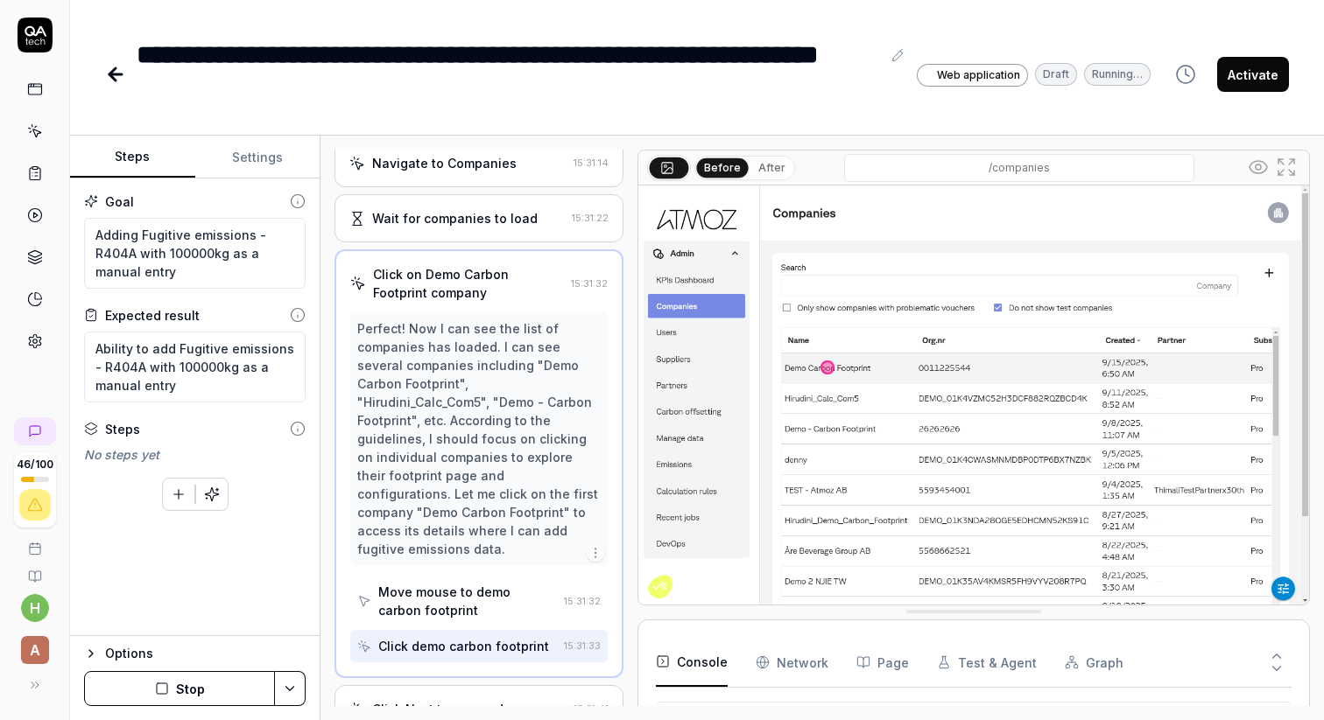
scroll to position [96, 0]
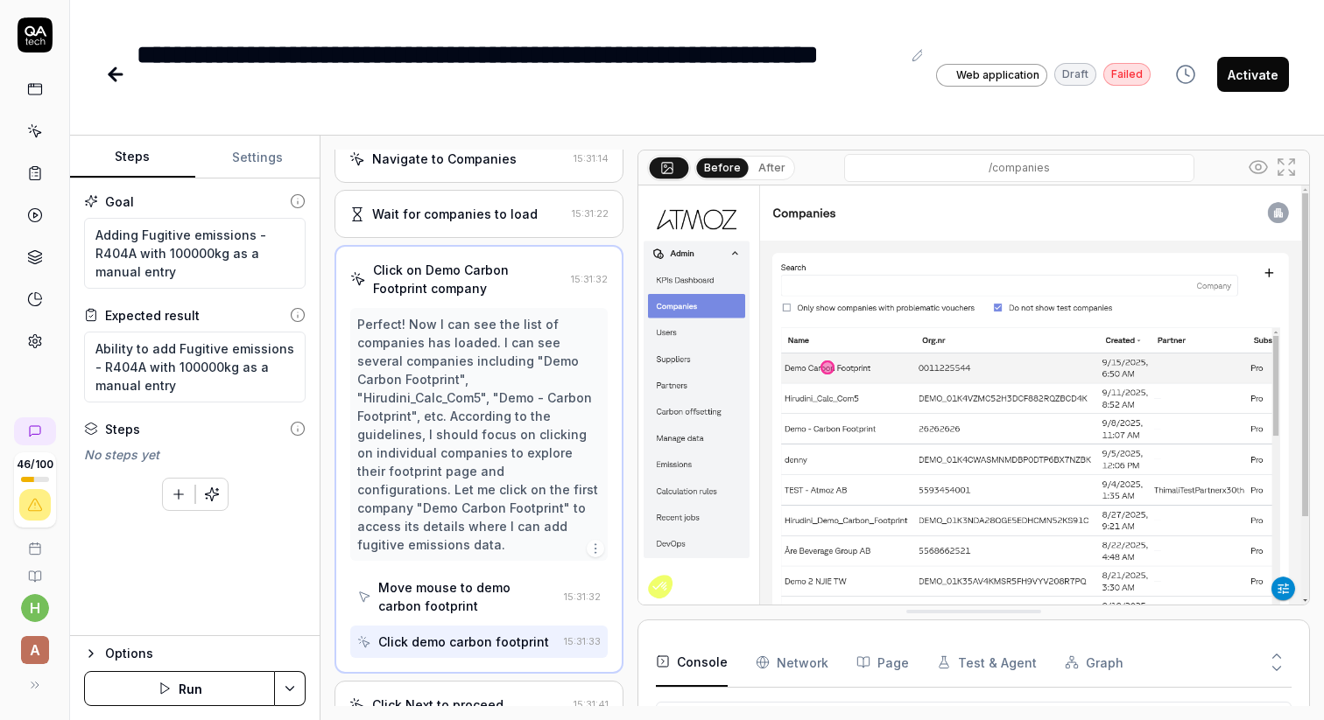
click at [598, 542] on icon "button" at bounding box center [595, 549] width 14 height 14
click at [164, 579] on div "Goal Adding Fugitive emissions - R404A with 100000kg as a manual entry Expected…" at bounding box center [194, 408] width 249 height 458
click at [1034, 21] on div "**********" at bounding box center [696, 57] width 1253 height 114
click at [37, 135] on icon at bounding box center [36, 134] width 8 height 8
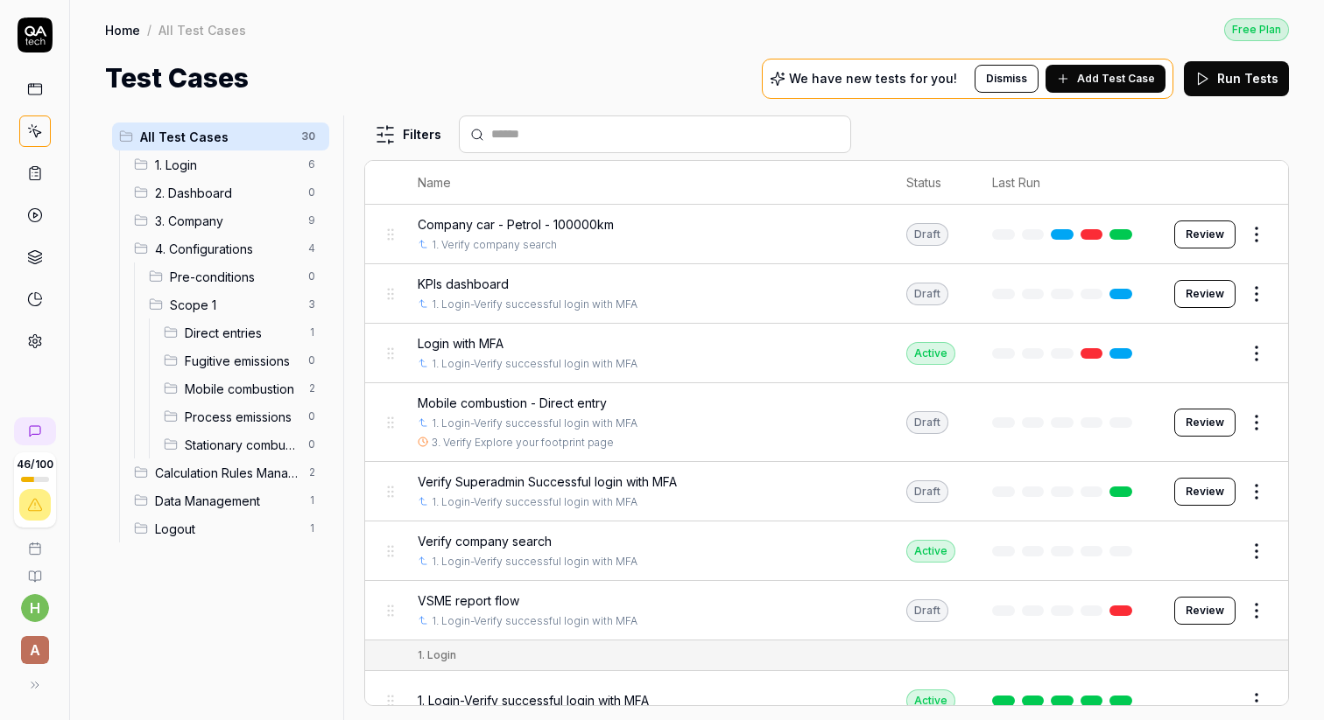
click at [204, 383] on span "Mobile combustion" at bounding box center [241, 389] width 113 height 18
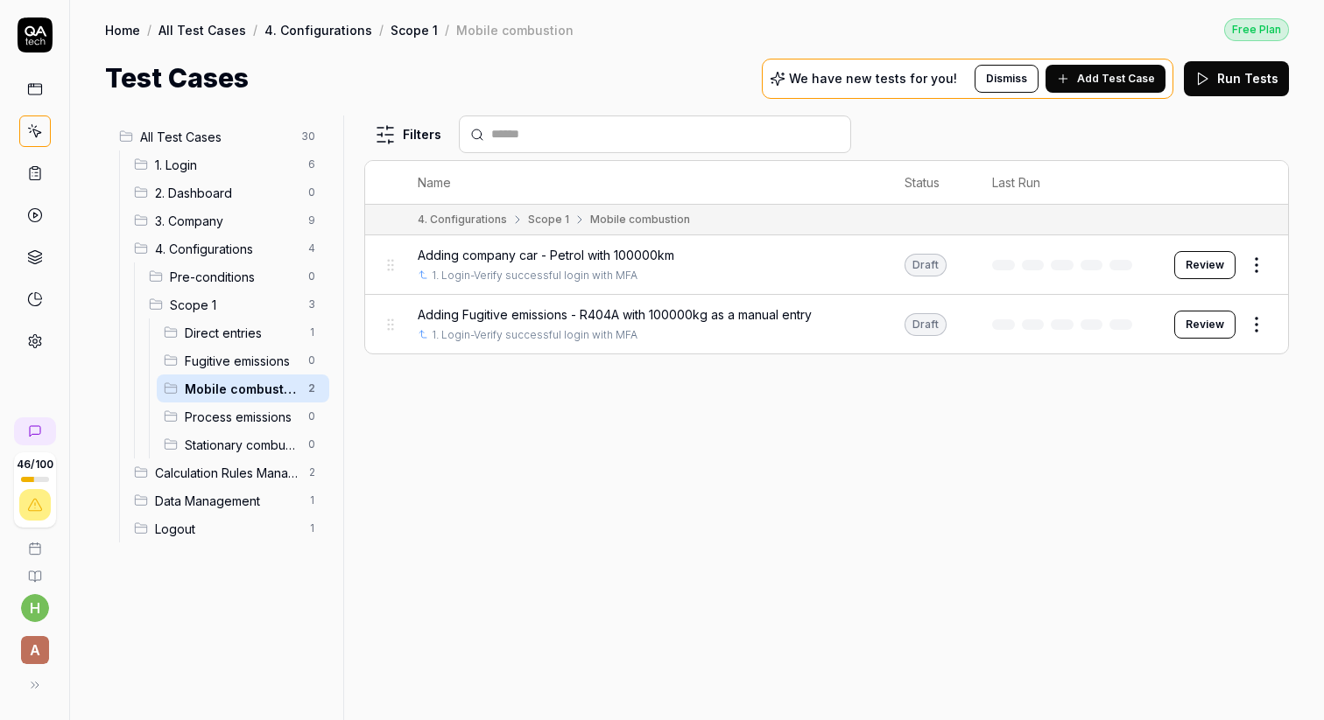
click at [173, 132] on span "All Test Cases" at bounding box center [215, 137] width 151 height 18
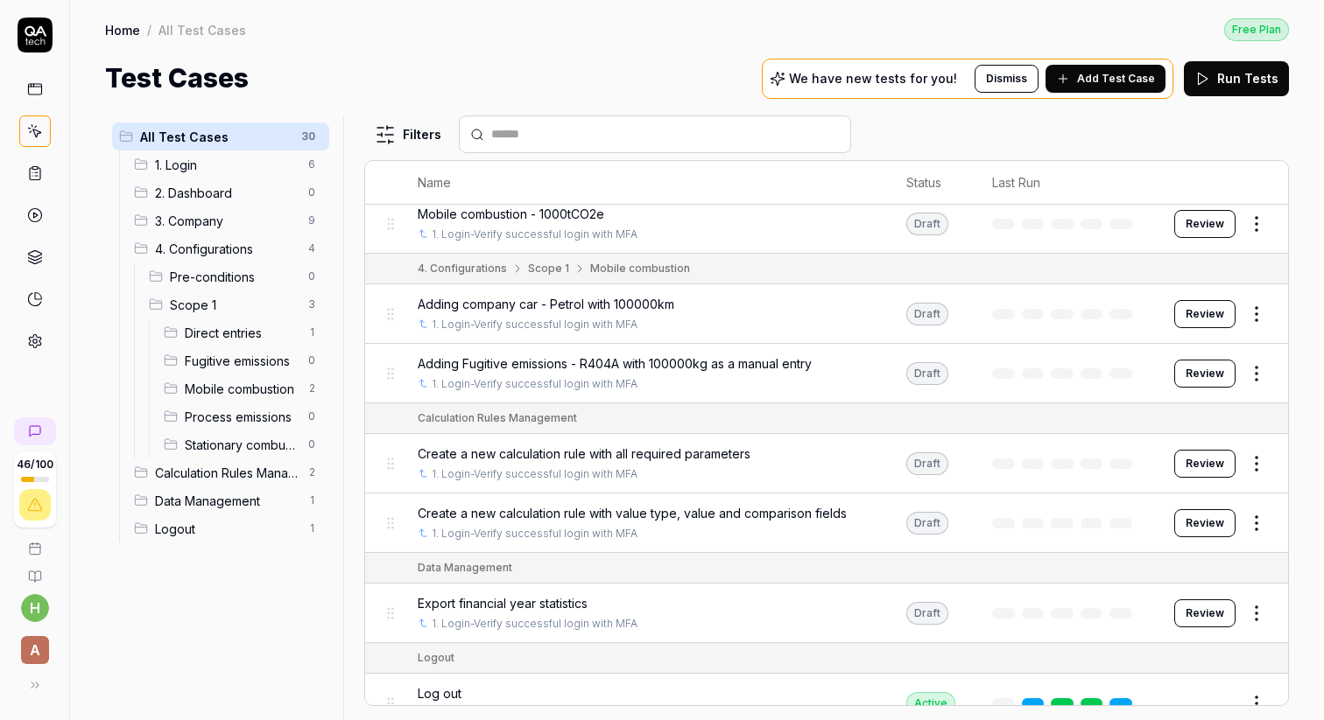
scroll to position [1529, 0]
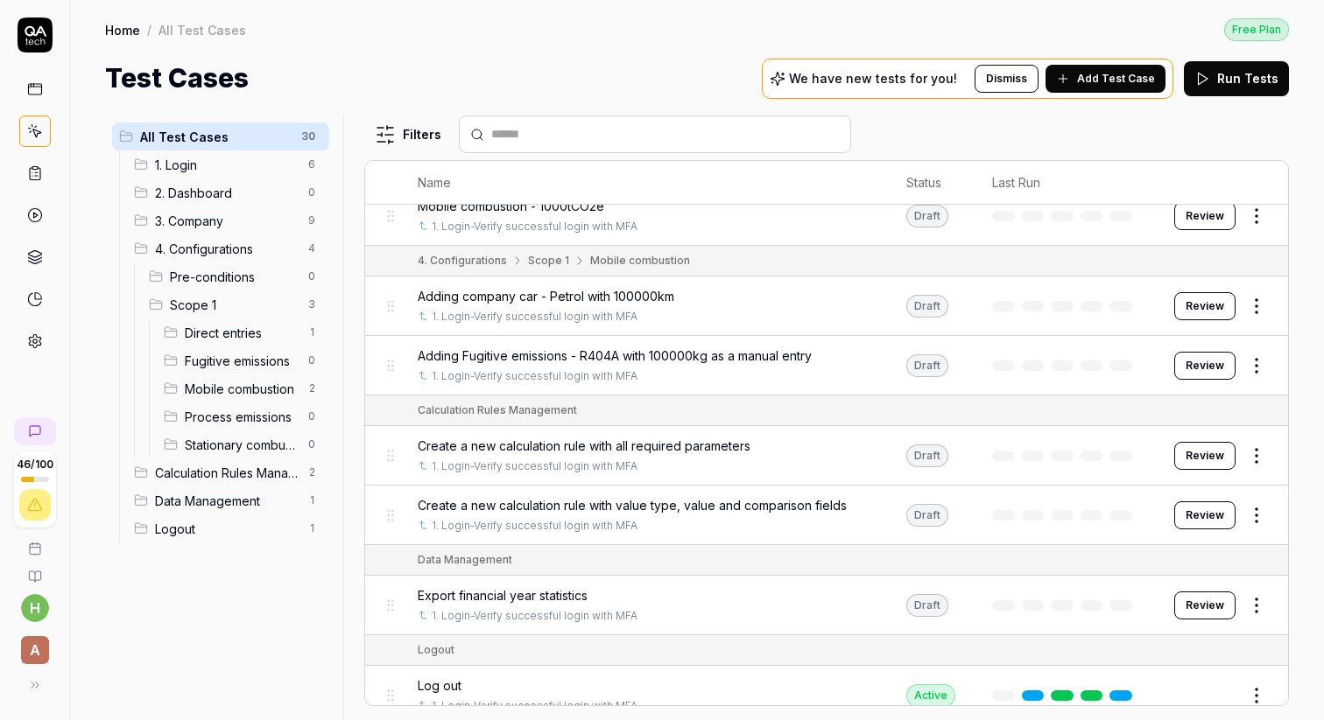
click at [530, 347] on span "Adding Fugitive emissions - R404A with 100000kg as a manual entry" at bounding box center [615, 356] width 394 height 18
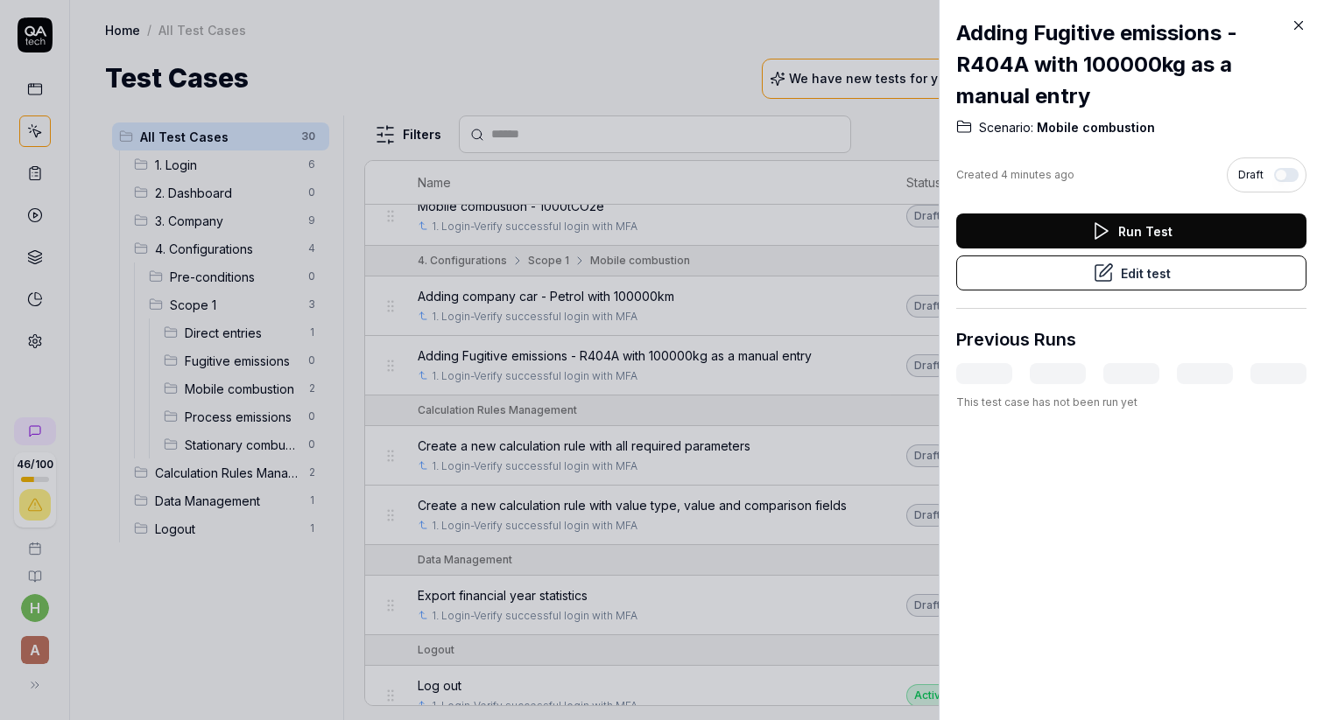
click at [1141, 277] on button "Edit test" at bounding box center [1131, 273] width 350 height 35
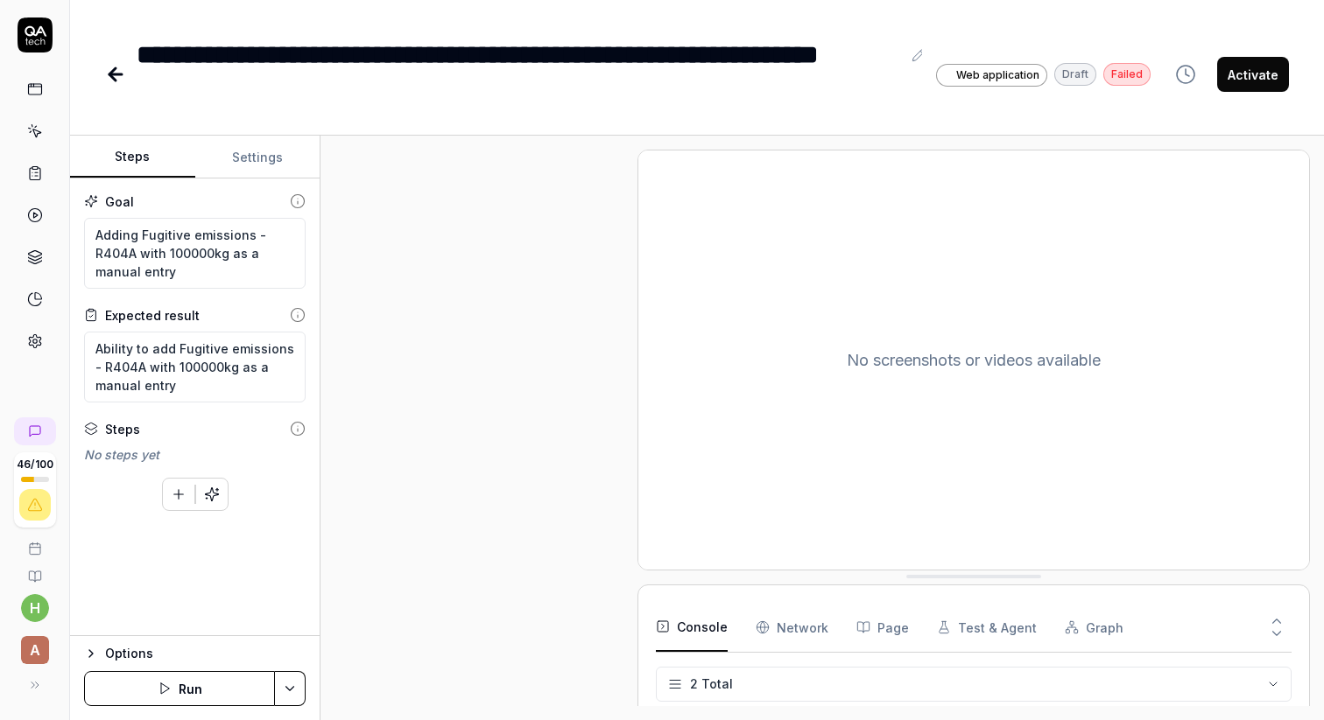
scroll to position [34, 0]
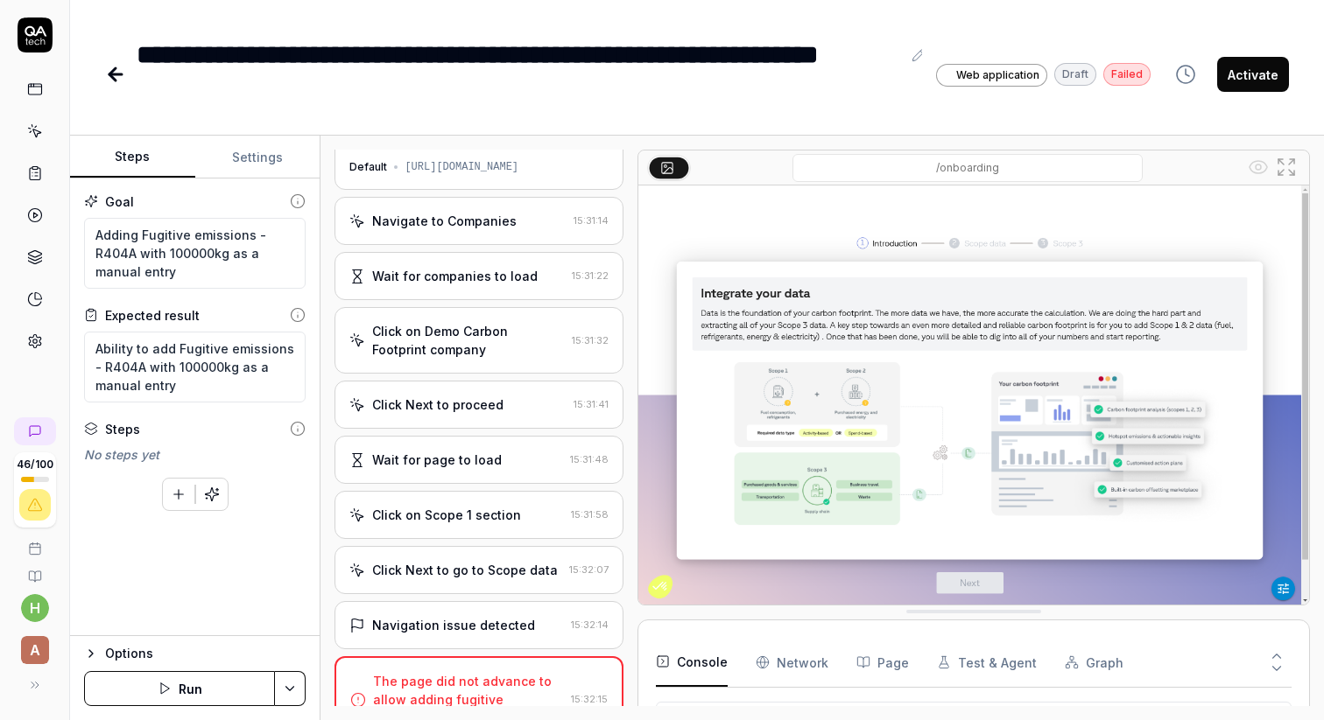
click at [250, 158] on button "Settings" at bounding box center [257, 158] width 125 height 42
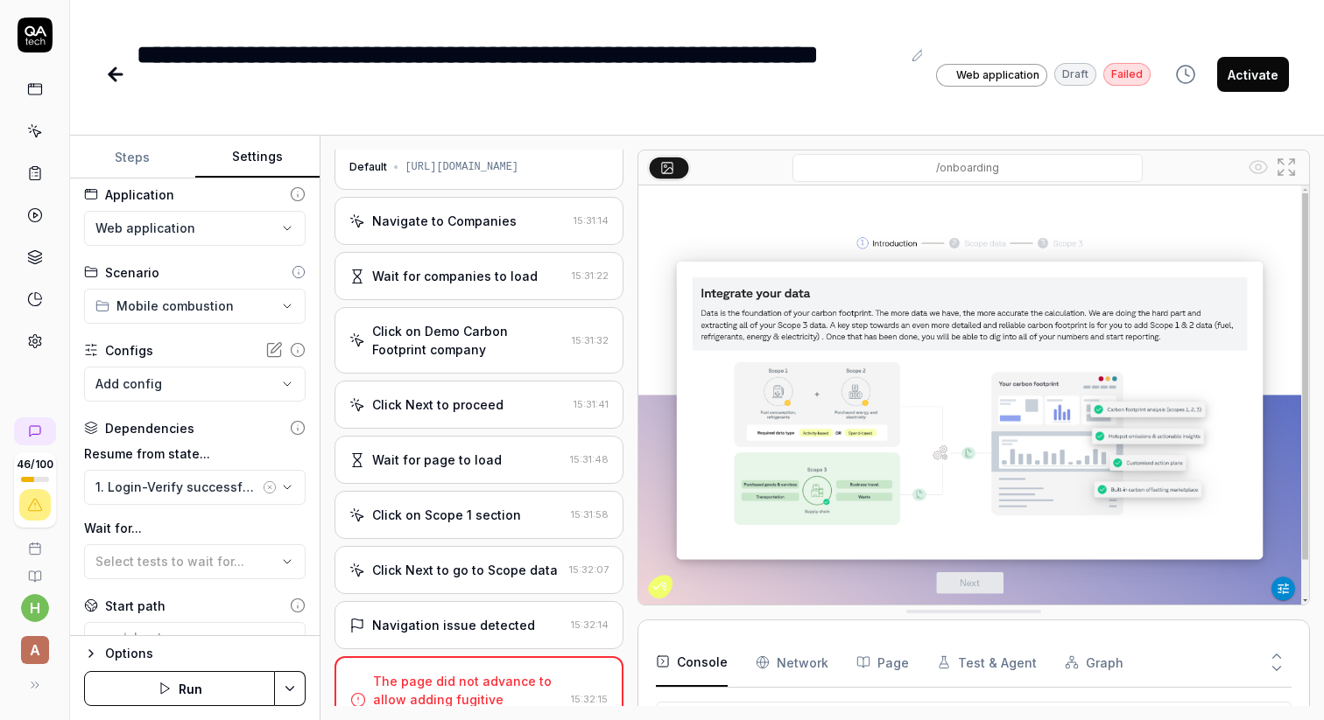
scroll to position [0, 0]
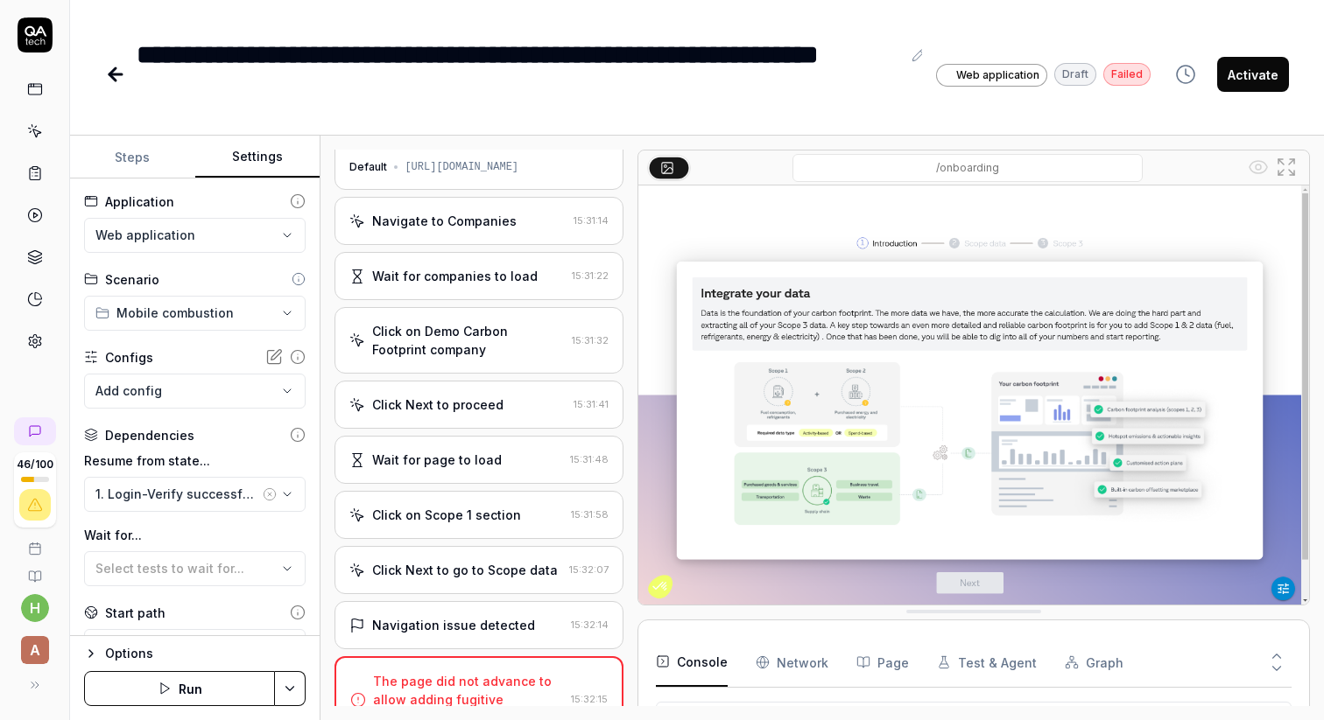
click at [292, 317] on html "**********" at bounding box center [662, 360] width 1324 height 720
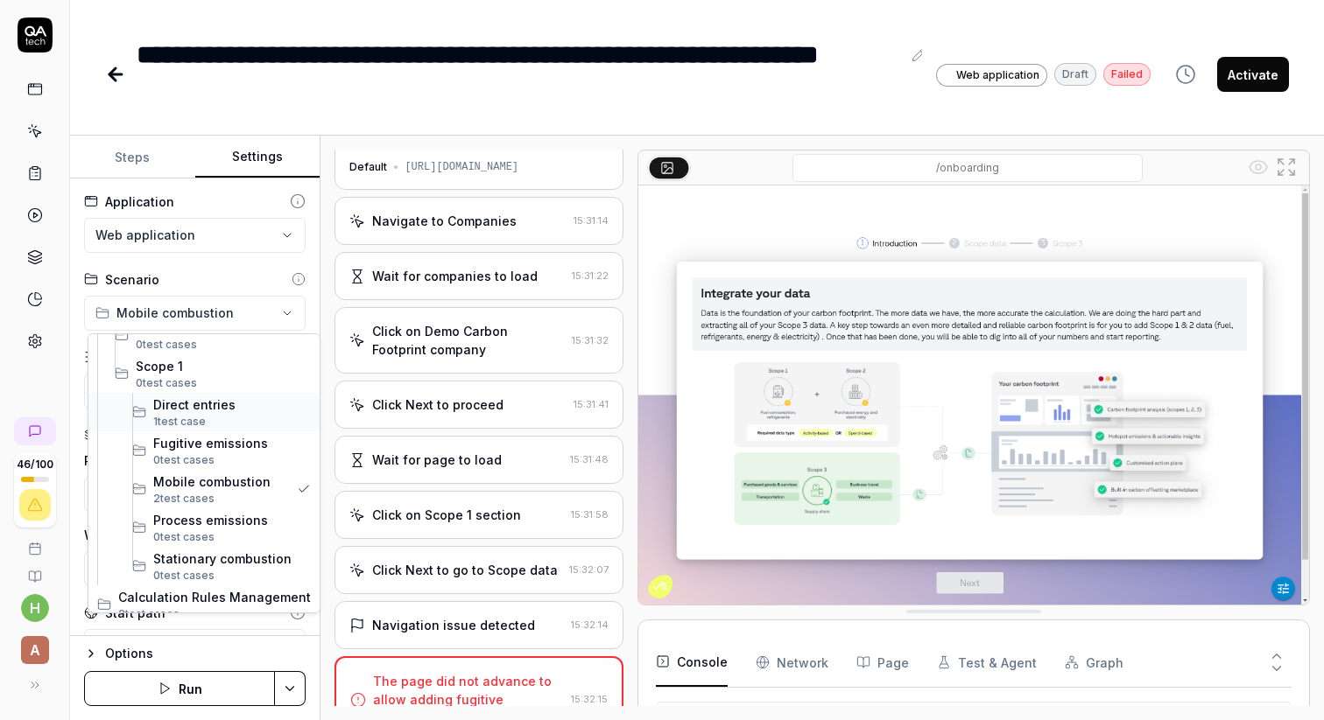
scroll to position [172, 0]
click at [193, 454] on span "0 test case" at bounding box center [180, 460] width 55 height 13
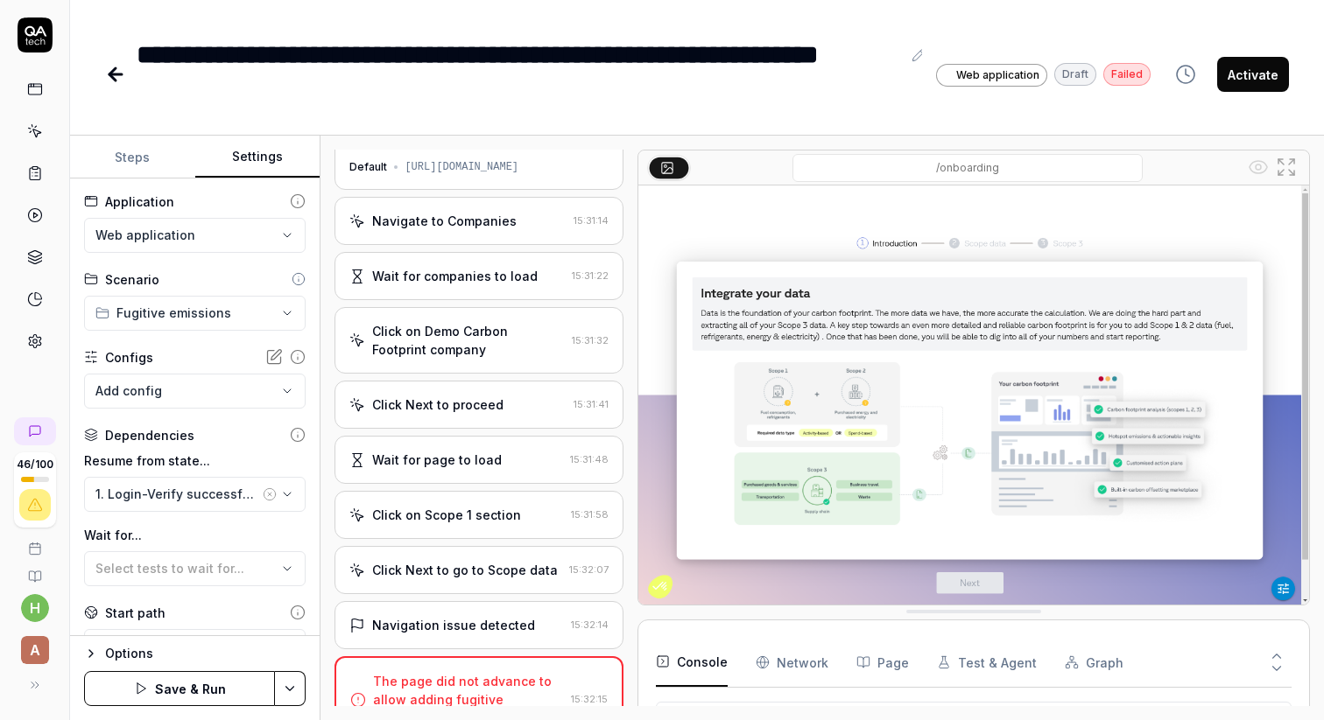
click at [215, 685] on button "Save & Run" at bounding box center [179, 688] width 191 height 35
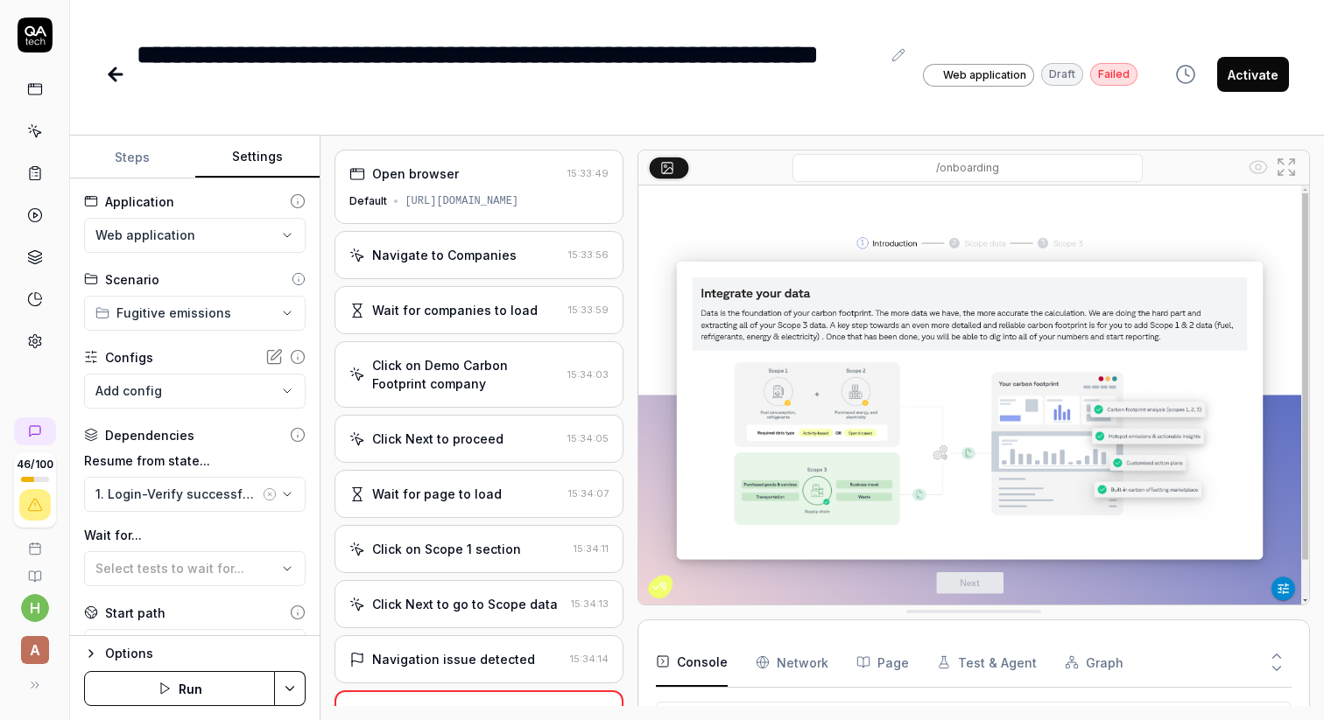
scroll to position [52, 0]
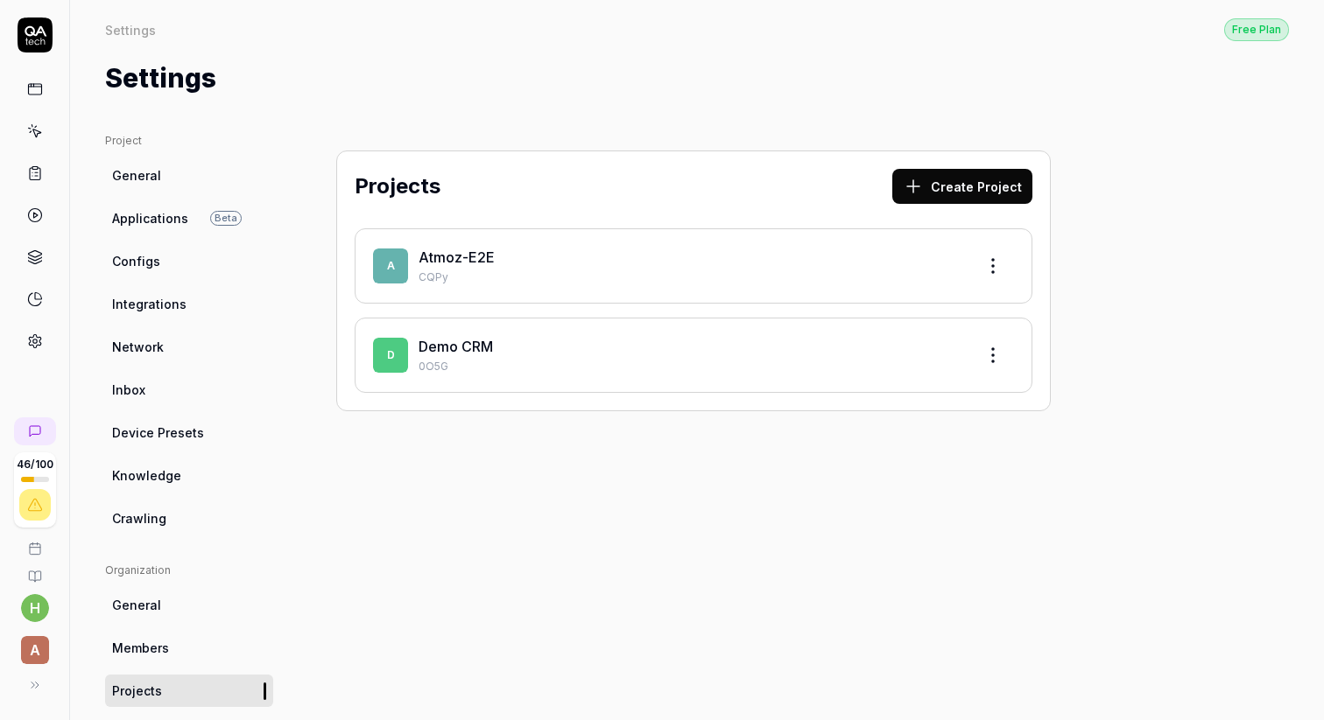
click at [469, 259] on link "Atmoz-E2E" at bounding box center [456, 258] width 76 height 18
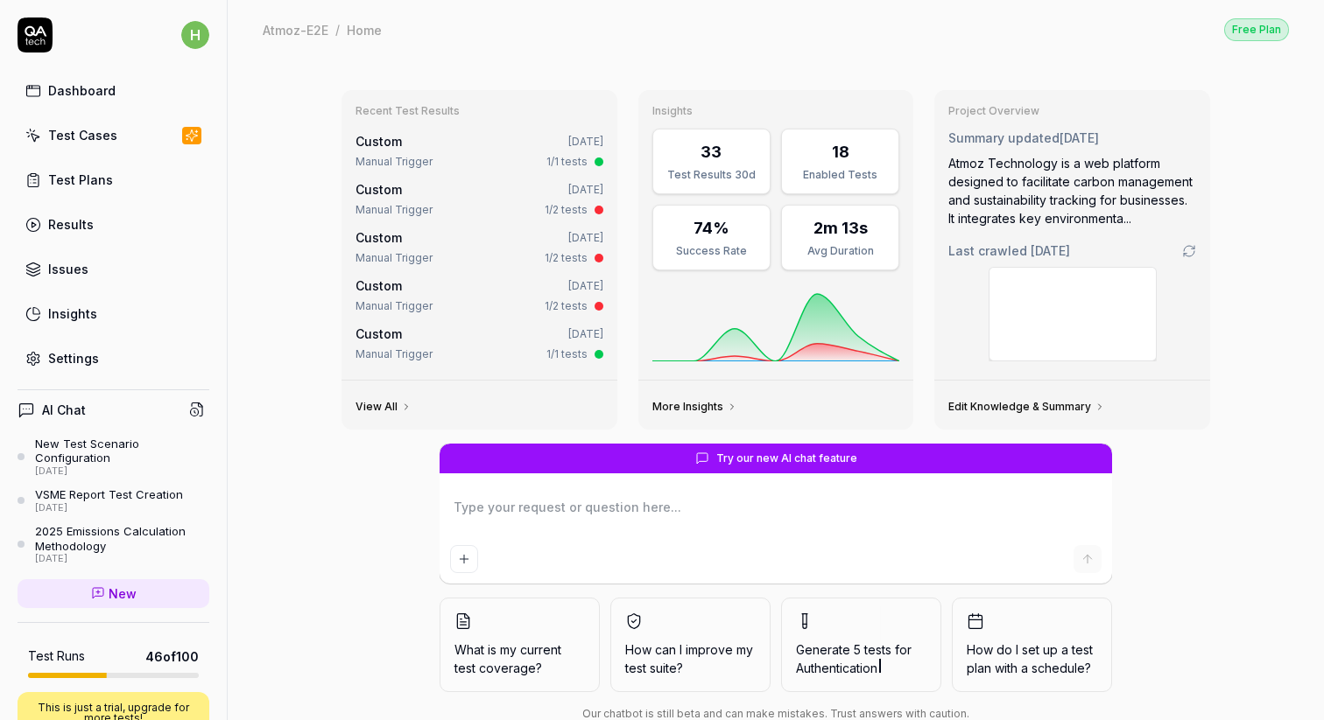
click at [79, 133] on div "Test Cases" at bounding box center [82, 135] width 69 height 18
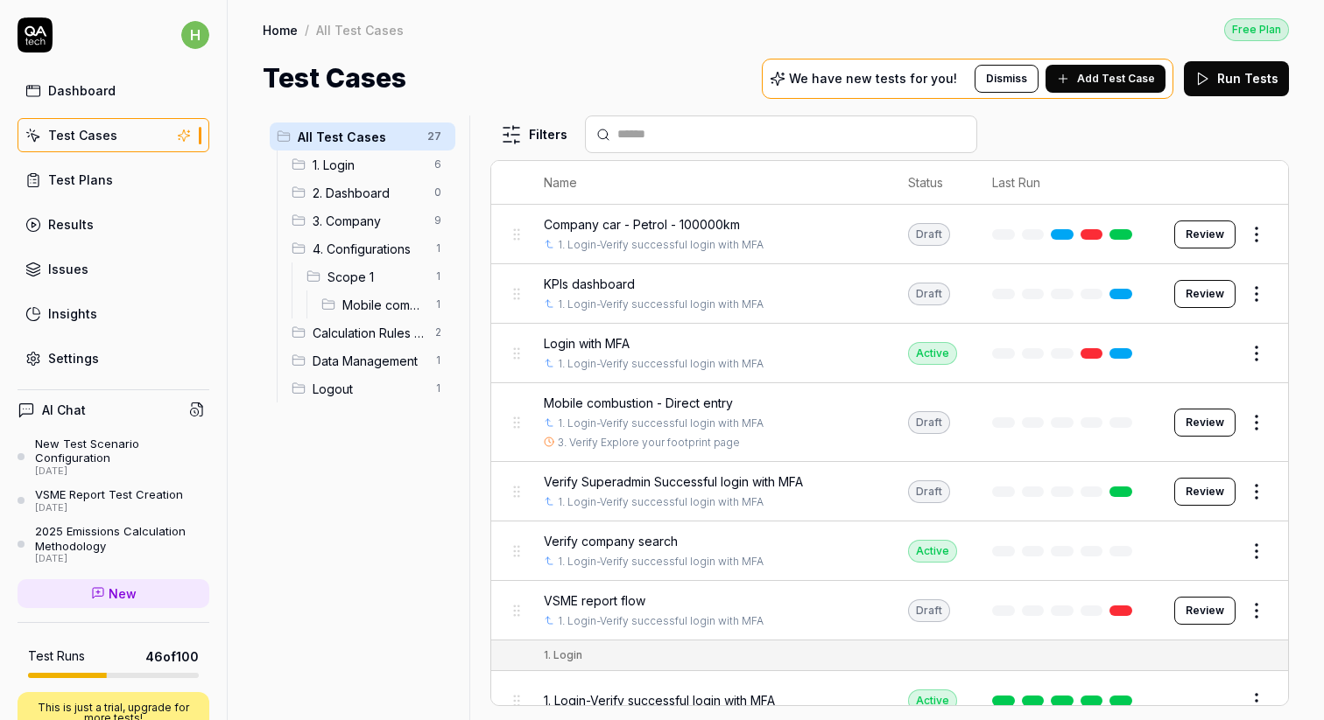
click at [351, 167] on span "1. Login" at bounding box center [367, 165] width 111 height 18
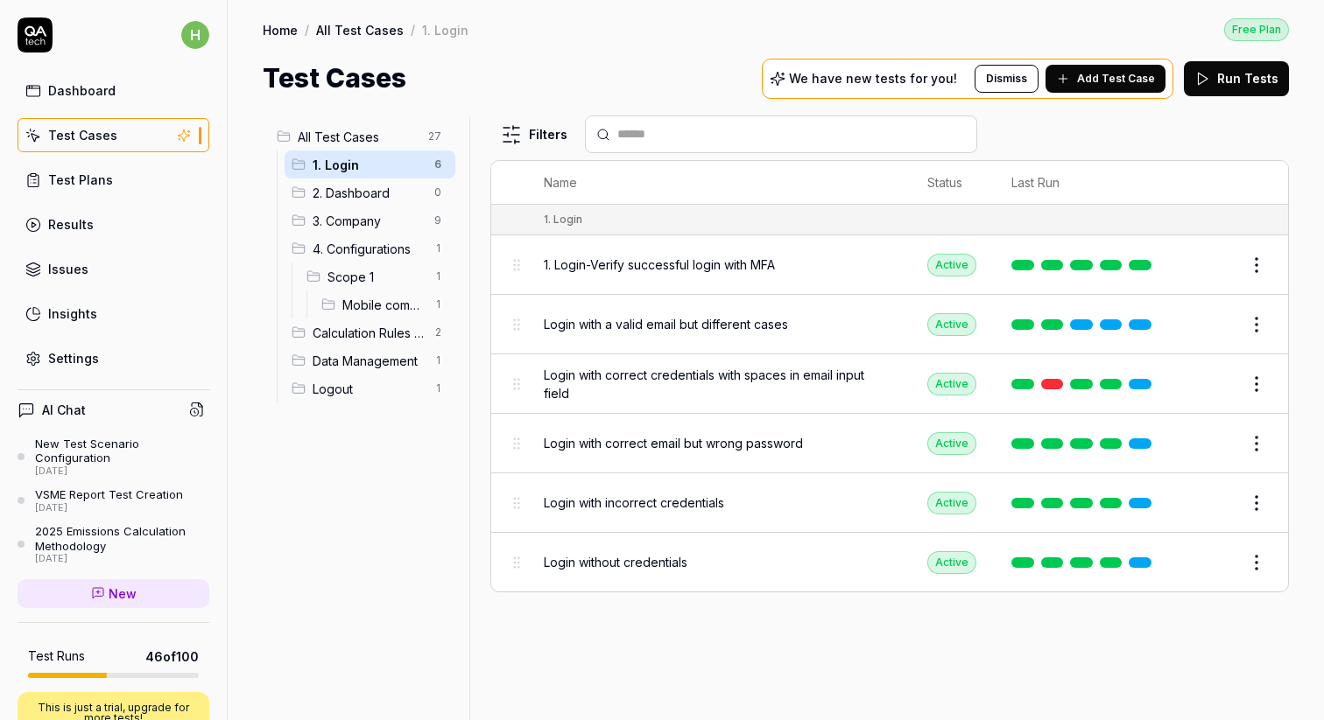
click at [692, 267] on span "1. Login-Verify successful login with MFA" at bounding box center [659, 265] width 231 height 18
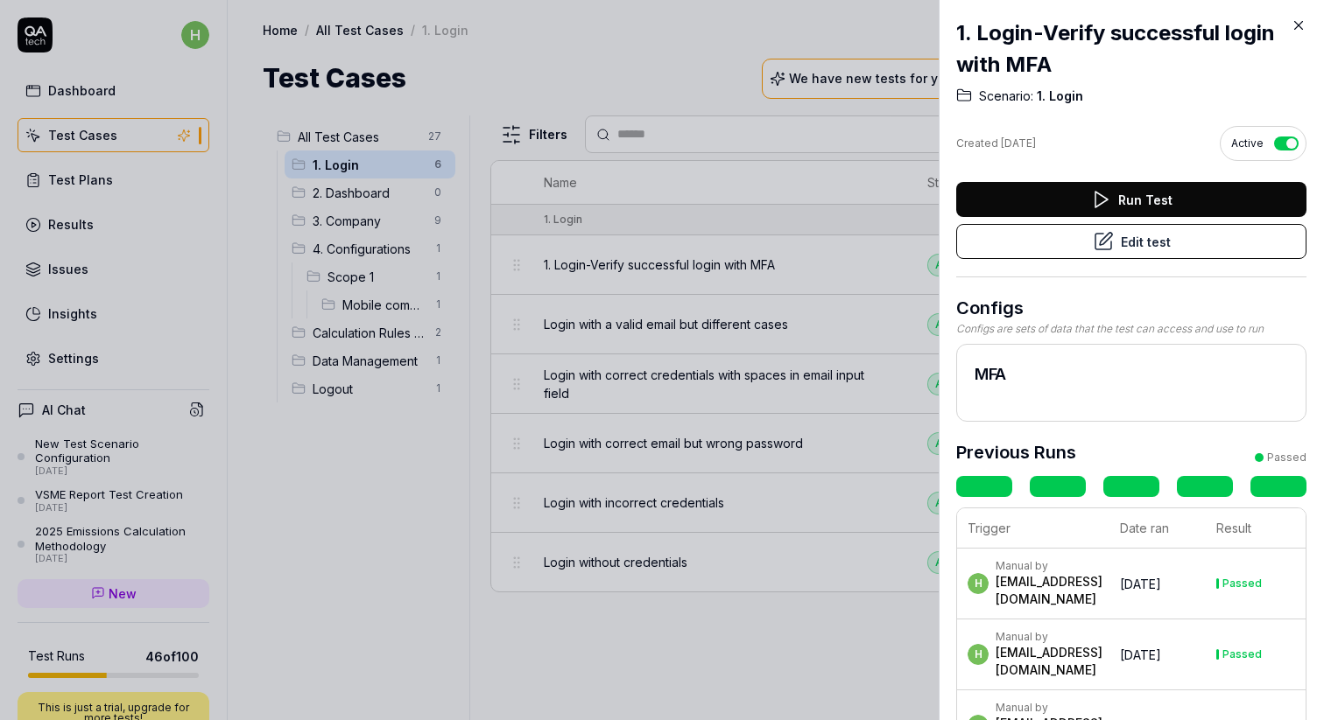
click at [1127, 240] on button "Edit test" at bounding box center [1131, 241] width 350 height 35
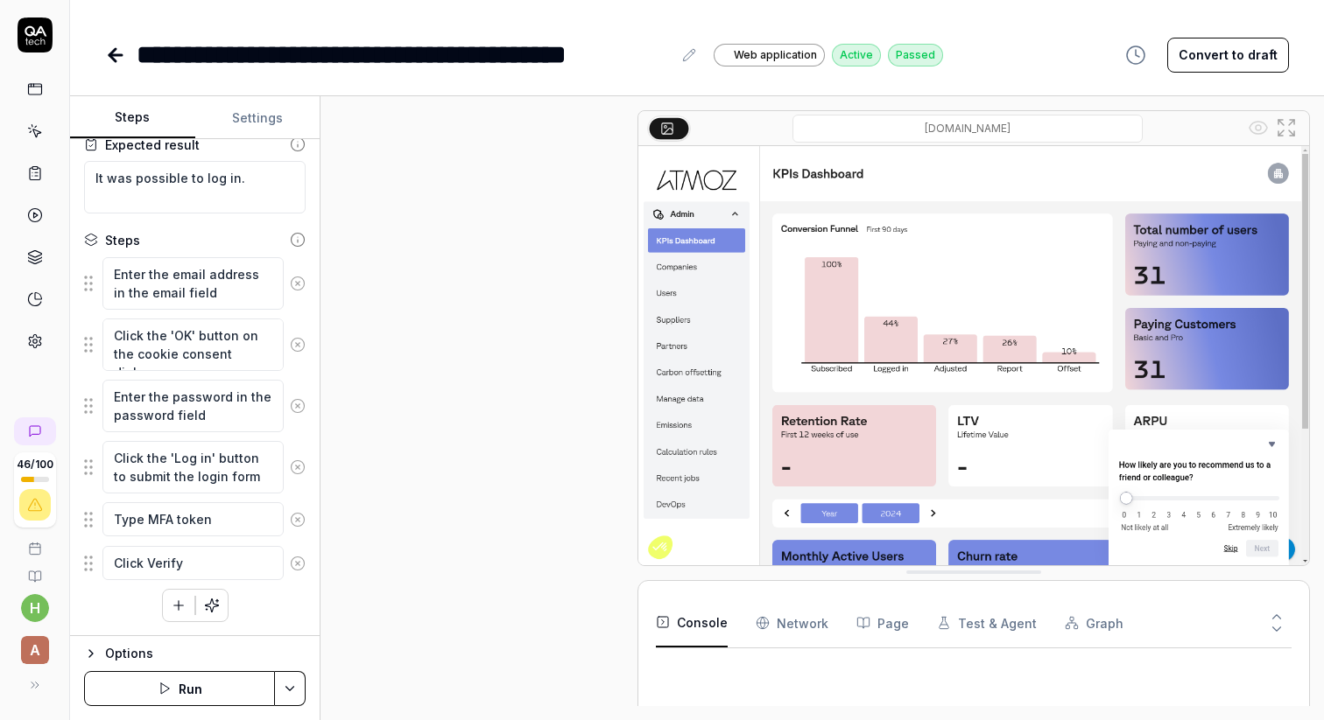
scroll to position [648, 0]
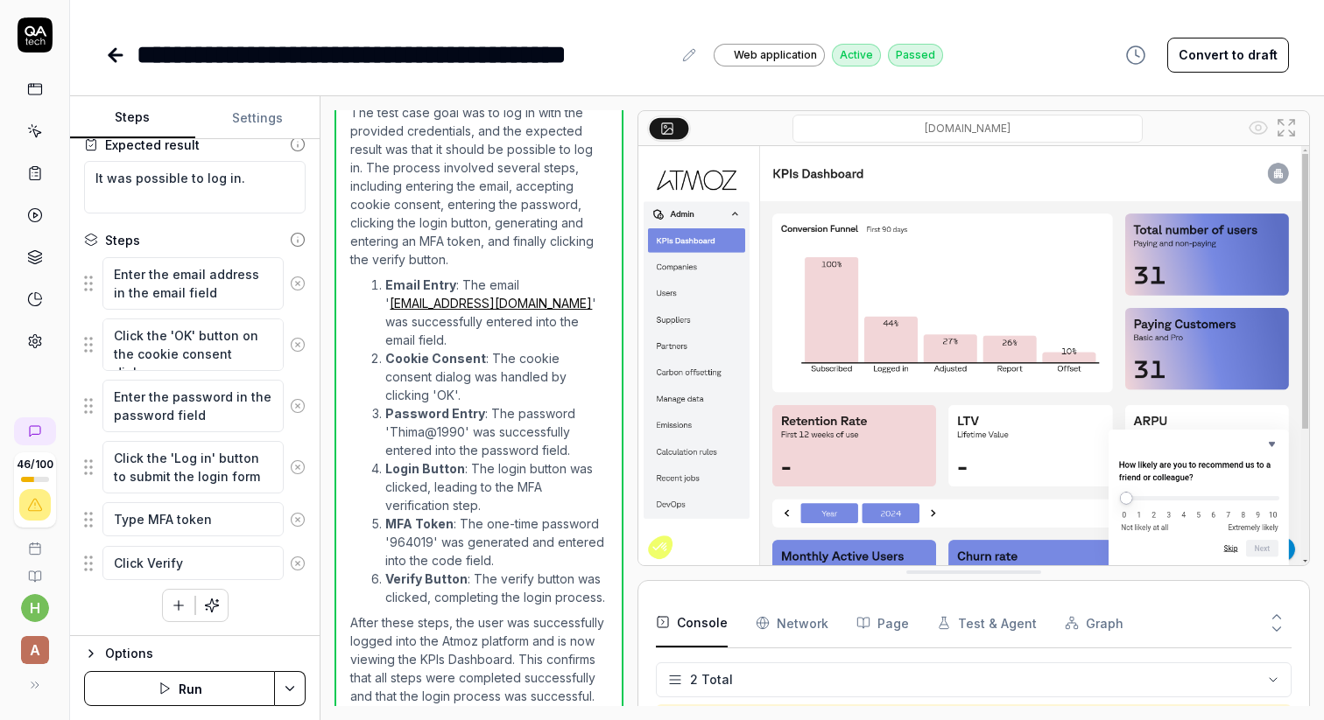
click at [228, 699] on button "Run" at bounding box center [179, 688] width 191 height 35
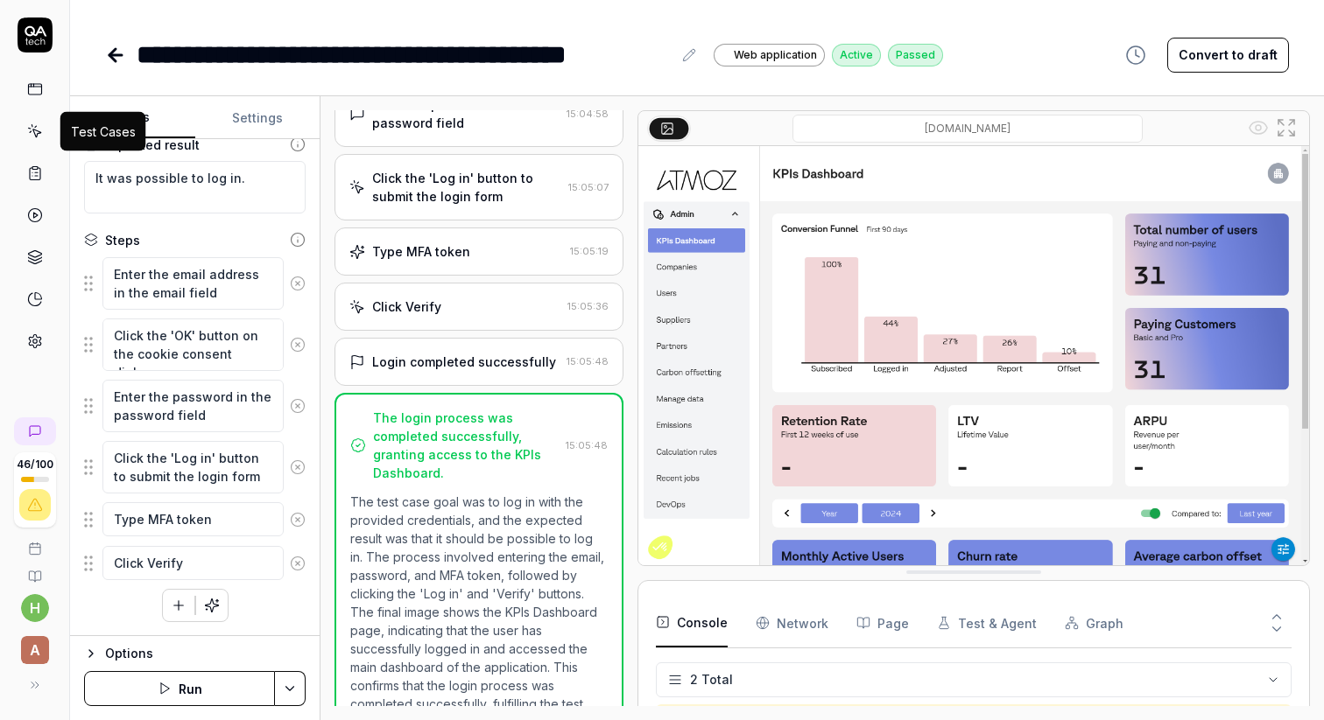
scroll to position [284, 0]
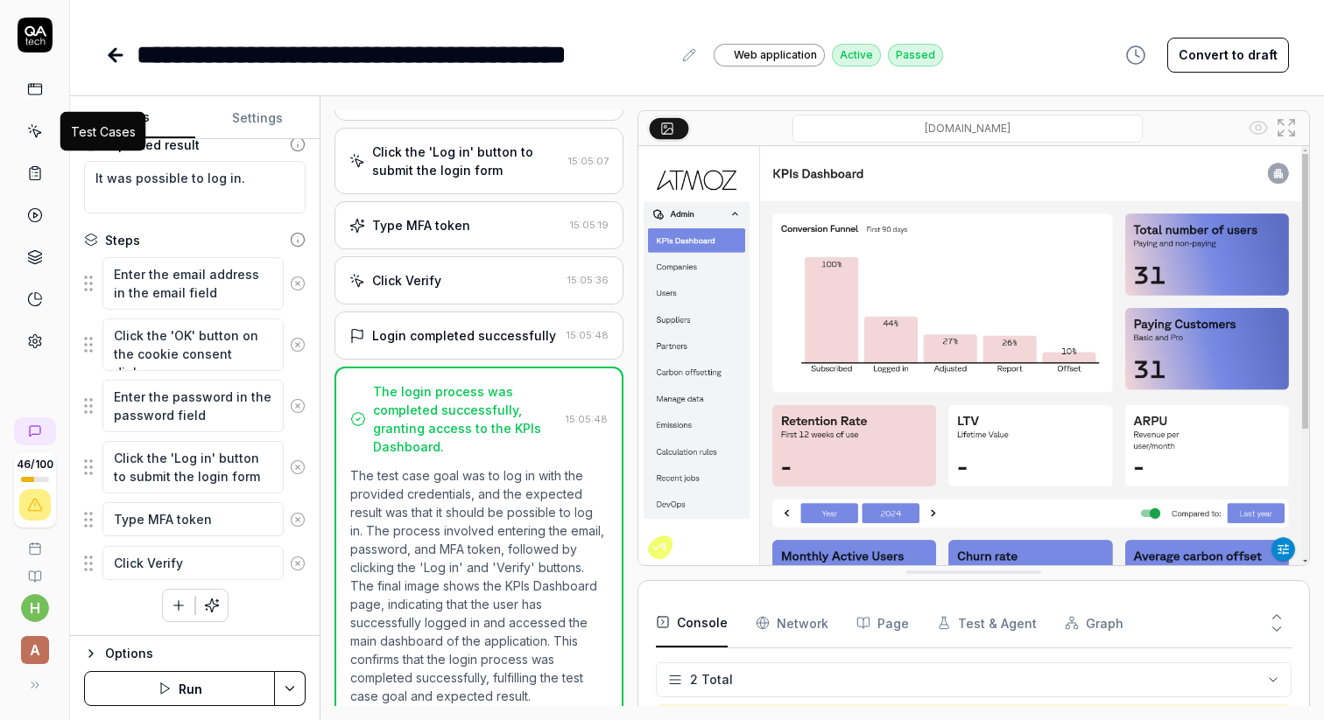
click at [34, 135] on icon at bounding box center [36, 134] width 8 height 8
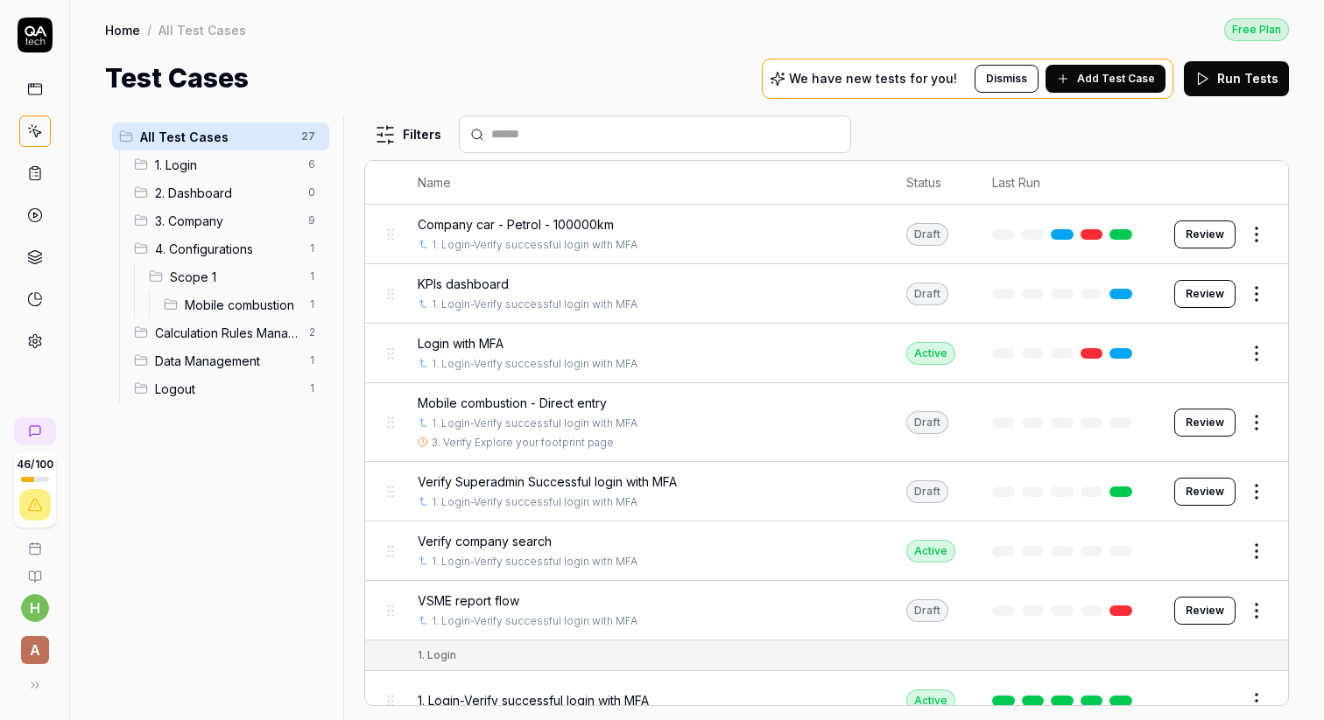
click at [198, 221] on span "3. Company" at bounding box center [226, 221] width 143 height 18
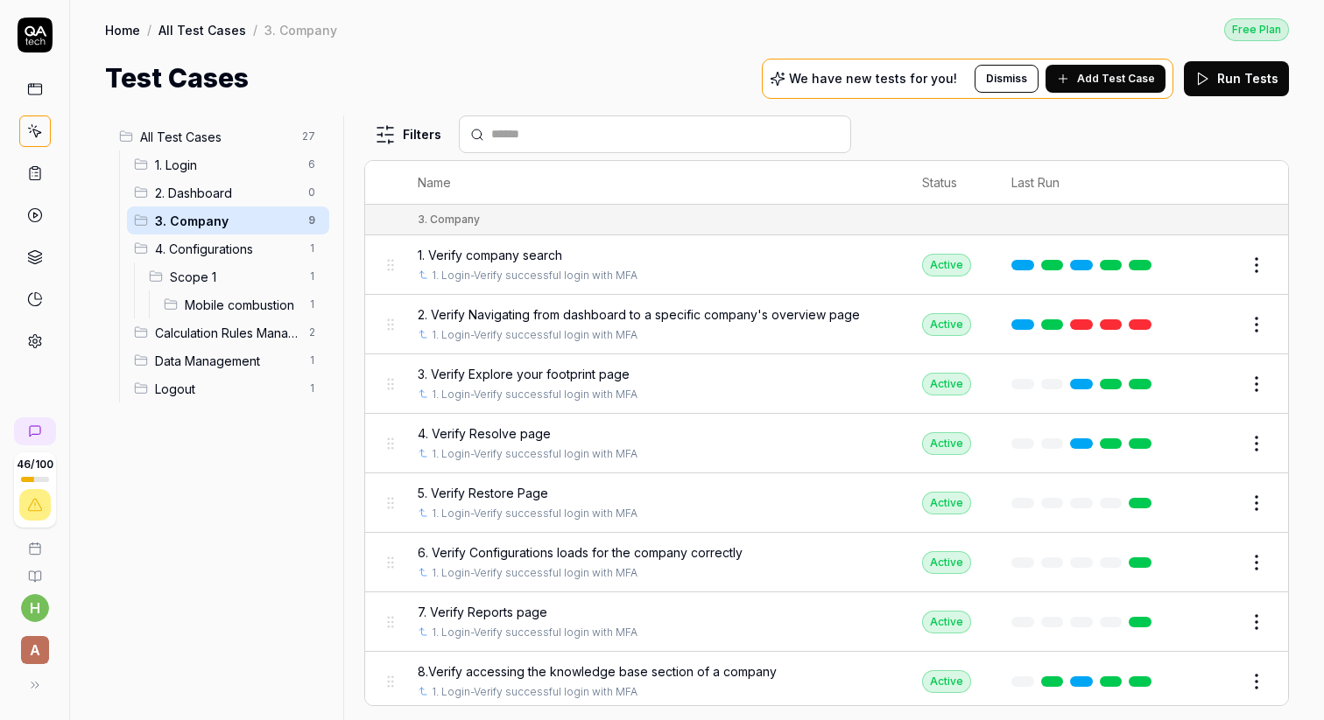
click at [503, 249] on span "1. Verify company search" at bounding box center [490, 255] width 144 height 18
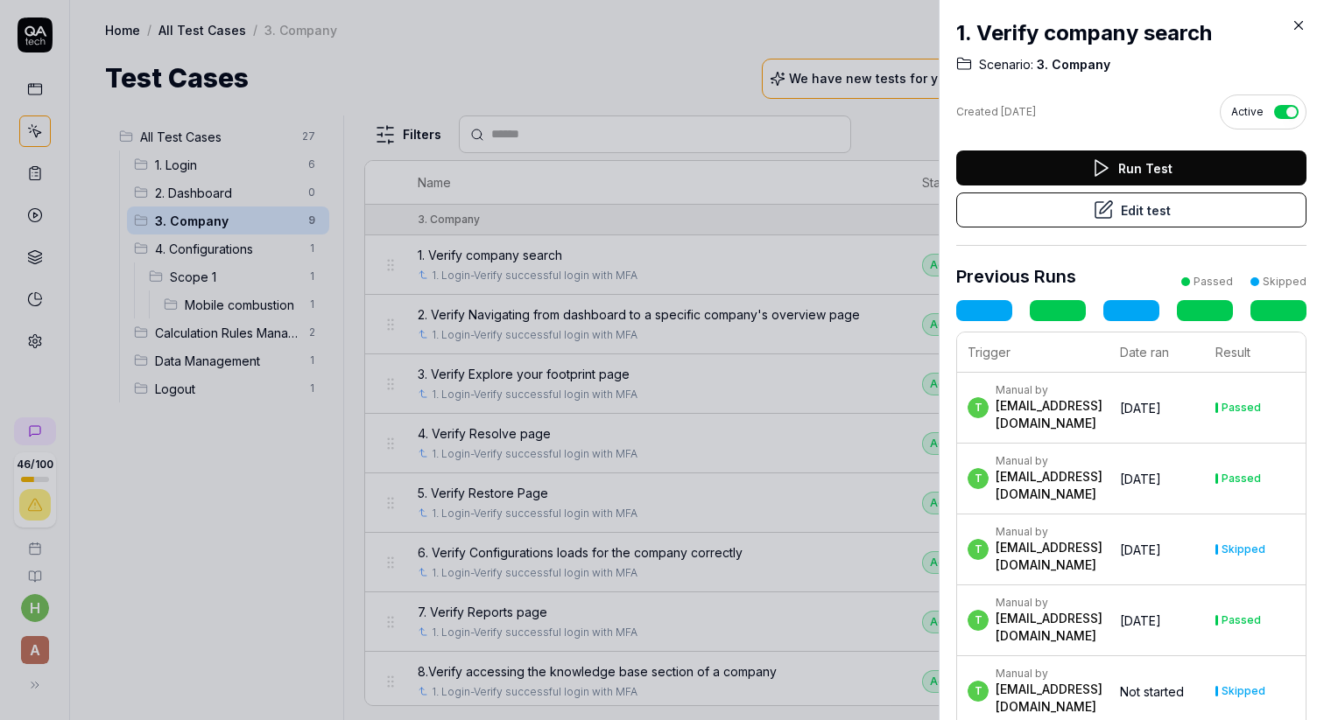
click at [1139, 207] on button "Edit test" at bounding box center [1131, 210] width 350 height 35
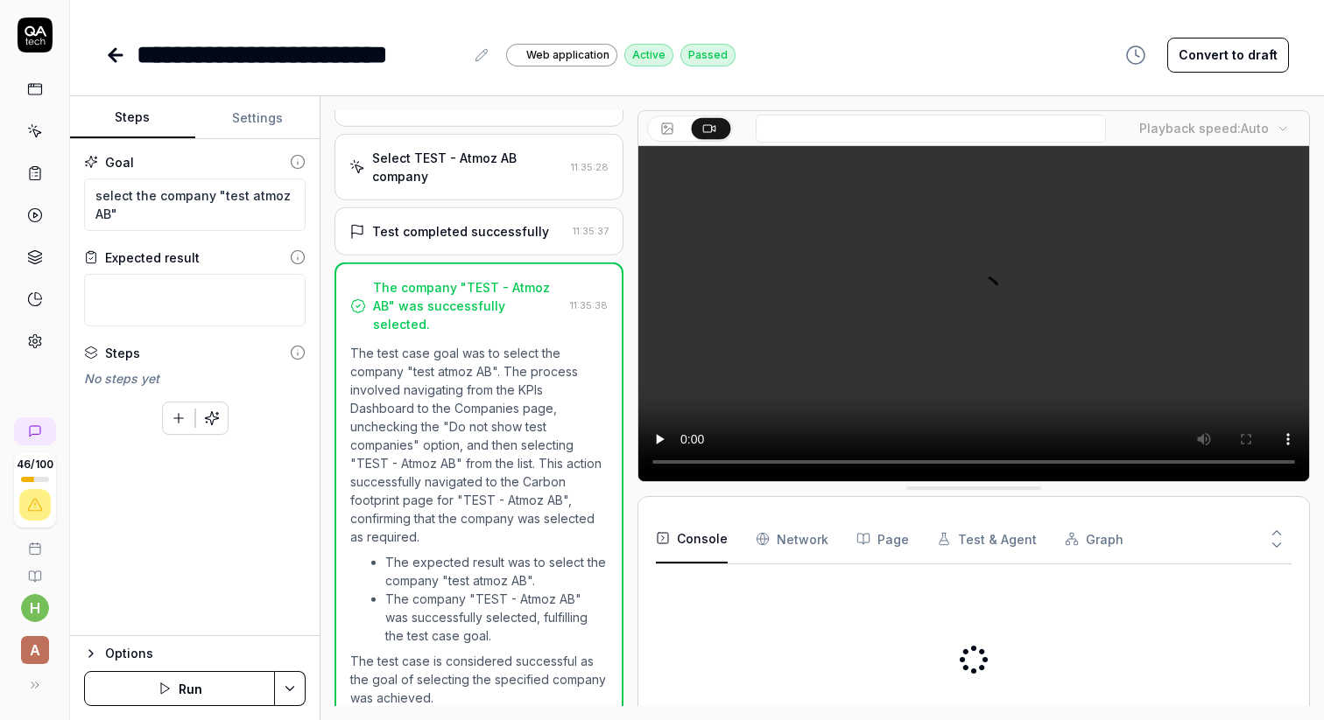
scroll to position [170, 0]
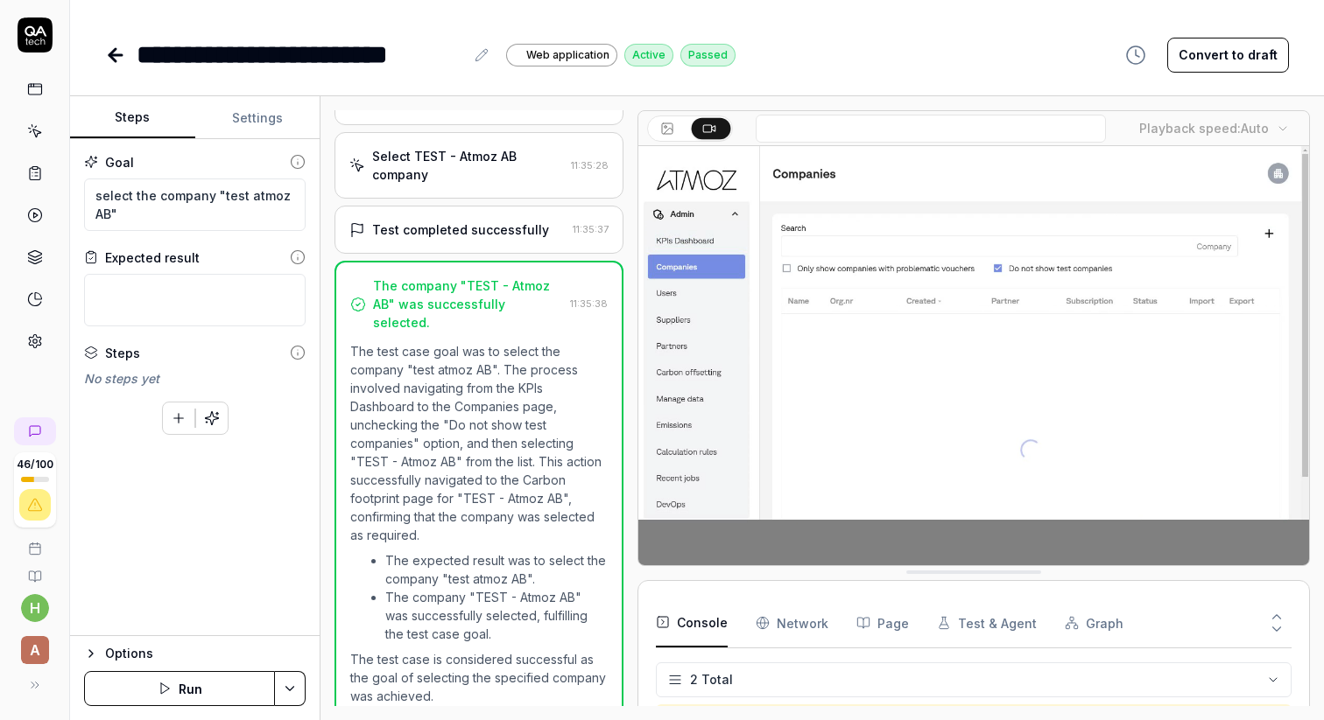
click at [198, 688] on button "Run" at bounding box center [179, 688] width 191 height 35
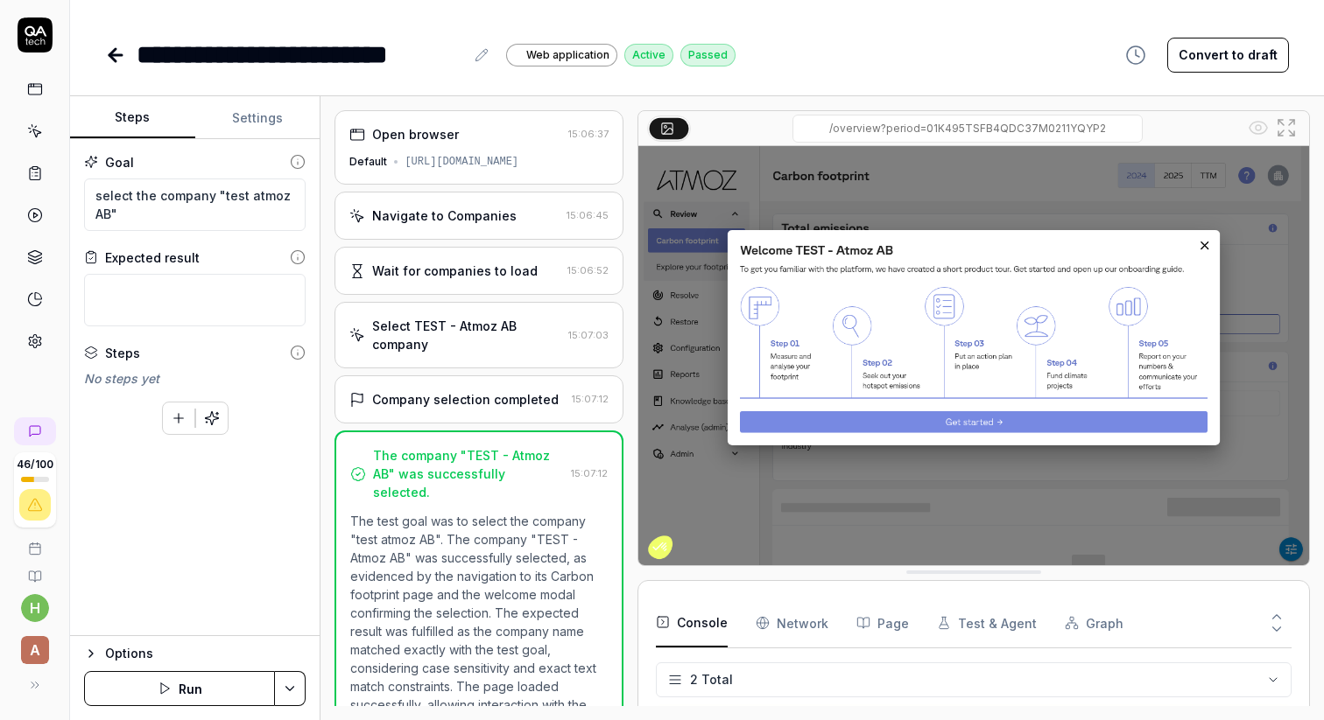
type textarea "*"
click at [36, 134] on icon at bounding box center [35, 131] width 16 height 16
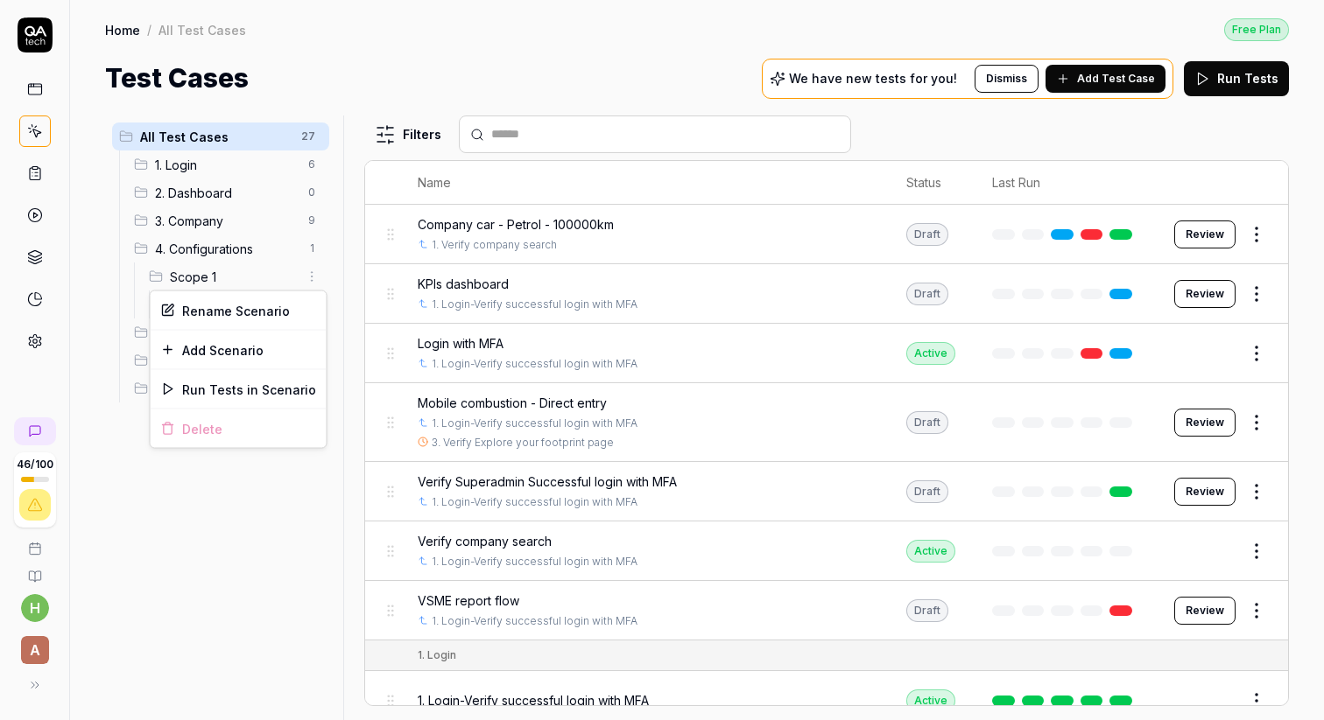
click at [310, 277] on html "46 / 100 h A Home / All Test Cases Free Plan Home / All Test Cases Free Plan Te…" at bounding box center [662, 360] width 1324 height 720
click at [237, 354] on div "Add Scenario" at bounding box center [239, 350] width 176 height 39
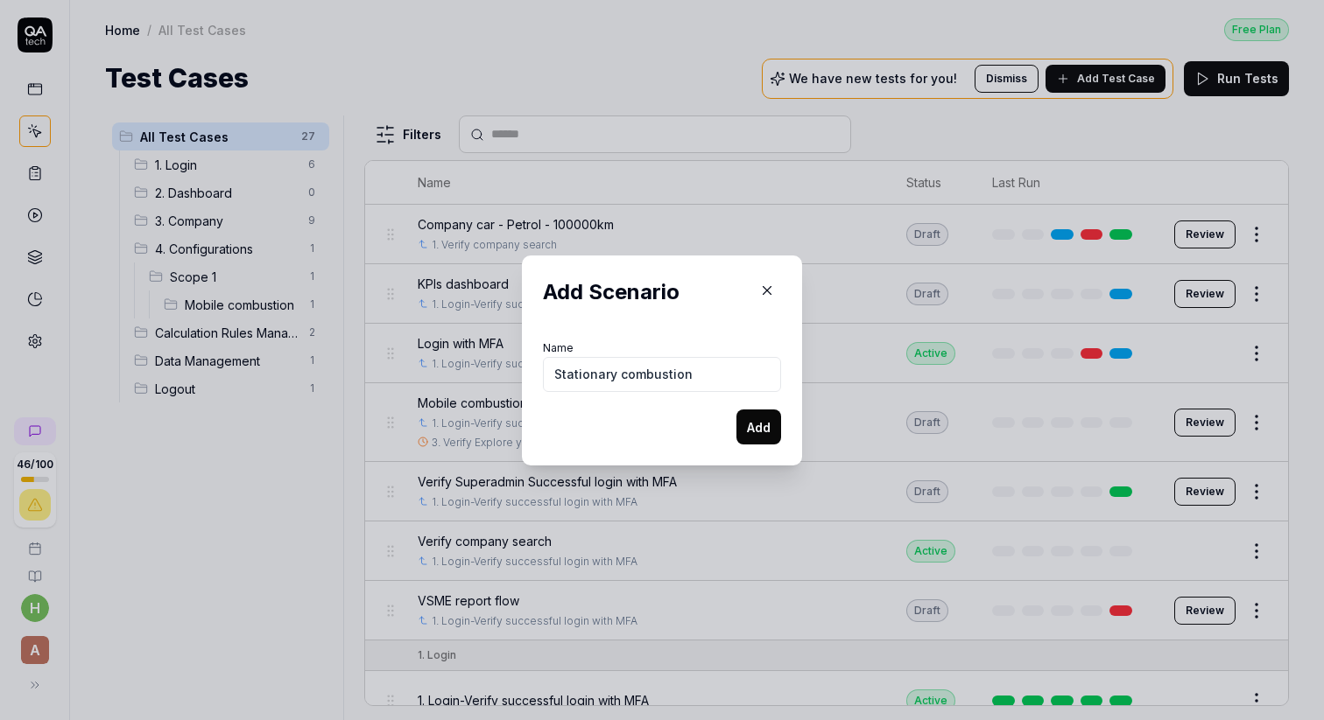
type input "Stationary combustion"
click at [764, 426] on button "Add" at bounding box center [758, 427] width 45 height 35
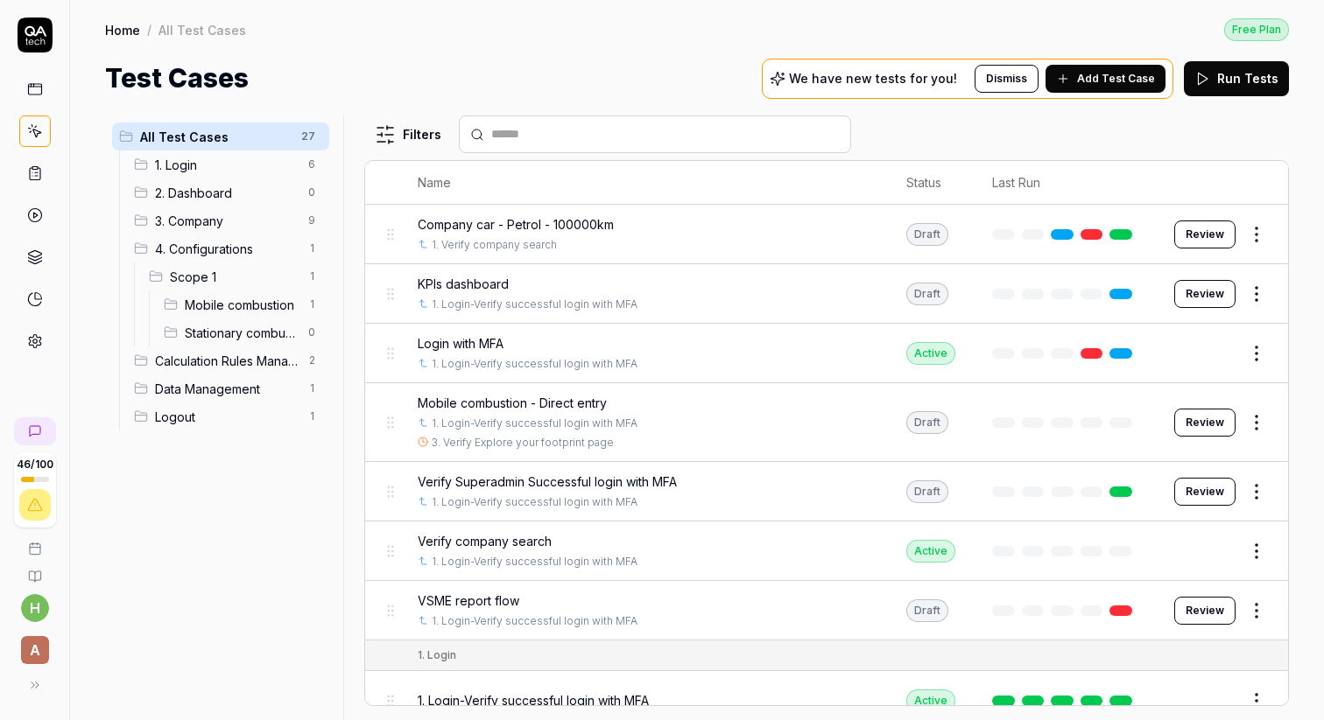
click at [314, 274] on html "46 / 100 h A Home / All Test Cases Free Plan Home / All Test Cases Free Plan Te…" at bounding box center [662, 360] width 1324 height 720
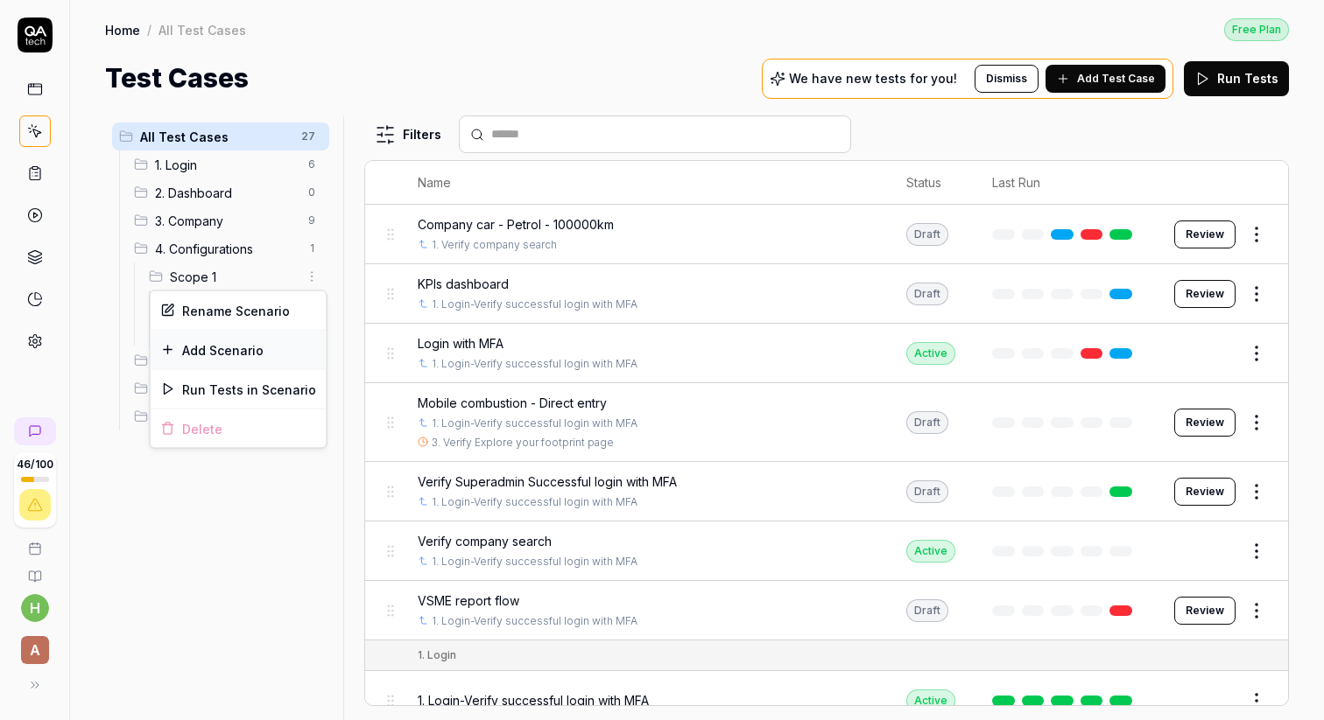
click at [241, 351] on div "Add Scenario" at bounding box center [239, 350] width 176 height 39
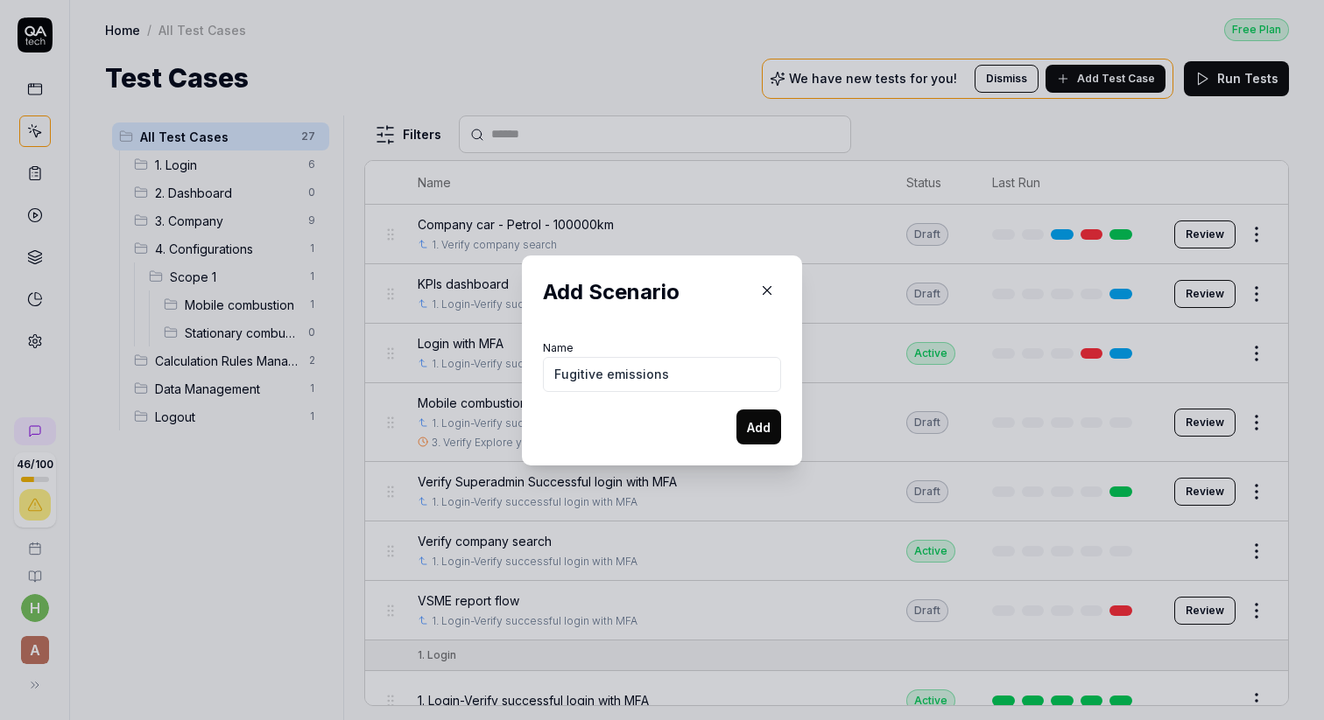
type input "Fugitive emissions"
click at [762, 429] on button "Add" at bounding box center [758, 427] width 45 height 35
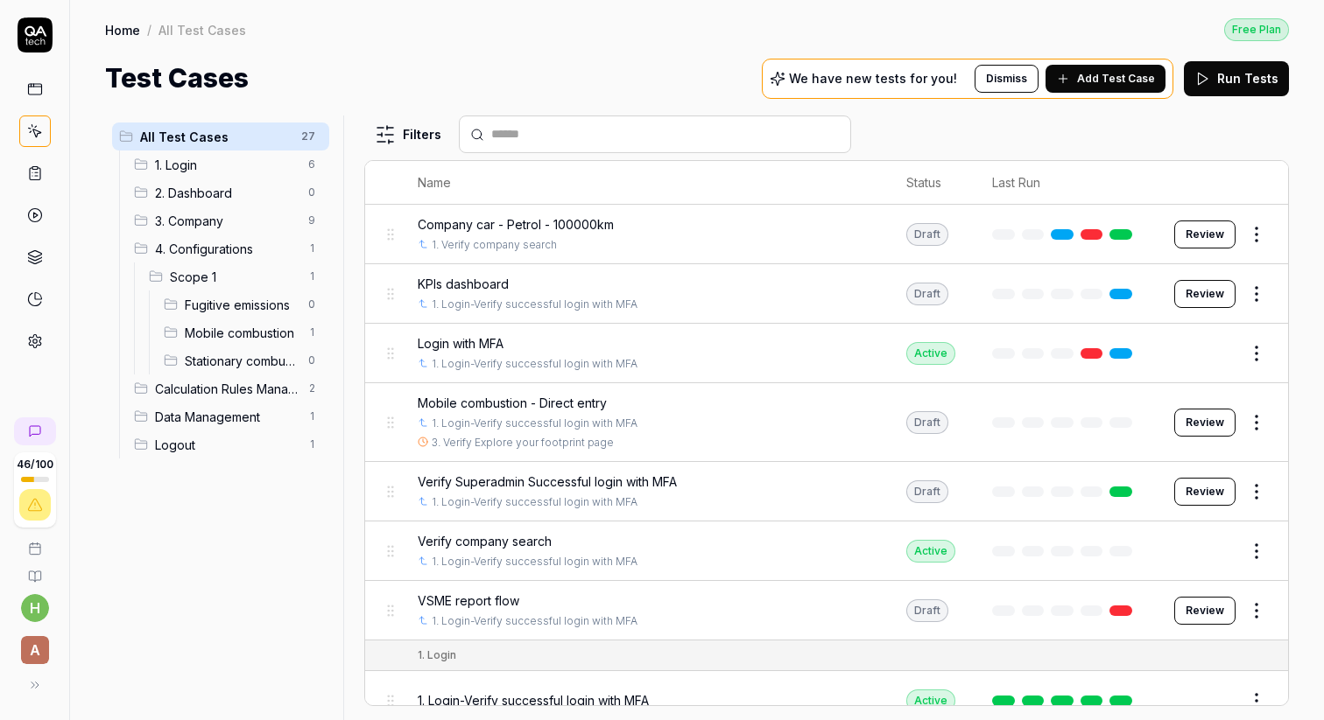
click at [312, 276] on html "46 / 100 h A Home / All Test Cases Free Plan Home / All Test Cases Free Plan Te…" at bounding box center [662, 360] width 1324 height 720
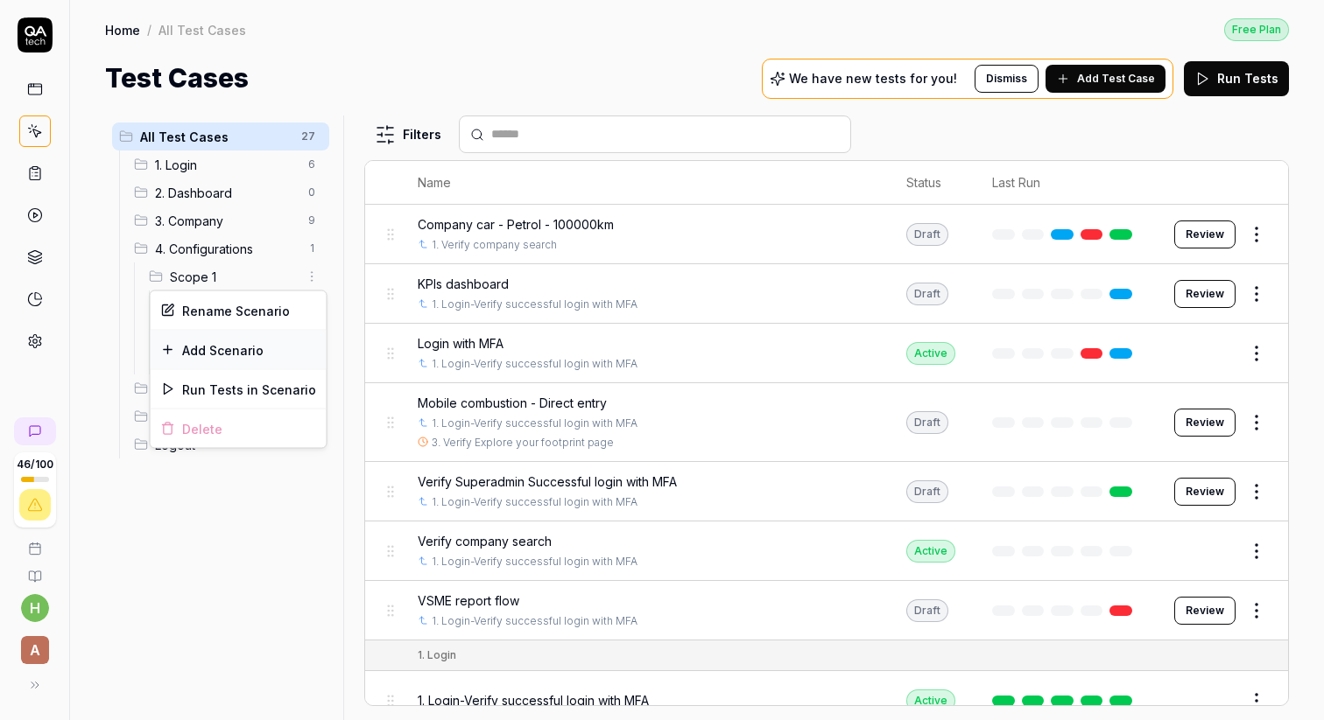
click at [258, 352] on div "Add Scenario" at bounding box center [239, 350] width 176 height 39
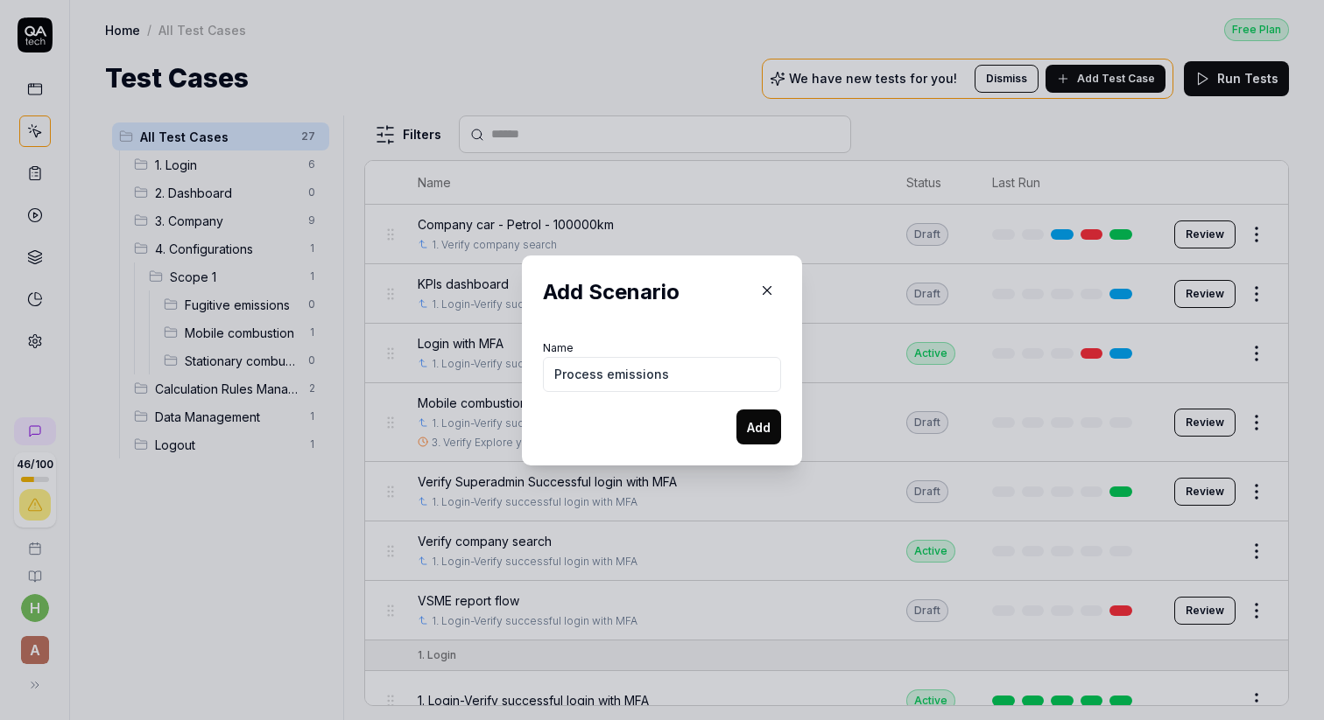
type input "Process emissions"
click at [764, 431] on button "Add" at bounding box center [758, 427] width 45 height 35
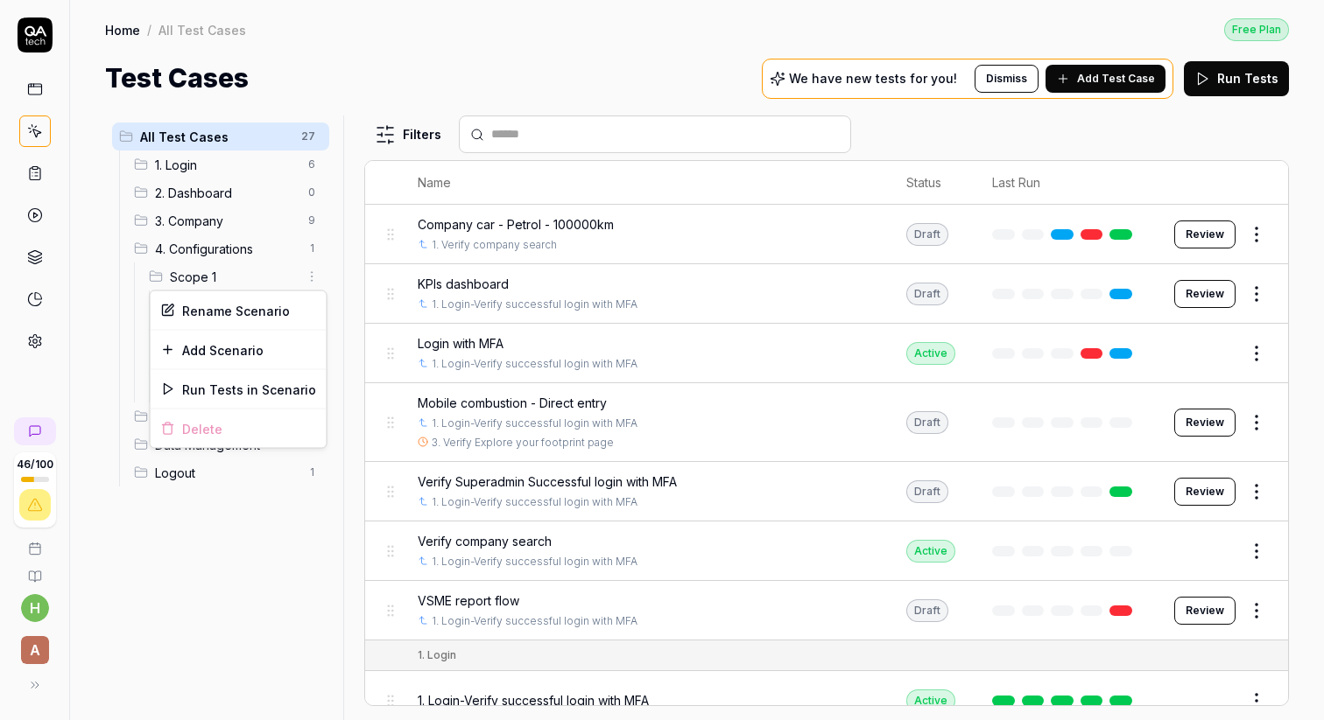
click at [309, 278] on html "46 / 100 h A Home / All Test Cases Free Plan Home / All Test Cases Free Plan Te…" at bounding box center [662, 360] width 1324 height 720
click at [264, 350] on div "Add Scenario" at bounding box center [239, 350] width 176 height 39
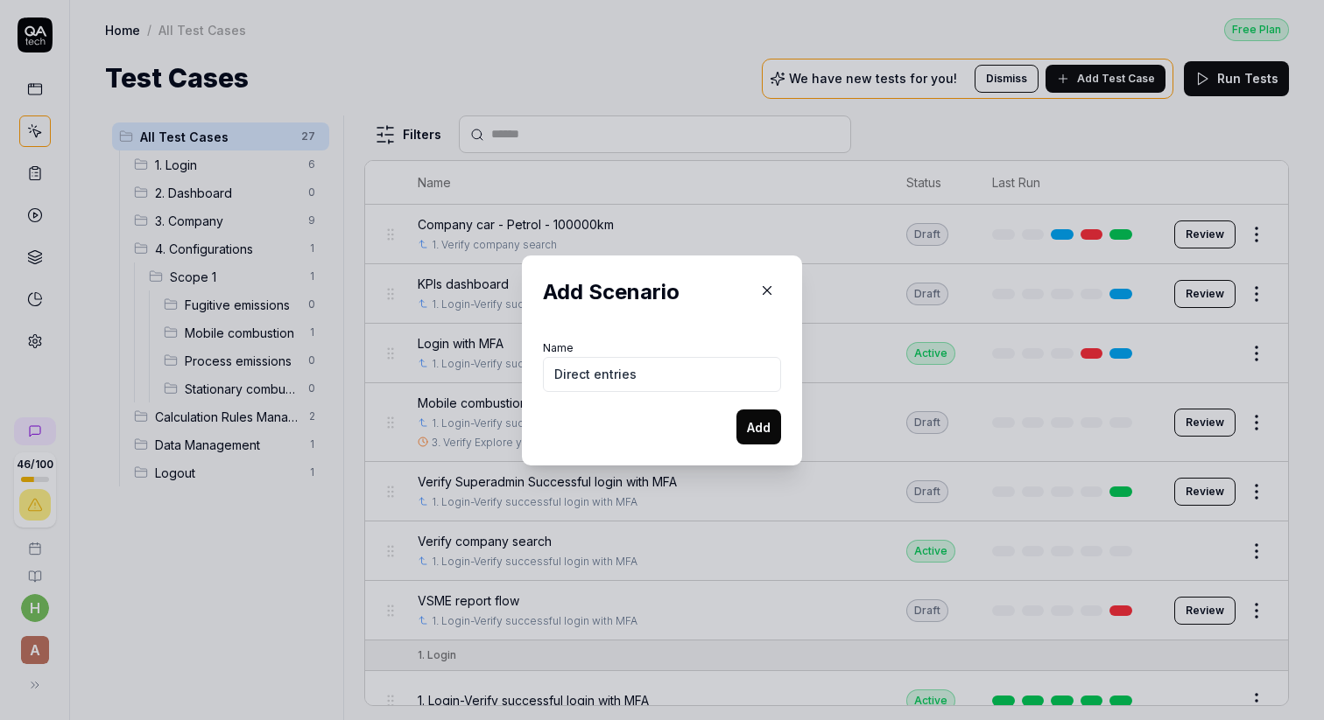
type input "Direct entries"
click at [756, 429] on button "Add" at bounding box center [758, 427] width 45 height 35
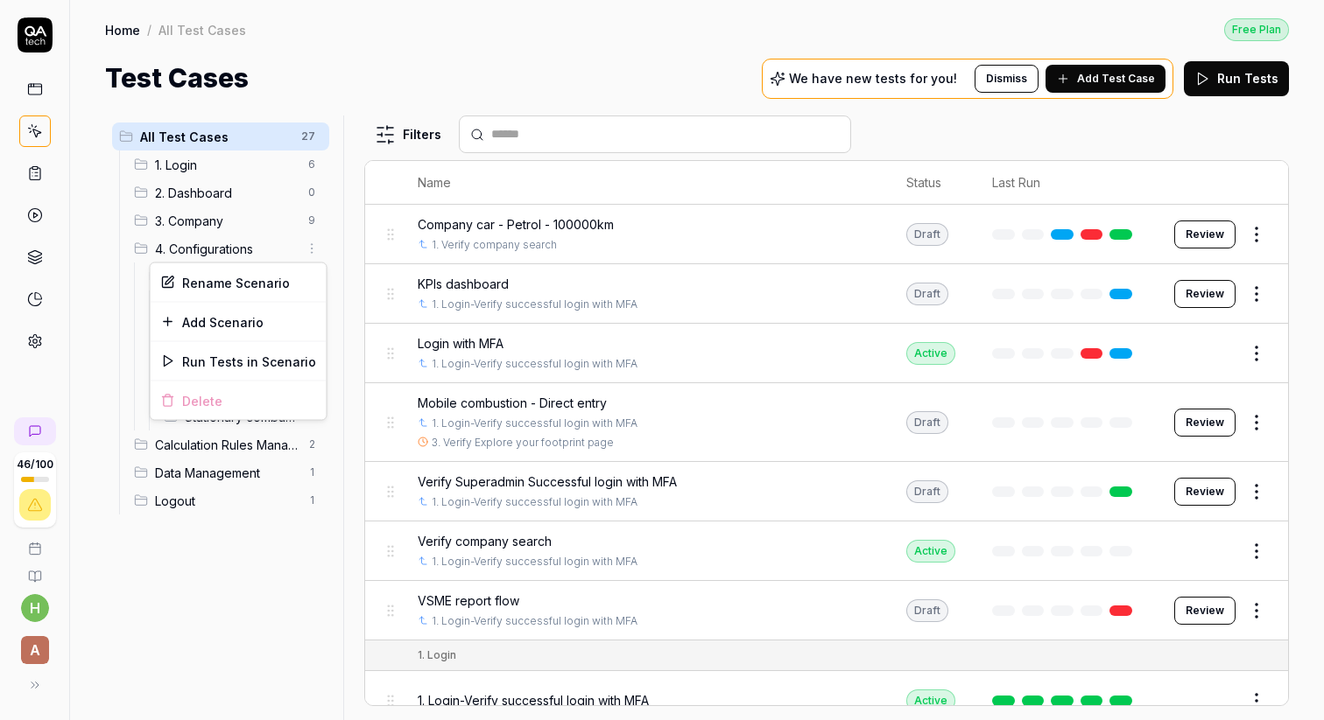
click at [311, 249] on html "46 / 100 h A Home / All Test Cases Free Plan Home / All Test Cases Free Plan Te…" at bounding box center [662, 360] width 1324 height 720
click at [202, 323] on div "Add Scenario" at bounding box center [239, 322] width 176 height 39
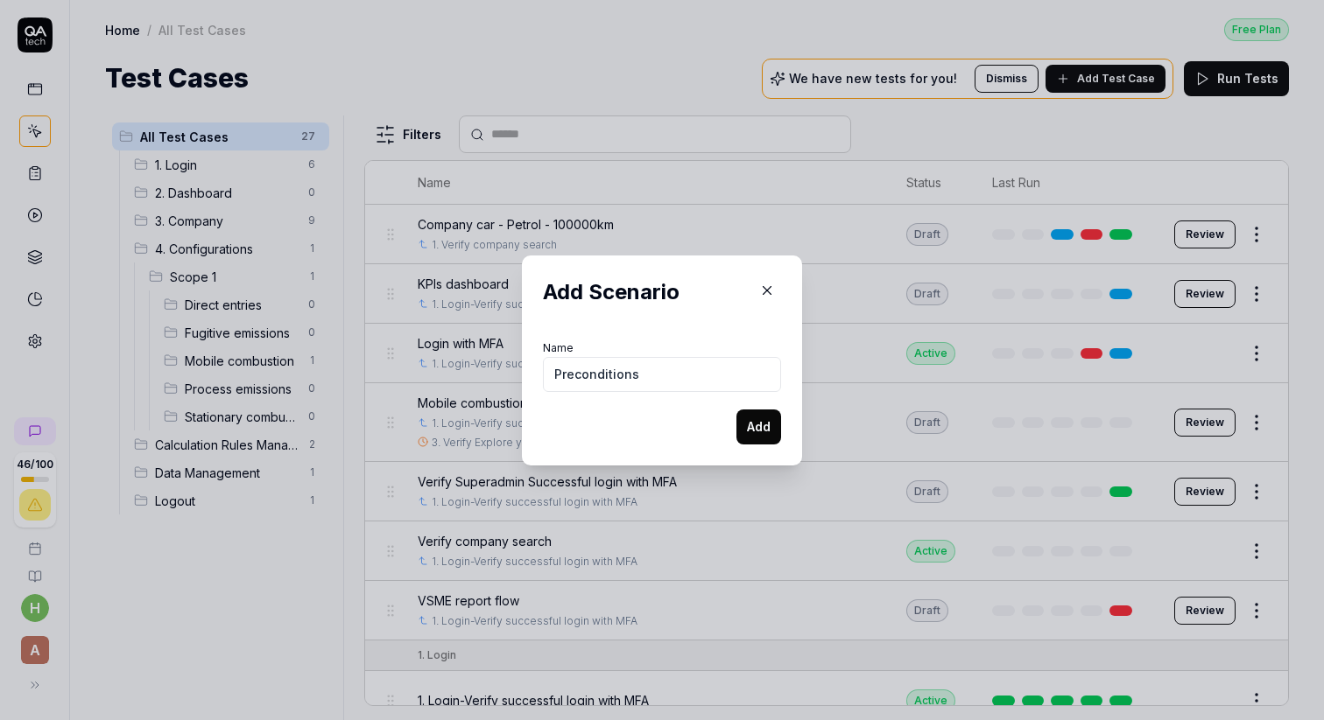
click at [572, 374] on input "Preconditions" at bounding box center [662, 374] width 238 height 35
type input "Pre-conditions"
click at [762, 426] on button "Add" at bounding box center [758, 427] width 45 height 35
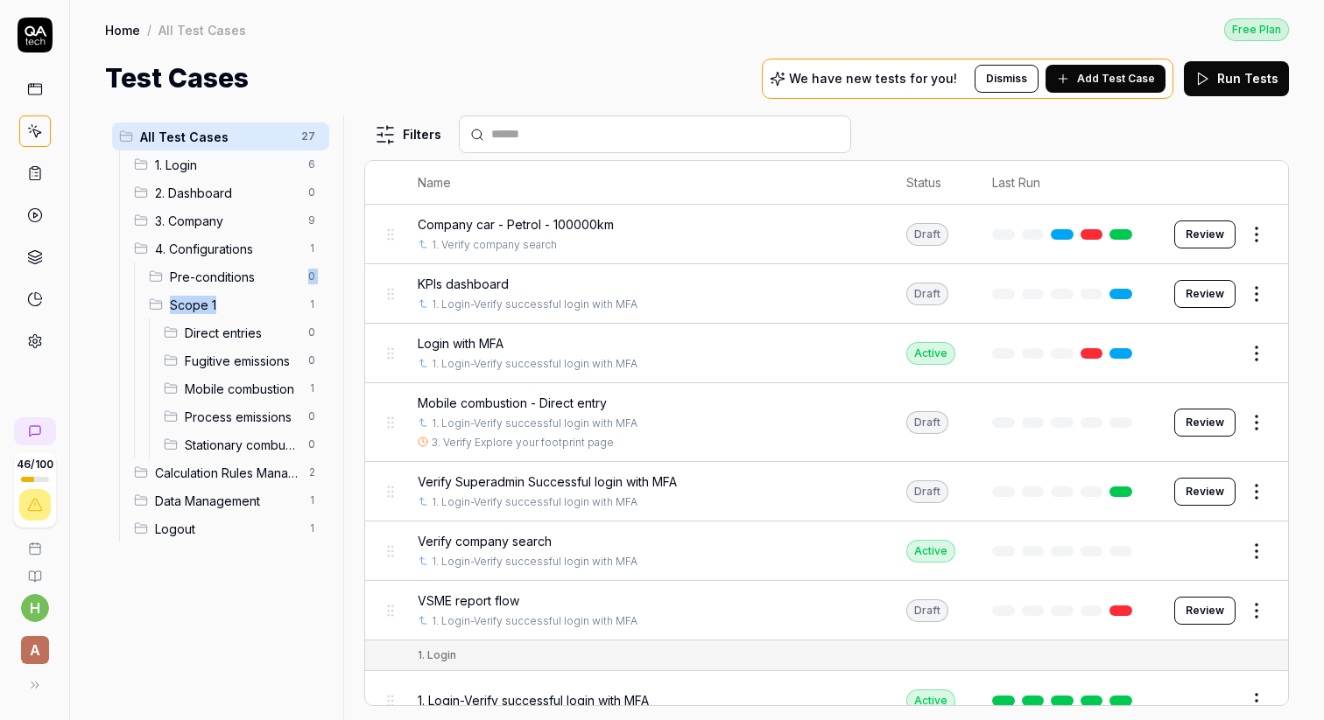
drag, startPoint x: 253, startPoint y: 308, endPoint x: 251, endPoint y: 277, distance: 30.7
click at [251, 277] on ul "Pre-conditions 0 Scope 1 1 Direct entries 0 Fugitive emissions 0 Mobile combust…" at bounding box center [231, 361] width 195 height 196
click at [584, 45] on div "Home / All Test Cases Free Plan Home / All Test Cases Free Plan Test Cases We h…" at bounding box center [696, 49] width 1253 height 98
click at [256, 275] on span "Pre-conditions" at bounding box center [234, 277] width 128 height 18
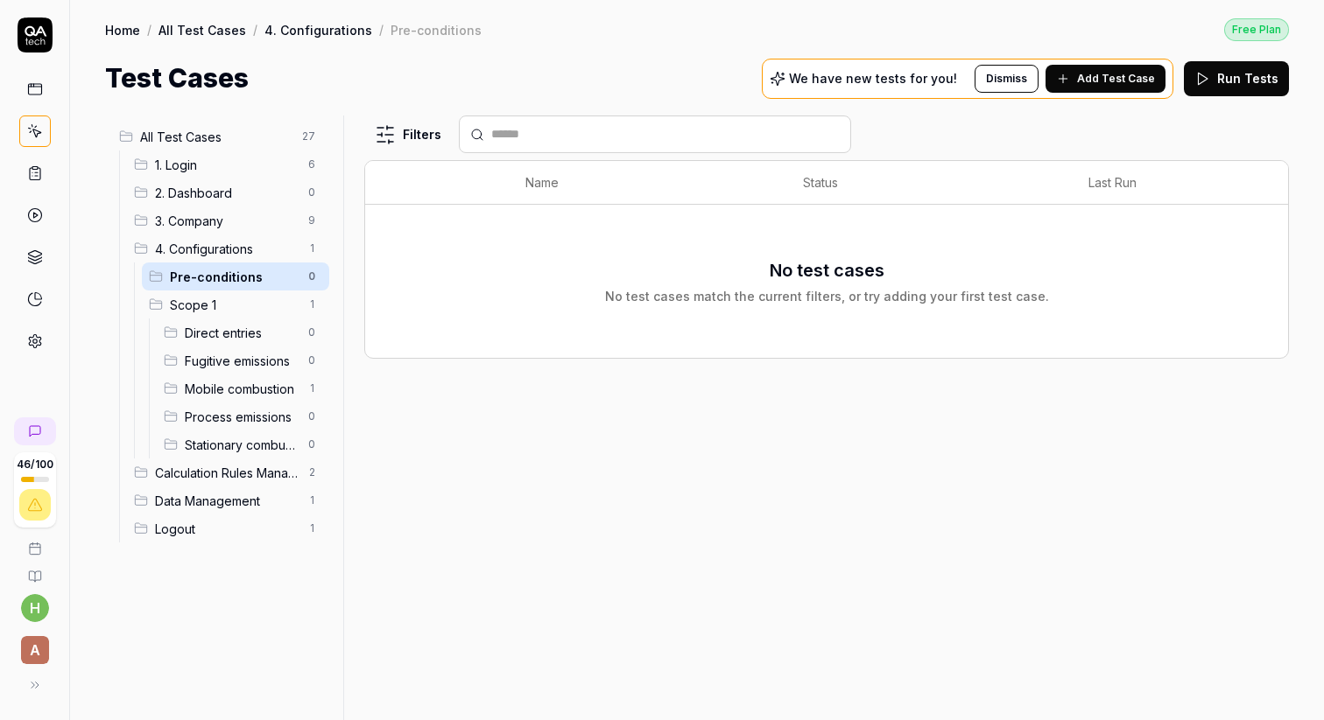
click at [1069, 80] on icon at bounding box center [1063, 79] width 14 height 14
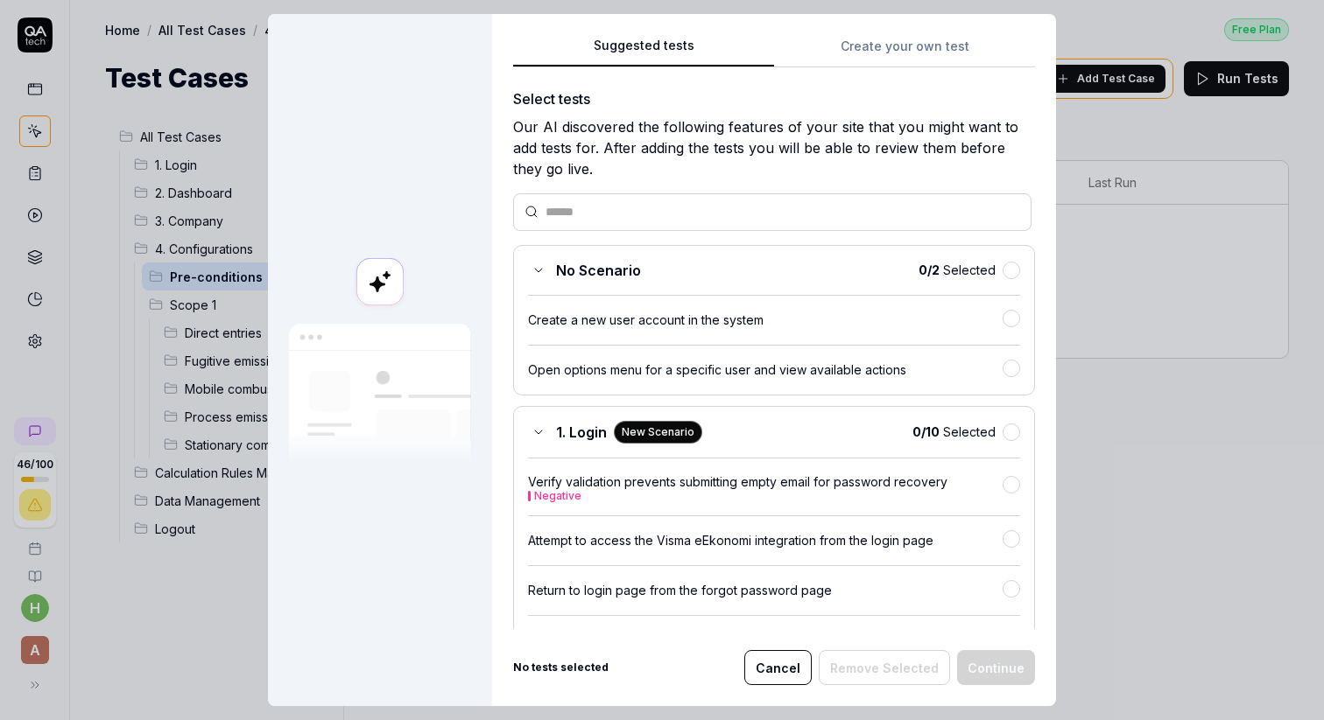
click at [852, 36] on button "Create your own test" at bounding box center [904, 52] width 261 height 32
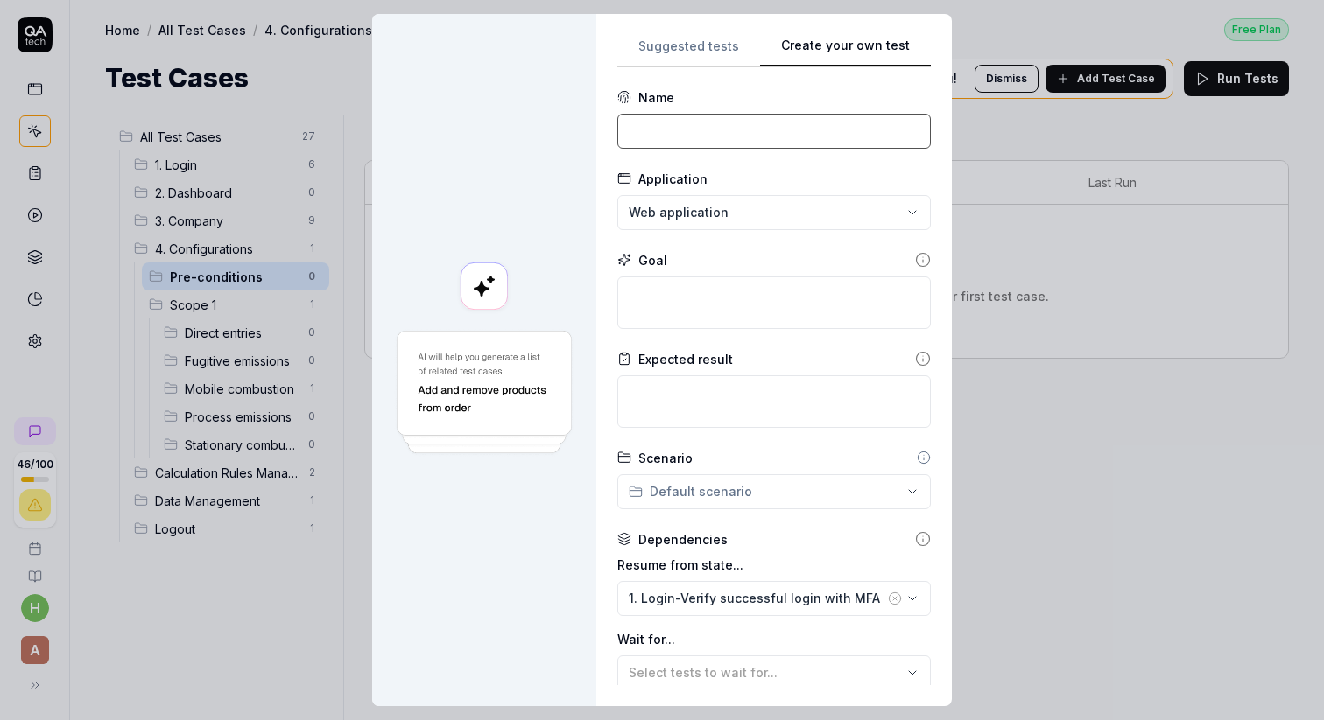
click at [703, 128] on input at bounding box center [773, 131] width 313 height 35
drag, startPoint x: 836, startPoint y: 130, endPoint x: 622, endPoint y: 131, distance: 213.6
click at [622, 131] on div "**********" at bounding box center [773, 360] width 355 height 692
type input "Navigate to configurations page"
click at [663, 301] on textarea at bounding box center [773, 303] width 313 height 53
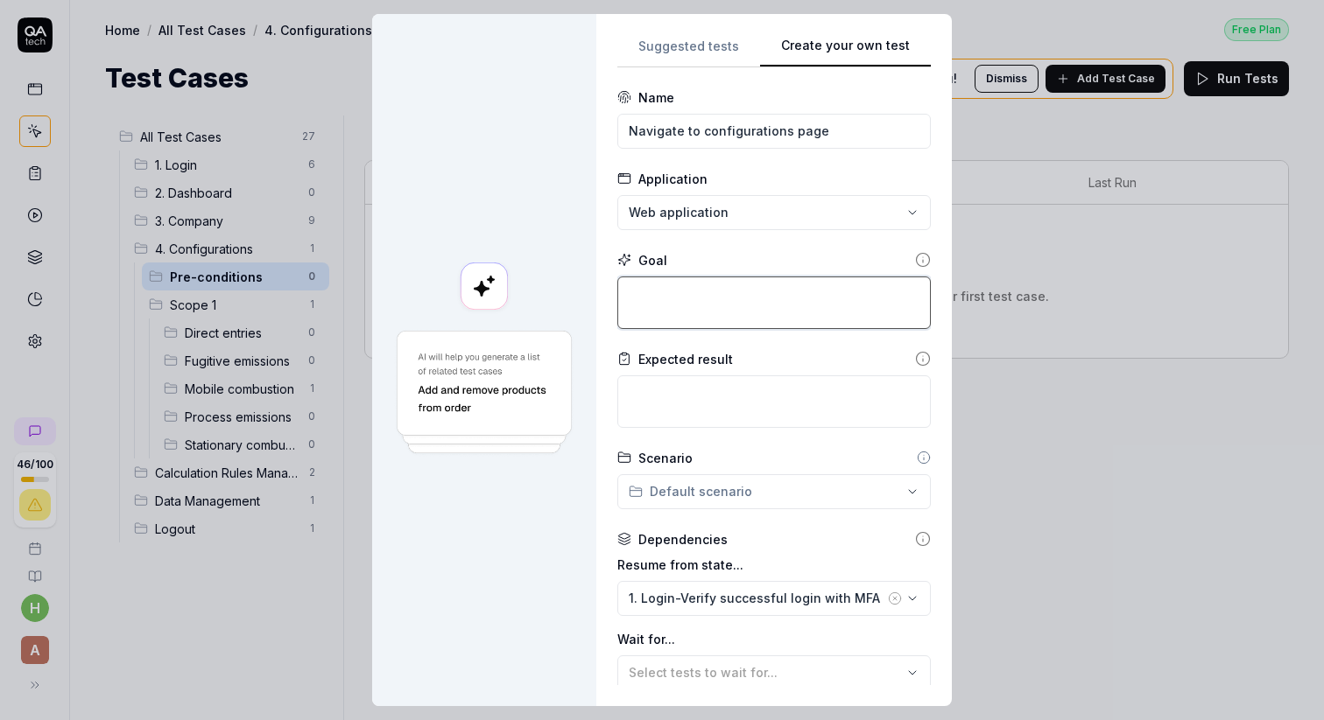
paste textarea "Navigate to configurations page"
type textarea "*"
type textarea "Navigate to configurations page"
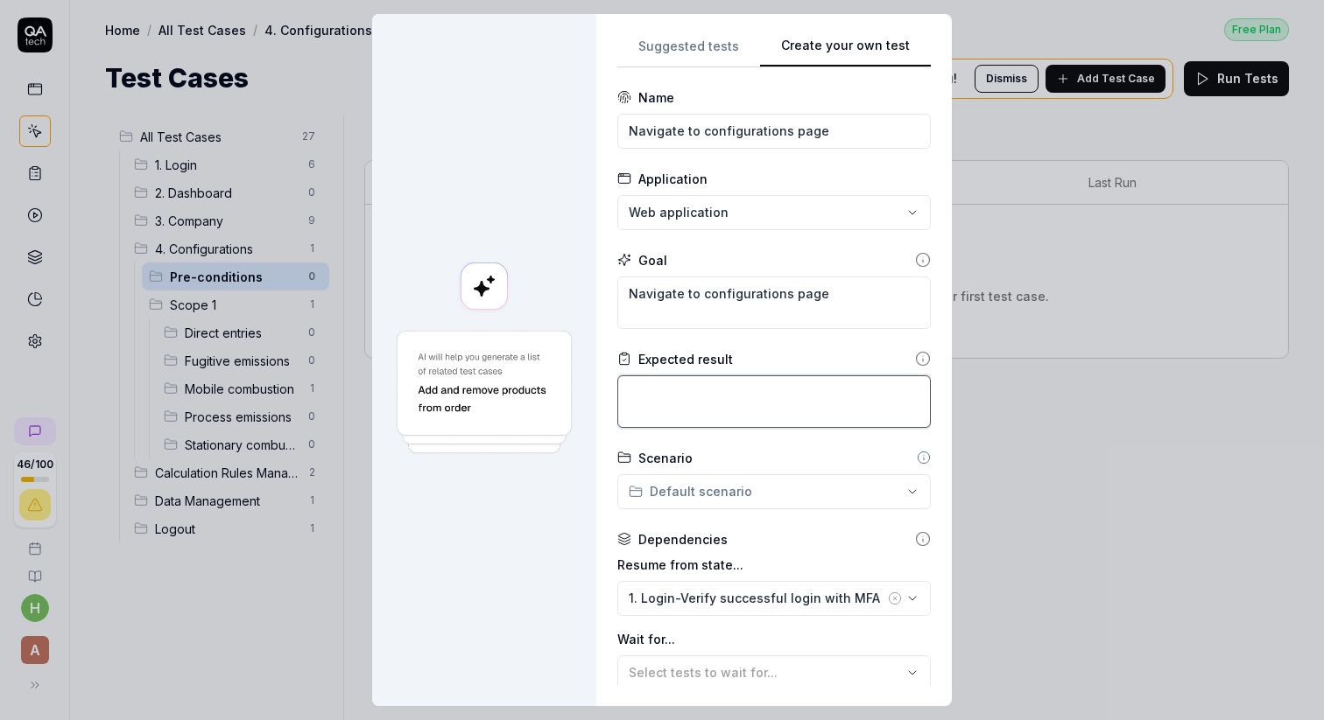
click at [649, 401] on textarea at bounding box center [773, 402] width 313 height 53
paste textarea "Navigate to configurations page"
type textarea "*"
type textarea "Navigate to configurations page"
click at [645, 395] on textarea "Navigate to configurations page" at bounding box center [773, 402] width 313 height 53
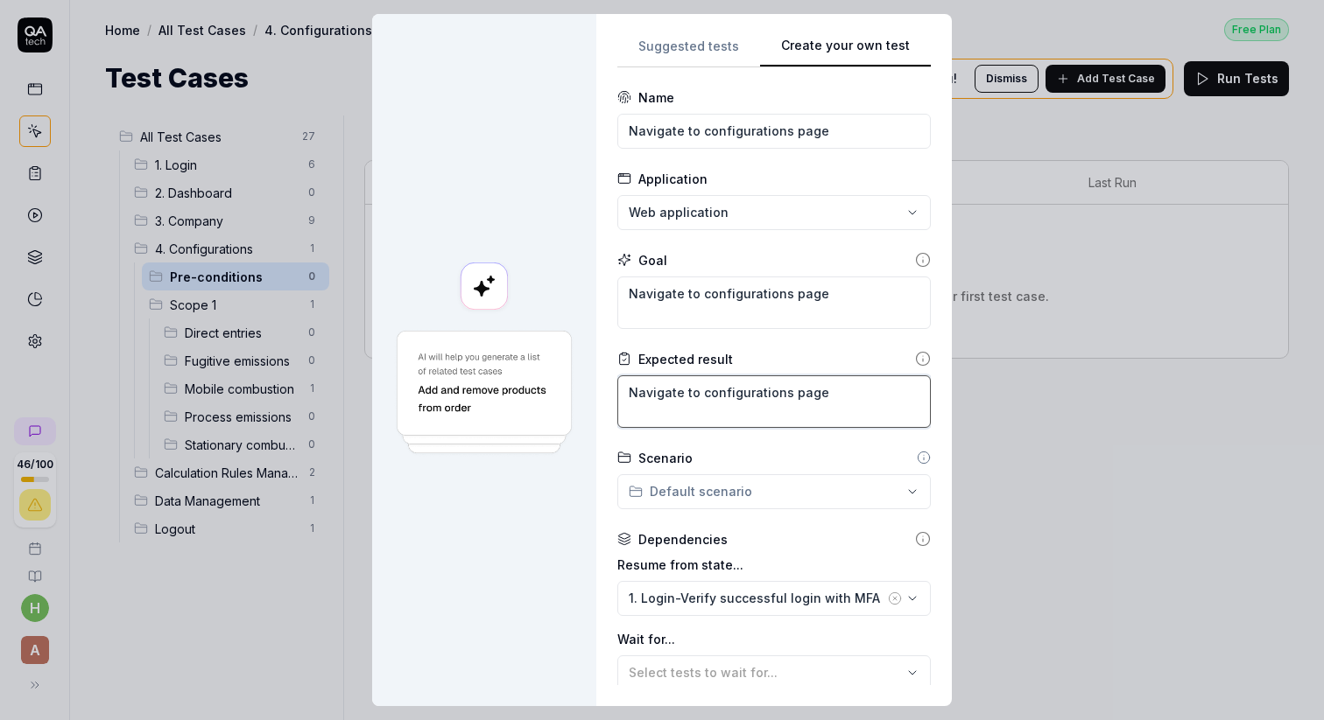
type textarea "*"
type textarea "avigate to configurations page"
type textarea "*"
type textarea "Aavigate to configurations page"
type textarea "*"
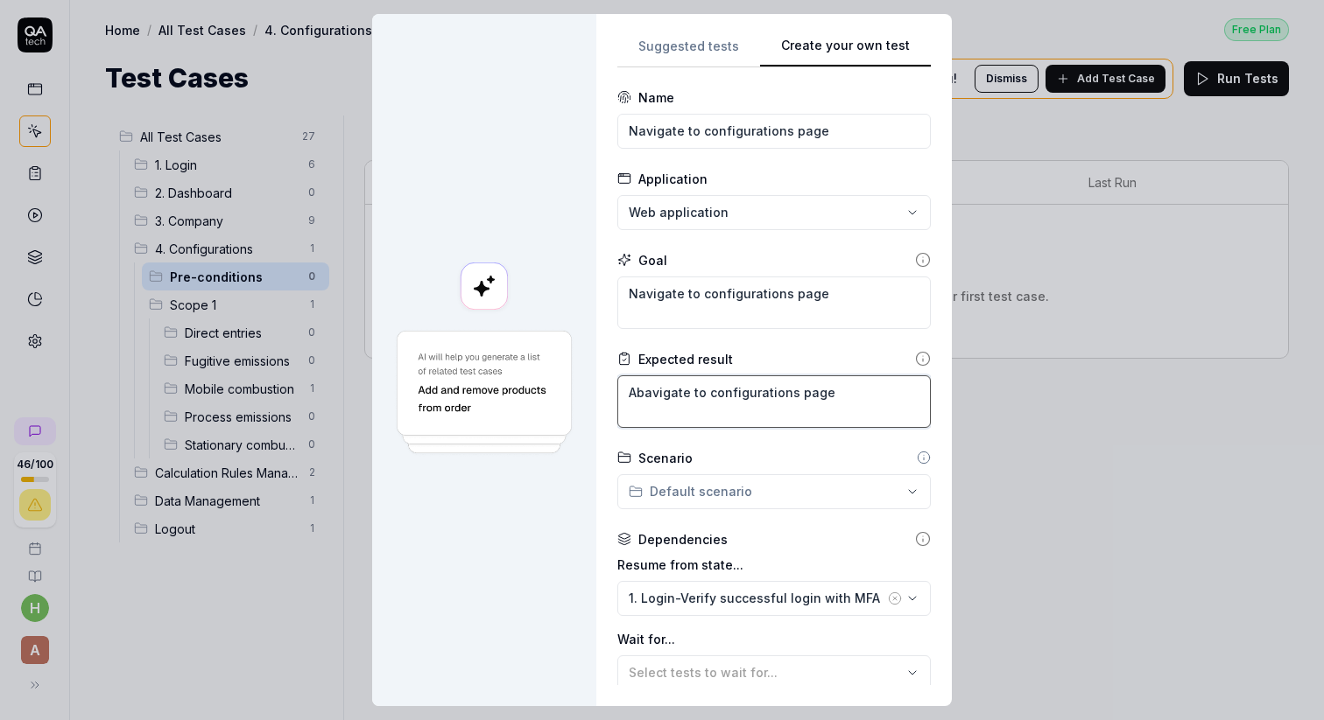
type textarea "Abiavigate to configurations page"
type textarea "*"
type textarea "Abilavigate to configurations page"
type textarea "*"
type textarea "Abiliavigate to configurations page"
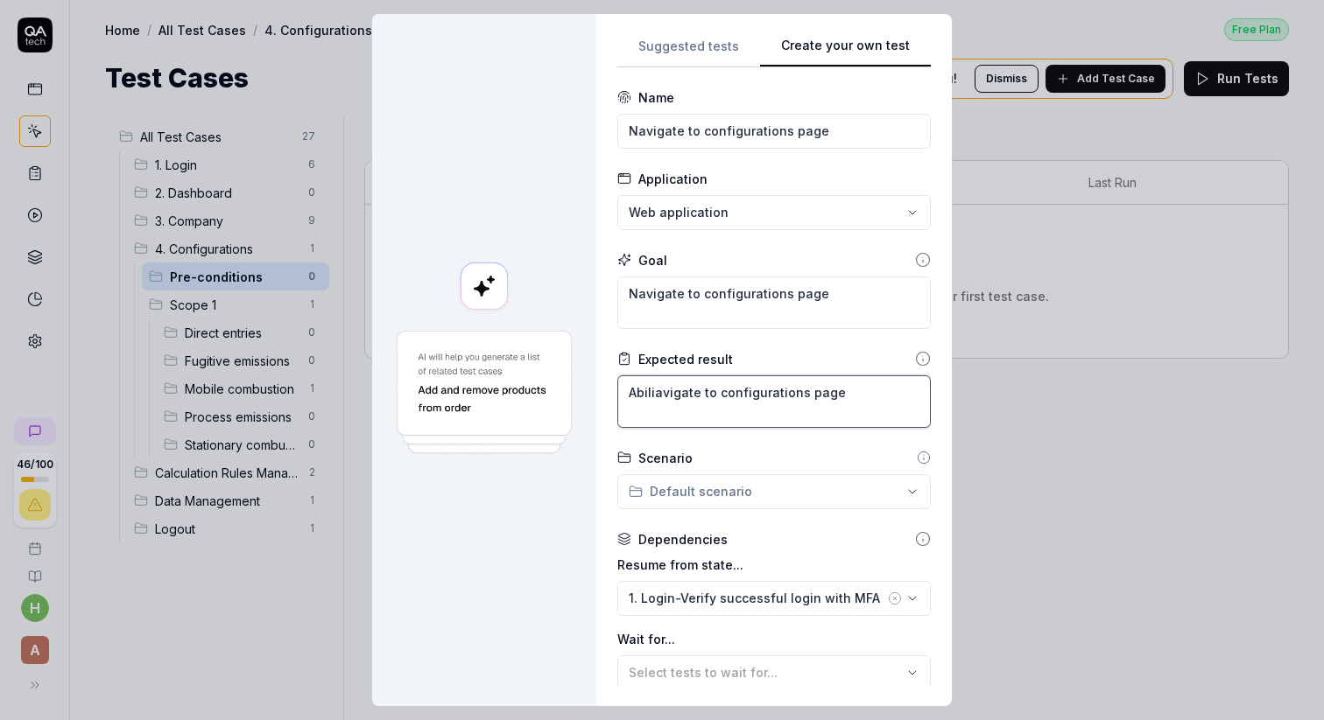
type textarea "*"
type textarea "Abilitavigate to configurations page"
type textarea "*"
type textarea "Abilityavigate to configurations page"
type textarea "*"
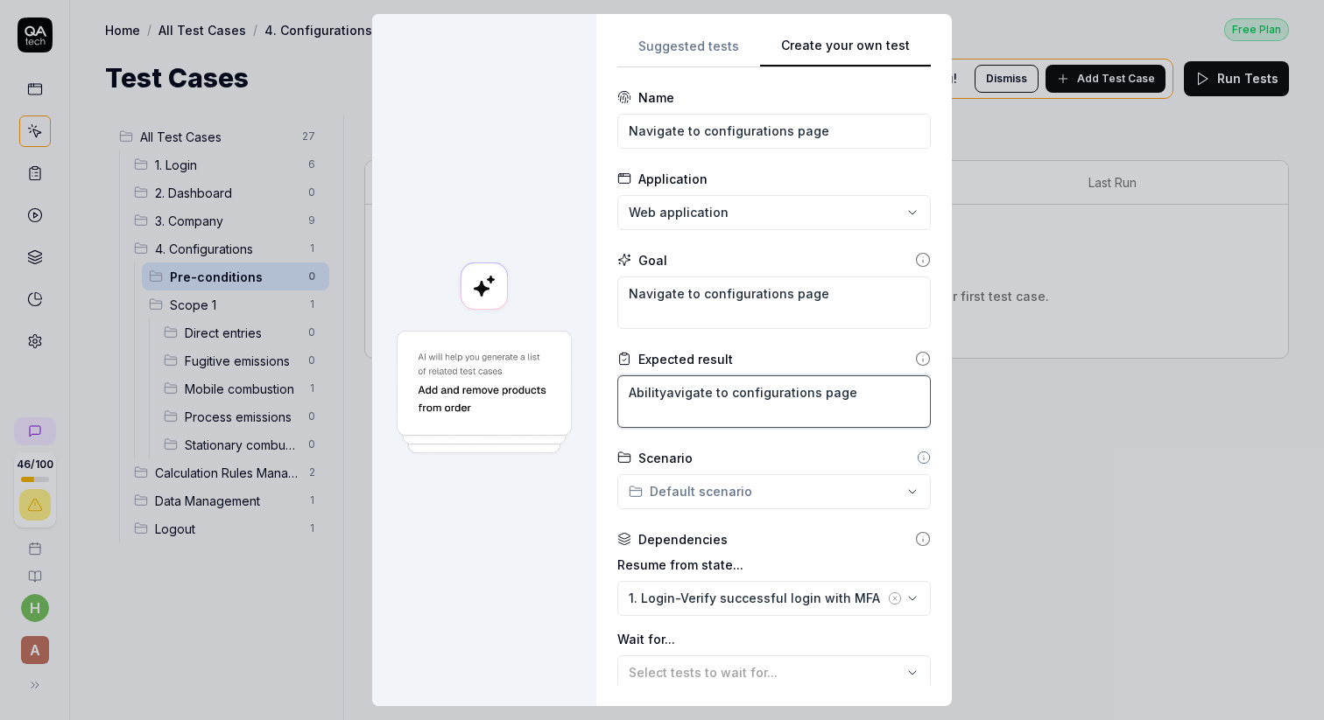
type textarea "Ability avigate to configurations page"
type textarea "*"
type textarea "Ability tavigate to configurations page"
type textarea "*"
type textarea "Ability toavigate to configurations page"
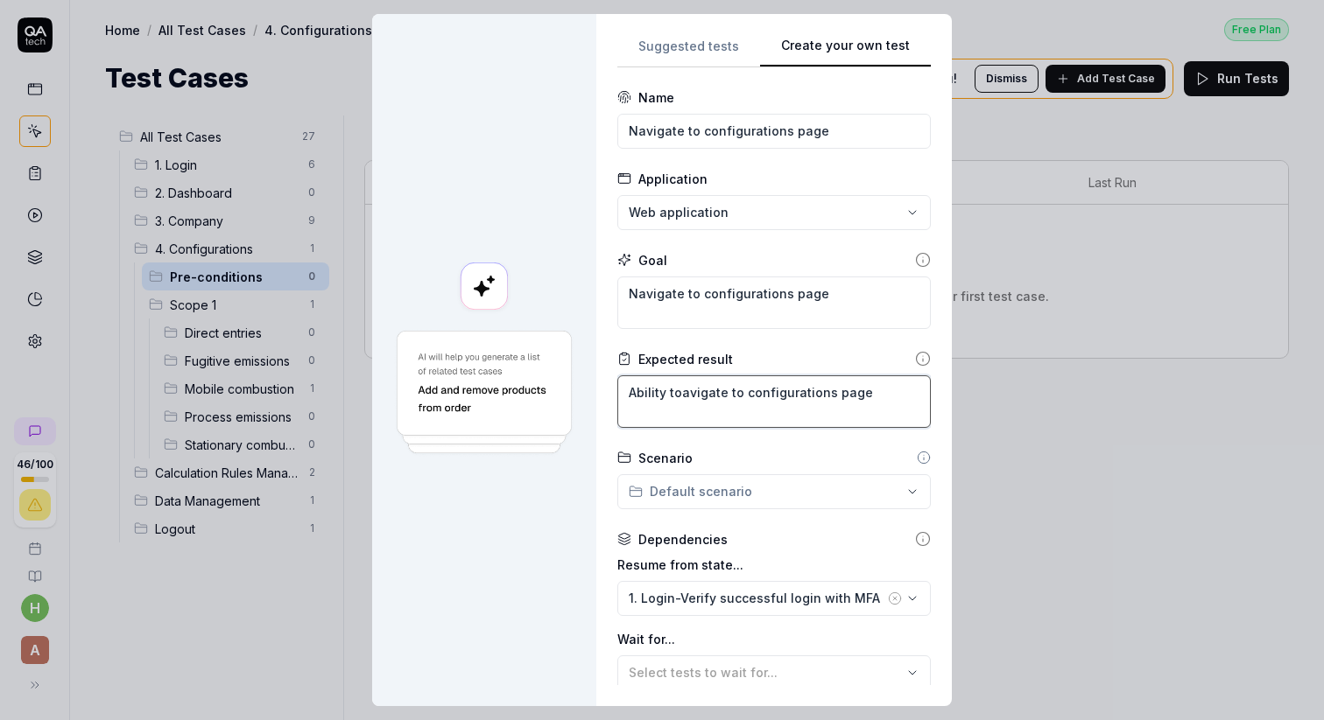
type textarea "*"
type textarea "Ability to avigate to configurations page"
type textarea "*"
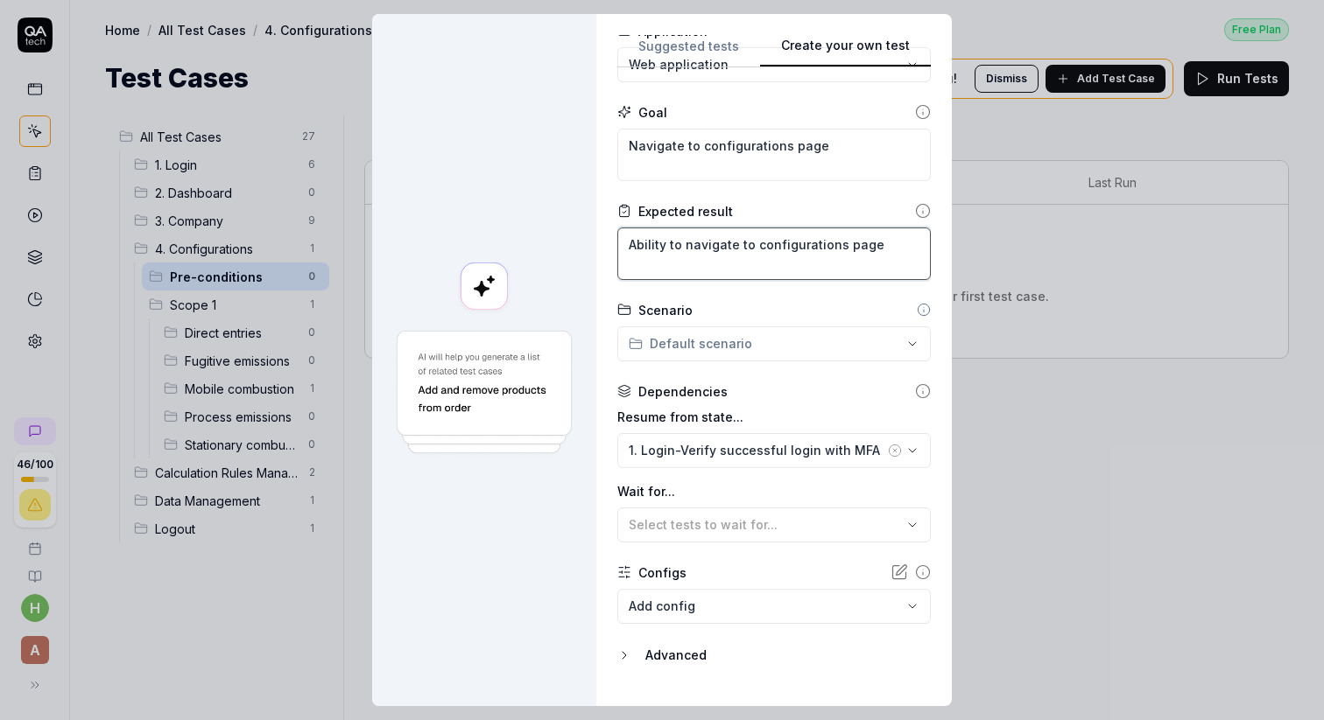
scroll to position [184, 0]
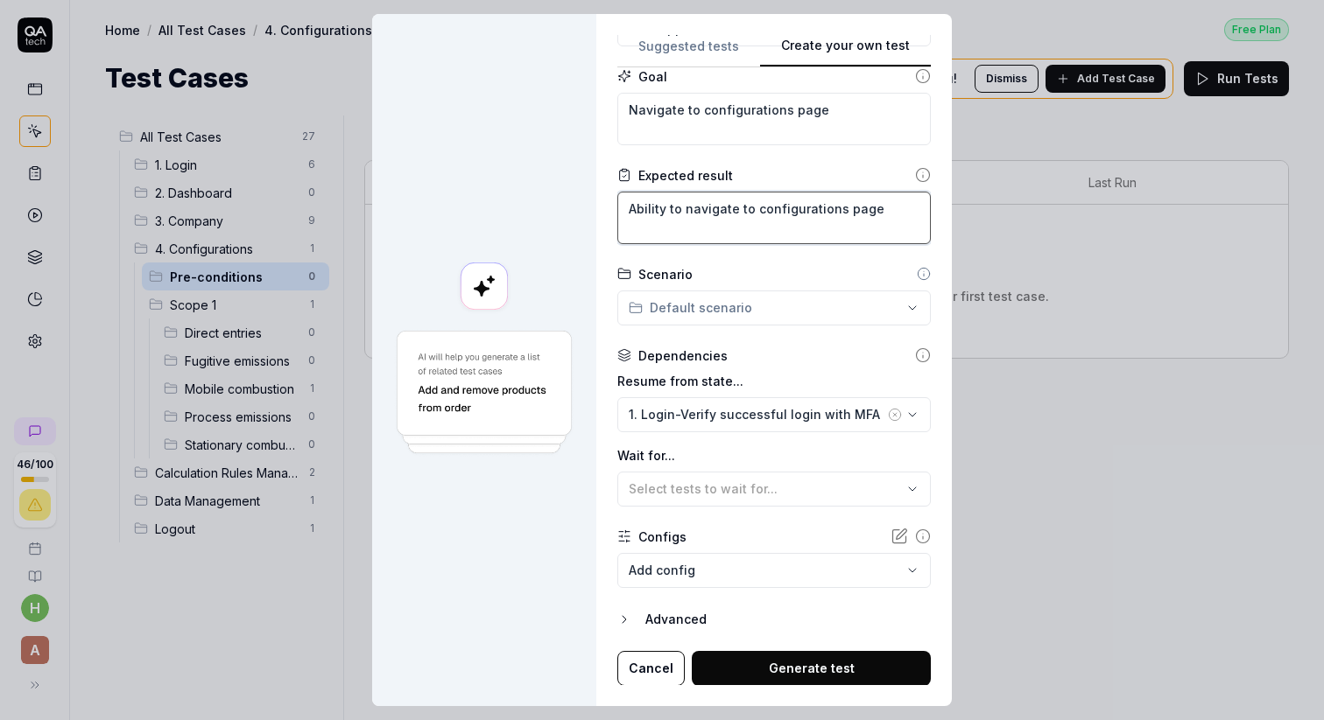
type textarea "Ability to navigate to configurations page"
click at [909, 414] on icon "button" at bounding box center [912, 415] width 14 height 14
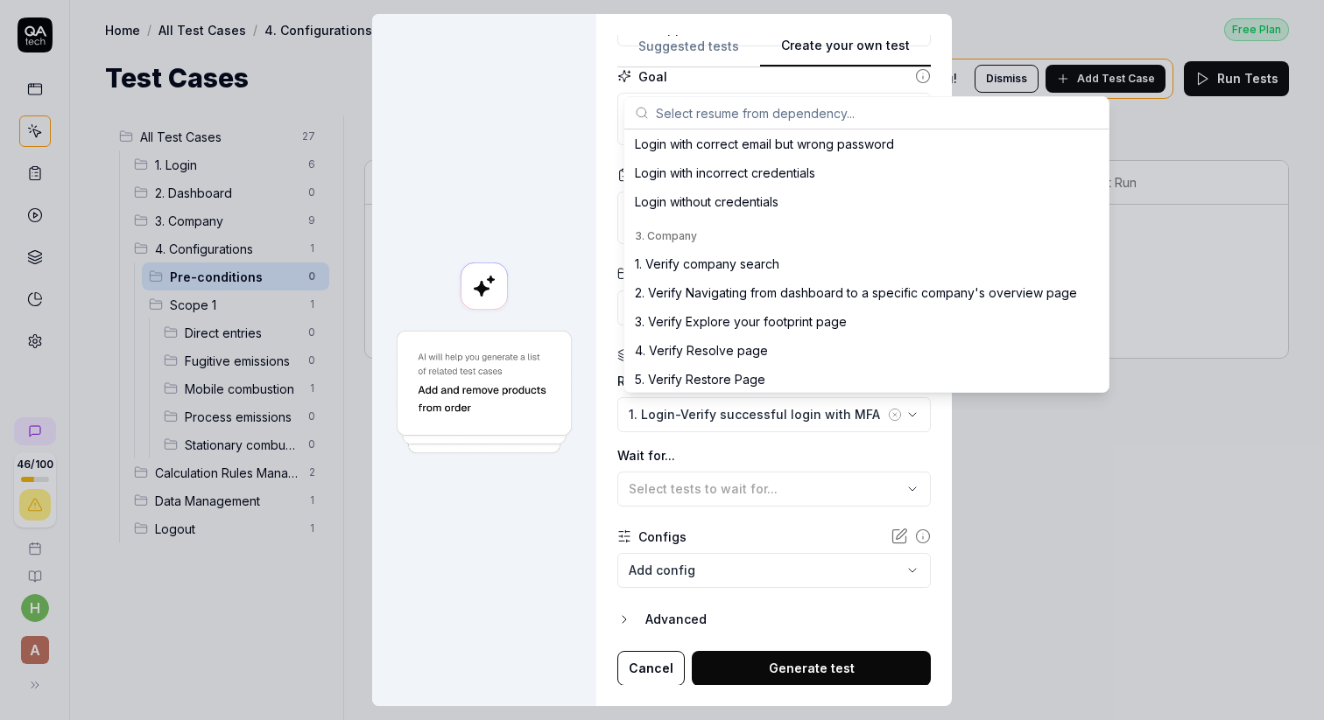
scroll to position [365, 0]
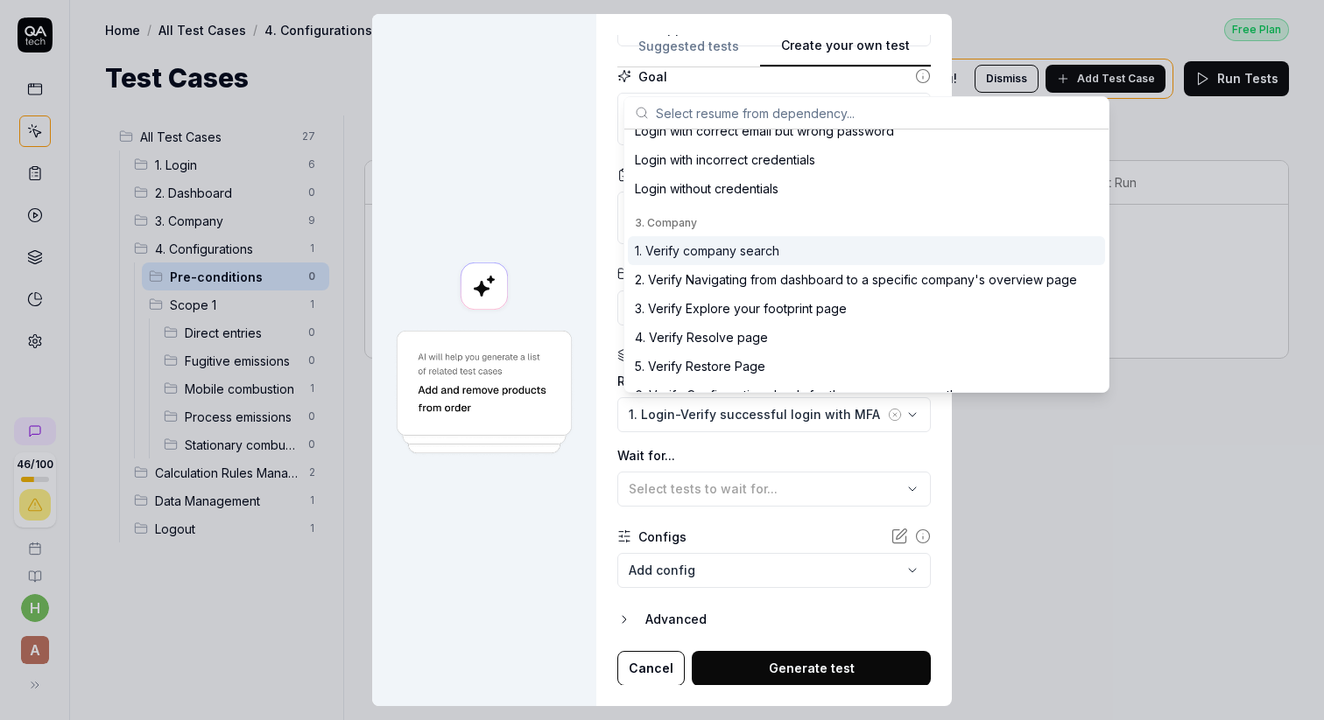
click at [737, 262] on div "1. Verify company search" at bounding box center [866, 250] width 477 height 29
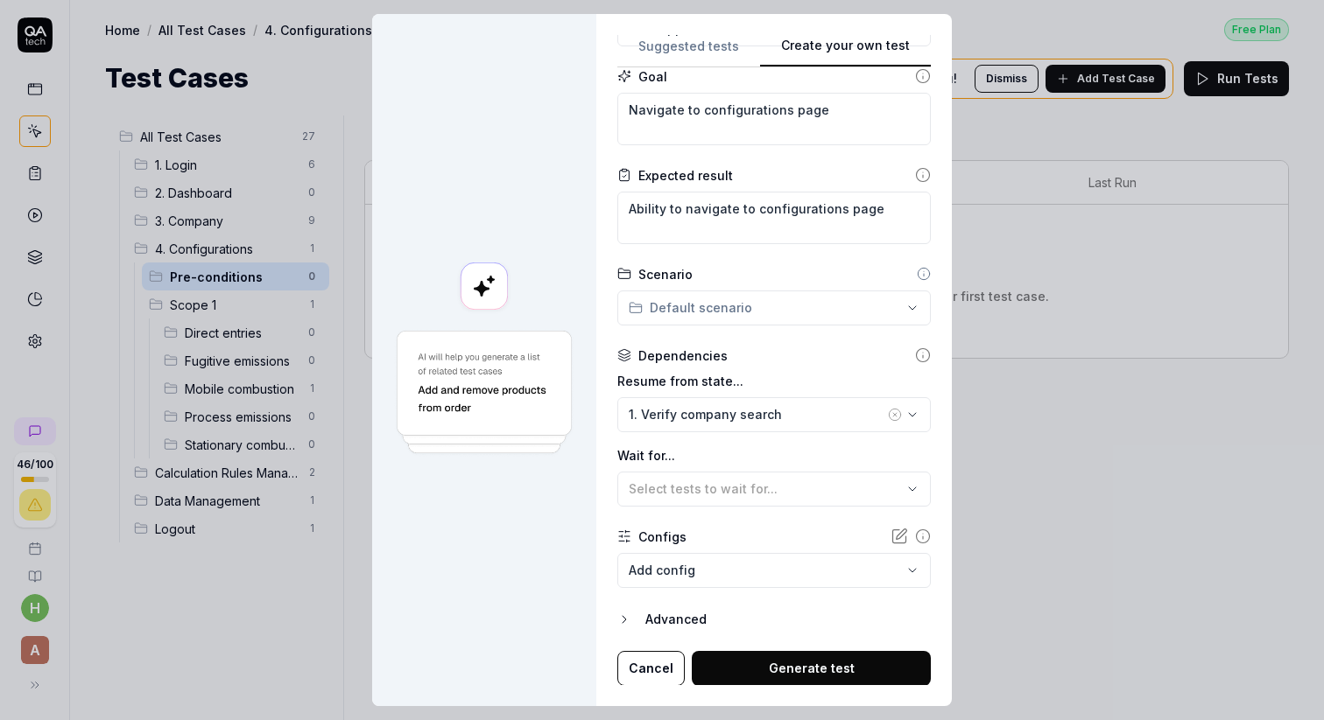
click at [842, 671] on button "Generate test" at bounding box center [811, 668] width 239 height 35
type textarea "*"
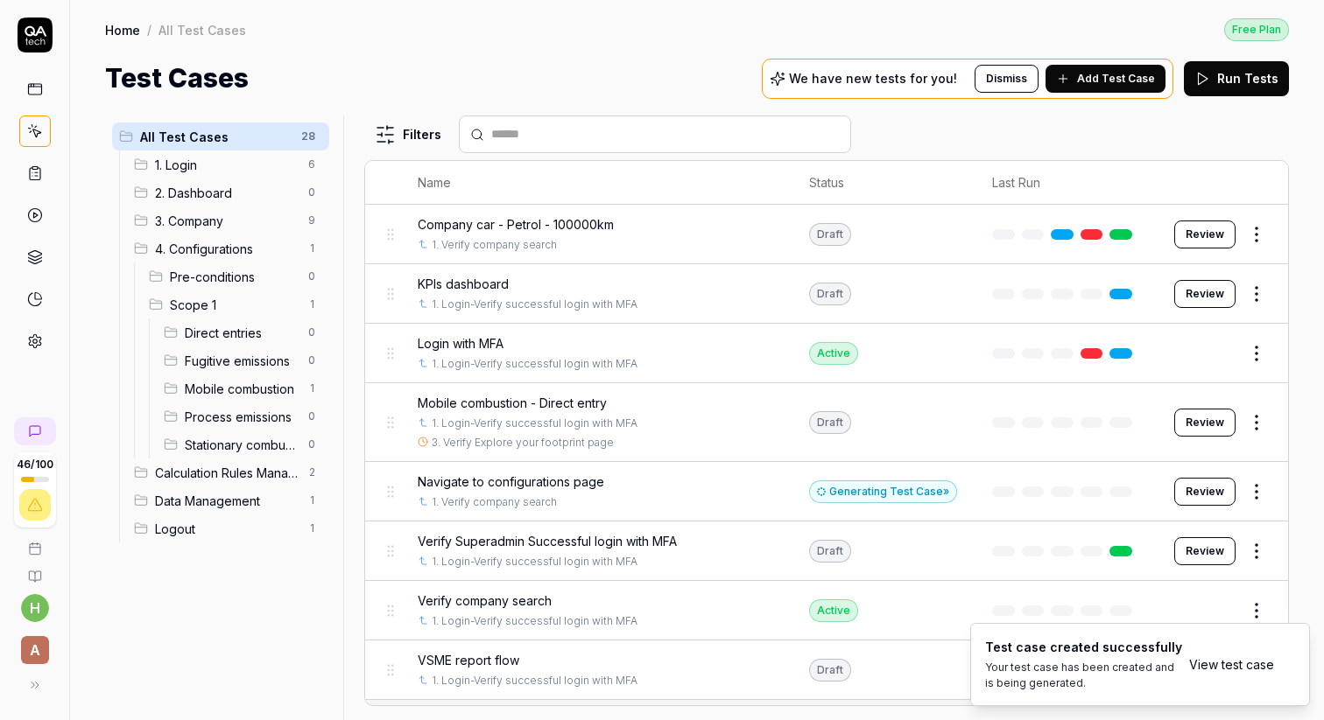
click at [209, 281] on span "Pre-conditions" at bounding box center [234, 277] width 128 height 18
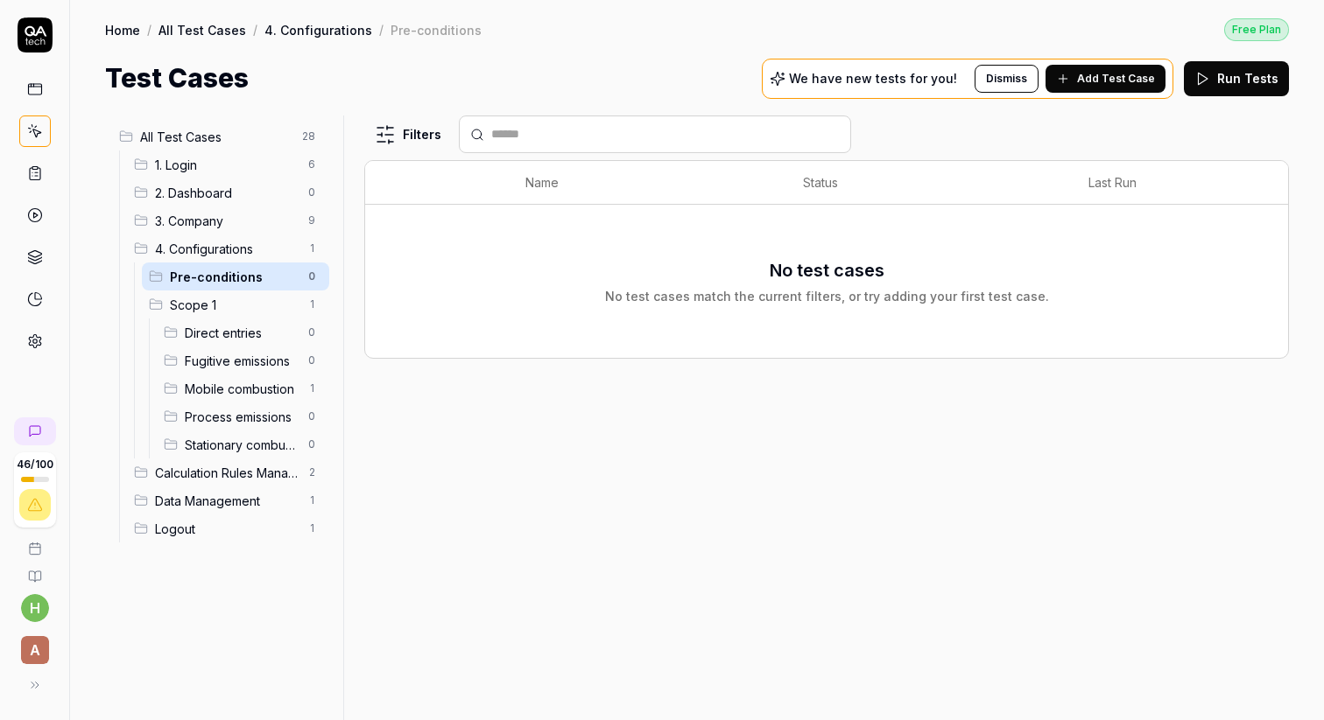
click at [1070, 75] on icon at bounding box center [1063, 79] width 14 height 14
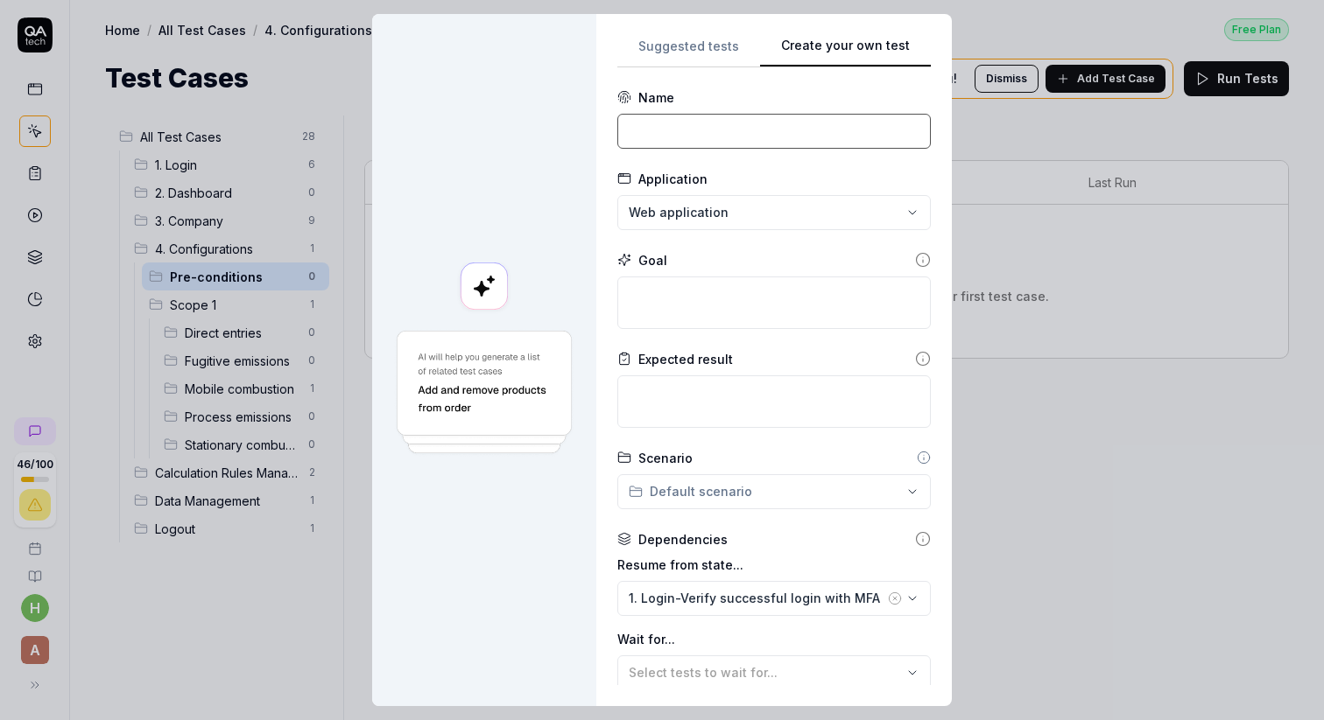
click at [660, 133] on input at bounding box center [773, 131] width 313 height 35
paste input "Navigate to configurations page"
type input "Navigate to configurations page"
click at [658, 291] on textarea at bounding box center [773, 303] width 313 height 53
paste textarea "Navigate to configurations page"
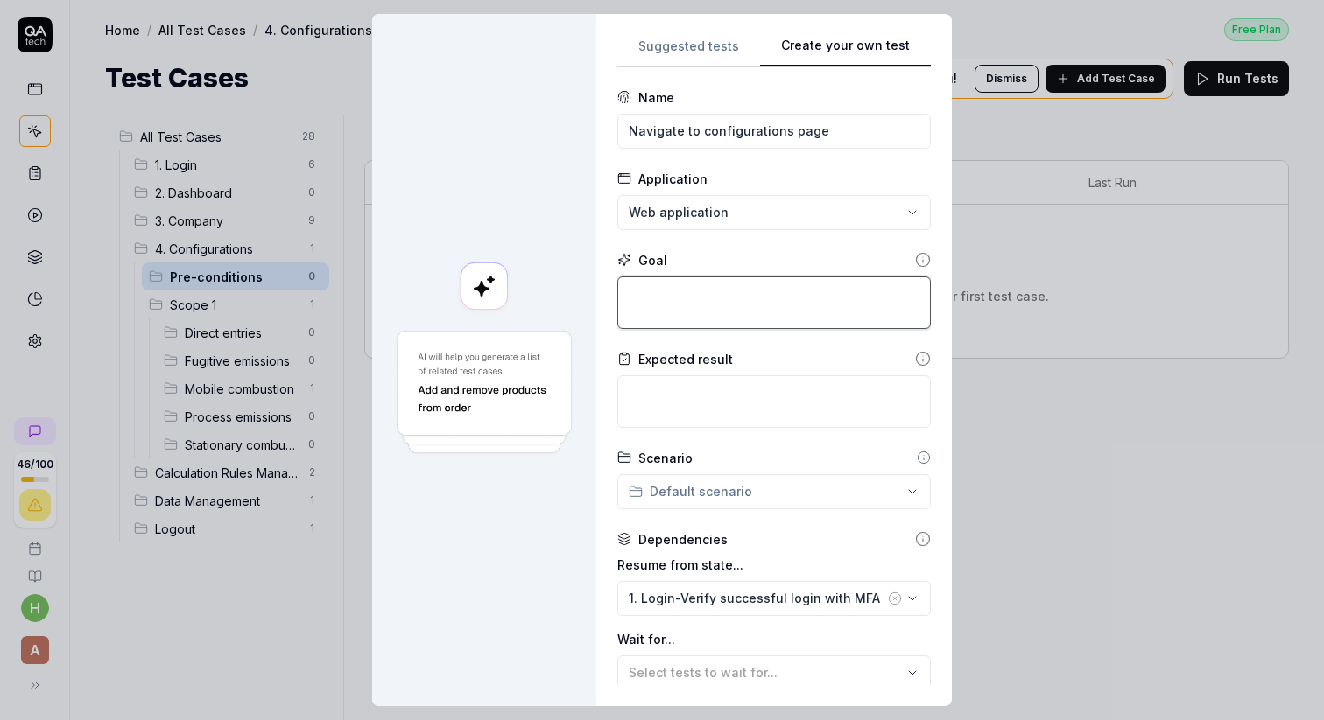
type textarea "*"
type textarea "Navigate to configurations page"
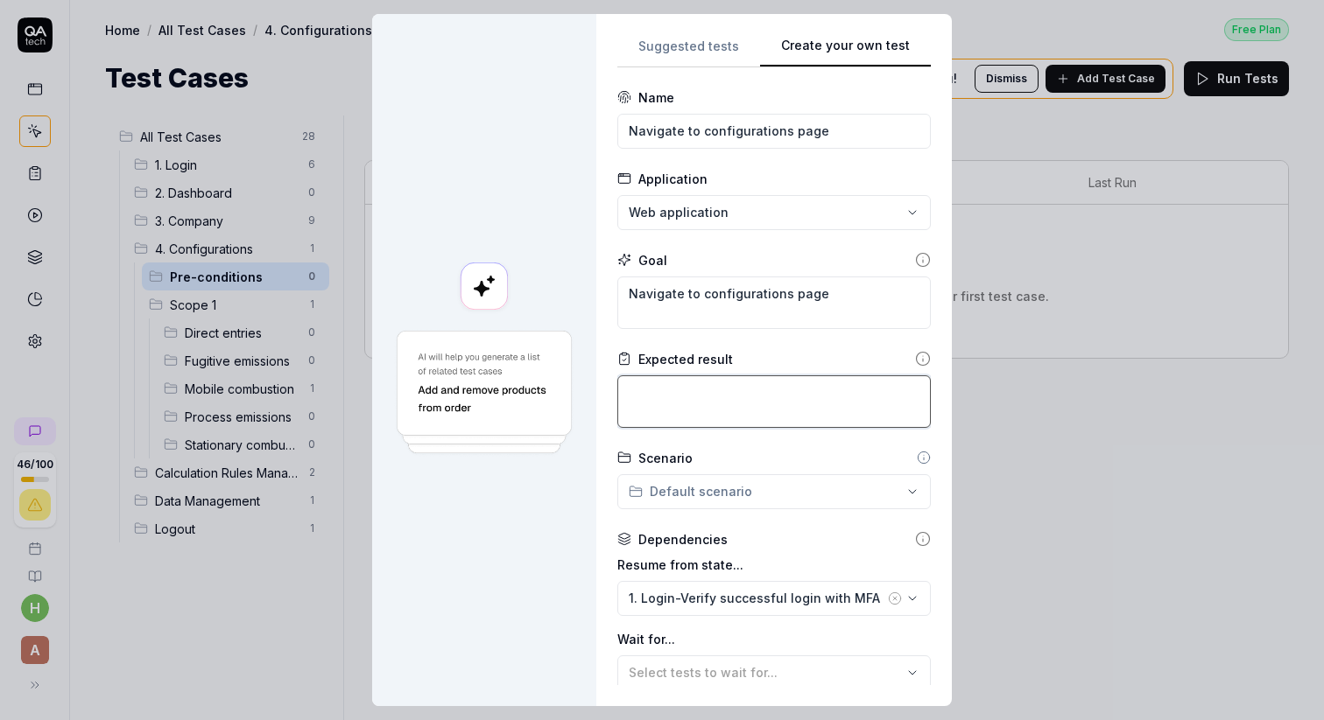
click at [655, 393] on textarea at bounding box center [773, 402] width 313 height 53
type textarea "*"
type textarea "A"
type textarea "*"
type textarea "Ab"
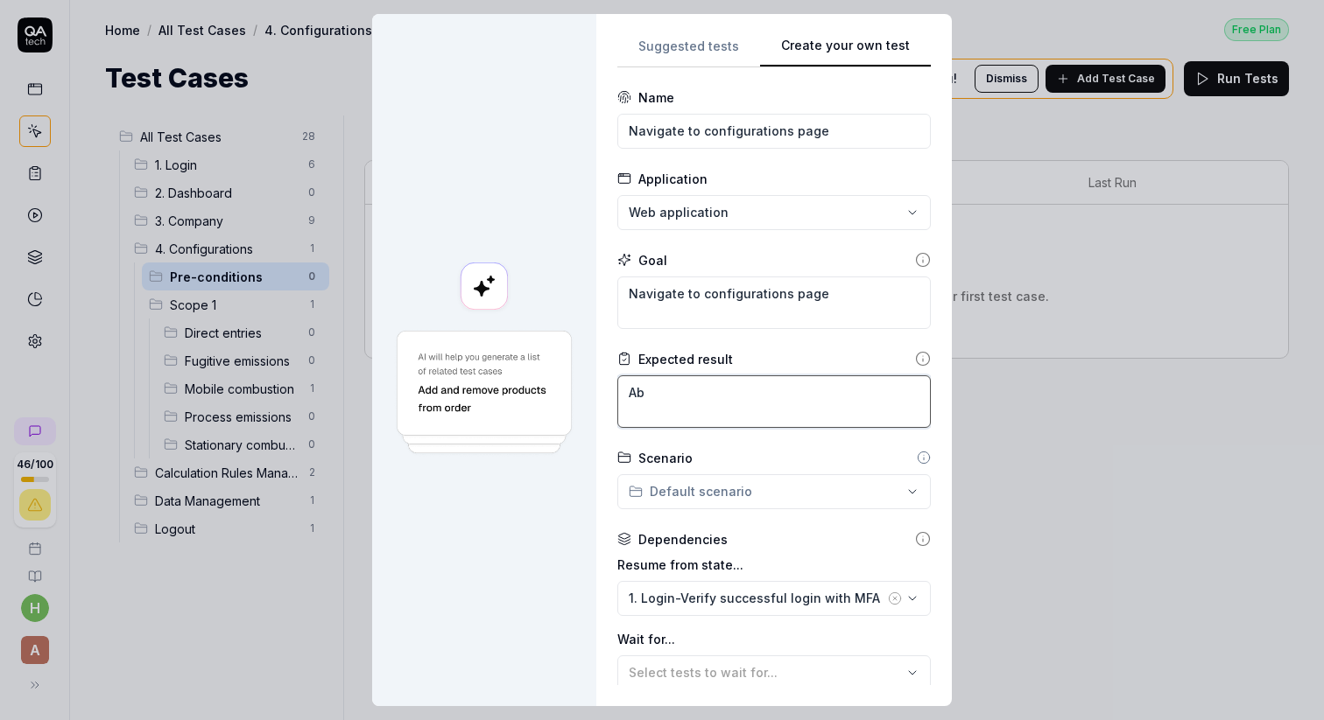
type textarea "*"
type textarea "Abi"
type textarea "*"
type textarea "Abil"
type textarea "*"
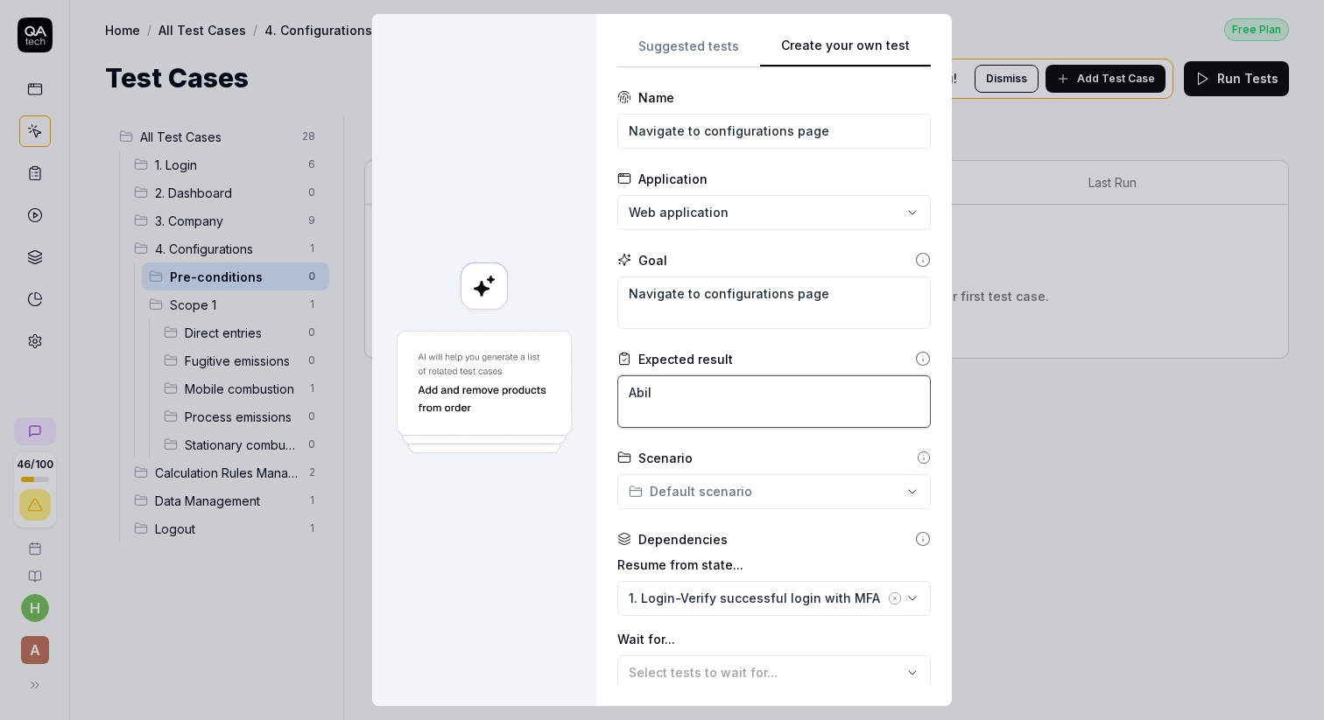
type textarea "Abili"
type textarea "*"
type textarea "Abilit"
type textarea "*"
type textarea "Ability"
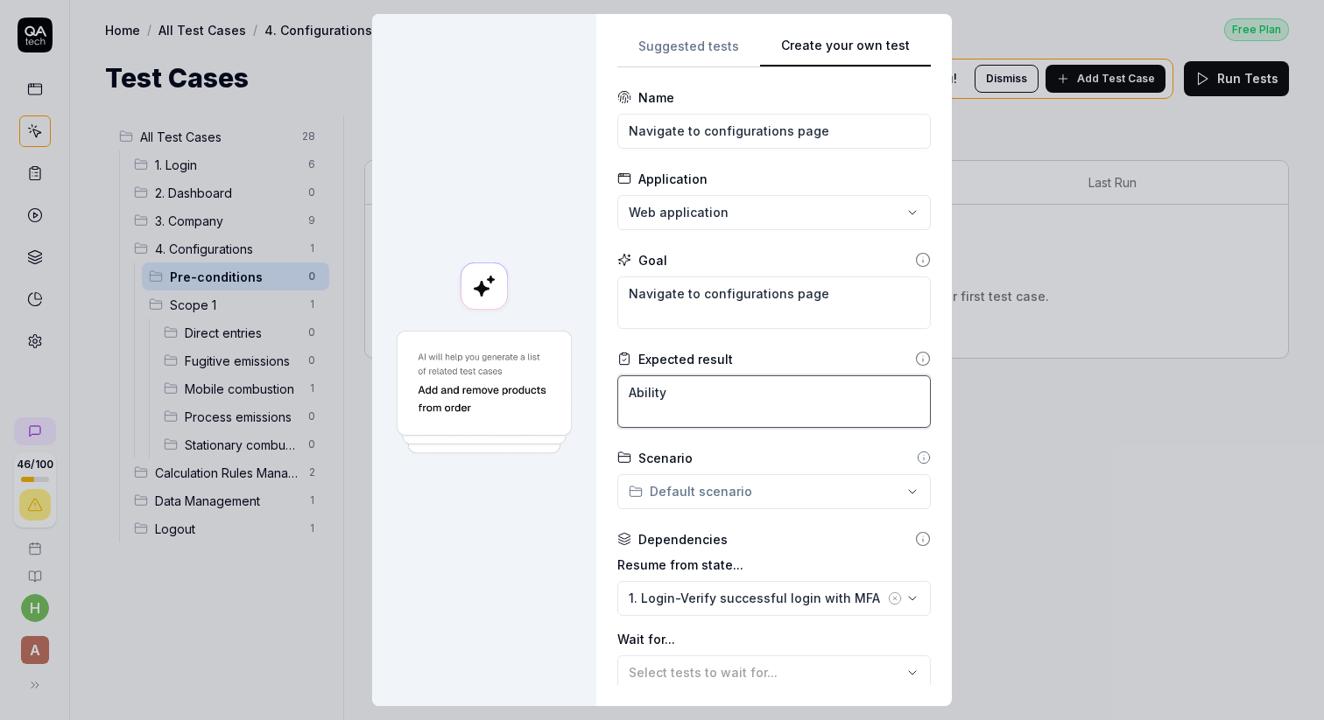
type textarea "*"
type textarea "Ability"
type textarea "*"
type textarea "Ability t"
type textarea "*"
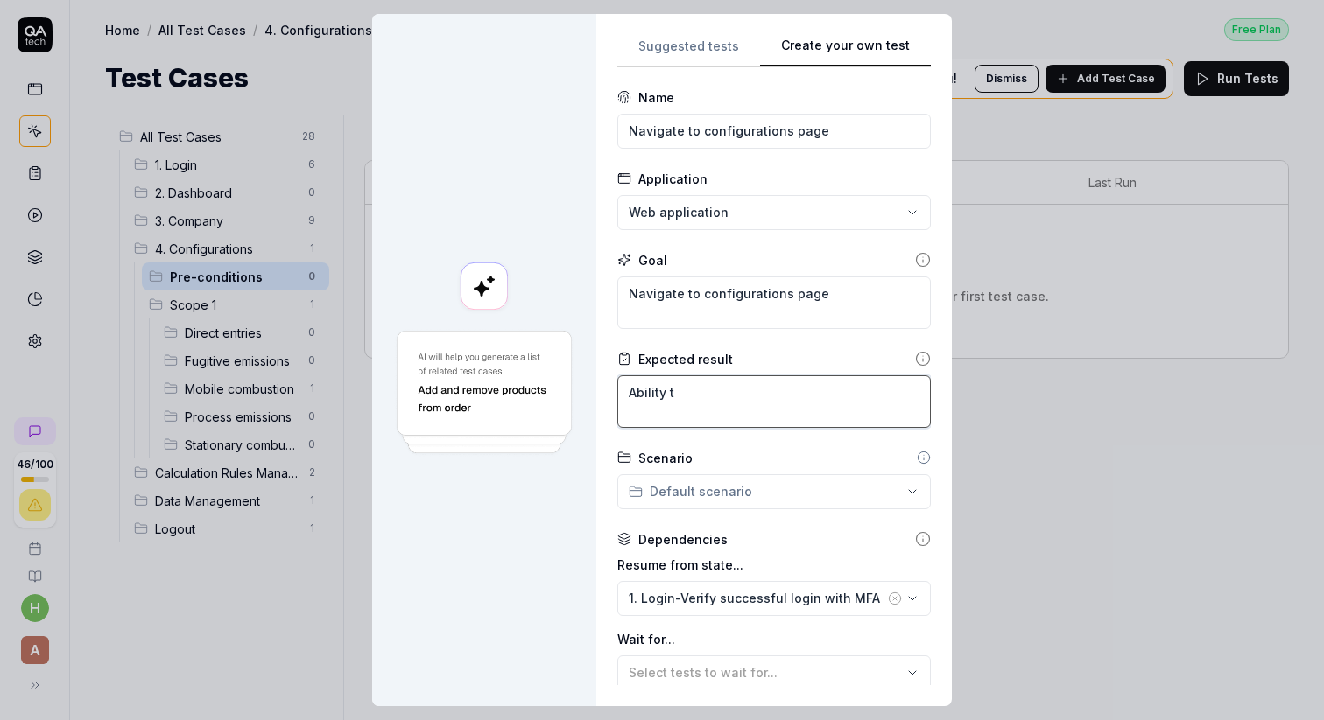
type textarea "Ability to"
type textarea "*"
type textarea "Ability to"
paste textarea "Navigate to configurations page"
type textarea "*"
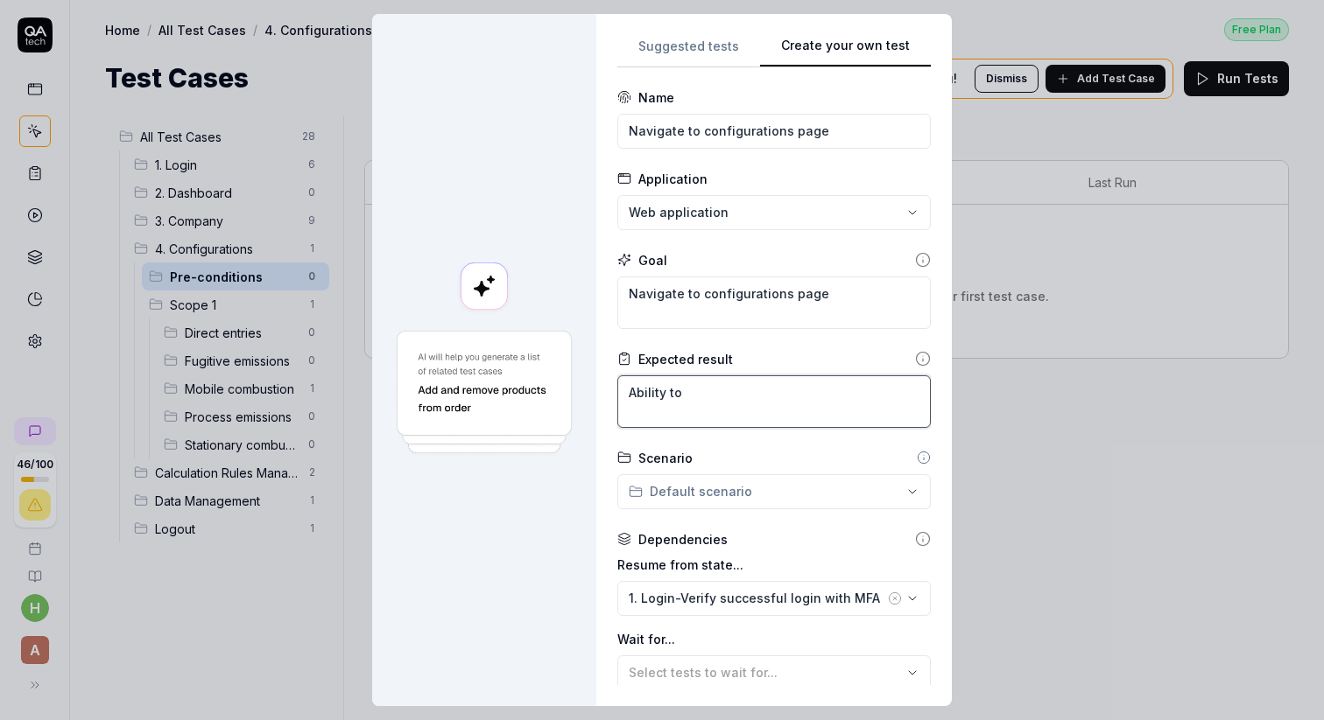
type textarea "Ability to Navigate to configurations page"
click at [700, 395] on textarea "Ability to Navigate to configurations page" at bounding box center [773, 402] width 313 height 53
type textarea "*"
type textarea "Ability to avigate to configurations page"
type textarea "*"
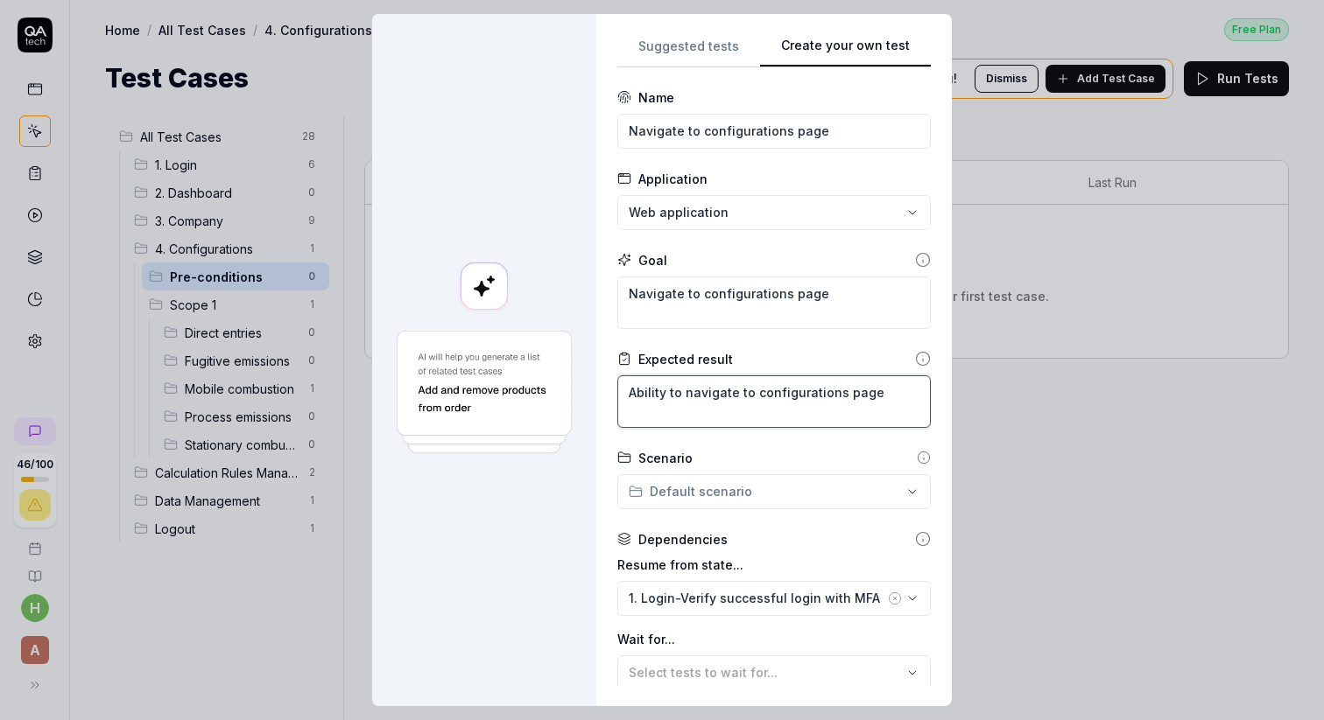
type textarea "Ability to navigate to configurations page"
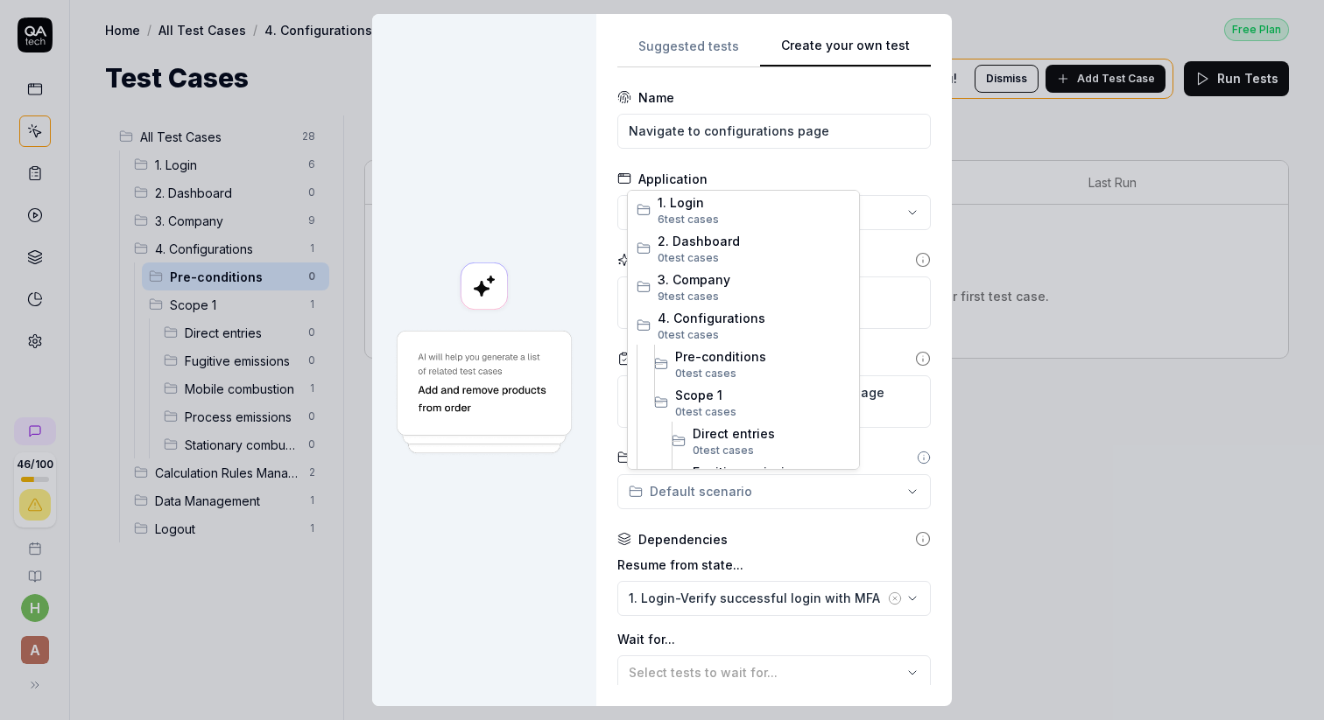
click at [730, 502] on div "**********" at bounding box center [662, 360] width 1324 height 720
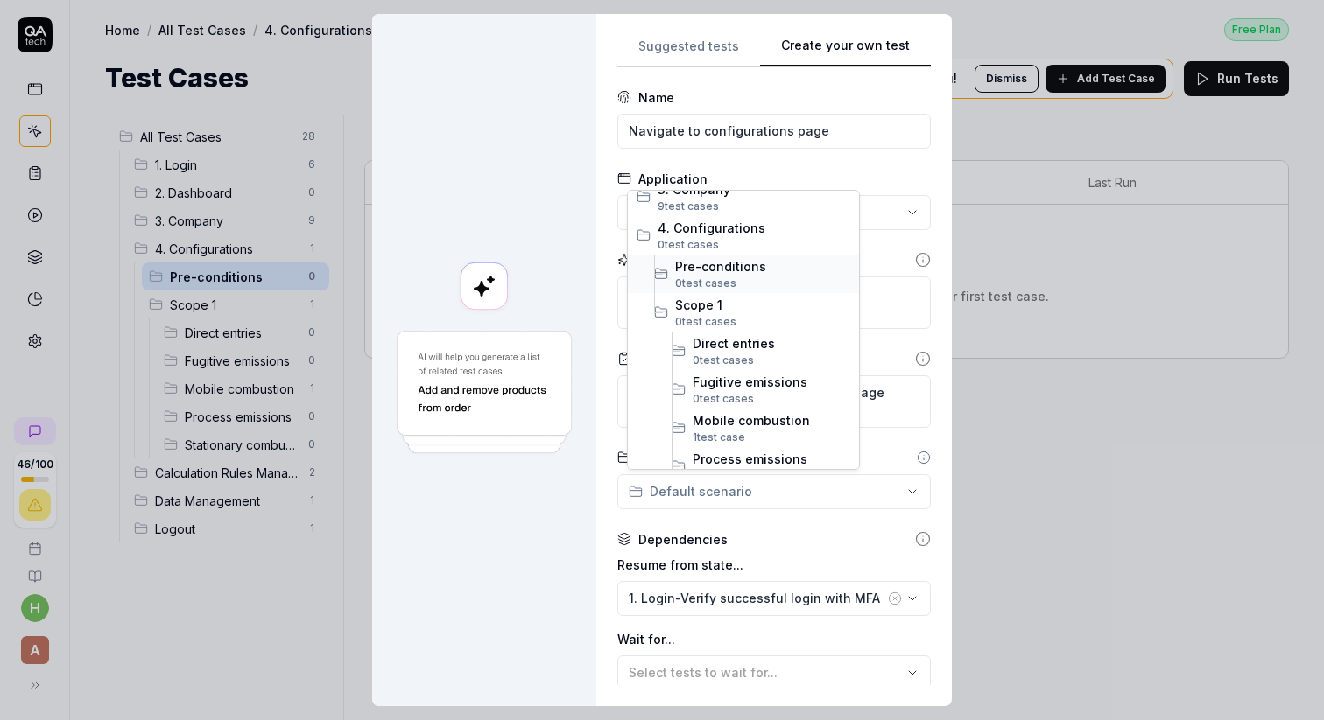
scroll to position [260, 0]
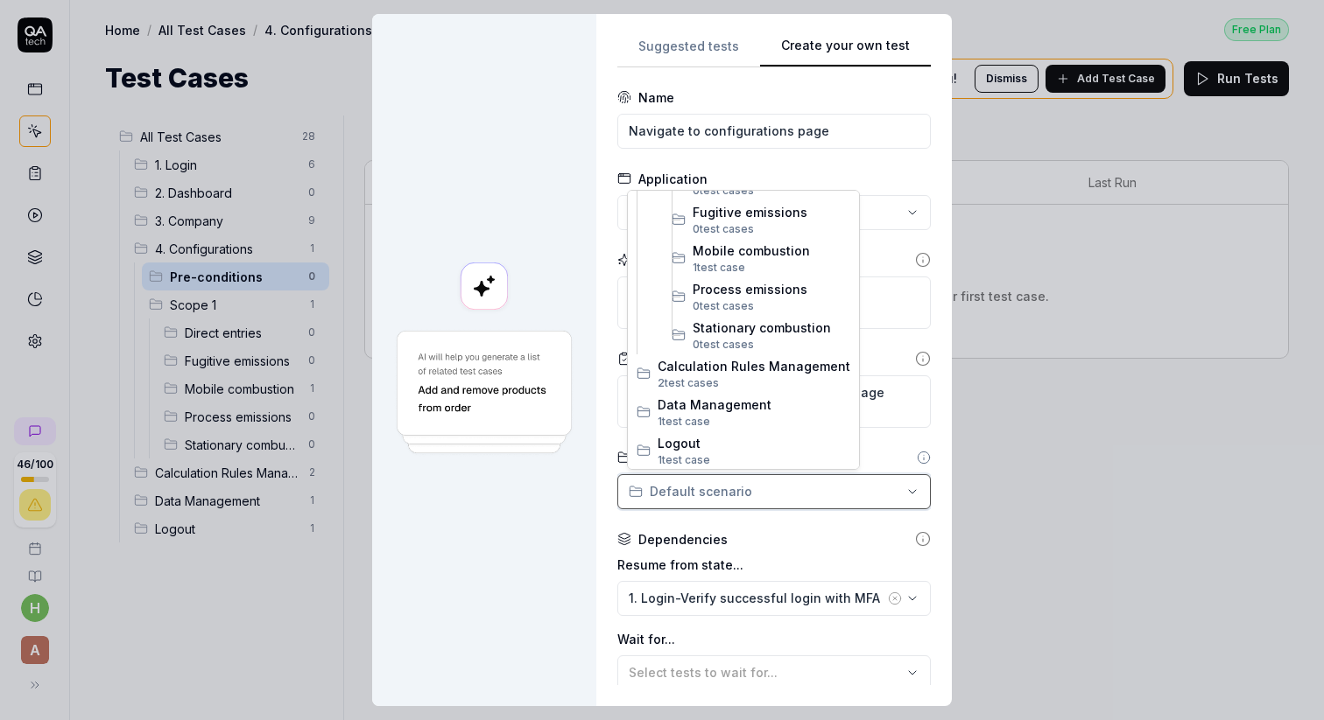
click at [1119, 609] on div "**********" at bounding box center [662, 360] width 1324 height 720
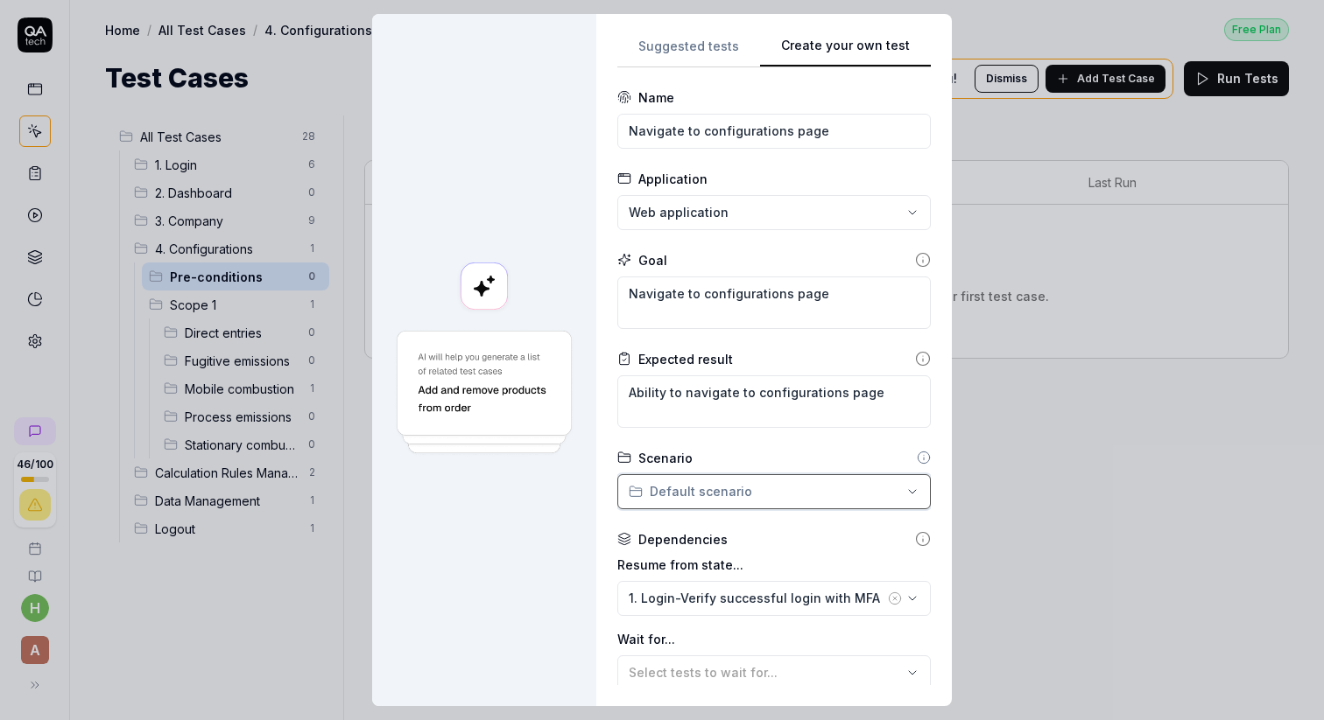
scroll to position [184, 0]
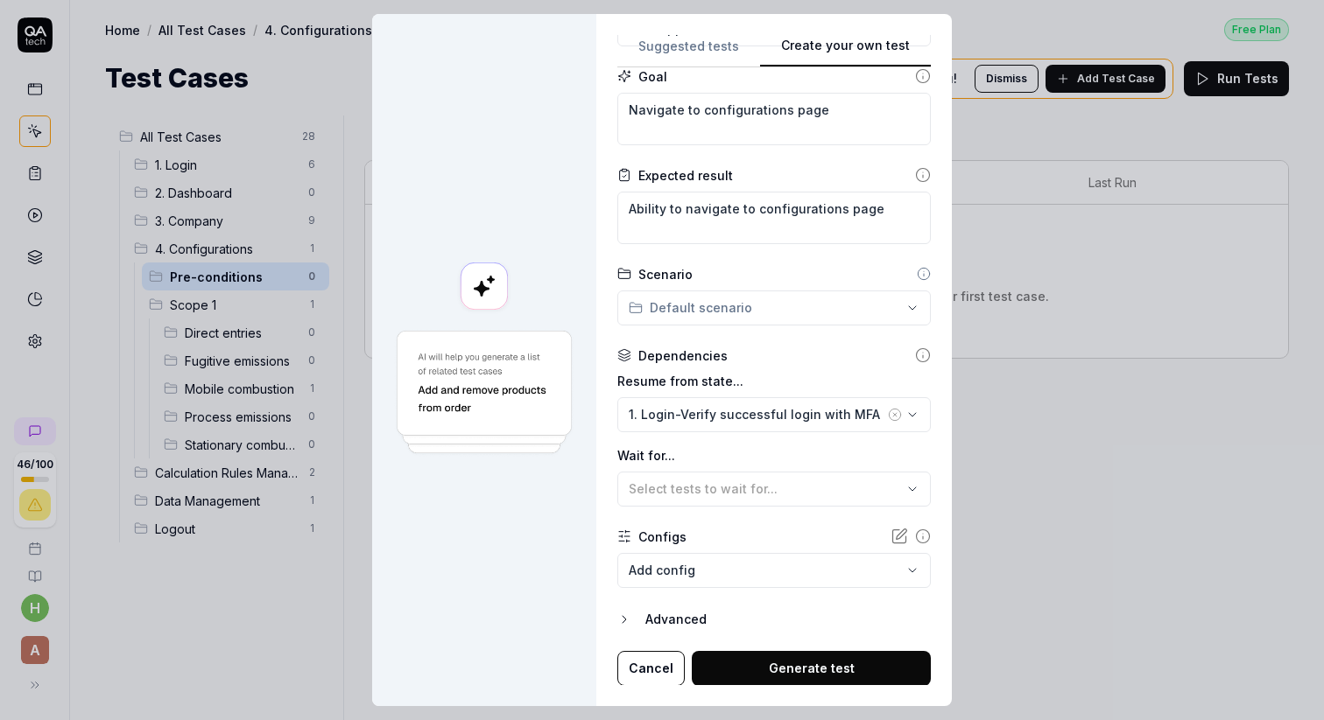
click at [659, 677] on button "Cancel" at bounding box center [650, 668] width 67 height 35
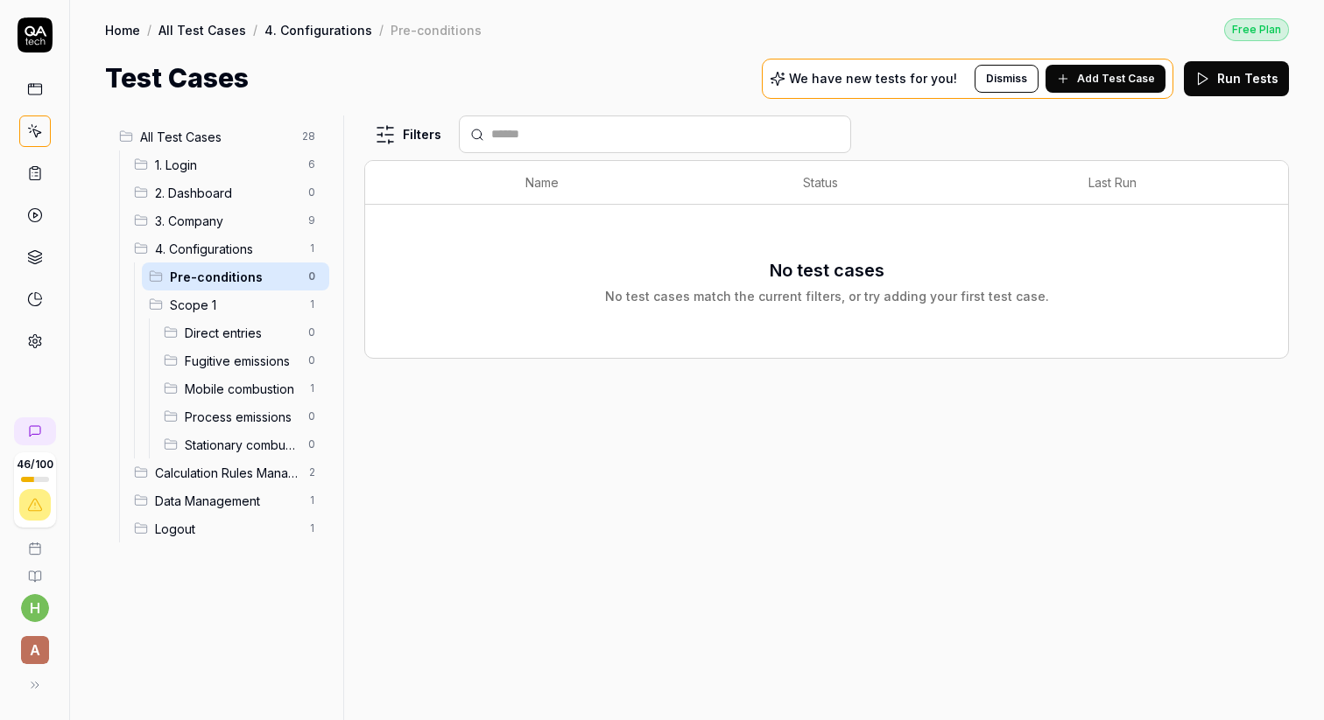
click at [168, 137] on span "All Test Cases" at bounding box center [215, 137] width 151 height 18
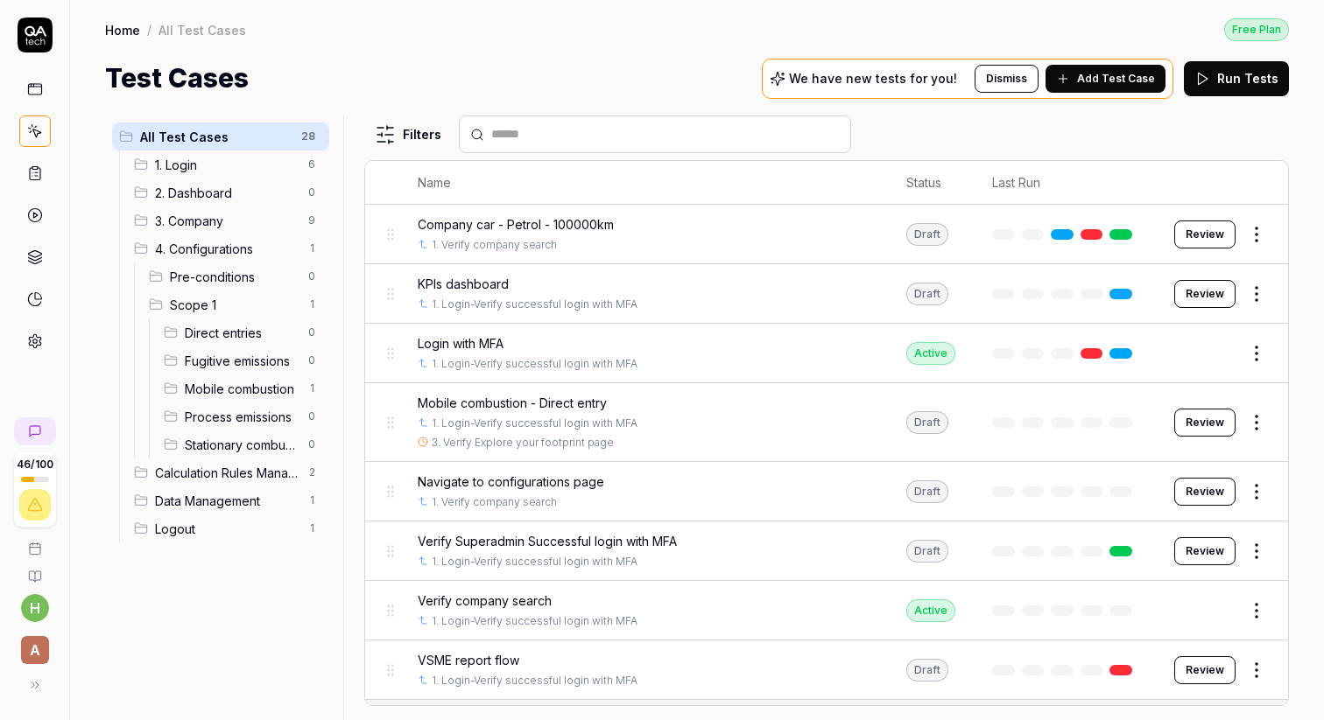
click at [444, 403] on span "Mobile combustion - Direct entry" at bounding box center [512, 403] width 189 height 18
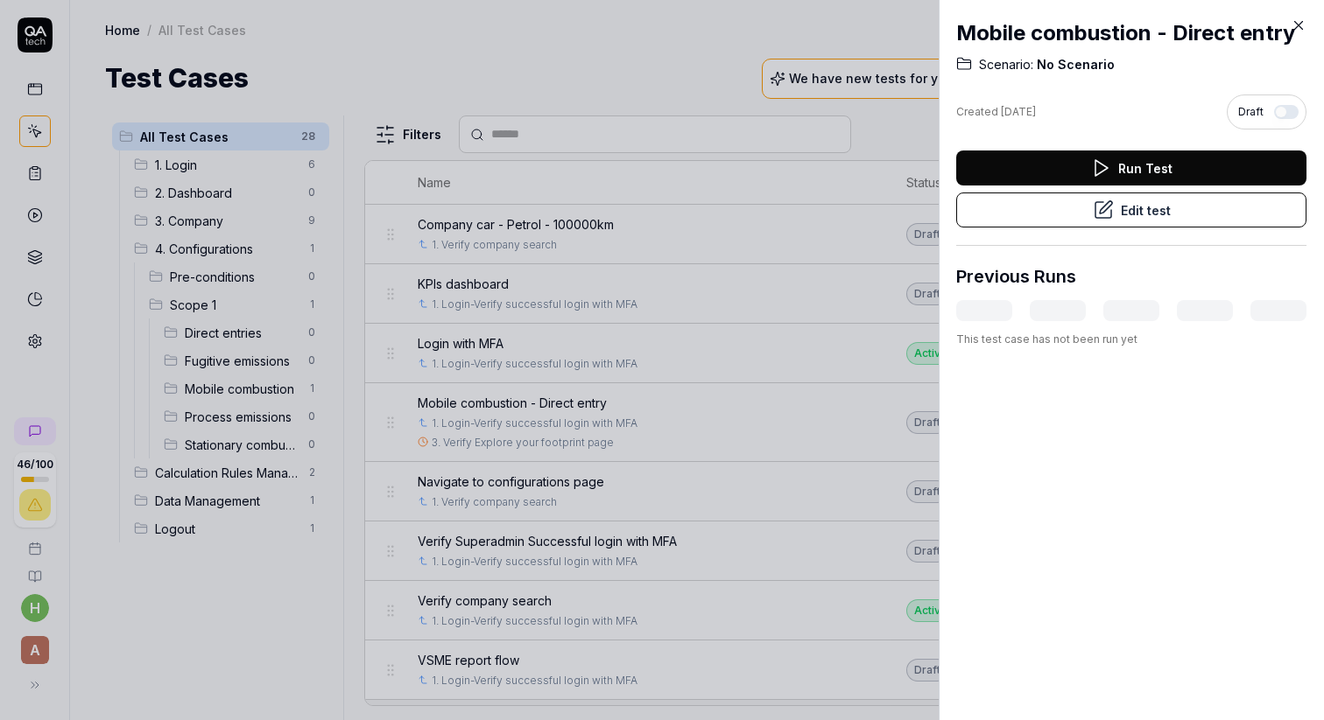
click at [454, 483] on div at bounding box center [662, 360] width 1324 height 720
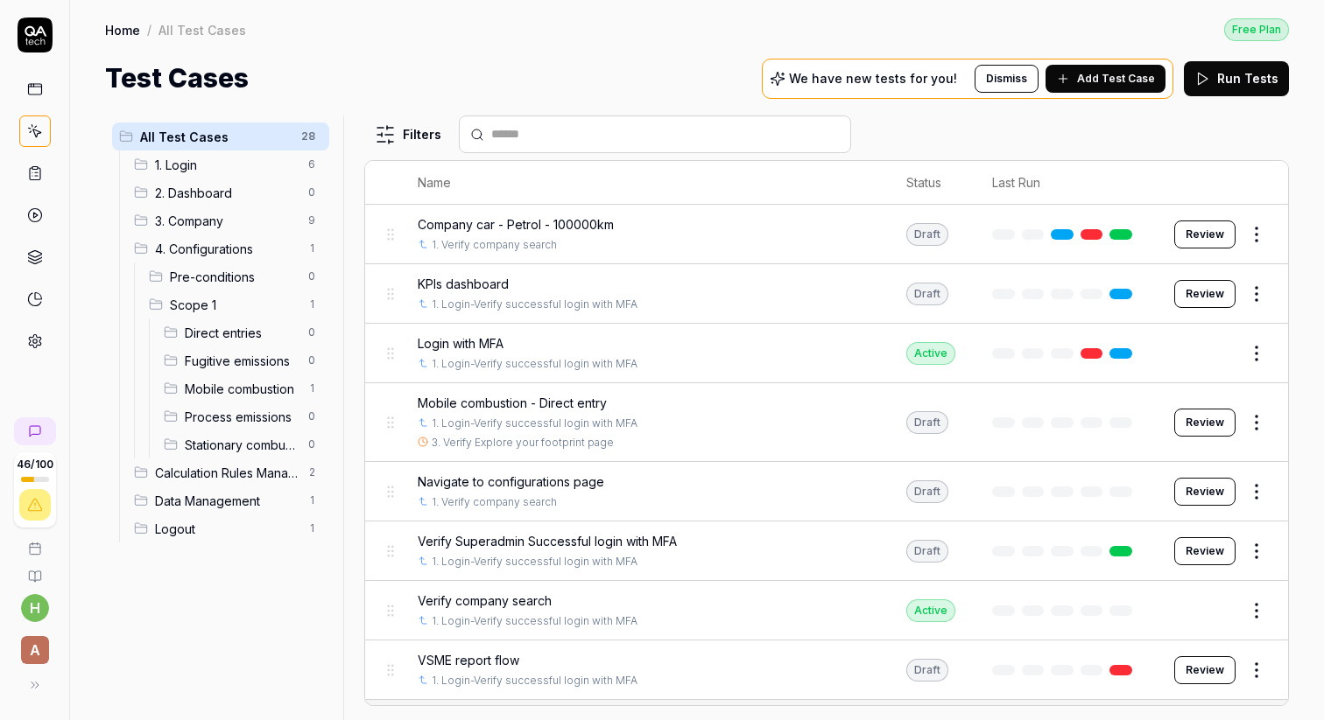
click at [454, 483] on span "Navigate to configurations page" at bounding box center [511, 482] width 186 height 18
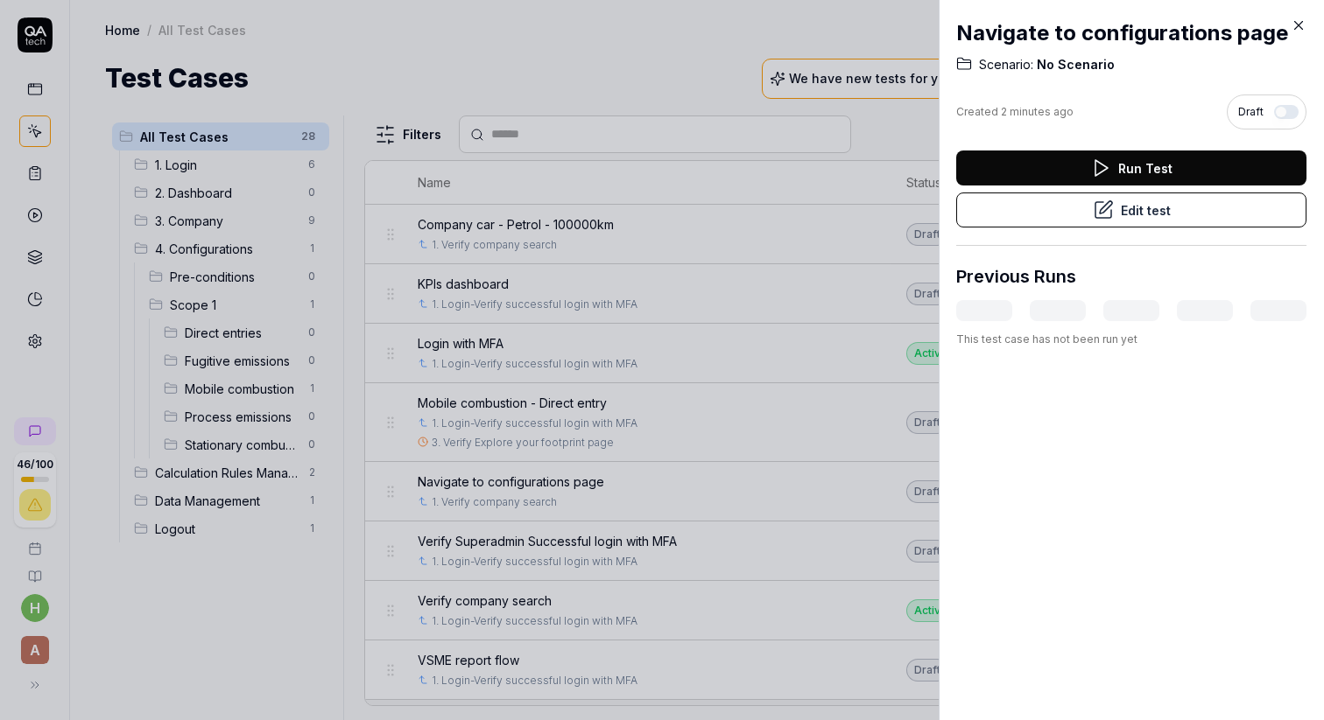
click at [1126, 210] on button "Edit test" at bounding box center [1131, 210] width 350 height 35
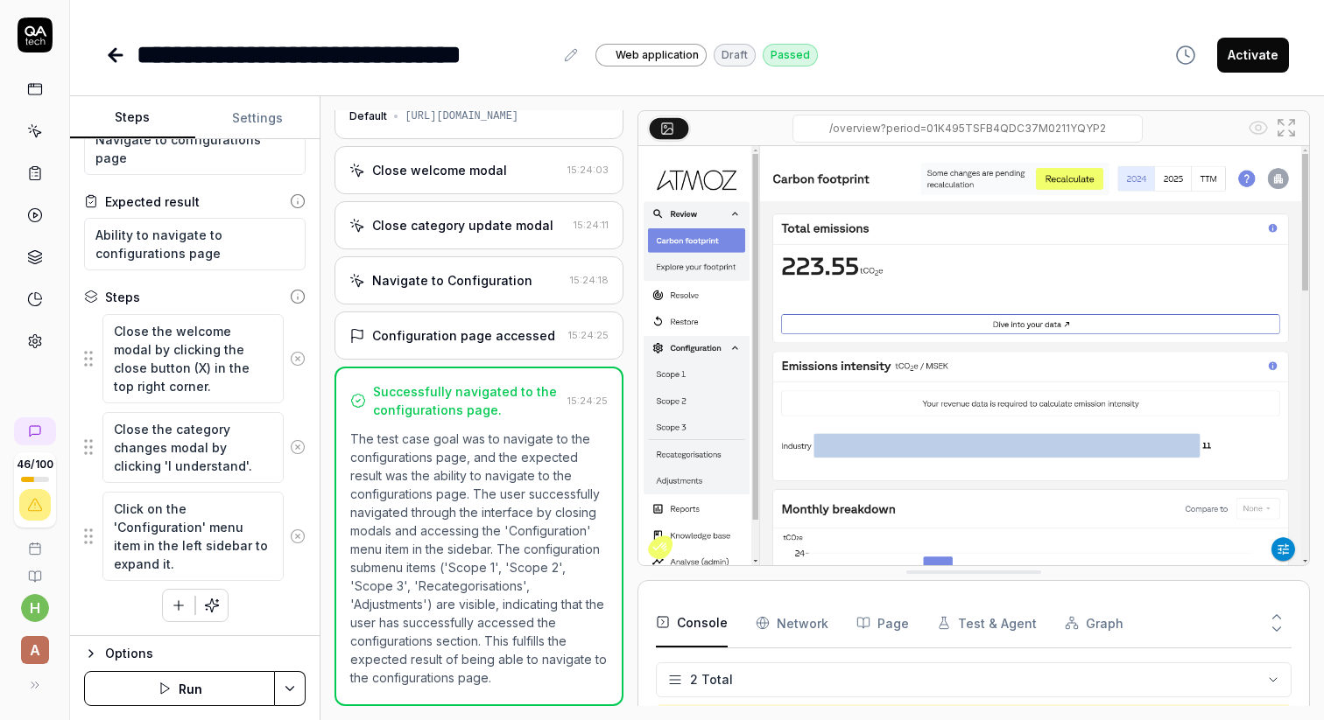
scroll to position [32, 0]
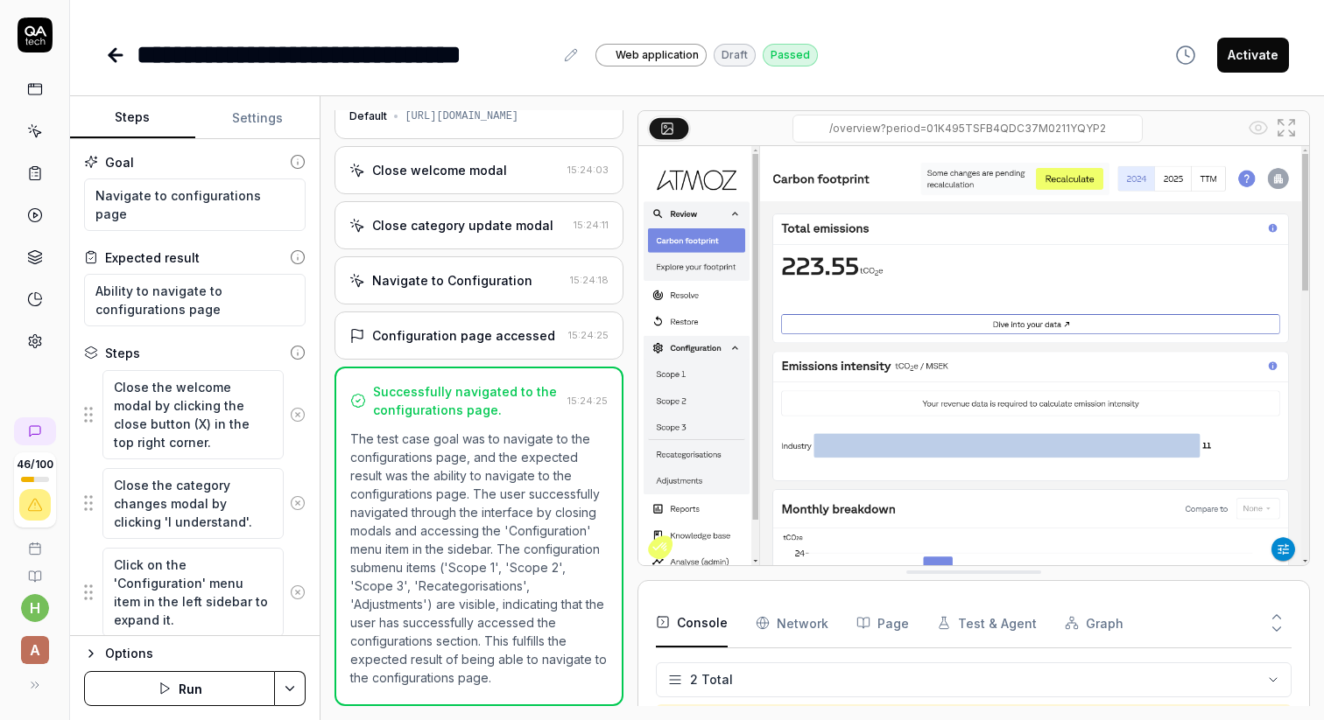
click at [252, 116] on button "Settings" at bounding box center [257, 118] width 125 height 42
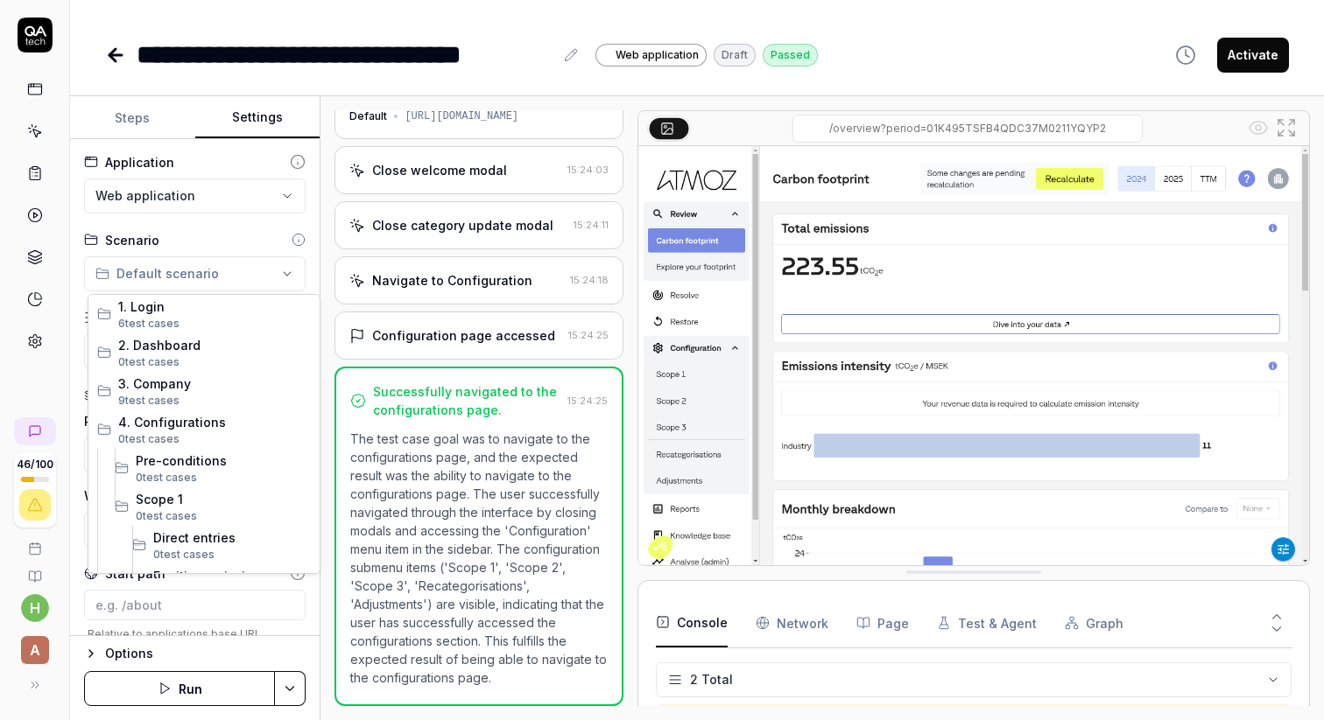
click at [288, 270] on html "**********" at bounding box center [662, 360] width 1324 height 720
click at [167, 426] on span "4. Configurations" at bounding box center [214, 422] width 193 height 18
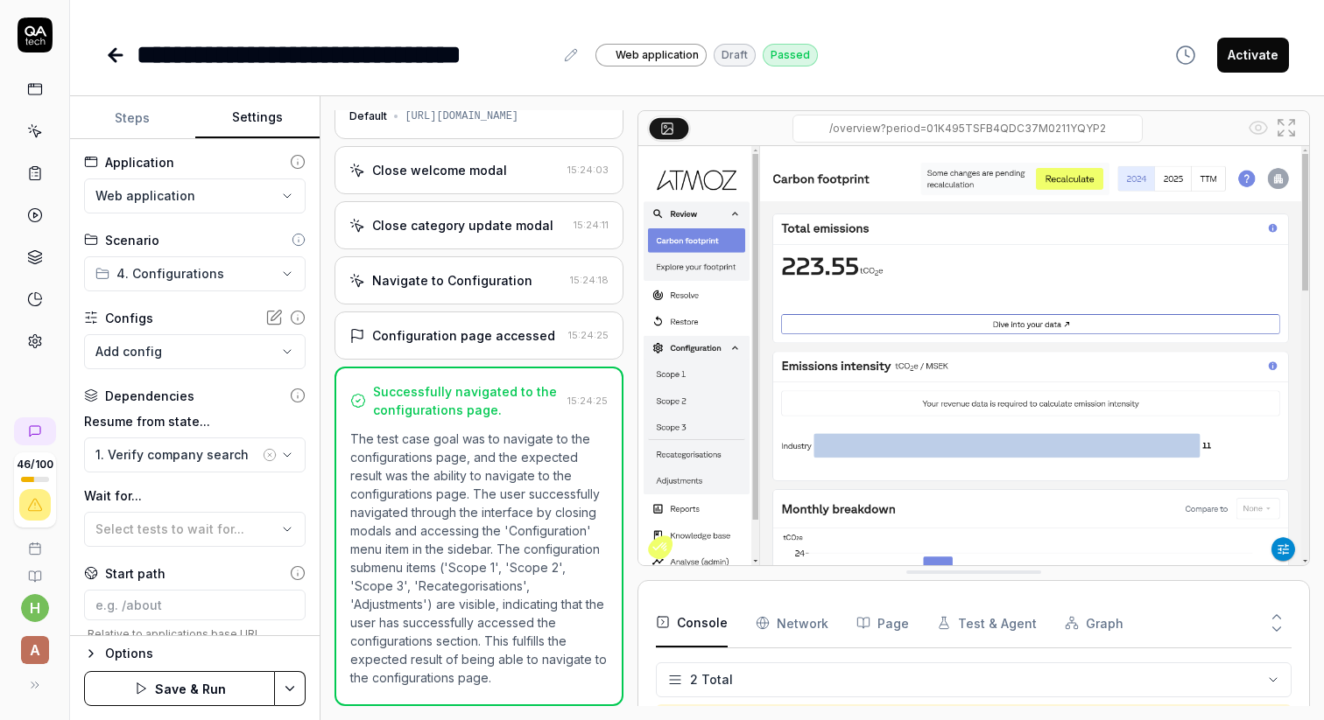
click at [178, 680] on button "Save & Run" at bounding box center [179, 688] width 191 height 35
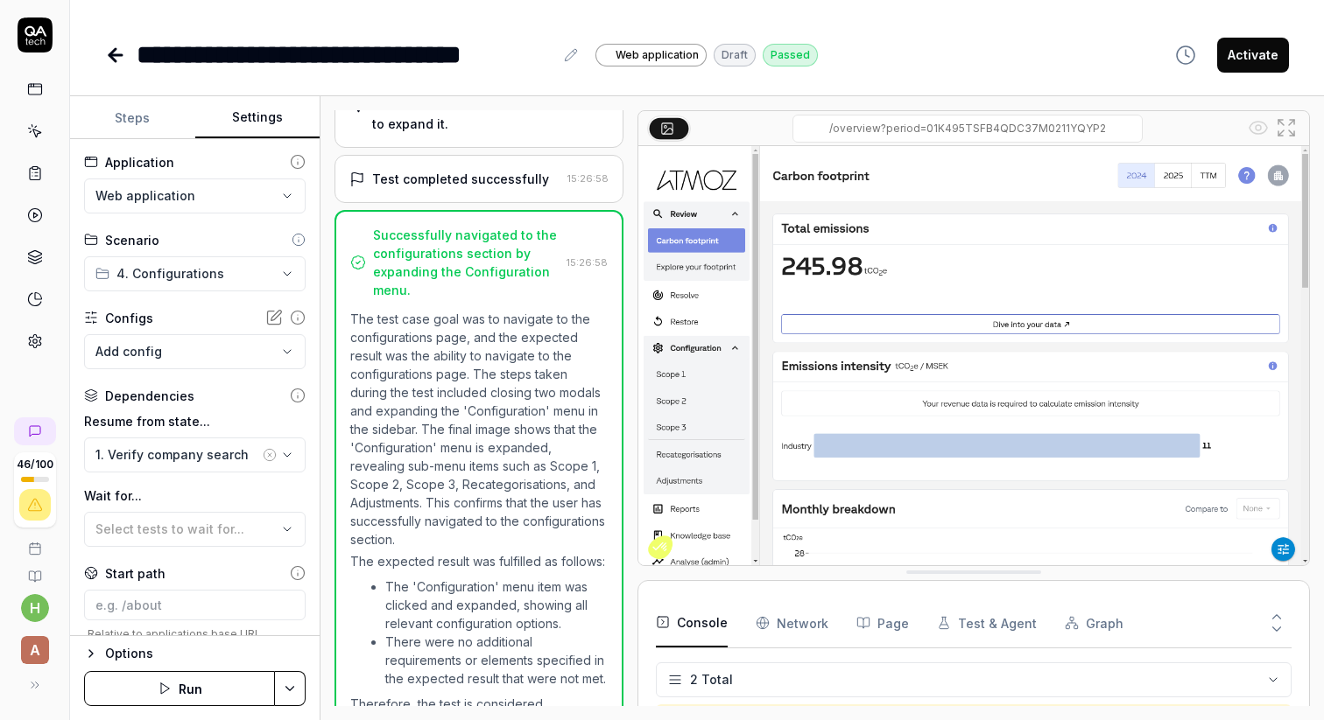
scroll to position [339, 0]
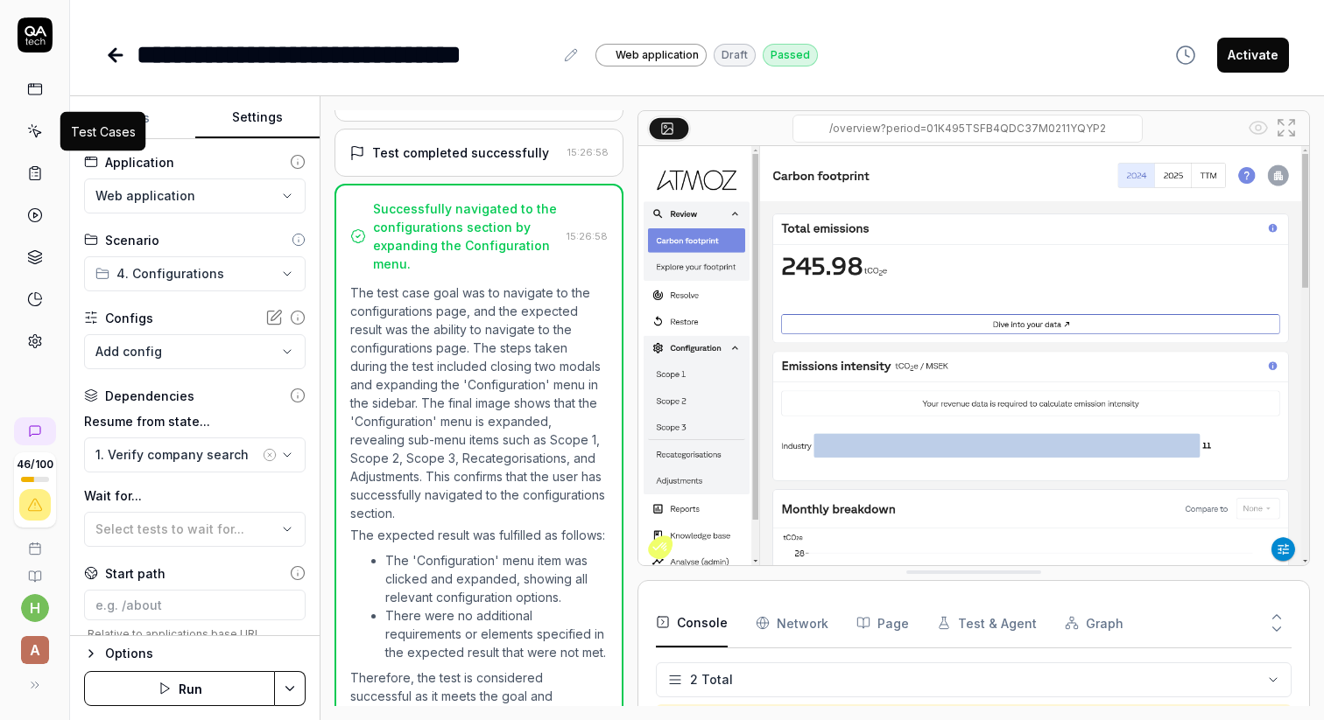
click at [37, 131] on icon at bounding box center [35, 131] width 16 height 16
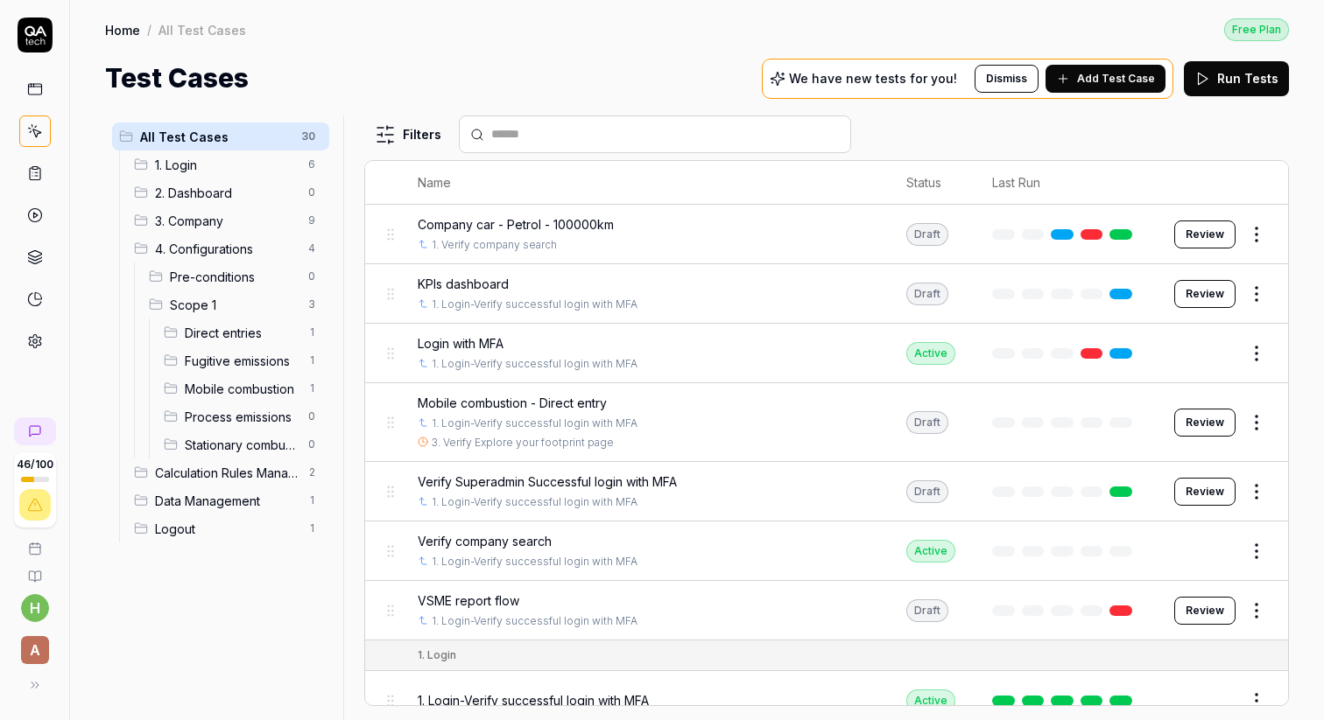
click at [198, 334] on span "Direct entries" at bounding box center [241, 333] width 113 height 18
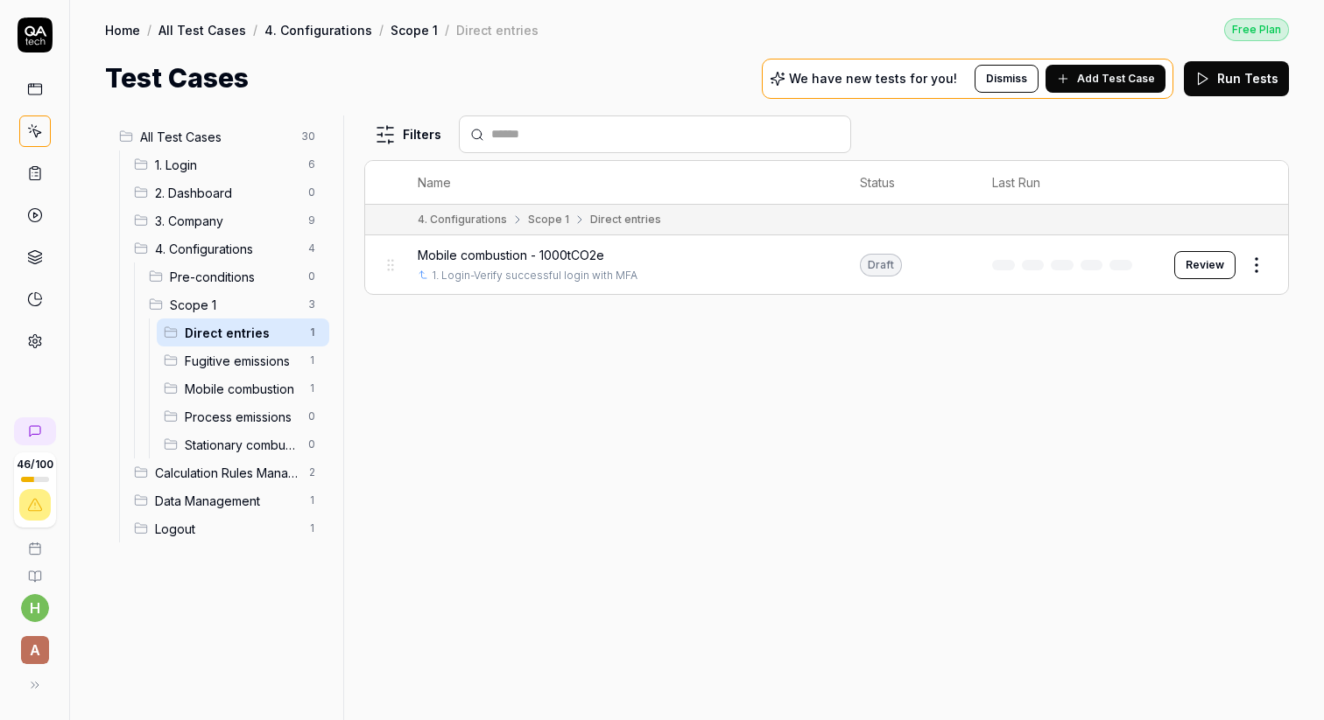
click at [476, 251] on span "Mobile combustion - 1000tCO2e" at bounding box center [511, 255] width 186 height 18
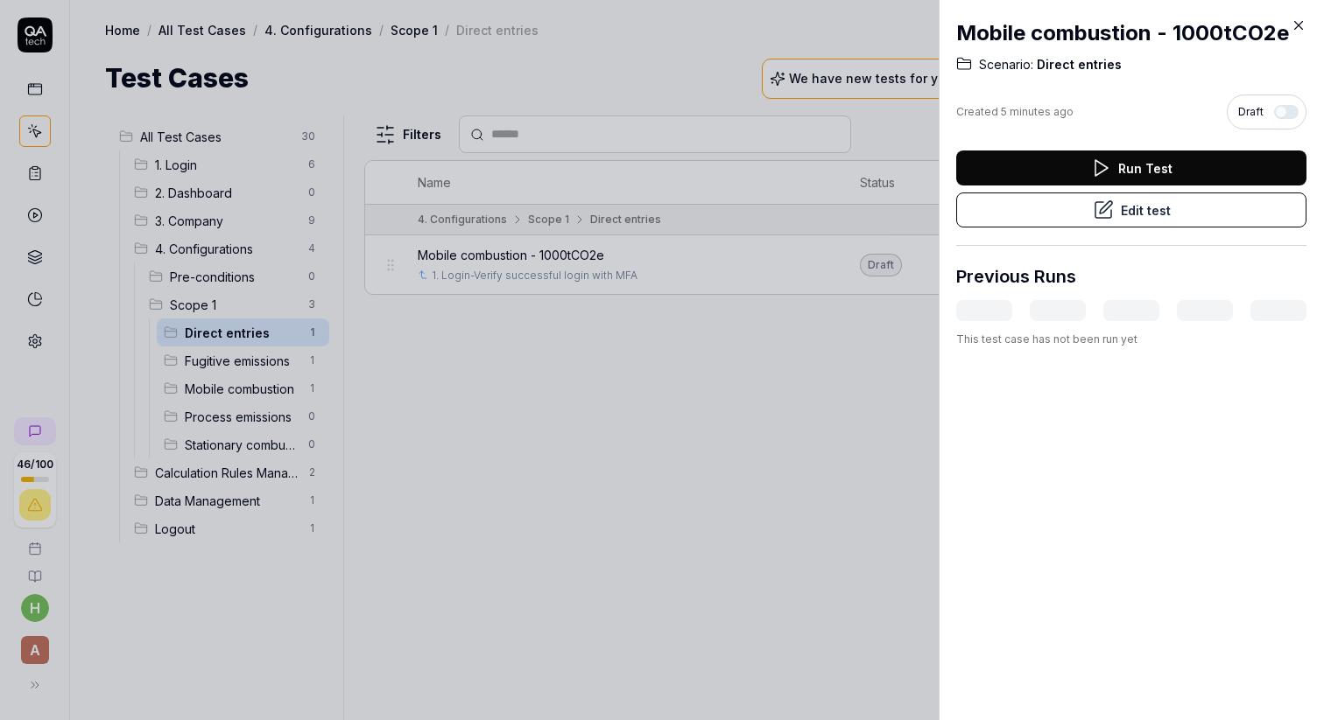
click at [1134, 195] on button "Edit test" at bounding box center [1131, 210] width 350 height 35
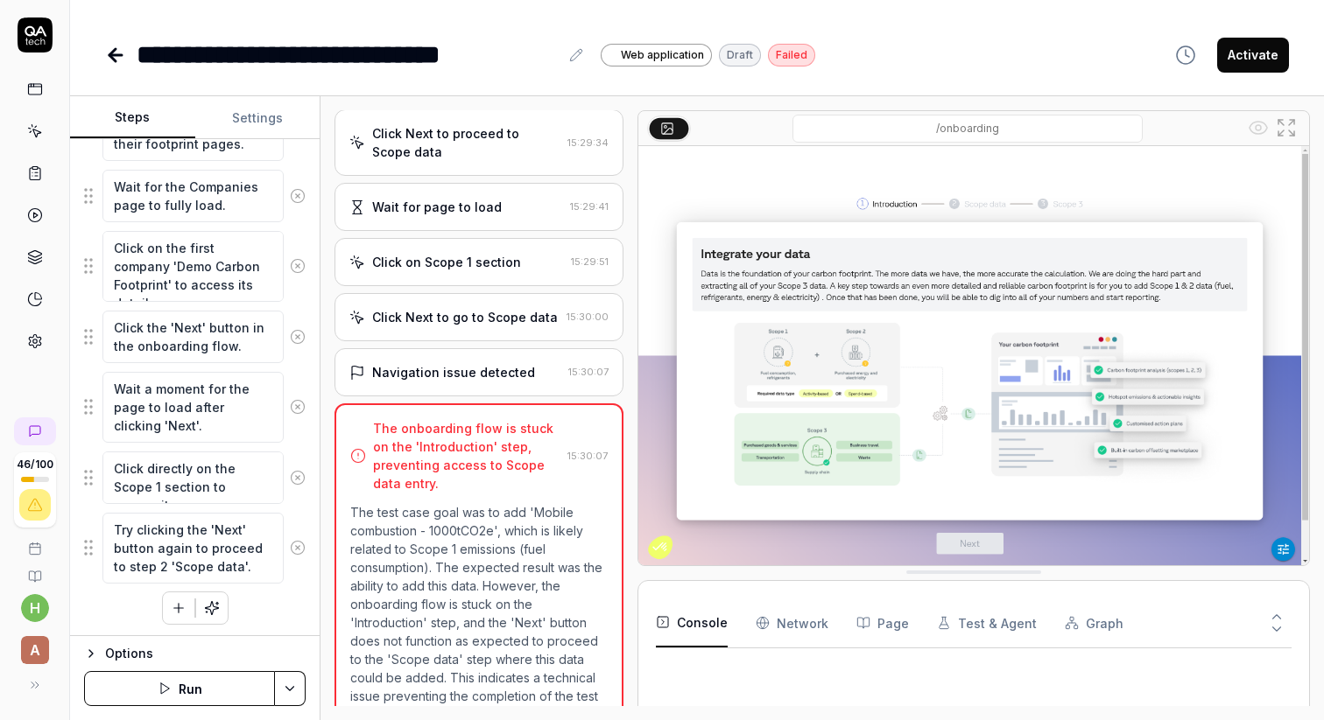
scroll to position [319, 0]
type textarea "*"
click at [113, 47] on icon at bounding box center [115, 55] width 21 height 21
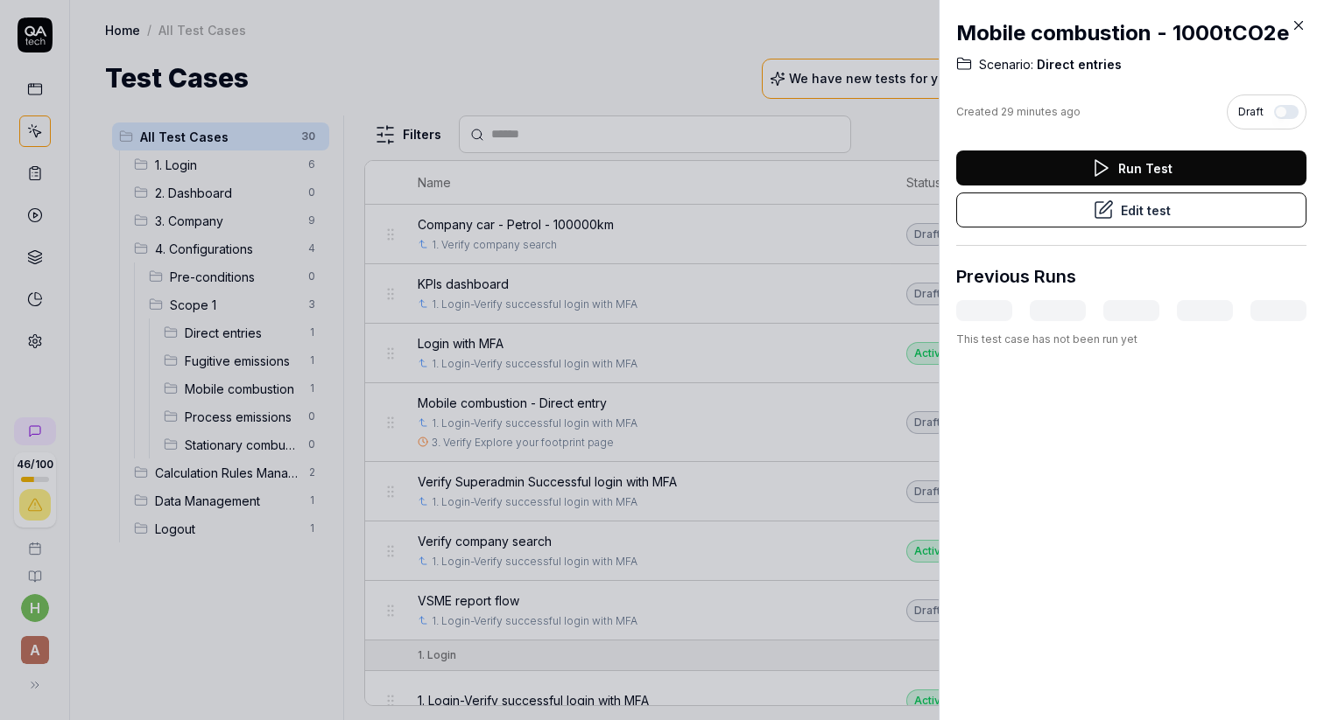
click at [1113, 170] on button "Run Test" at bounding box center [1131, 168] width 350 height 35
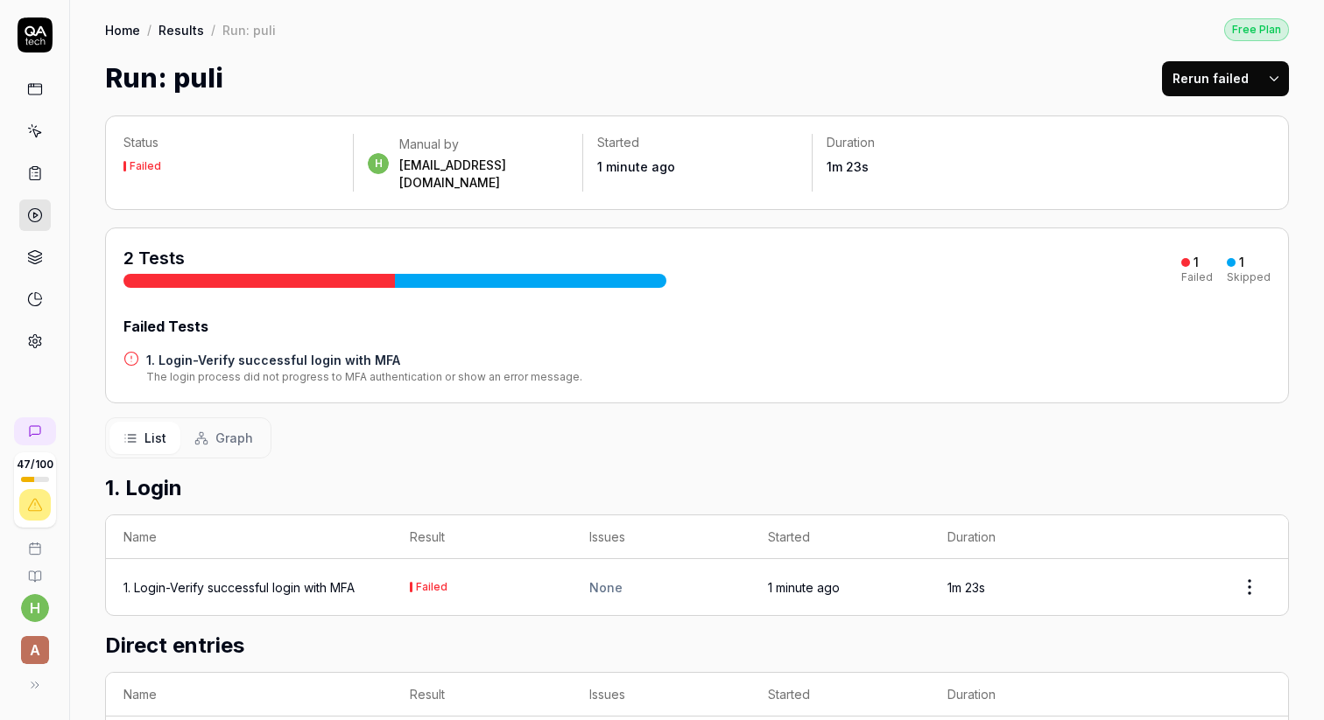
click at [231, 351] on h4 "1. Login-Verify successful login with MFA" at bounding box center [364, 360] width 436 height 18
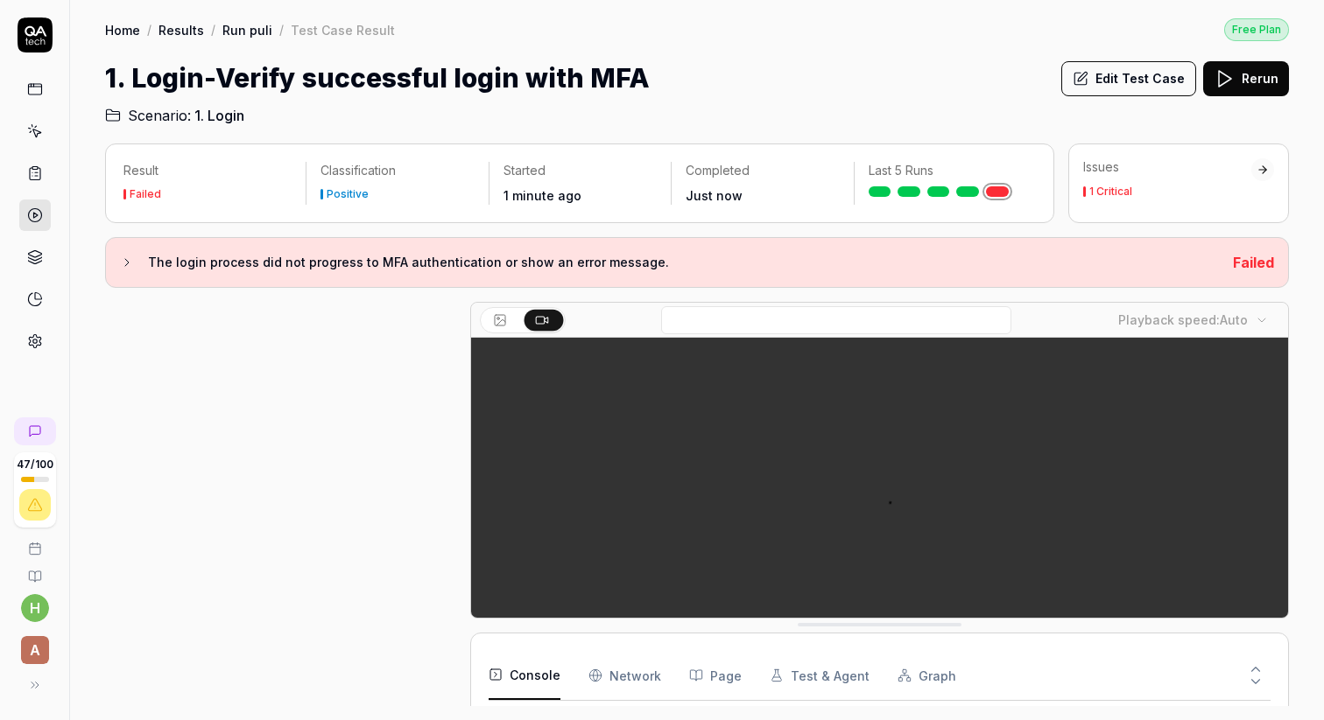
scroll to position [363, 0]
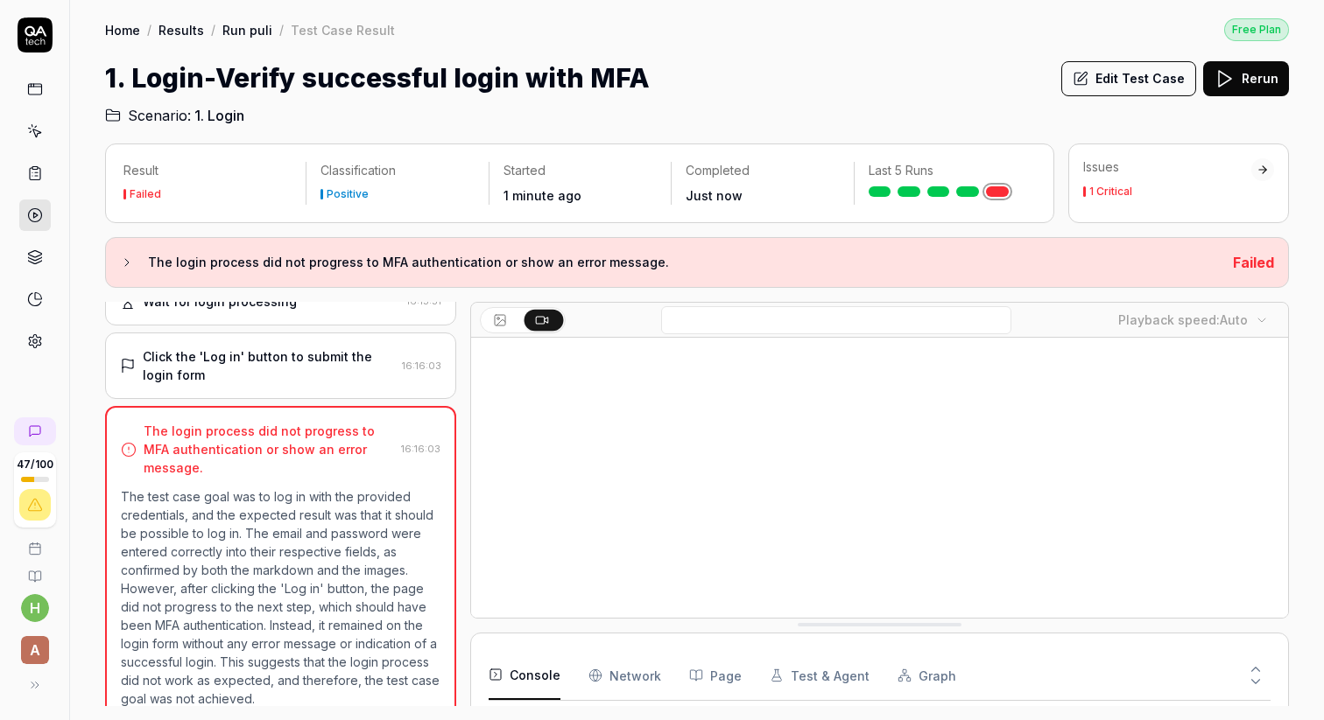
click at [37, 141] on link at bounding box center [35, 132] width 32 height 32
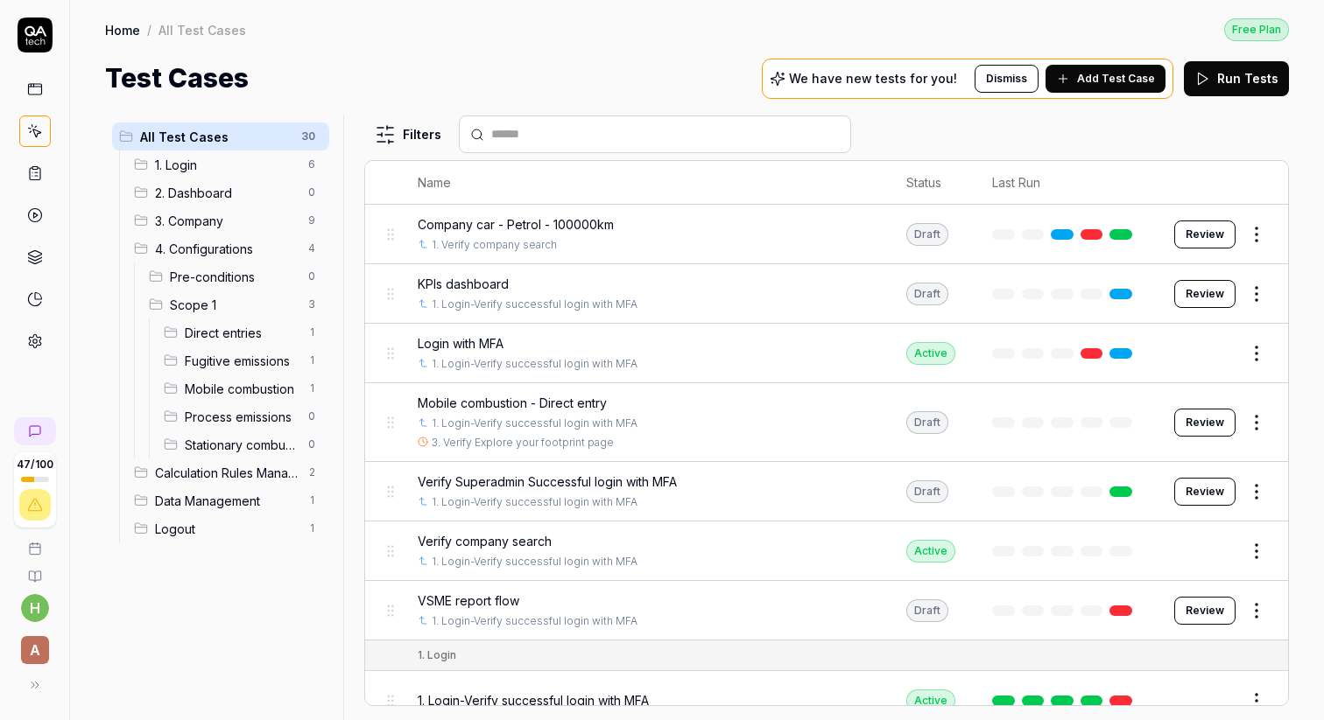
click at [202, 337] on span "Direct entries" at bounding box center [241, 333] width 113 height 18
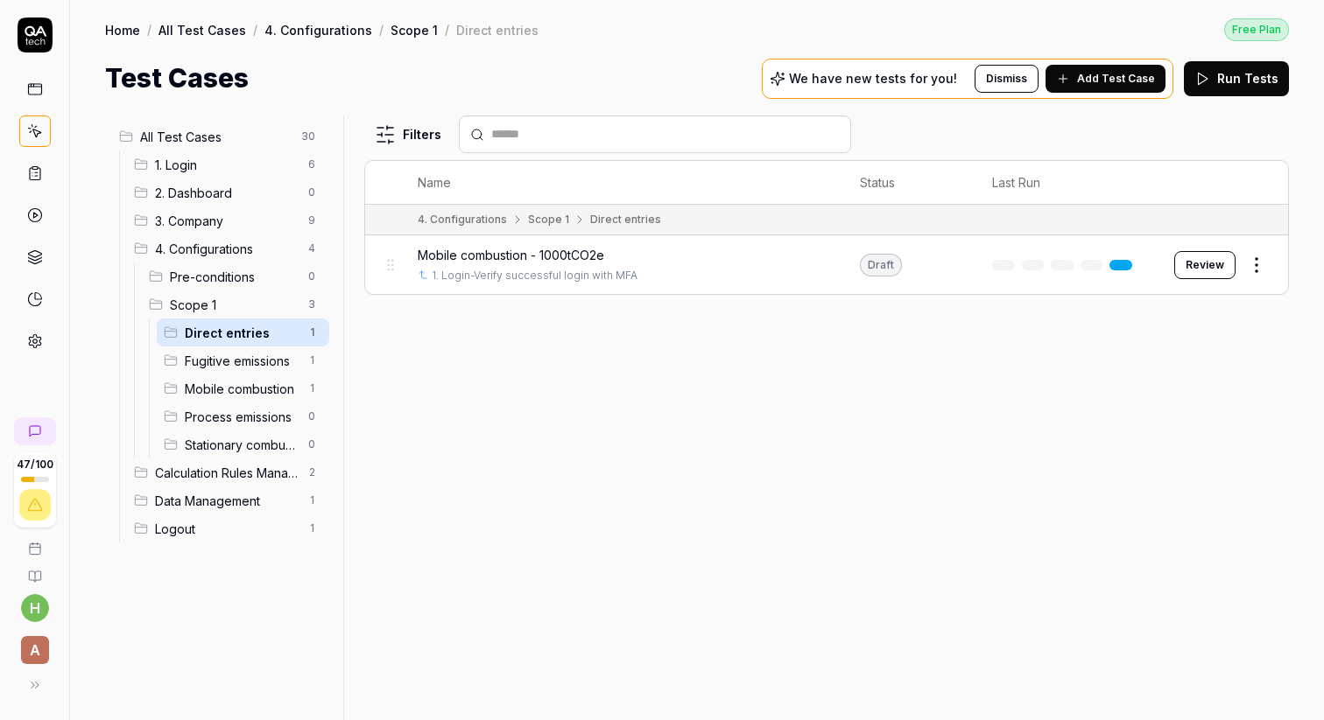
click at [1256, 263] on html "47 / 100 h A Home / All Test Cases / 4. Configurations / Scope 1 / Direct entri…" at bounding box center [662, 360] width 1324 height 720
click at [809, 429] on html "47 / 100 h A Home / All Test Cases / 4. Configurations / Scope 1 / Direct entri…" at bounding box center [662, 360] width 1324 height 720
click at [513, 252] on span "Mobile combustion - 1000tCO2e" at bounding box center [511, 255] width 186 height 18
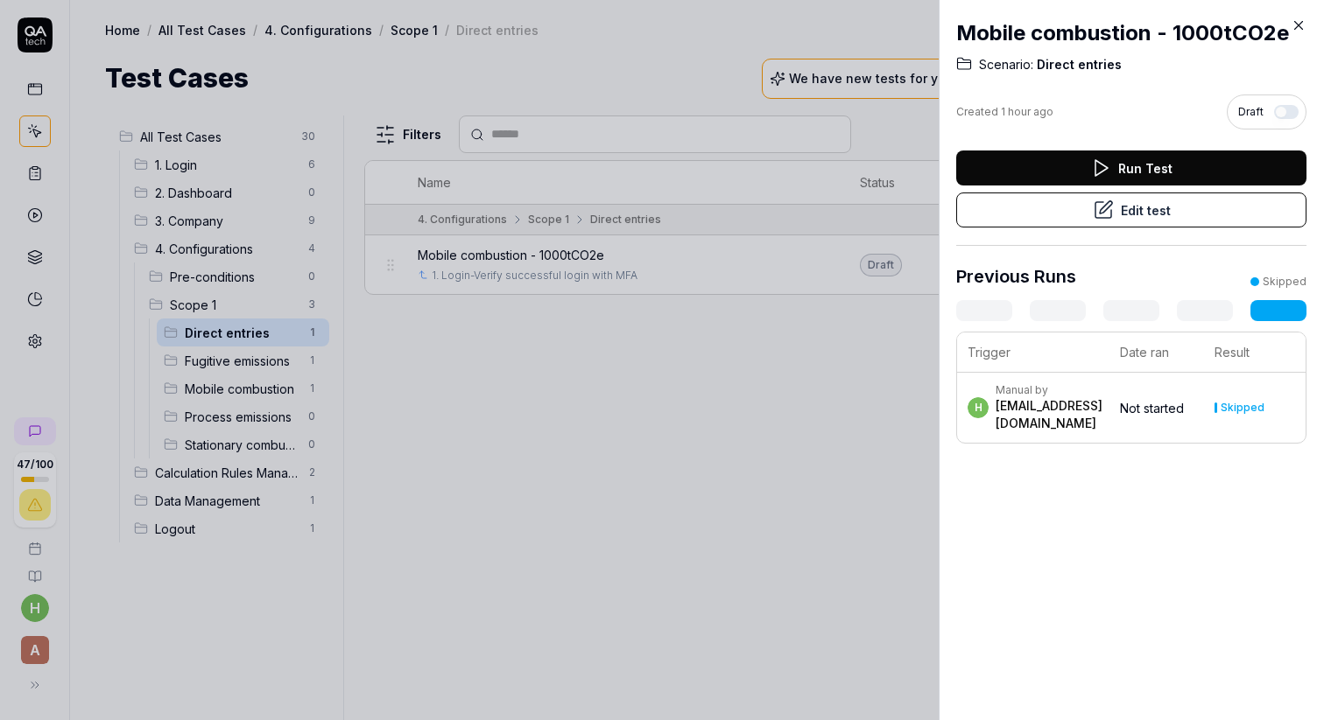
click at [1157, 215] on button "Edit test" at bounding box center [1131, 210] width 350 height 35
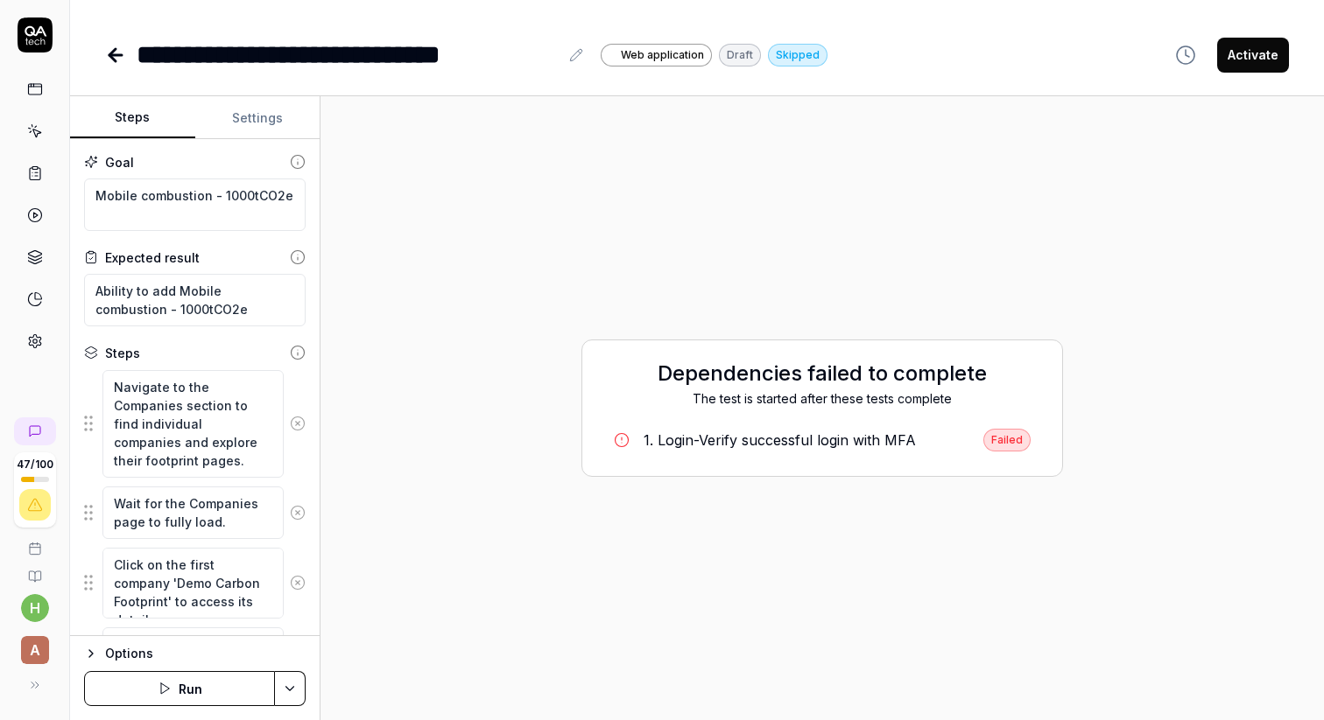
click at [175, 693] on button "Run" at bounding box center [179, 688] width 191 height 35
type textarea "*"
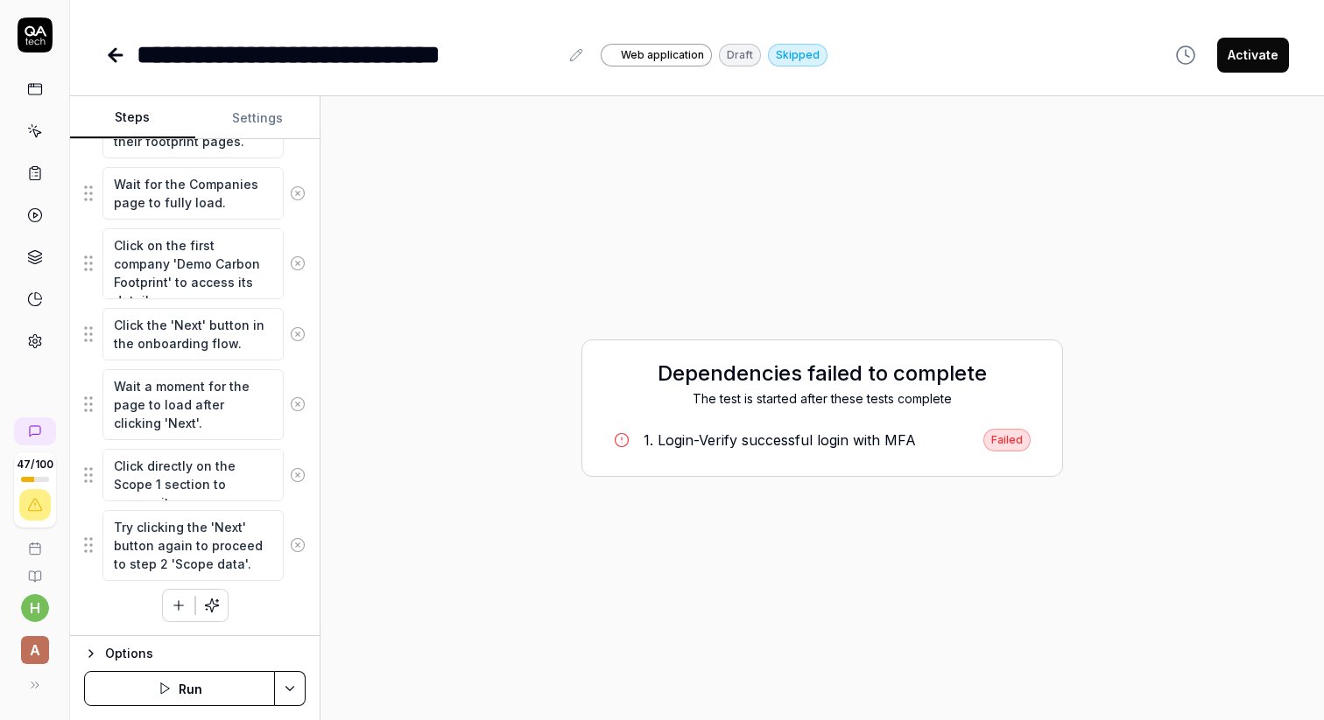
click at [165, 690] on icon "button" at bounding box center [165, 689] width 14 height 14
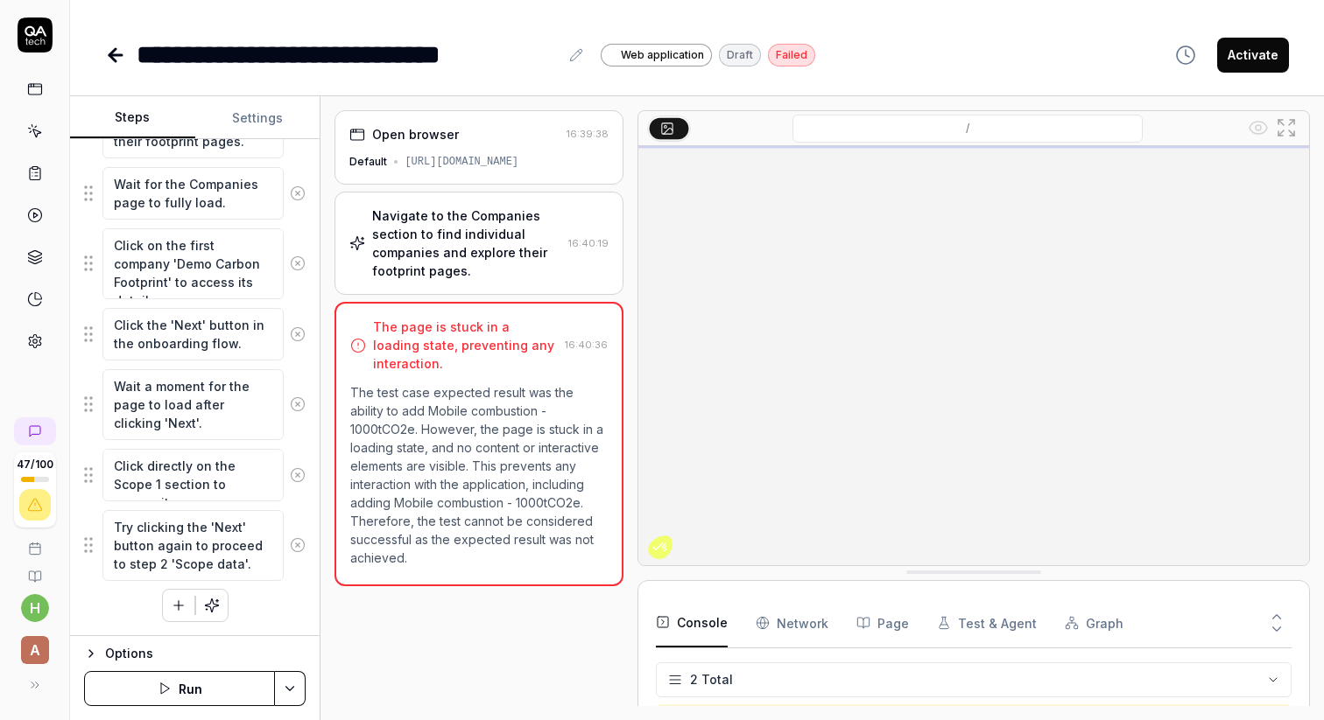
click at [173, 690] on button "Run" at bounding box center [179, 688] width 191 height 35
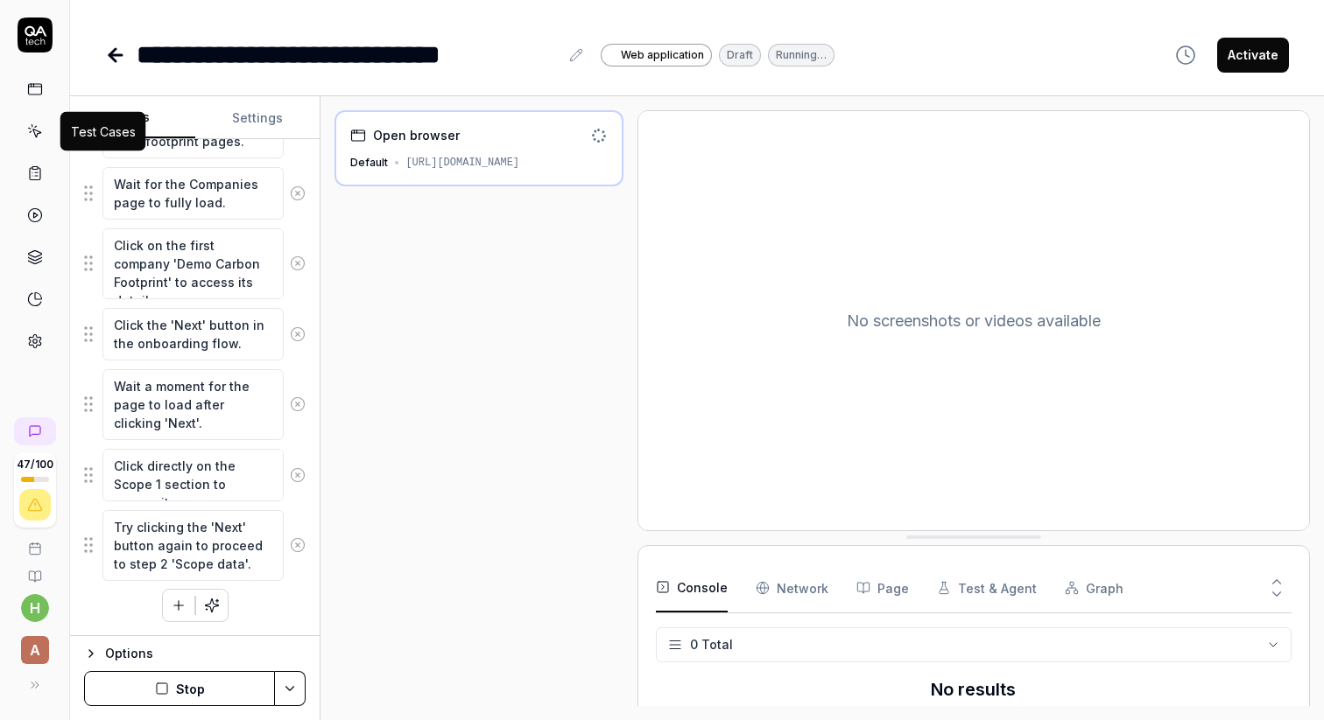
click at [36, 127] on icon at bounding box center [35, 131] width 16 height 16
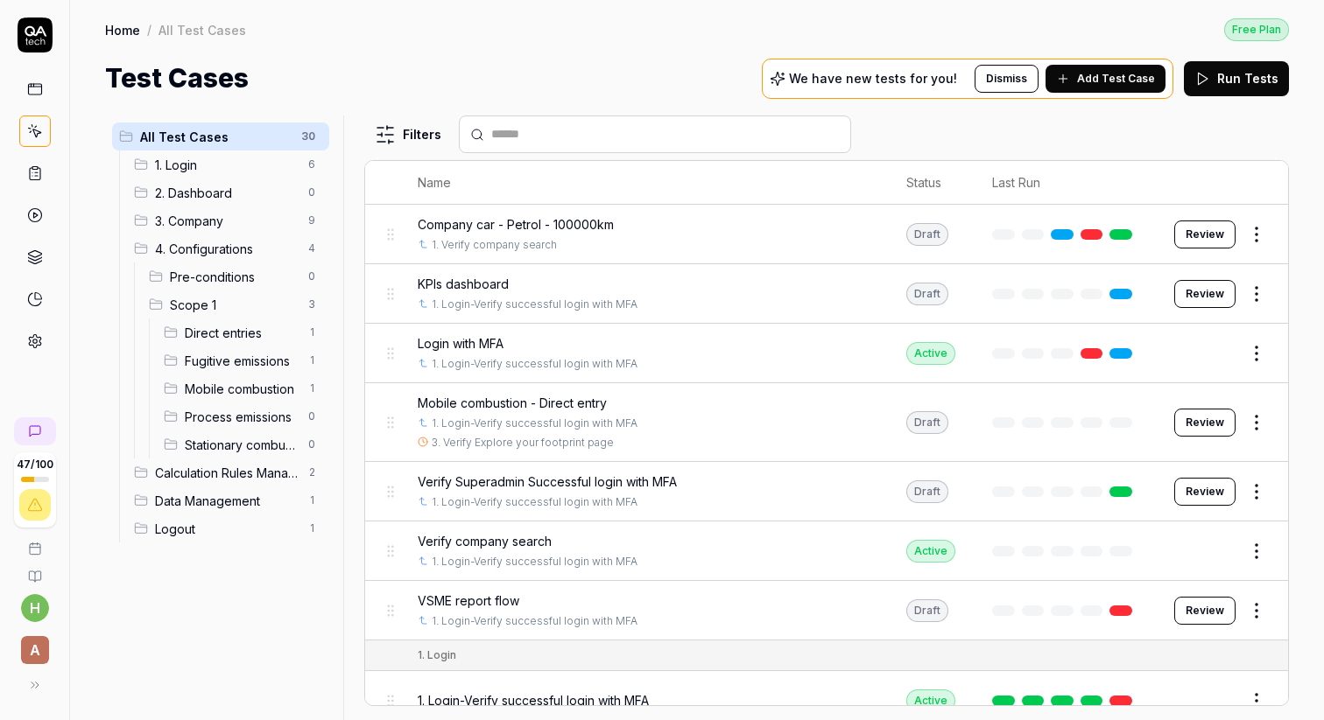
click at [180, 158] on span "1. Login" at bounding box center [226, 165] width 143 height 18
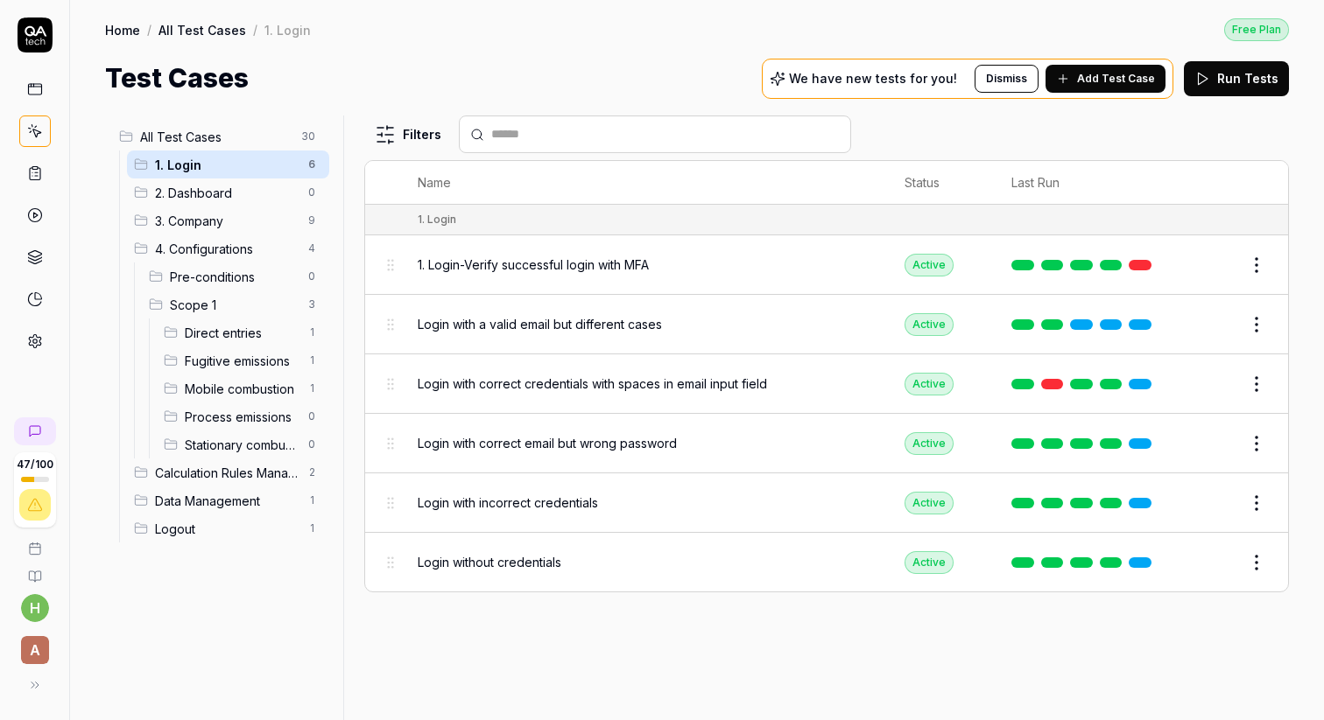
click at [611, 266] on span "1. Login-Verify successful login with MFA" at bounding box center [533, 265] width 231 height 18
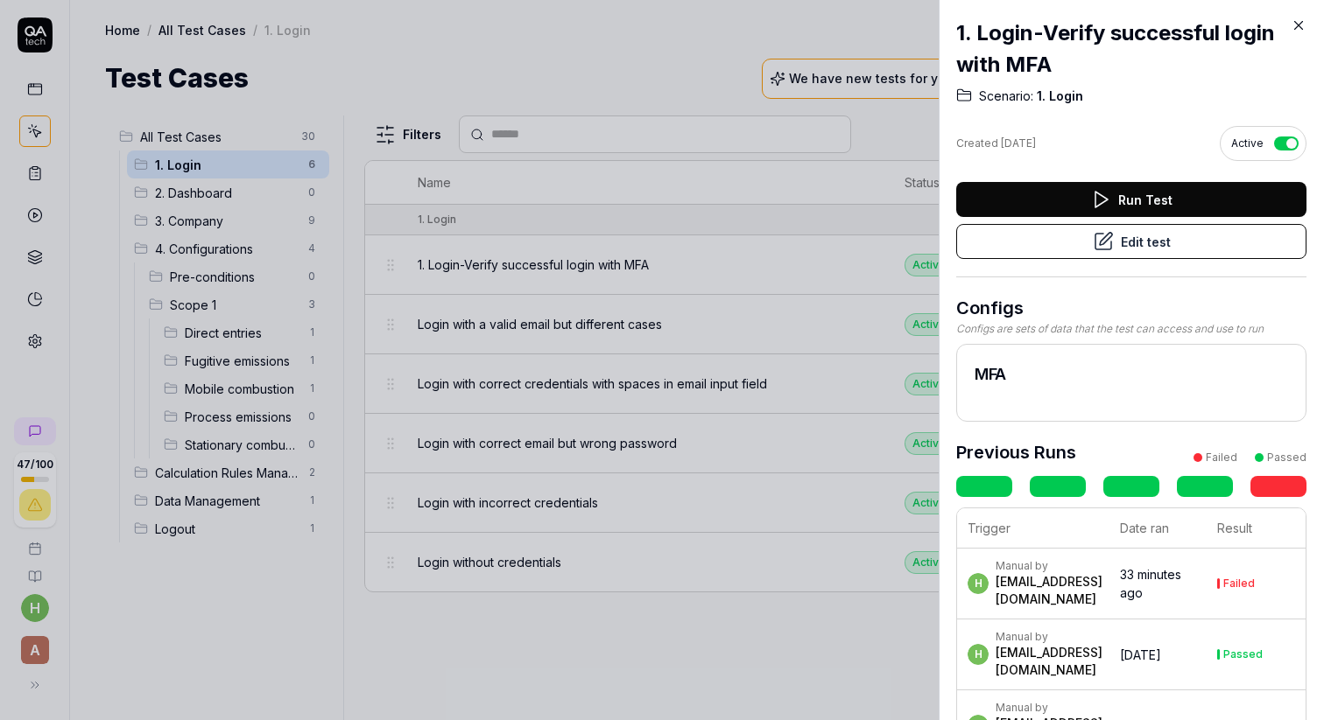
click at [1081, 202] on button "Run Test" at bounding box center [1131, 199] width 350 height 35
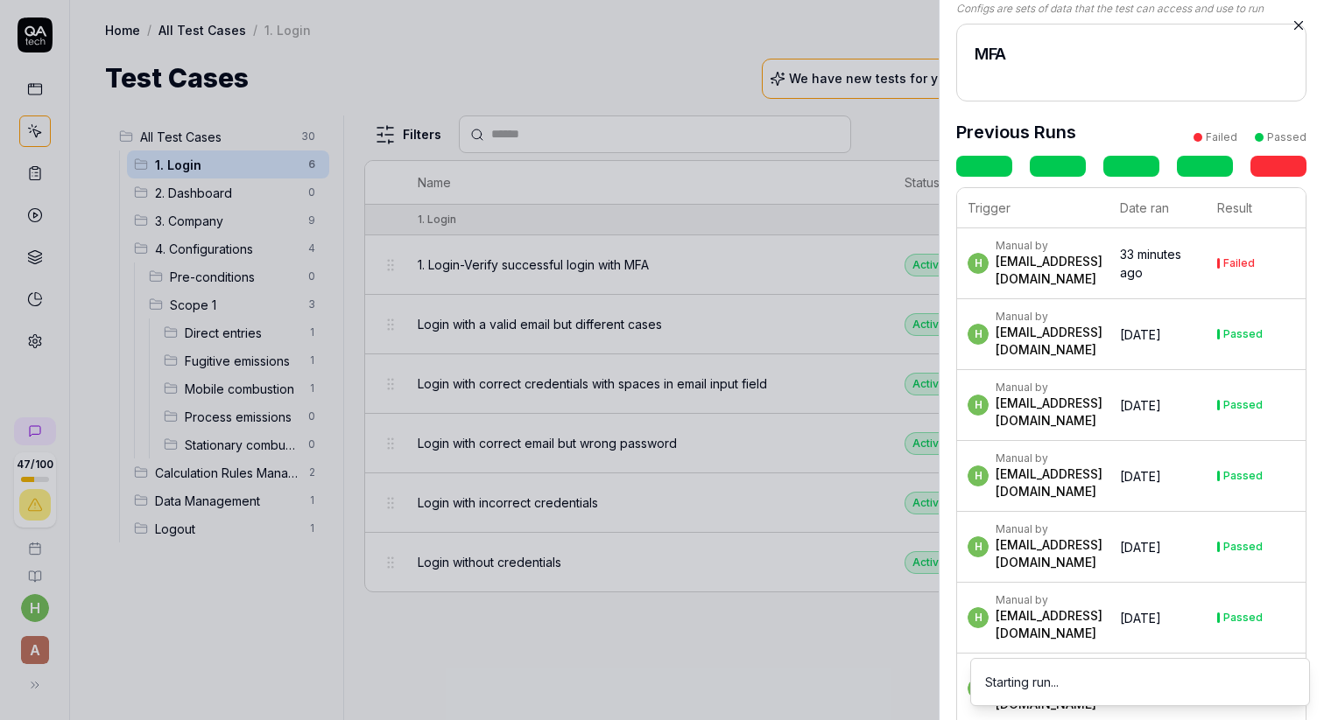
scroll to position [462, 0]
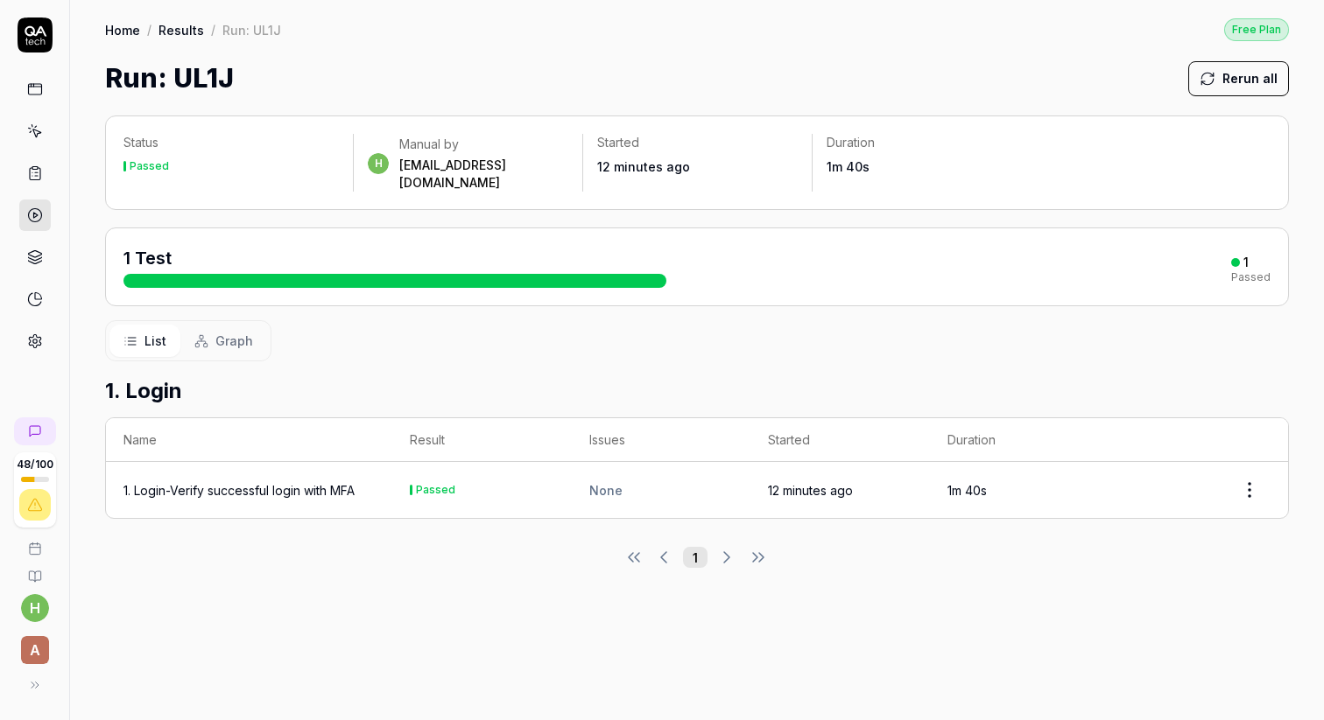
click at [37, 140] on link at bounding box center [35, 132] width 32 height 32
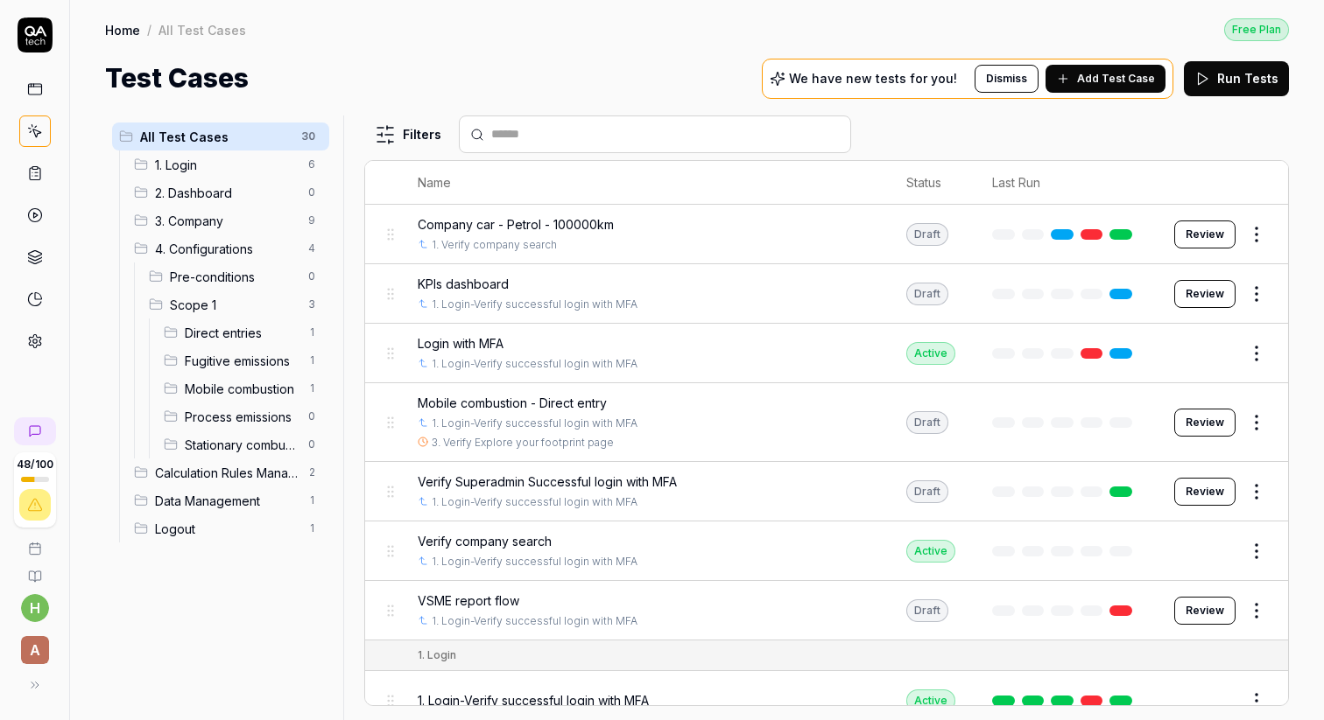
click at [218, 336] on span "Direct entries" at bounding box center [241, 333] width 113 height 18
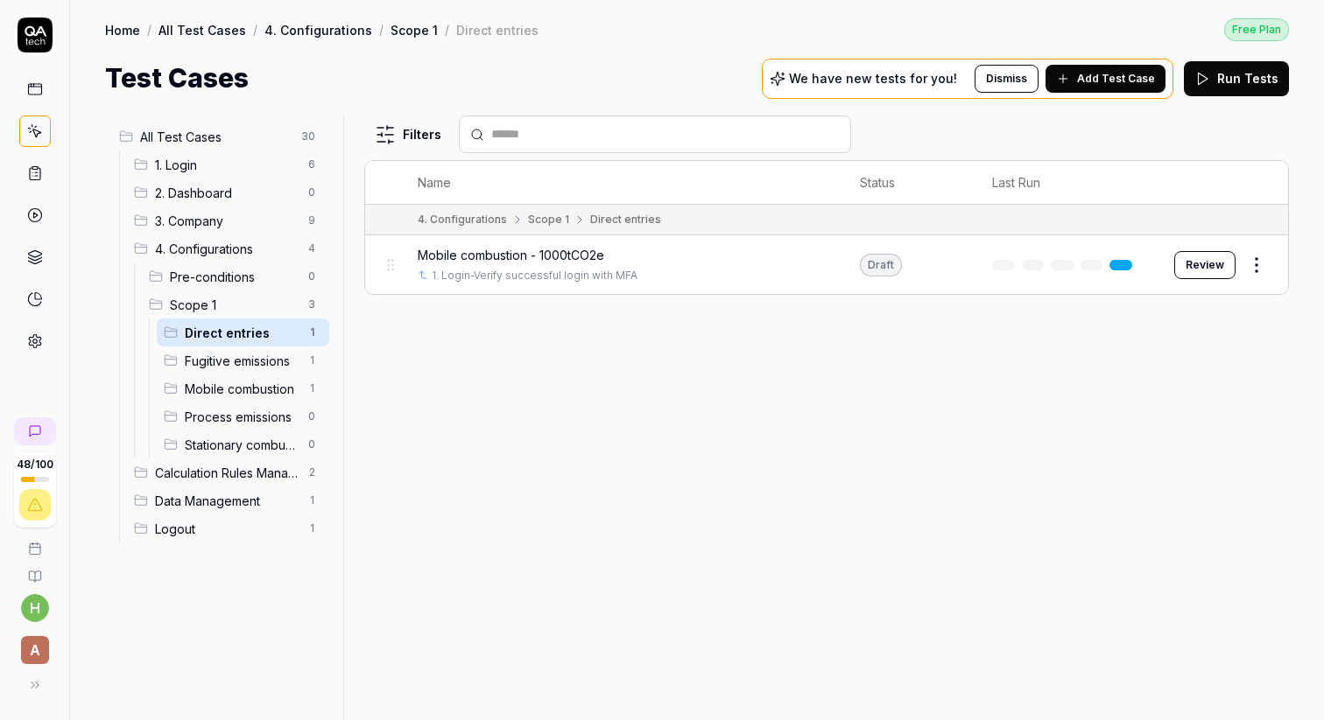
click at [488, 249] on span "Mobile combustion - 1000tCO2e" at bounding box center [511, 255] width 186 height 18
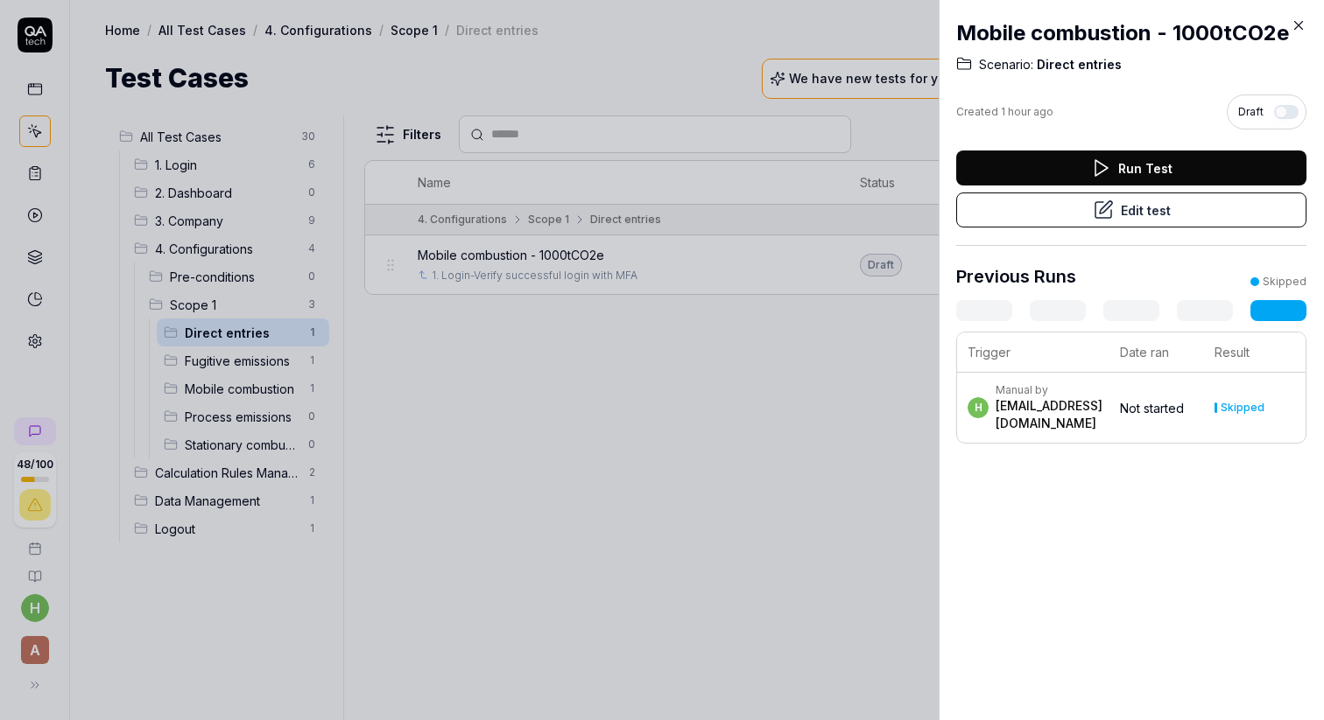
click at [1188, 217] on button "Edit test" at bounding box center [1131, 210] width 350 height 35
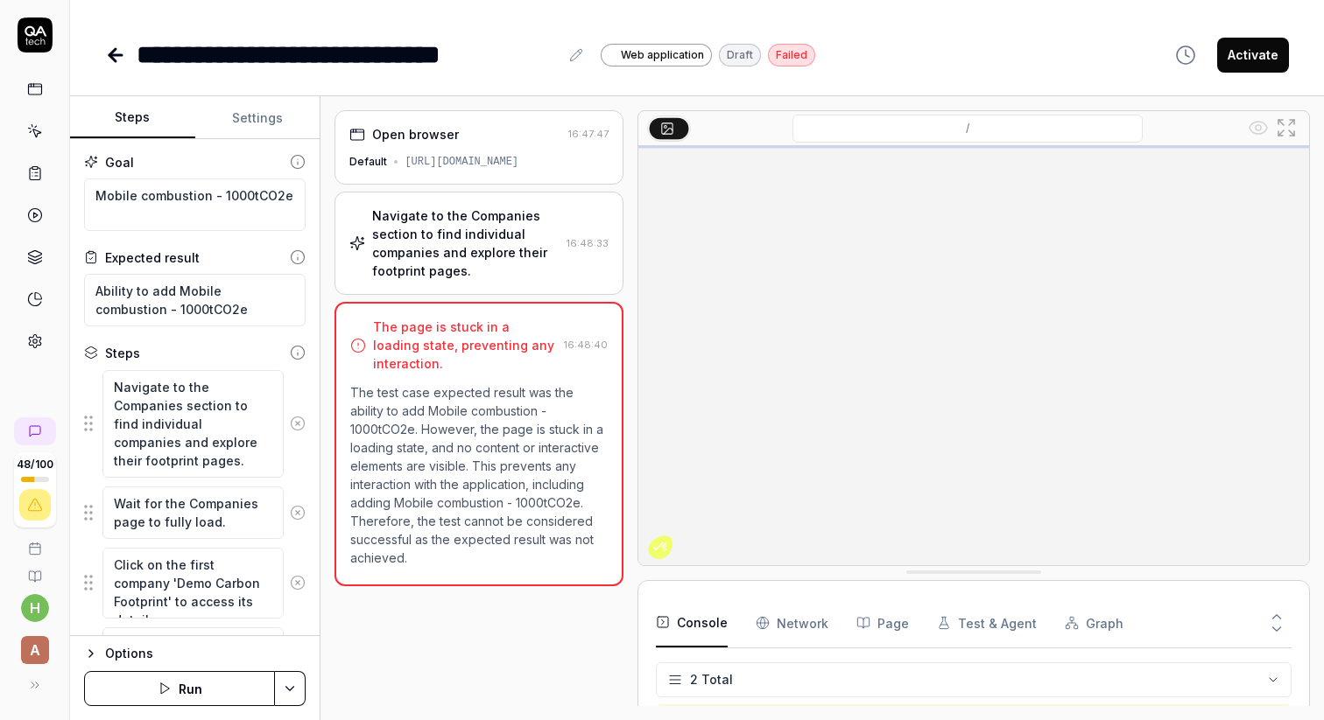
click at [163, 685] on icon "button" at bounding box center [165, 689] width 14 height 14
type textarea "*"
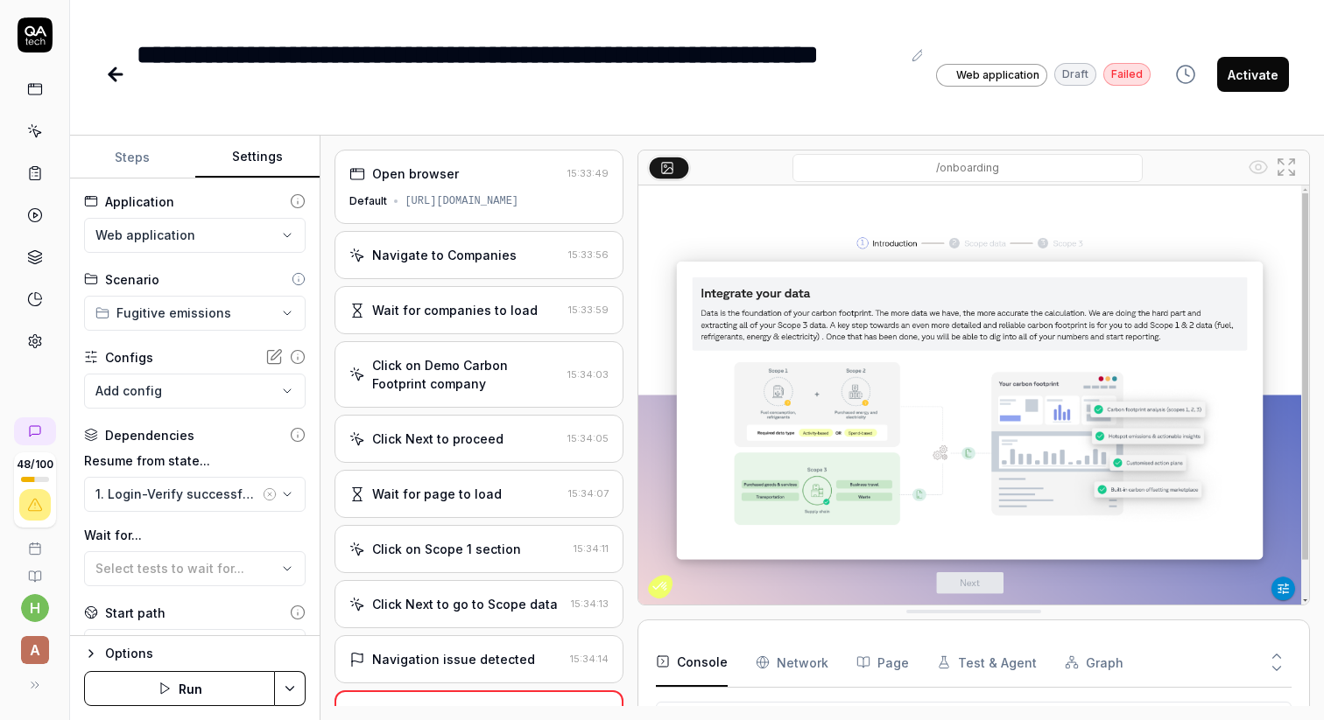
scroll to position [52, 0]
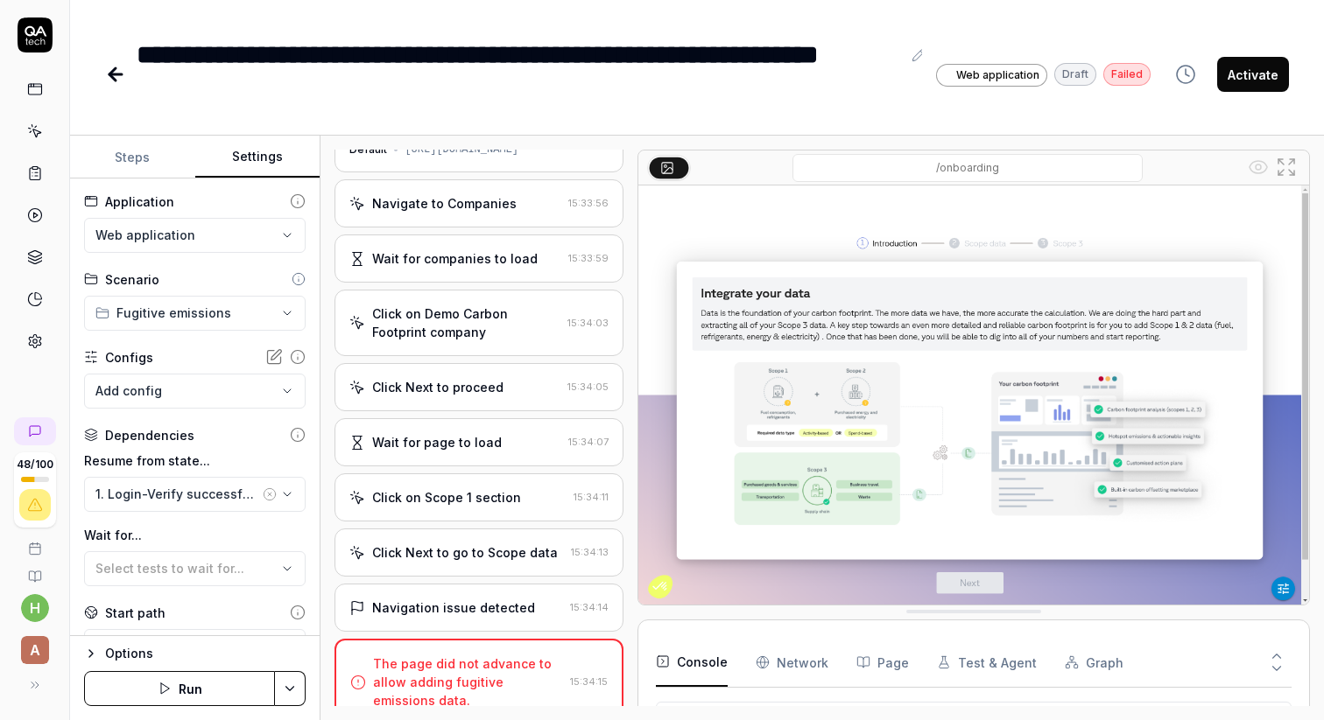
click at [34, 128] on icon at bounding box center [35, 131] width 16 height 16
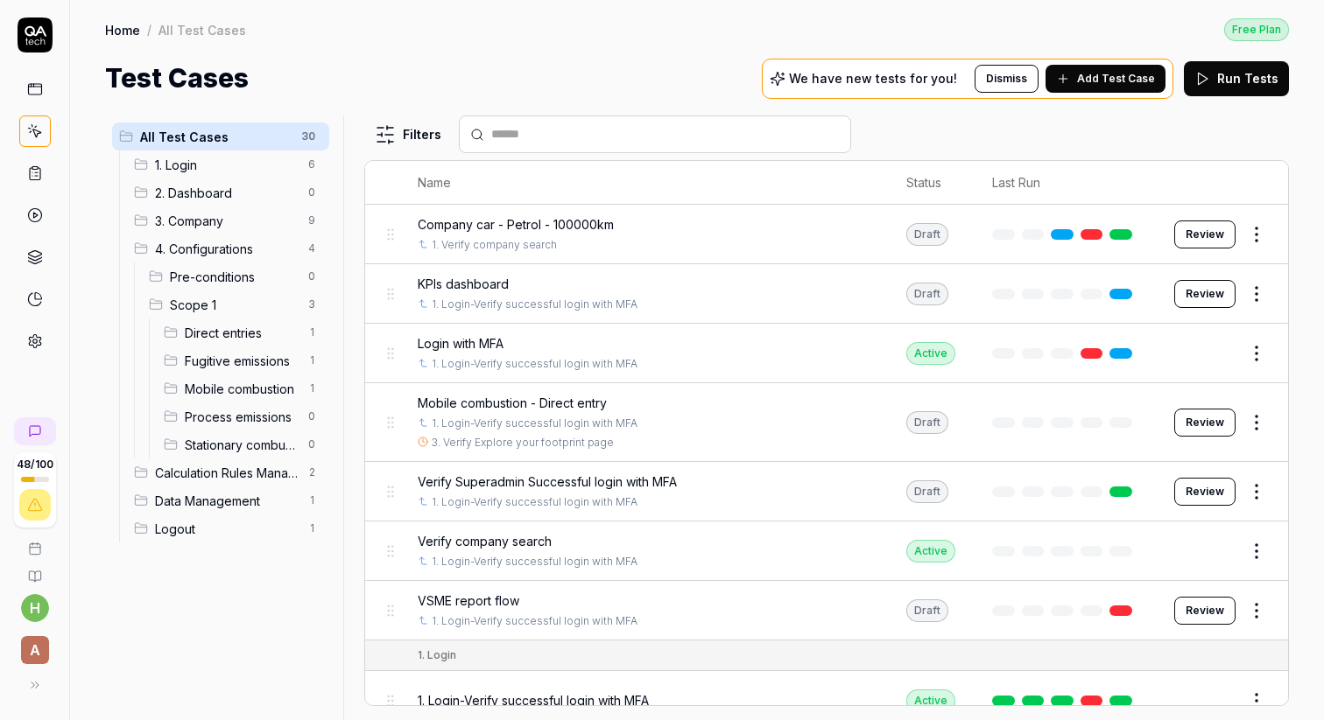
click at [194, 225] on span "3. Company" at bounding box center [226, 221] width 143 height 18
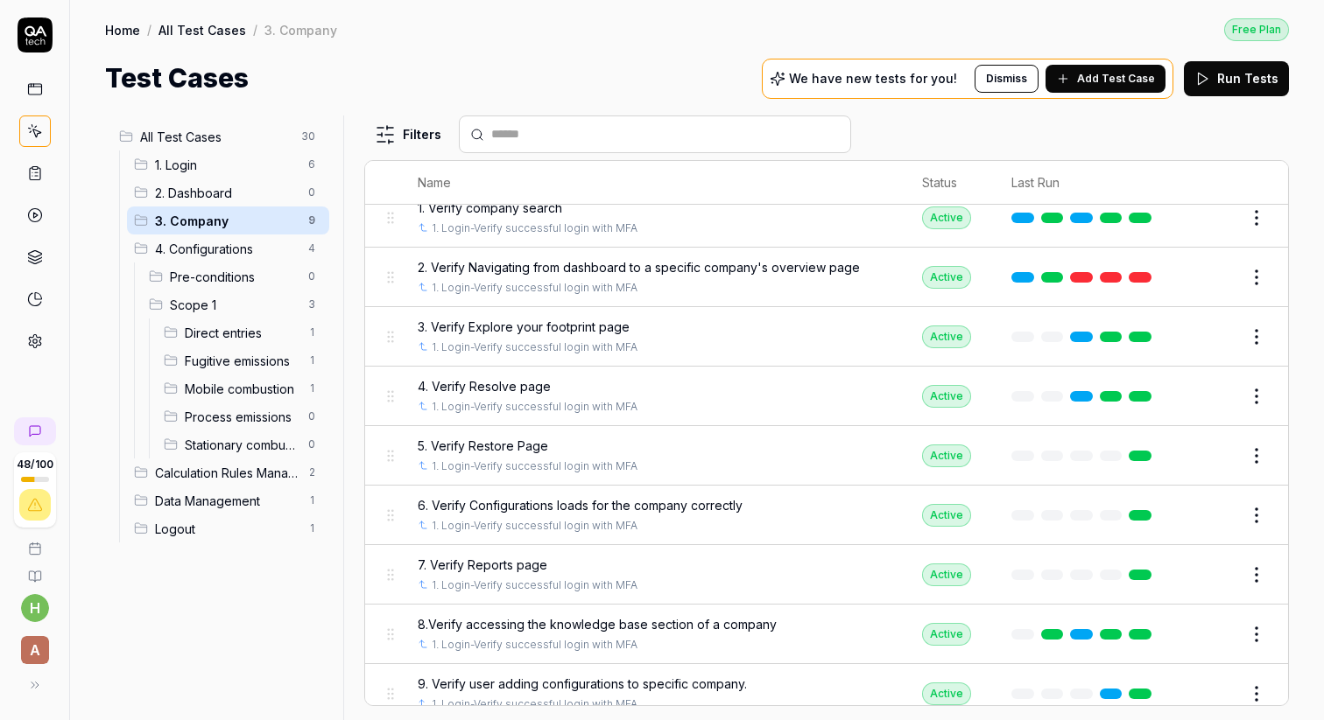
scroll to position [58, 0]
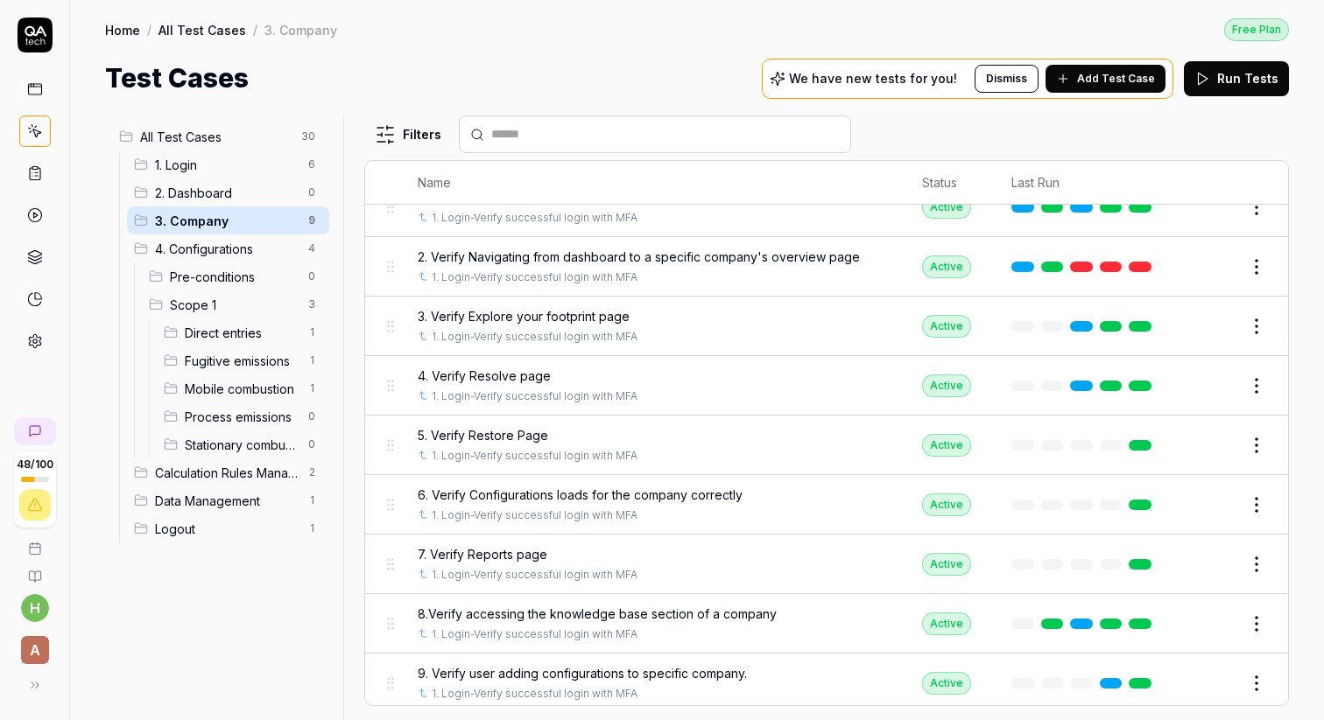
click at [217, 334] on span "Direct entries" at bounding box center [241, 333] width 113 height 18
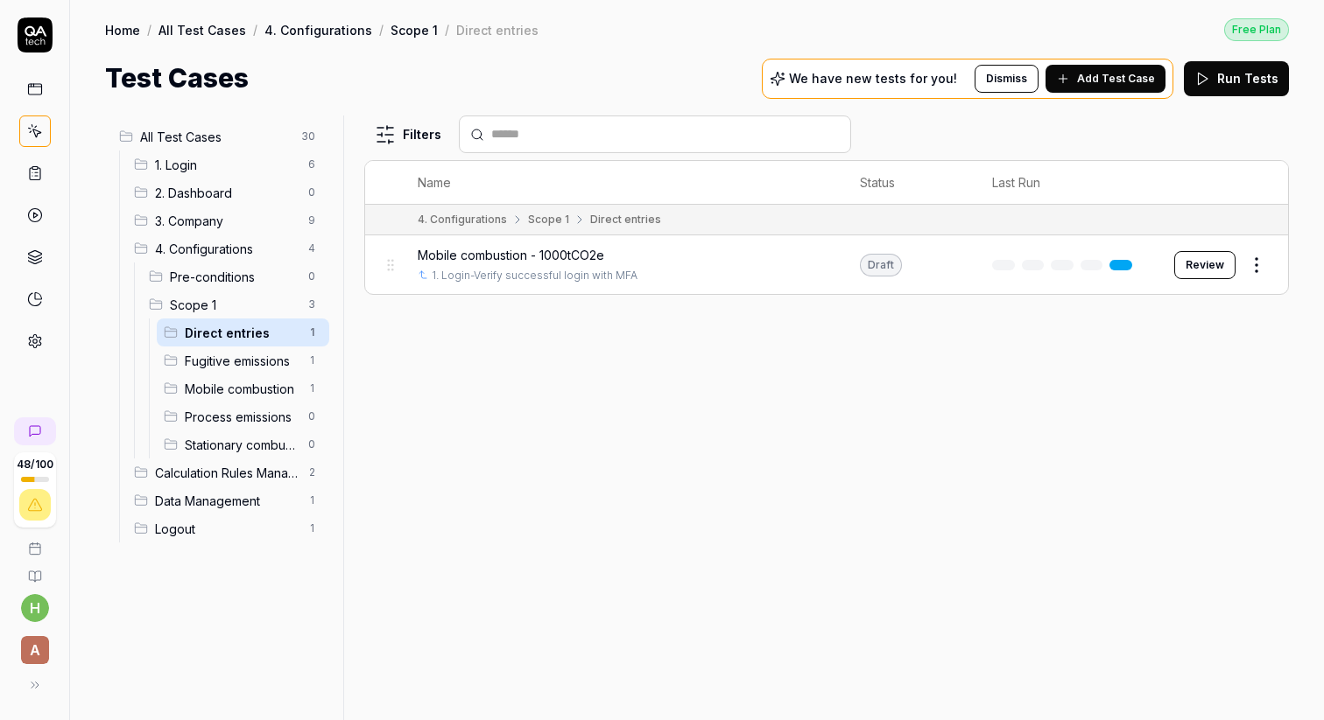
click at [210, 367] on span "Fugitive emissions" at bounding box center [241, 361] width 113 height 18
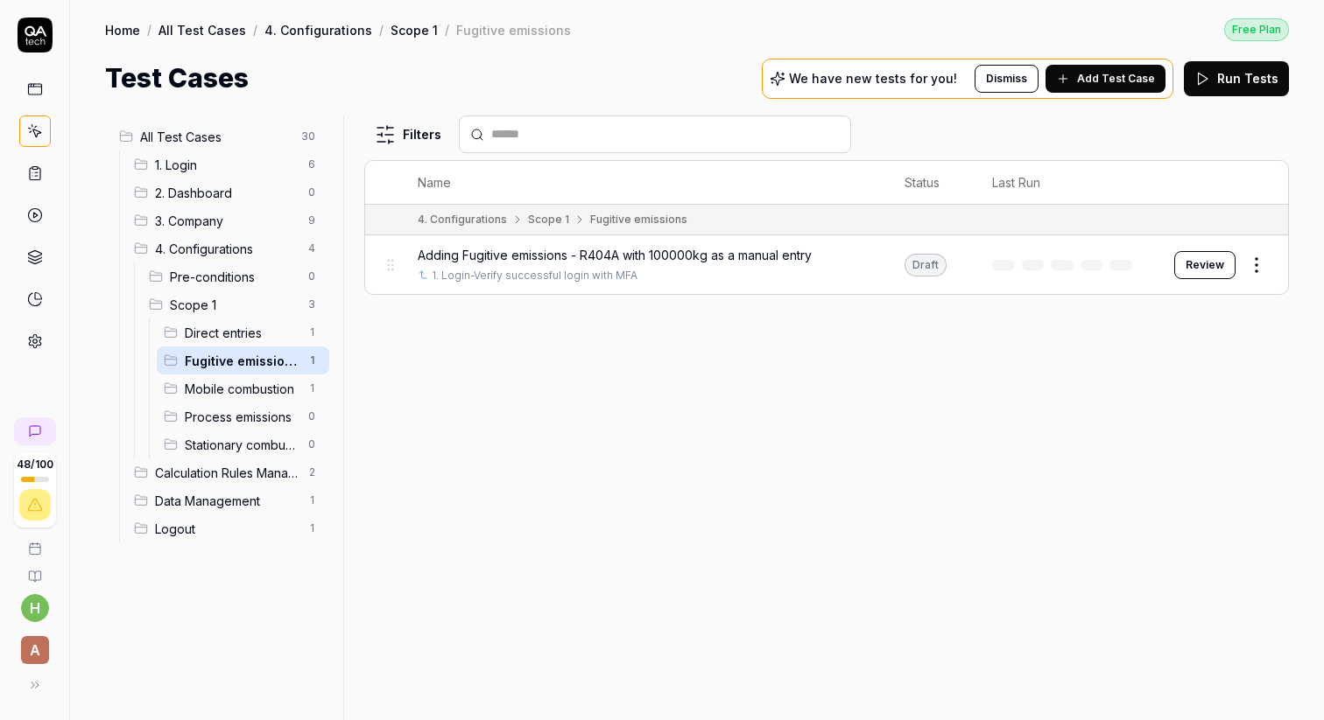
click at [219, 398] on div "Mobile combustion 1" at bounding box center [243, 389] width 172 height 28
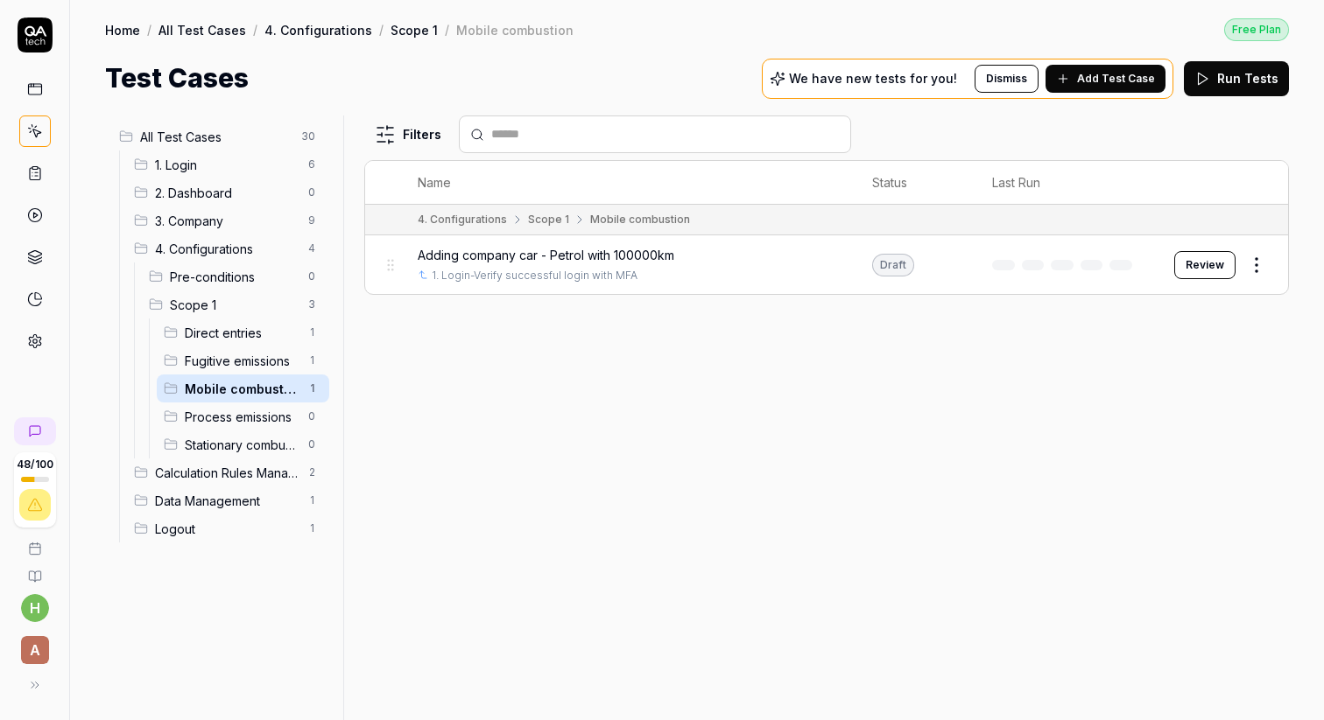
click at [220, 418] on span "Process emissions" at bounding box center [241, 417] width 113 height 18
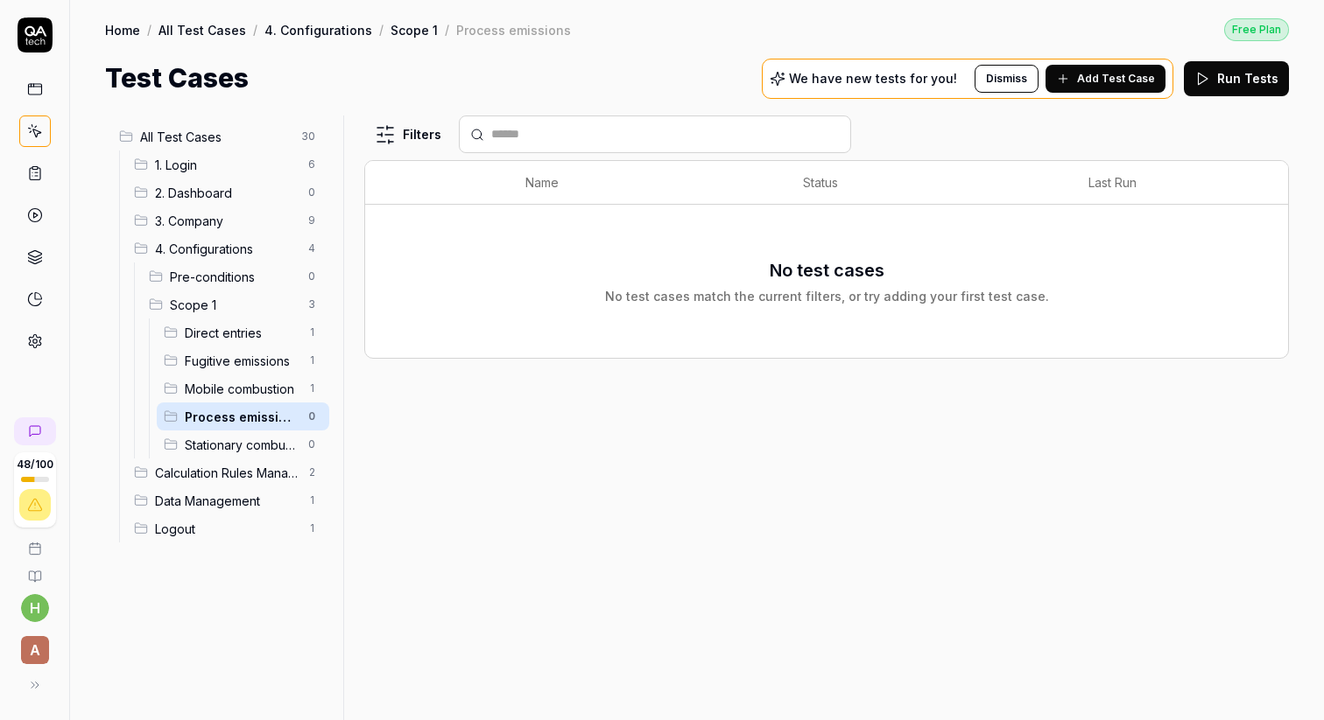
click at [218, 386] on span "Mobile combustion" at bounding box center [241, 389] width 113 height 18
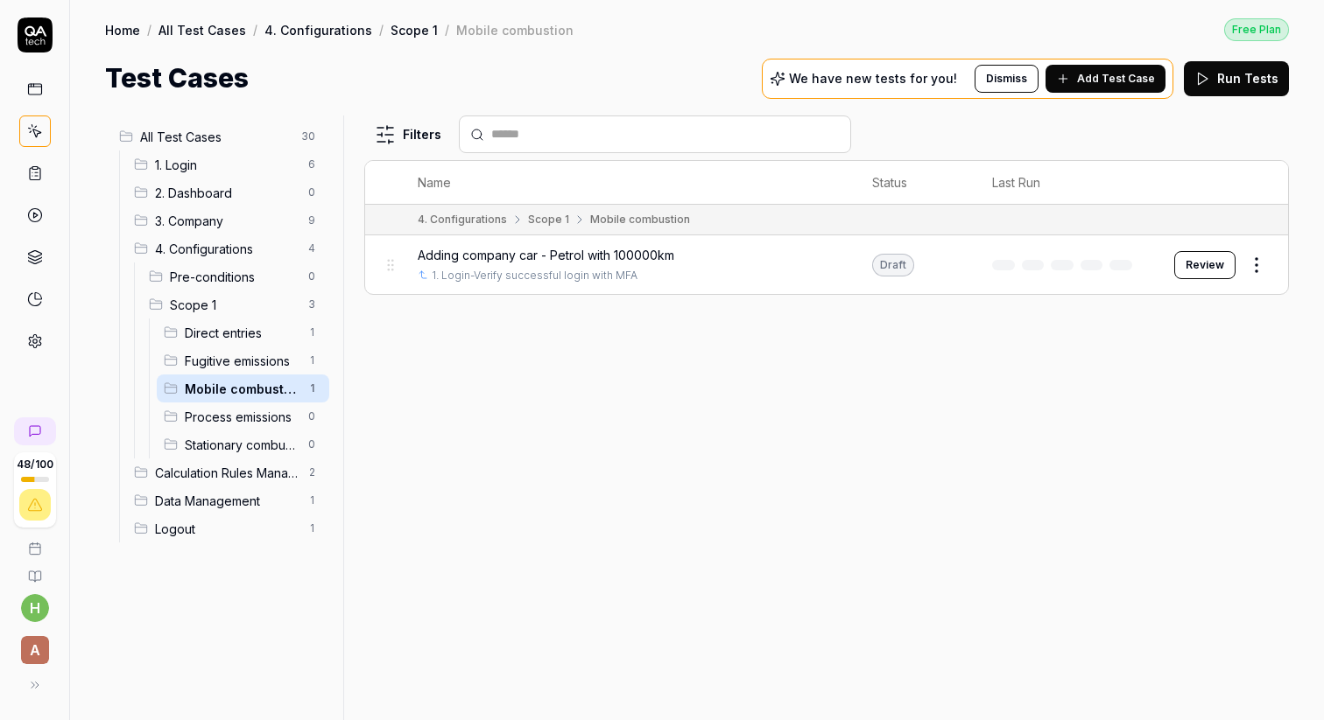
click at [467, 253] on span "Adding company car - Petrol with 100000km" at bounding box center [546, 255] width 256 height 18
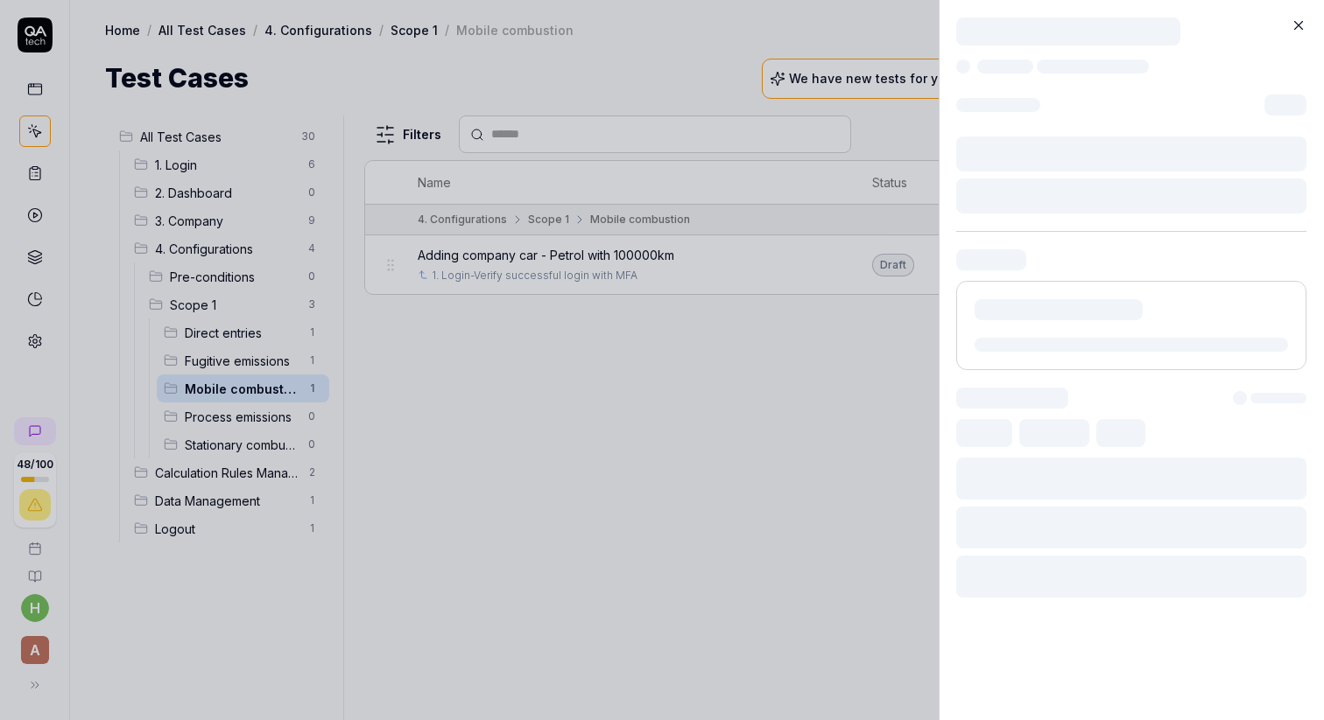
click at [637, 251] on div at bounding box center [662, 360] width 1324 height 720
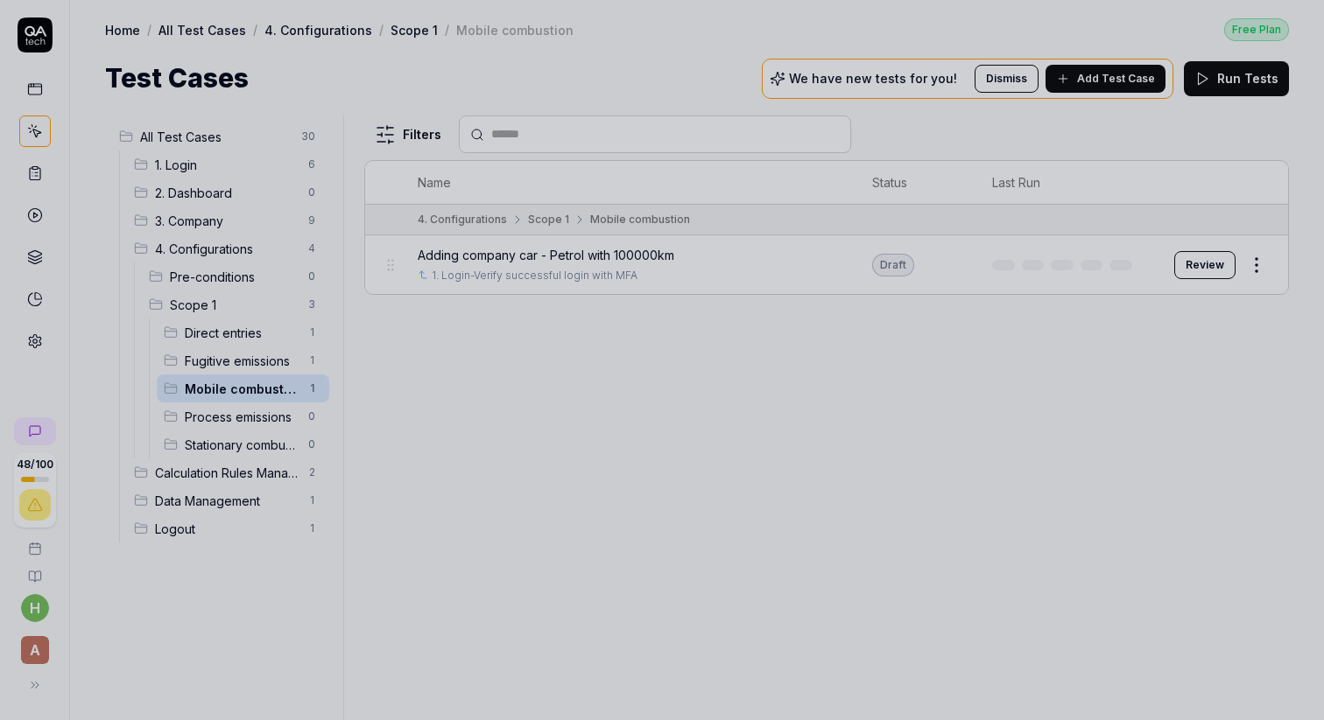
click at [637, 250] on div at bounding box center [662, 360] width 1324 height 720
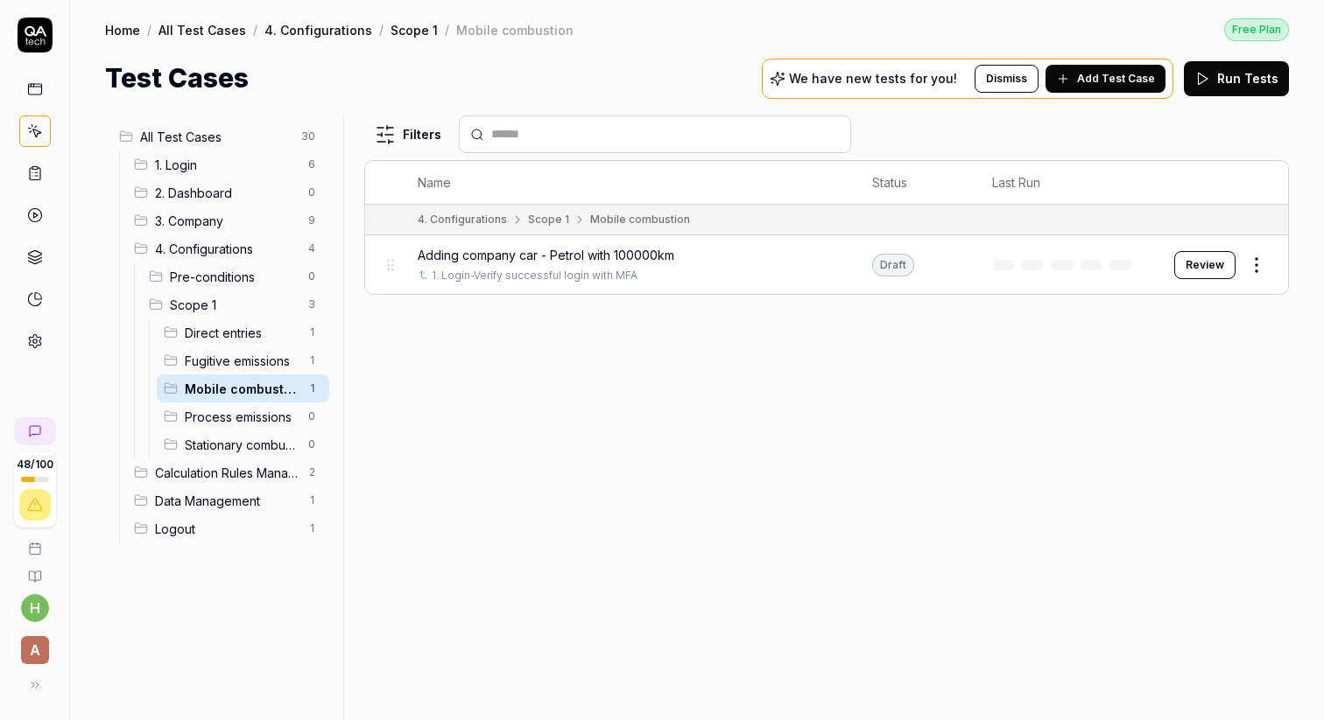
click at [1248, 87] on button "Run Tests" at bounding box center [1235, 78] width 105 height 35
click at [39, 213] on icon at bounding box center [35, 215] width 16 height 16
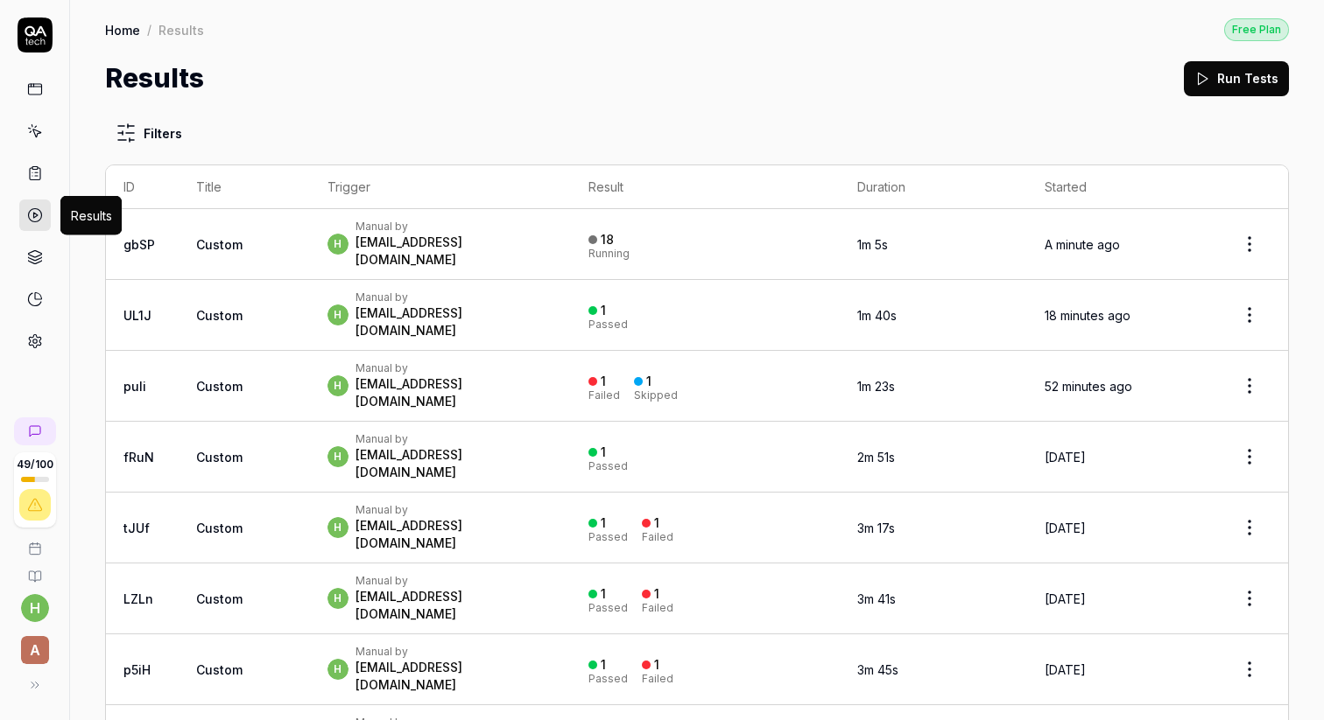
click at [30, 181] on link at bounding box center [35, 174] width 32 height 32
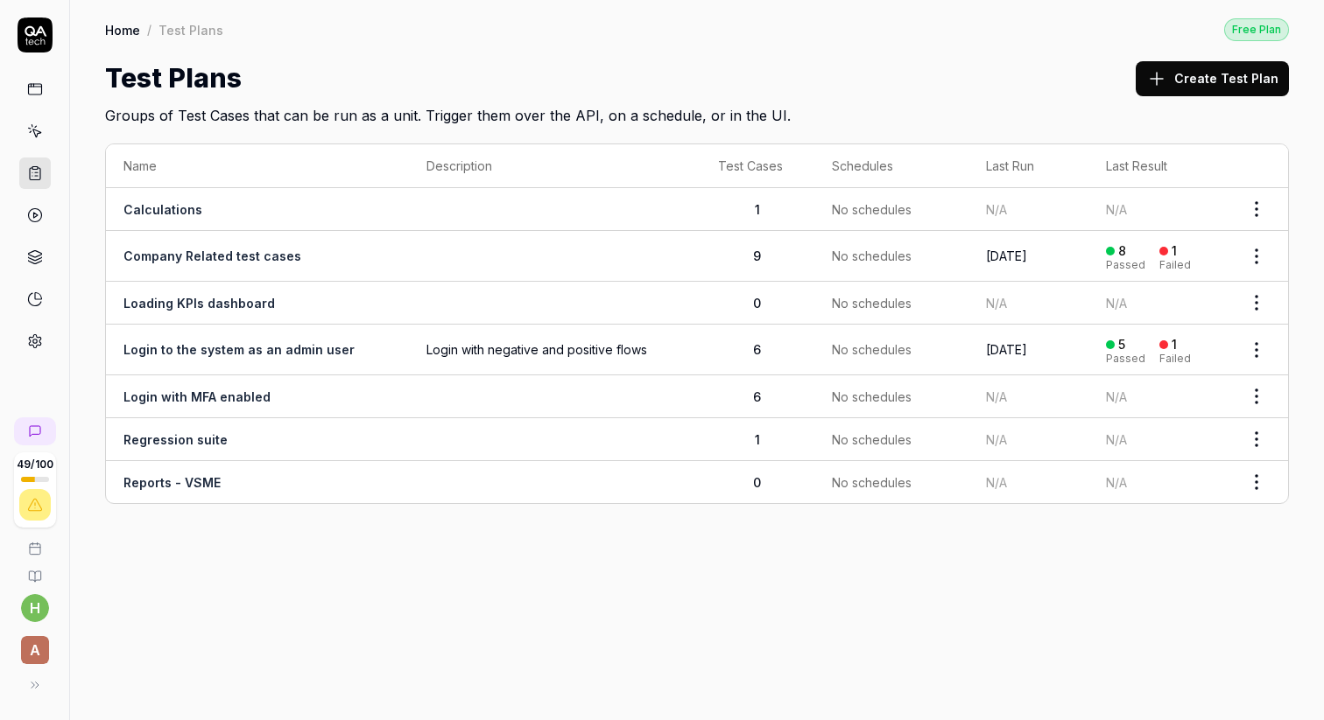
click at [39, 92] on icon at bounding box center [35, 89] width 16 height 16
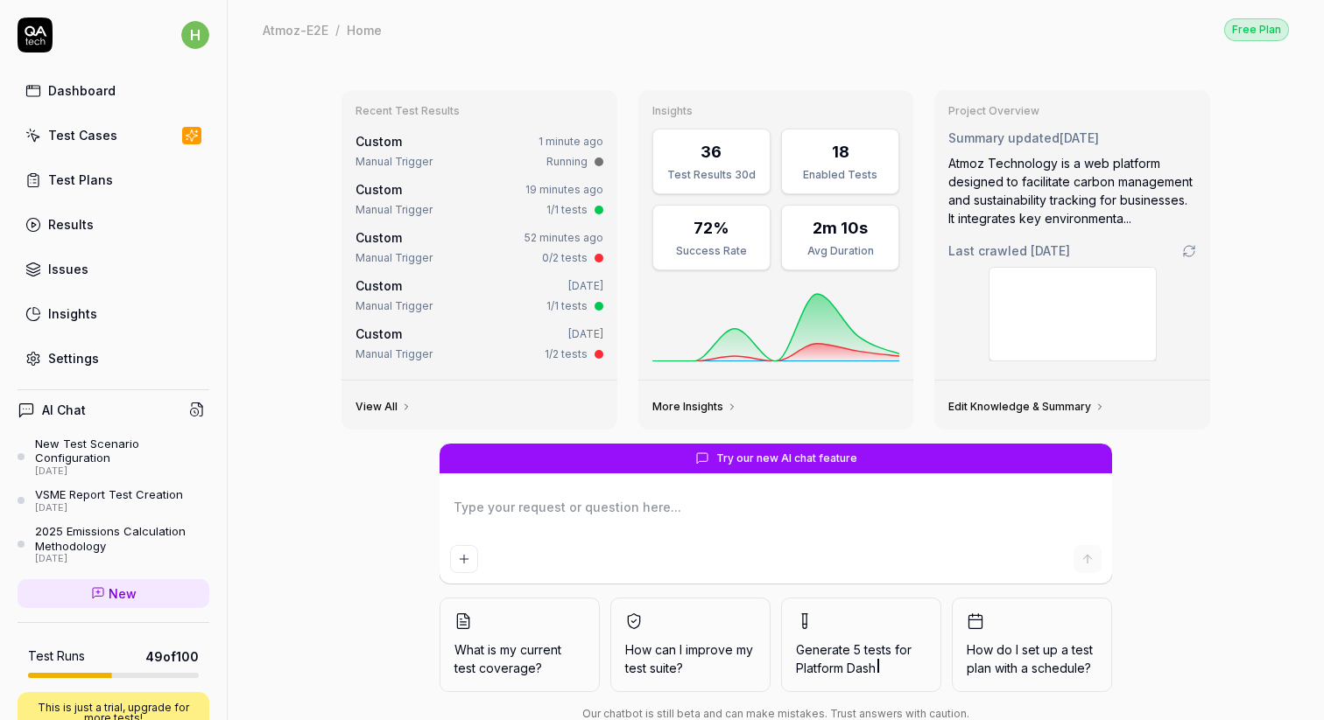
click at [516, 660] on span "What is my current test coverage?" at bounding box center [519, 659] width 130 height 37
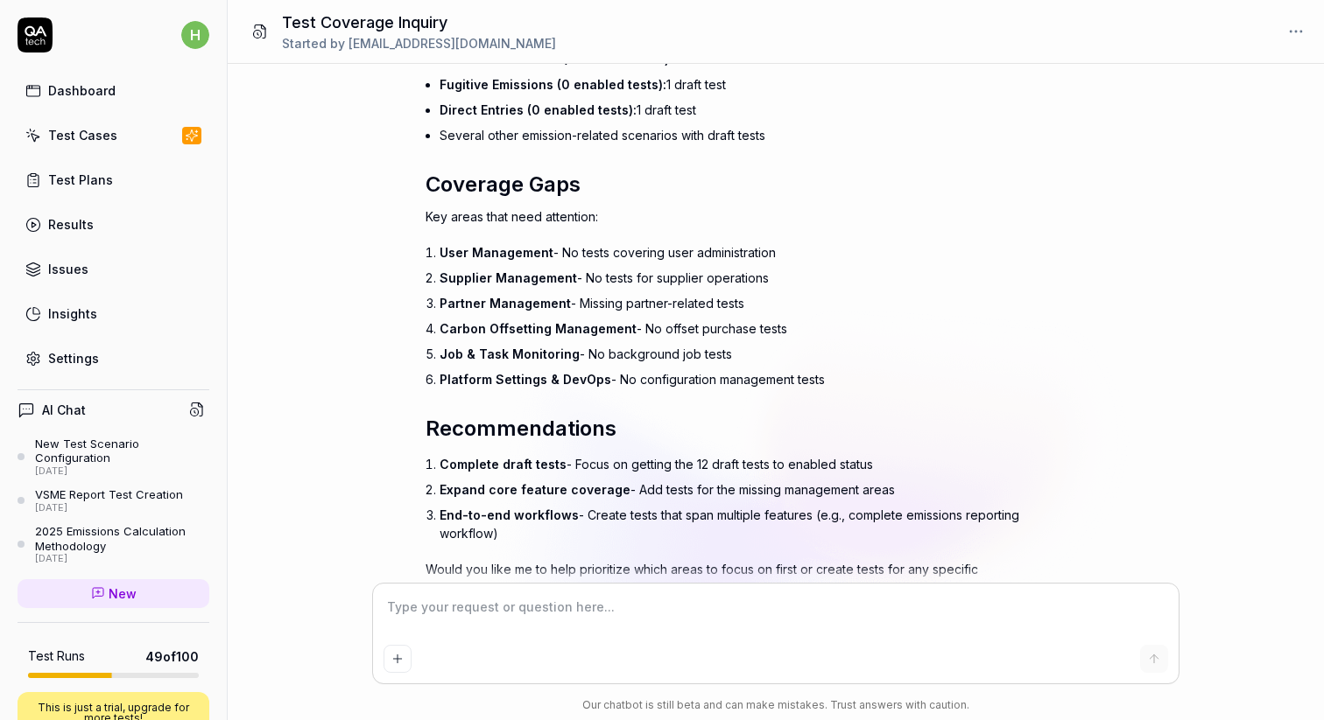
scroll to position [901, 0]
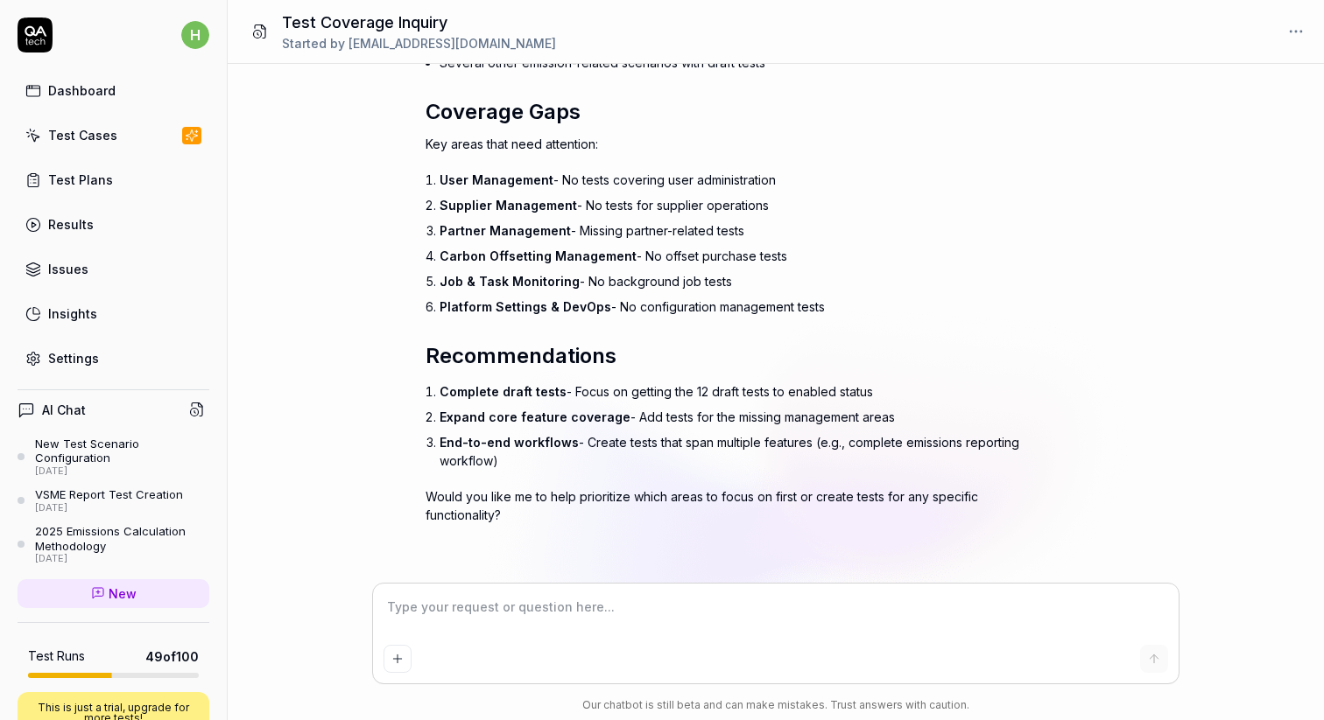
type textarea "*"
